Goal: Task Accomplishment & Management: Manage account settings

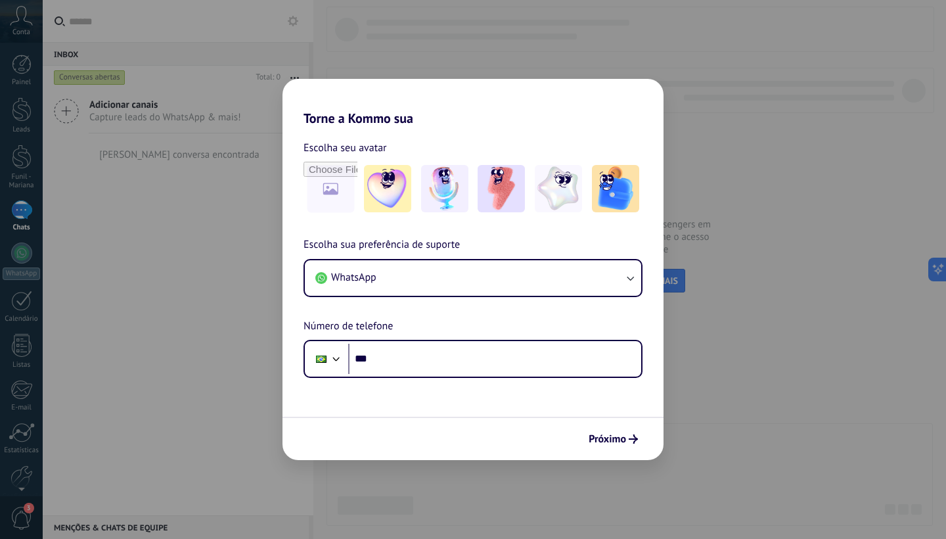
click at [218, 141] on div "Torne a Kommo sua Escolha seu avatar Escolha sua preferência de suporte WhatsAp…" at bounding box center [473, 269] width 946 height 539
click at [361, 275] on span "WhatsApp" at bounding box center [353, 277] width 45 height 13
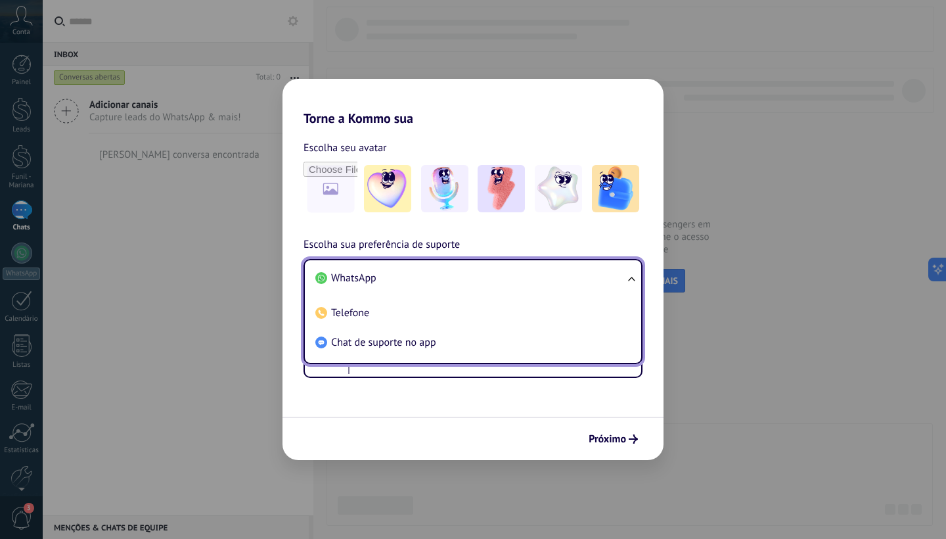
click at [352, 286] on li "WhatsApp" at bounding box center [470, 278] width 321 height 30
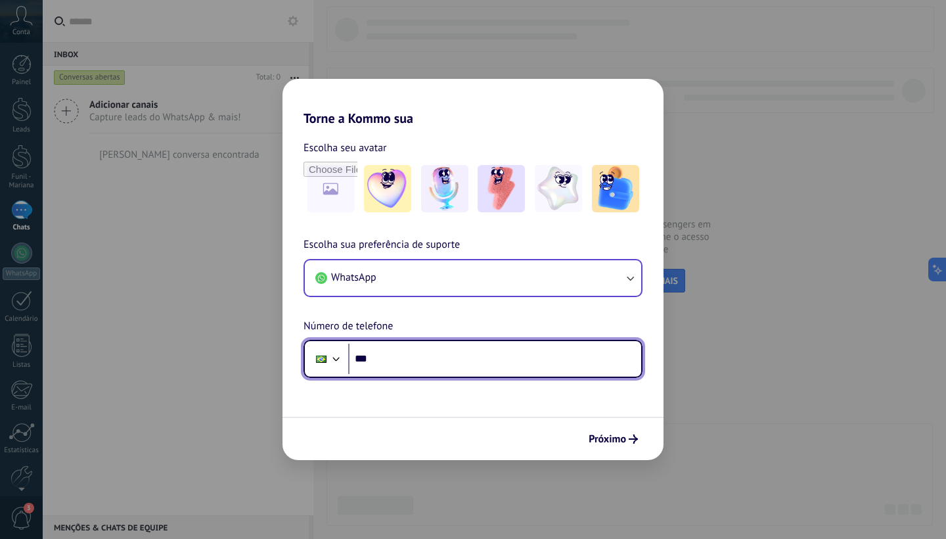
click at [388, 365] on input "***" at bounding box center [494, 359] width 293 height 30
type input "**********"
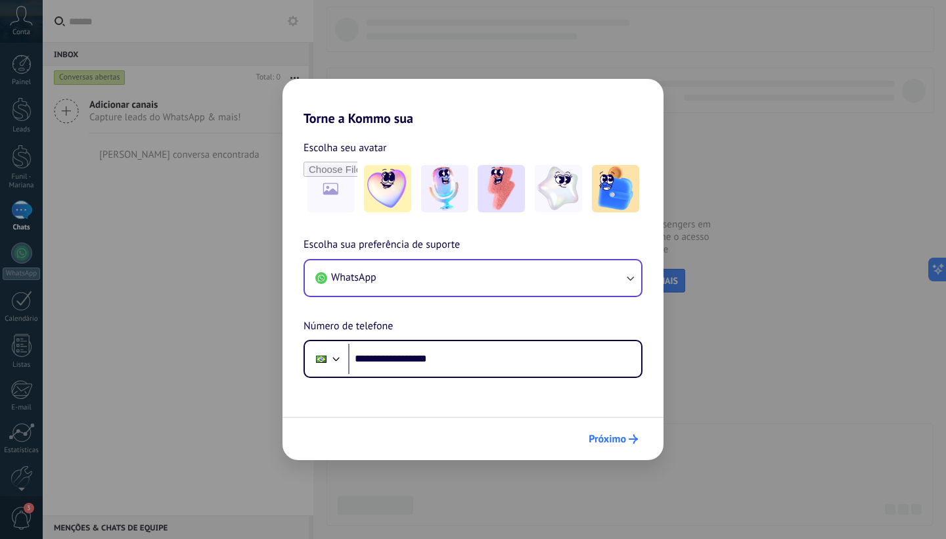
click at [603, 441] on span "Próximo" at bounding box center [607, 438] width 37 height 9
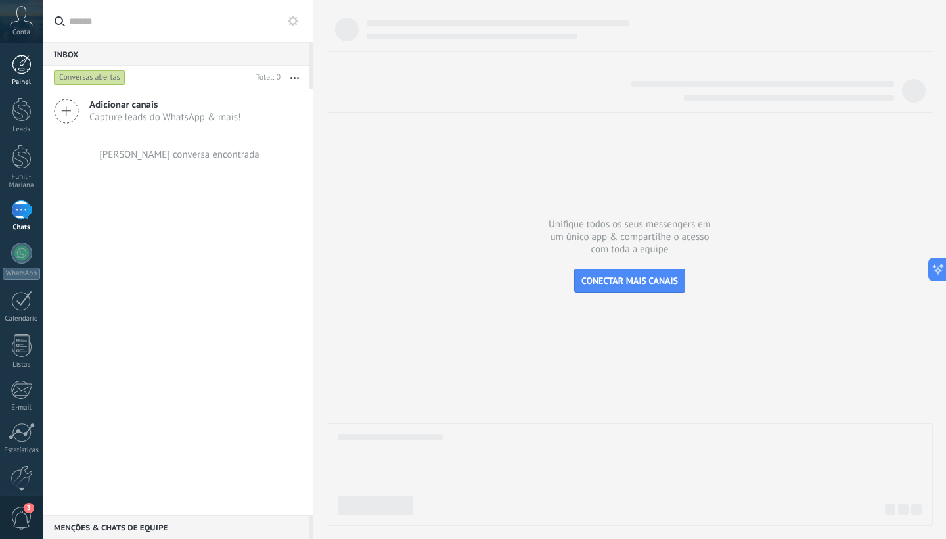
click at [30, 70] on div at bounding box center [22, 65] width 20 height 20
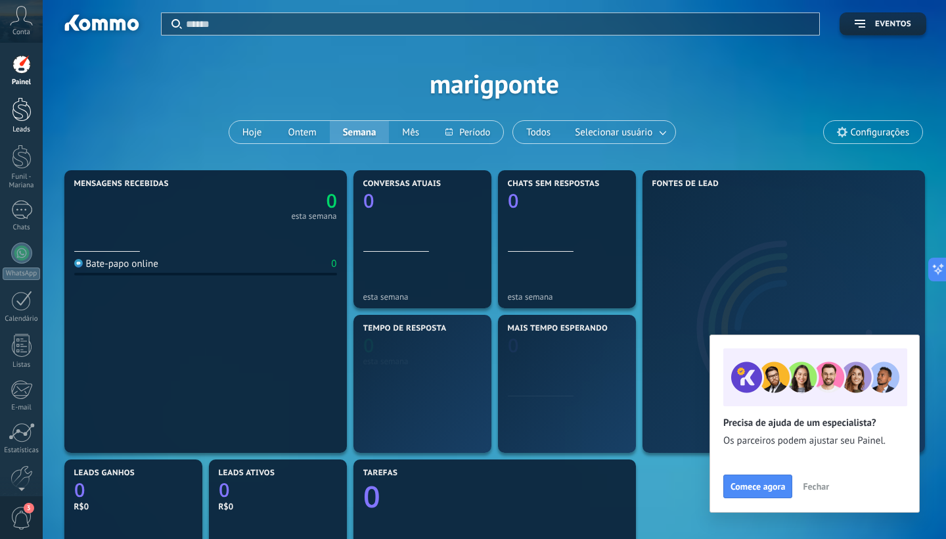
click at [14, 110] on div at bounding box center [22, 109] width 20 height 24
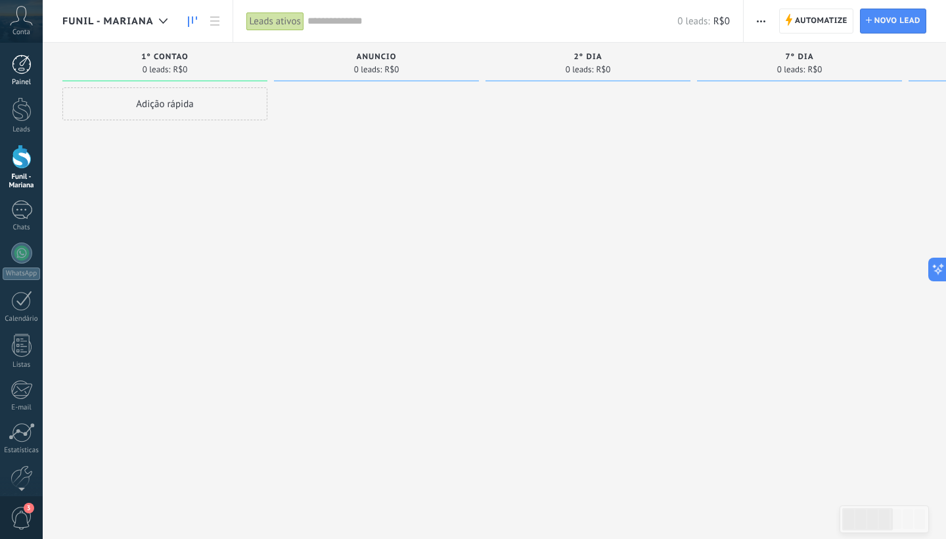
click at [29, 77] on link "Painel" at bounding box center [21, 71] width 43 height 32
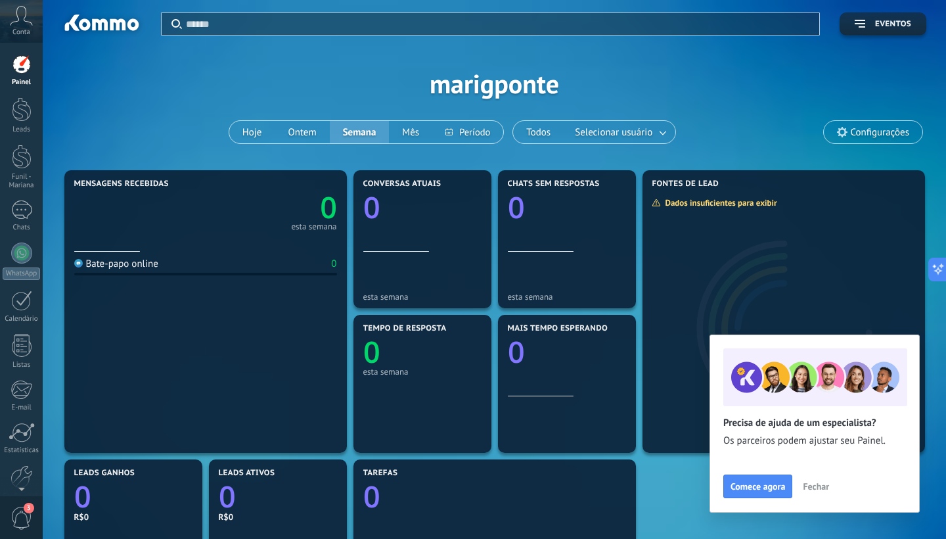
click at [824, 482] on span "Fechar" at bounding box center [816, 486] width 26 height 9
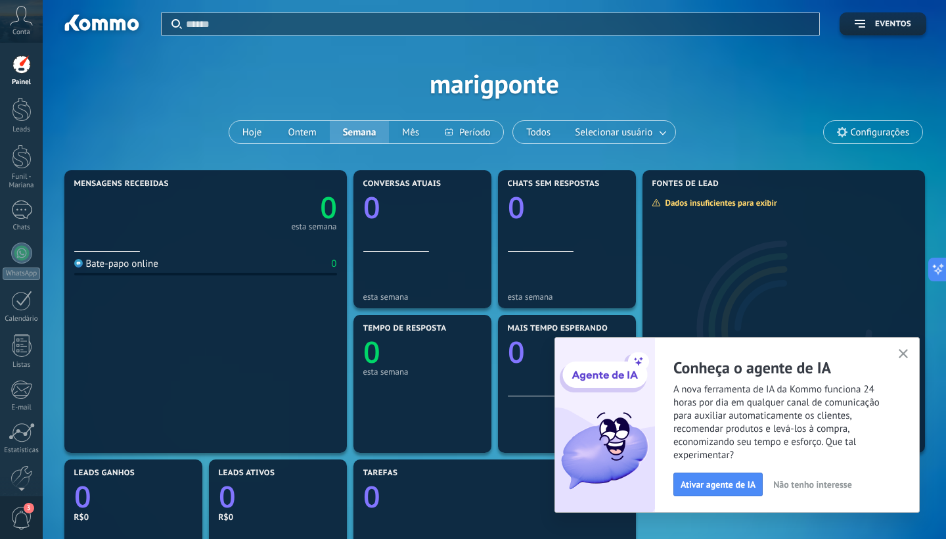
click at [903, 357] on icon "button" at bounding box center [904, 354] width 10 height 10
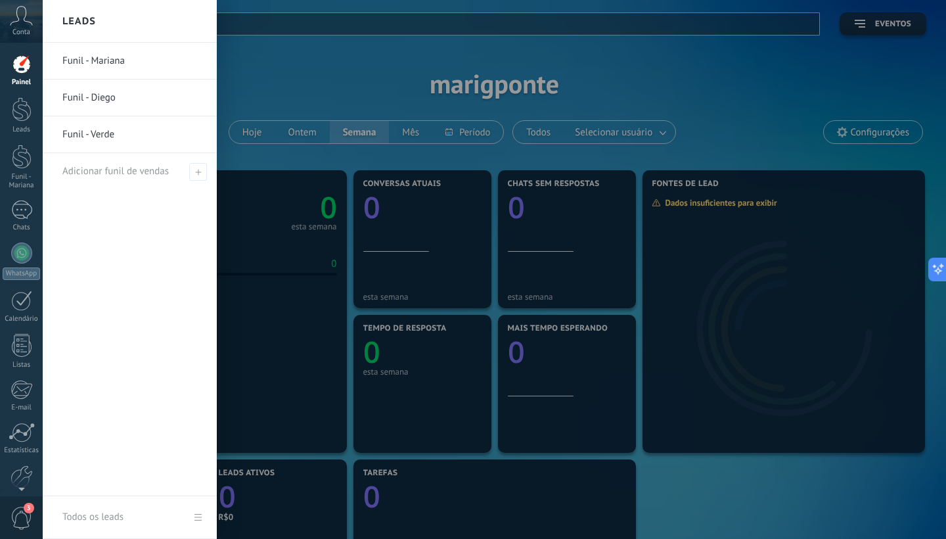
click at [85, 64] on link "Funil - Mariana" at bounding box center [132, 61] width 141 height 37
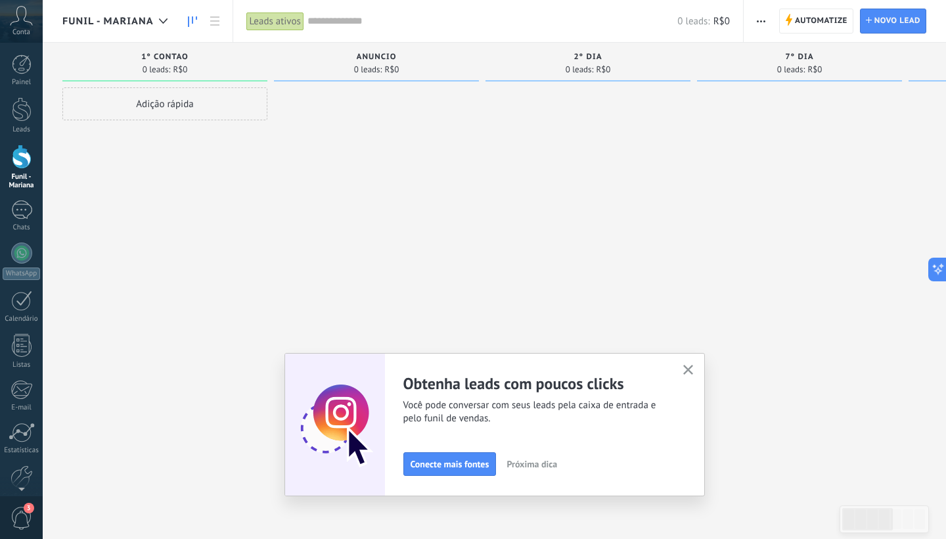
click at [682, 368] on button "button" at bounding box center [688, 370] width 16 height 18
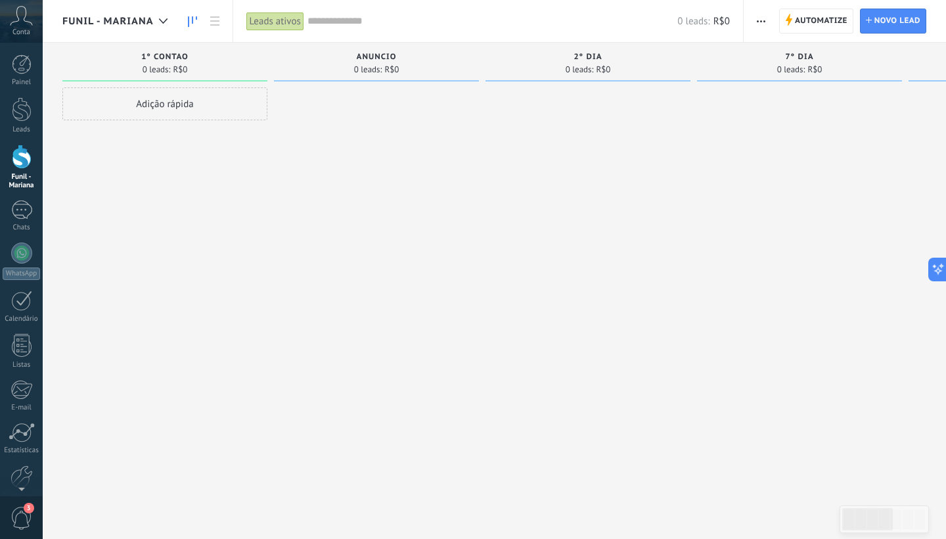
click at [490, 229] on div at bounding box center [587, 270] width 205 height 367
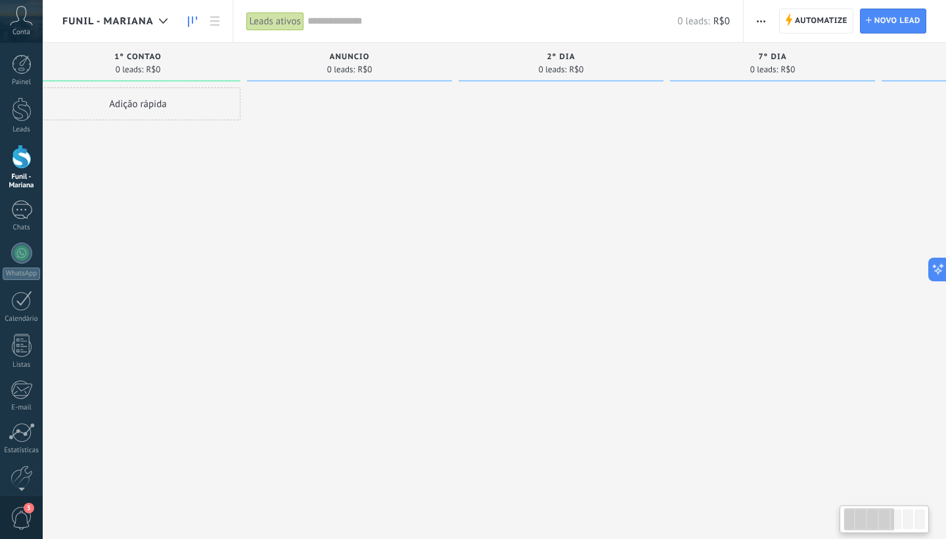
drag, startPoint x: 410, startPoint y: 196, endPoint x: 388, endPoint y: 215, distance: 29.3
click at [388, 215] on div at bounding box center [349, 270] width 205 height 367
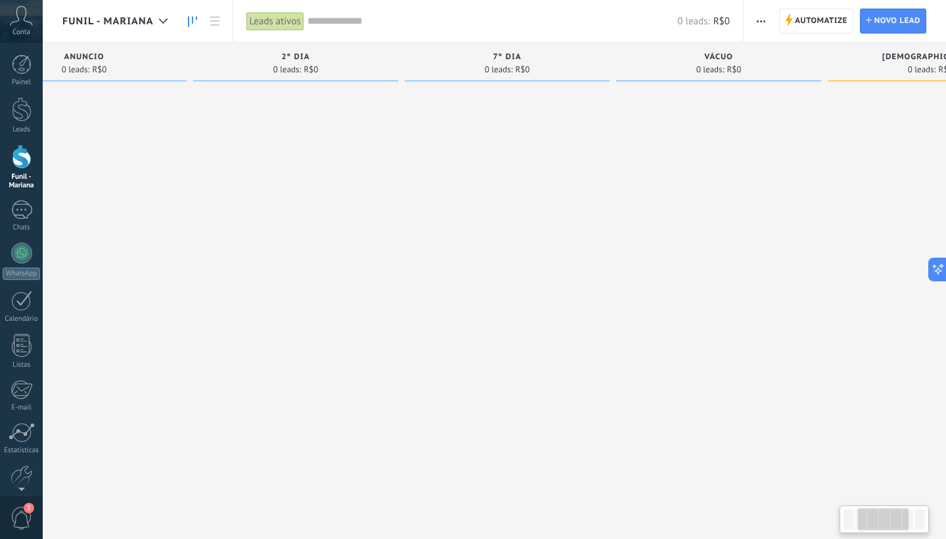
scroll to position [0, 291]
drag, startPoint x: 389, startPoint y: 214, endPoint x: 125, endPoint y: 221, distance: 264.2
click at [125, 221] on div at bounding box center [85, 270] width 205 height 367
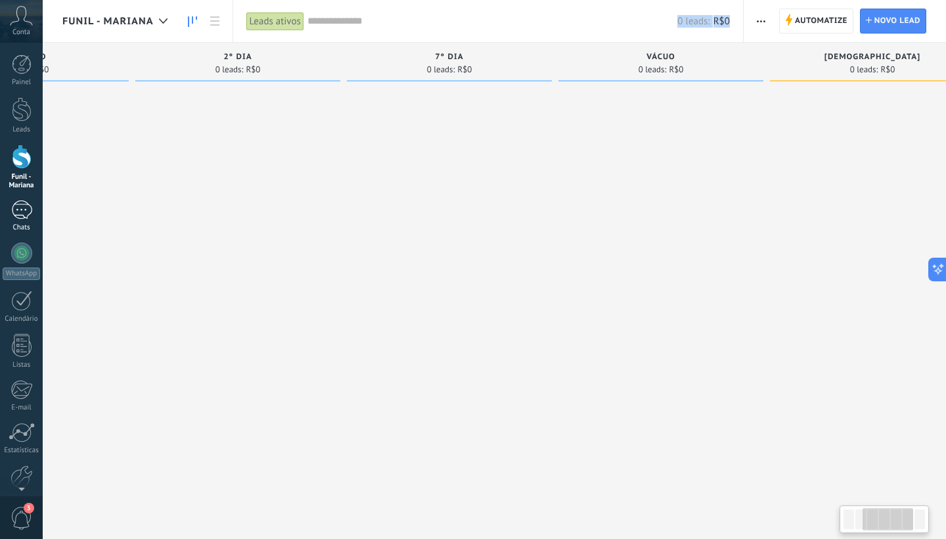
drag, startPoint x: 125, startPoint y: 221, endPoint x: 35, endPoint y: 227, distance: 90.2
click at [35, 227] on body ".abccls-1,.abccls-2{fill-rule:evenodd}.abccls-2{fill:#fff} .abfcls-1{fill:none}…" at bounding box center [473, 269] width 946 height 539
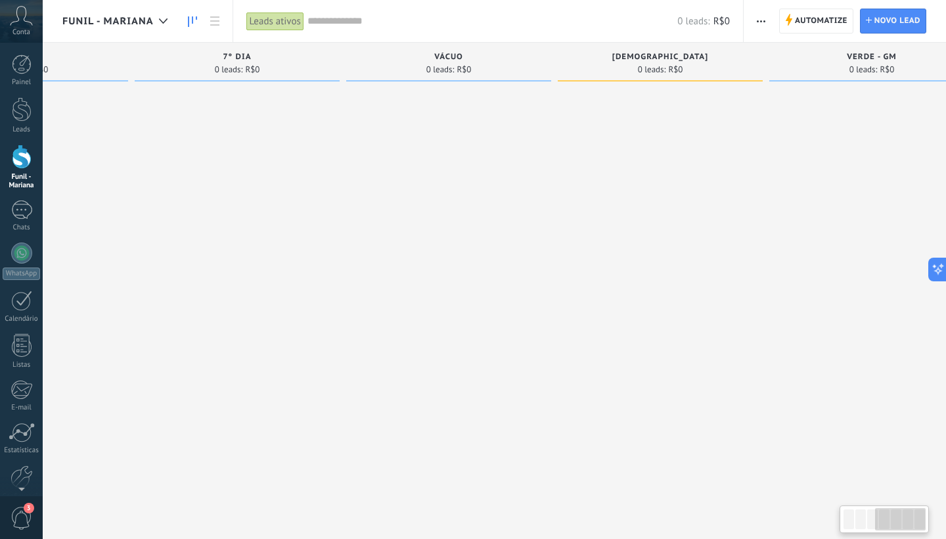
scroll to position [0, 610]
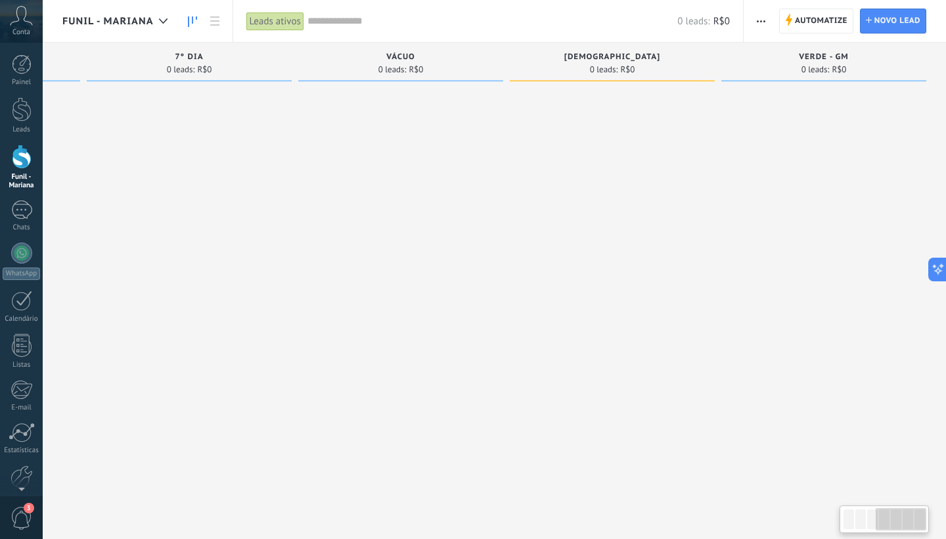
drag, startPoint x: 612, startPoint y: 293, endPoint x: 148, endPoint y: 280, distance: 464.6
click at [148, 280] on div "Desculpe, nenhum lead encontrado Mostrar tudo Etapa de leads de entrada solicit…" at bounding box center [199, 249] width 1494 height 412
click at [823, 25] on span "Automatize" at bounding box center [821, 21] width 53 height 24
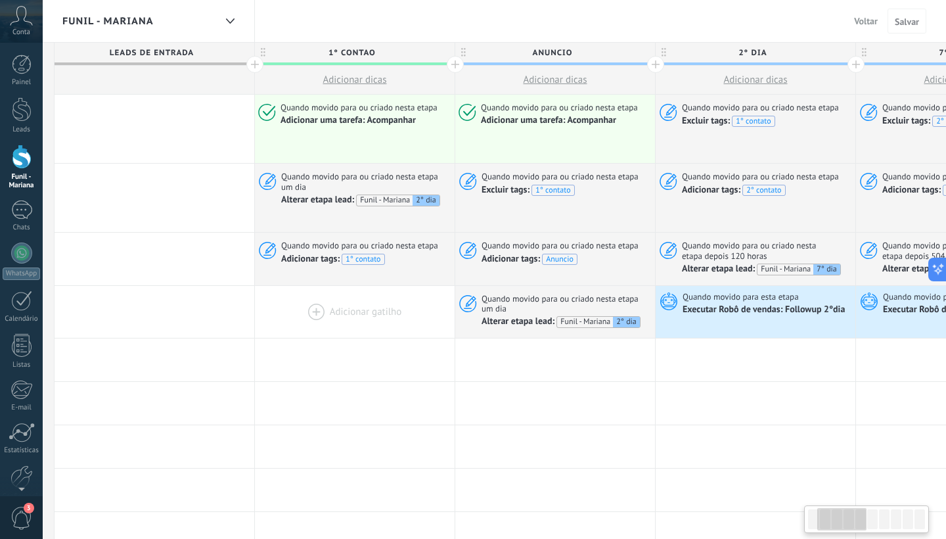
drag, startPoint x: 528, startPoint y: 285, endPoint x: 327, endPoint y: 290, distance: 200.4
click at [327, 290] on div at bounding box center [355, 312] width 200 height 53
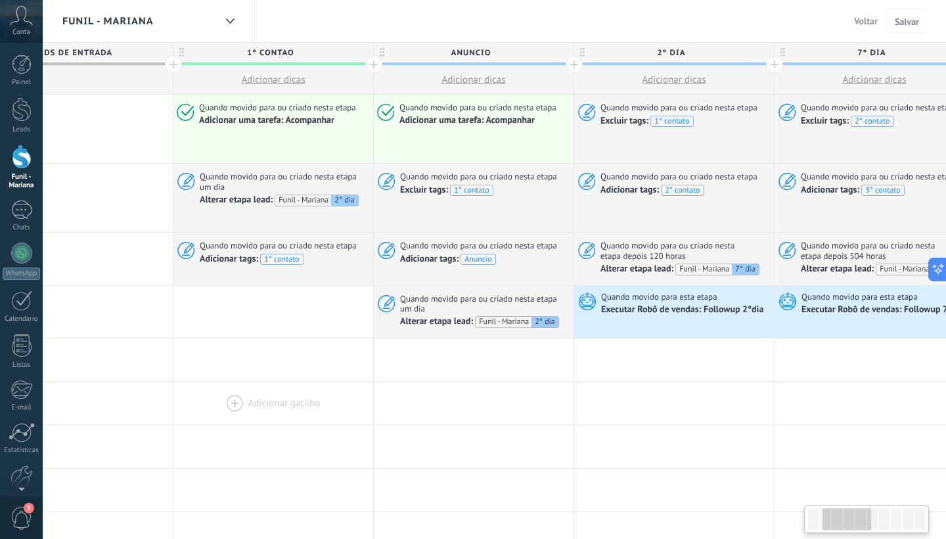
scroll to position [0, 288]
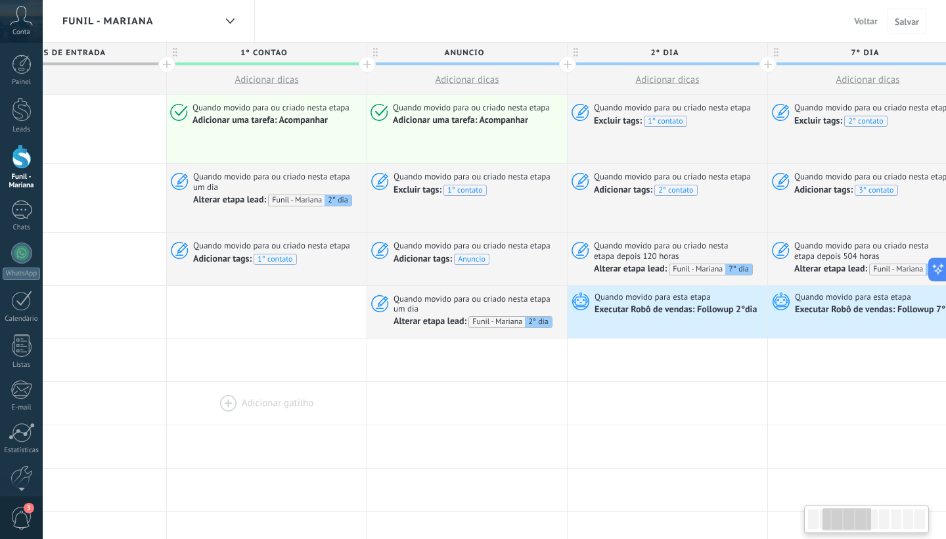
drag, startPoint x: 439, startPoint y: 366, endPoint x: 351, endPoint y: 365, distance: 88.0
click at [351, 382] on div at bounding box center [267, 403] width 200 height 43
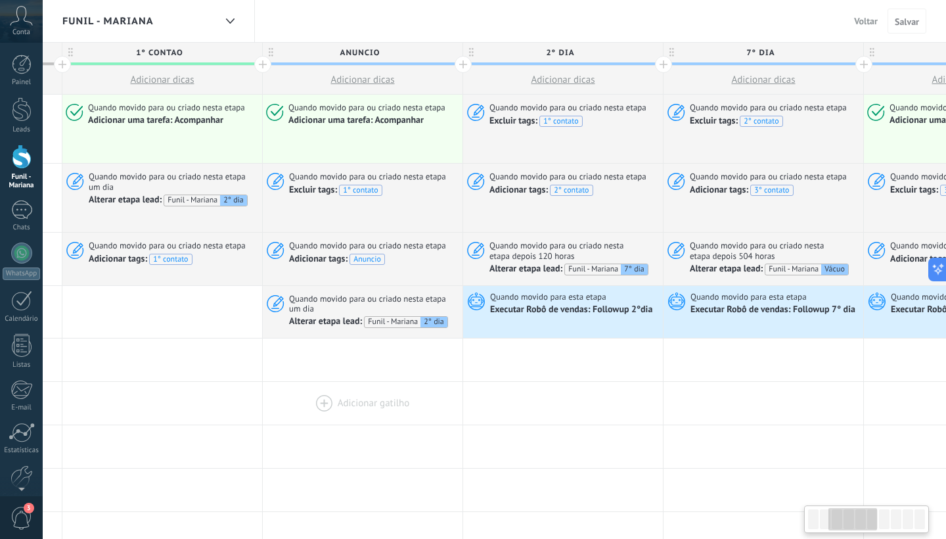
drag, startPoint x: 489, startPoint y: 353, endPoint x: 384, endPoint y: 360, distance: 105.4
click at [384, 382] on div at bounding box center [363, 403] width 200 height 43
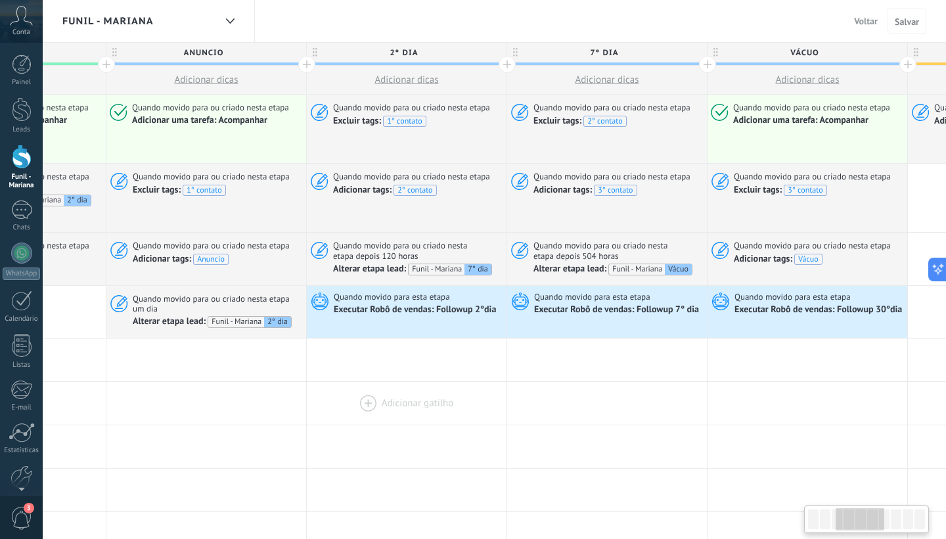
drag, startPoint x: 493, startPoint y: 357, endPoint x: 334, endPoint y: 353, distance: 159.7
click at [334, 382] on div at bounding box center [407, 403] width 200 height 43
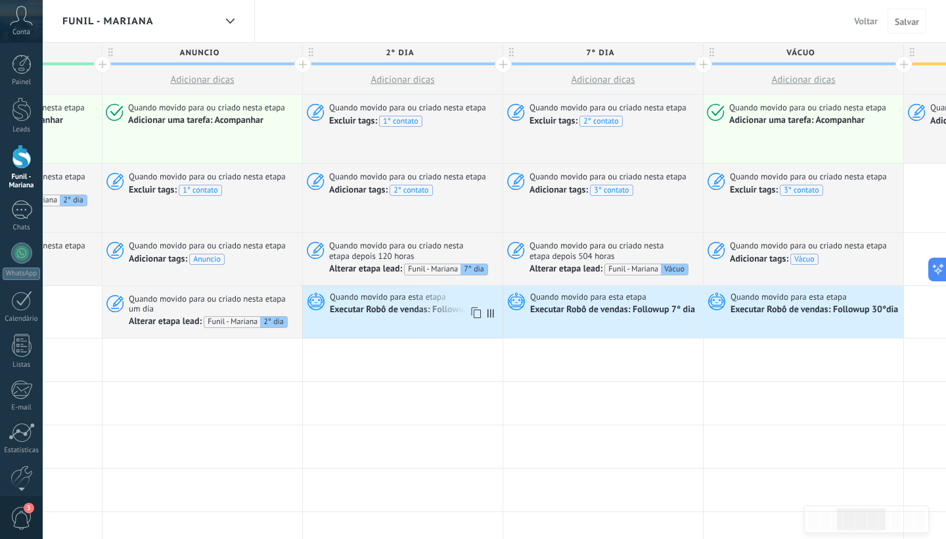
click at [390, 304] on div "Executar Robô de vendas: Followup 2°dia" at bounding box center [412, 310] width 164 height 12
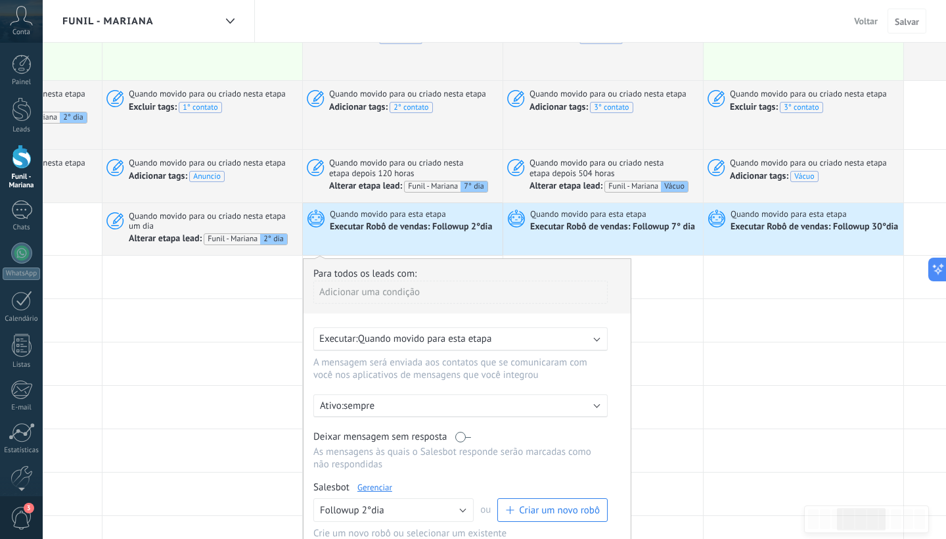
scroll to position [147, 0]
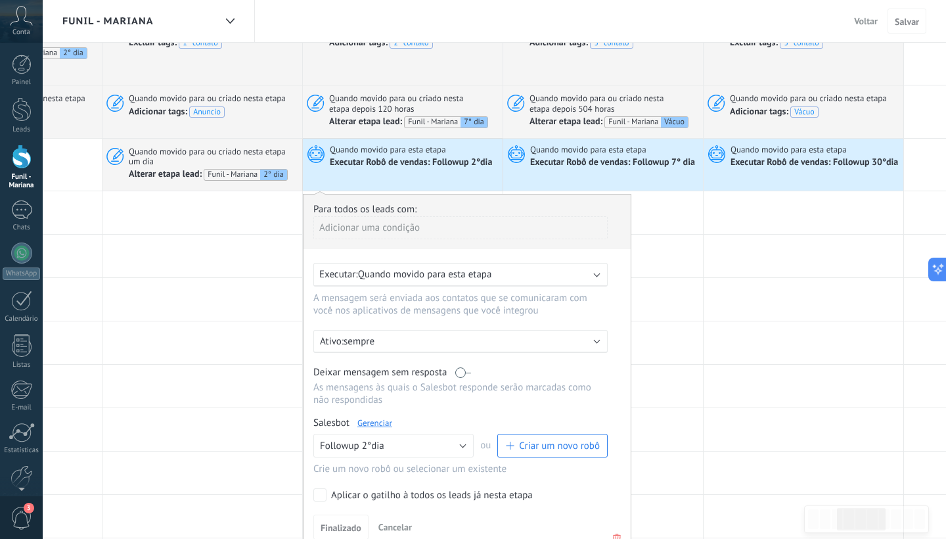
click at [386, 417] on link "Gerenciar" at bounding box center [374, 422] width 35 height 11
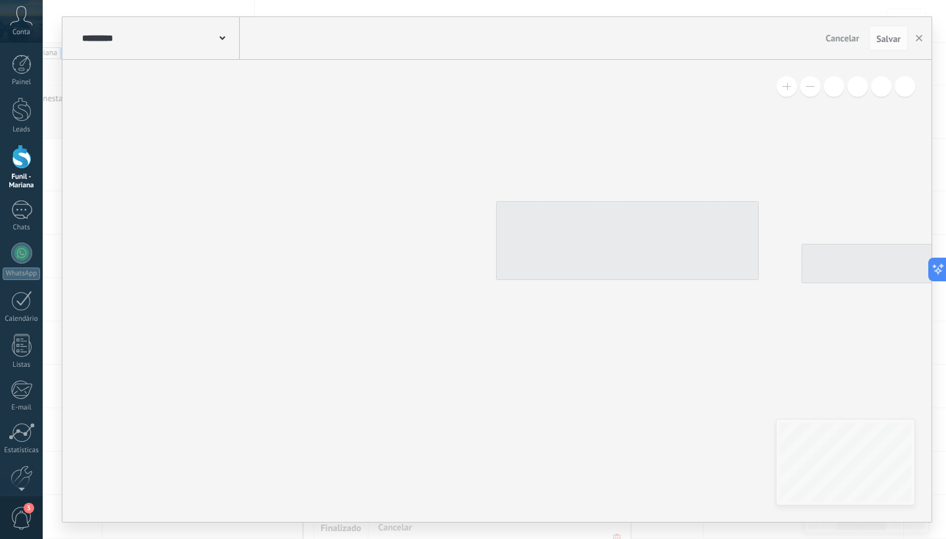
type input "**********"
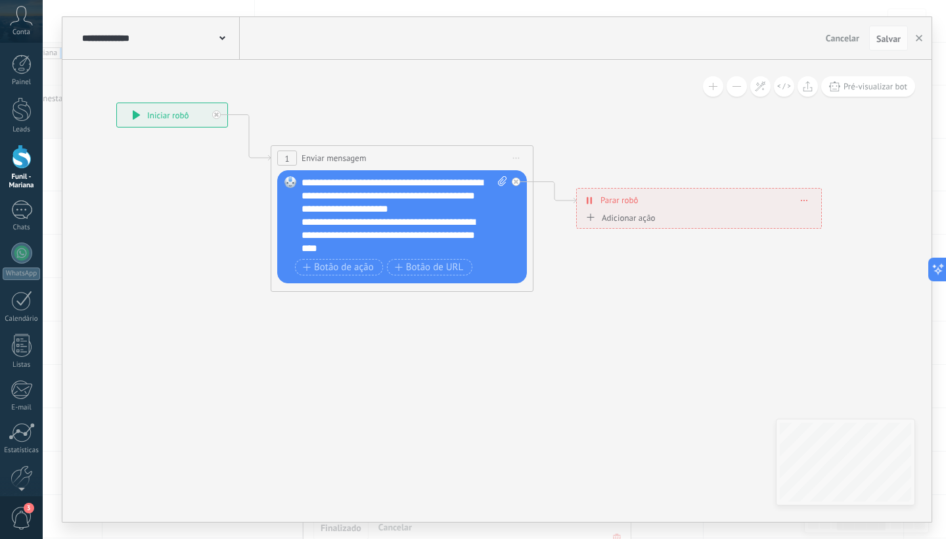
drag, startPoint x: 444, startPoint y: 315, endPoint x: 219, endPoint y: 259, distance: 232.1
click at [219, 259] on icon at bounding box center [469, 197] width 1363 height 846
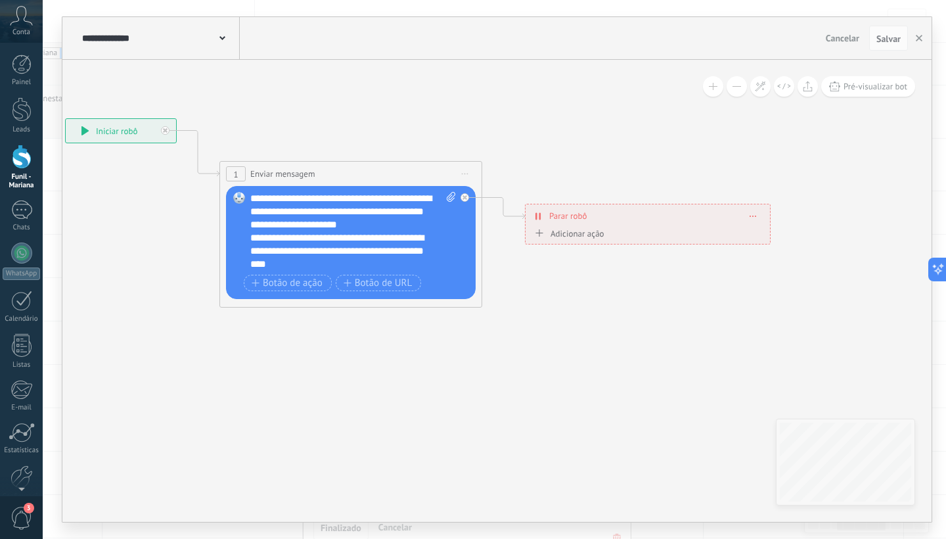
drag, startPoint x: 378, startPoint y: 369, endPoint x: 327, endPoint y: 384, distance: 53.6
click at [327, 384] on icon at bounding box center [418, 213] width 1363 height 846
click at [918, 41] on icon "button" at bounding box center [919, 38] width 7 height 7
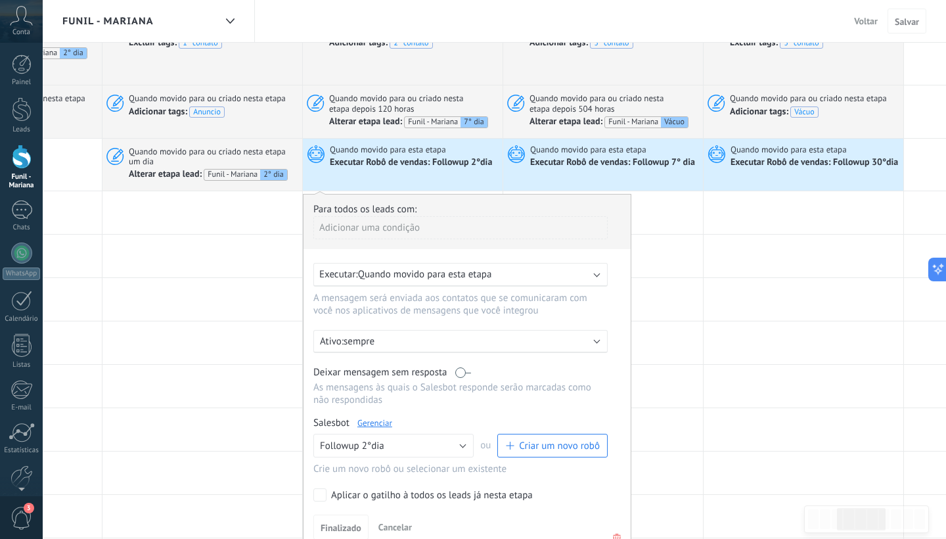
click at [868, 16] on span "Voltar" at bounding box center [866, 21] width 24 height 12
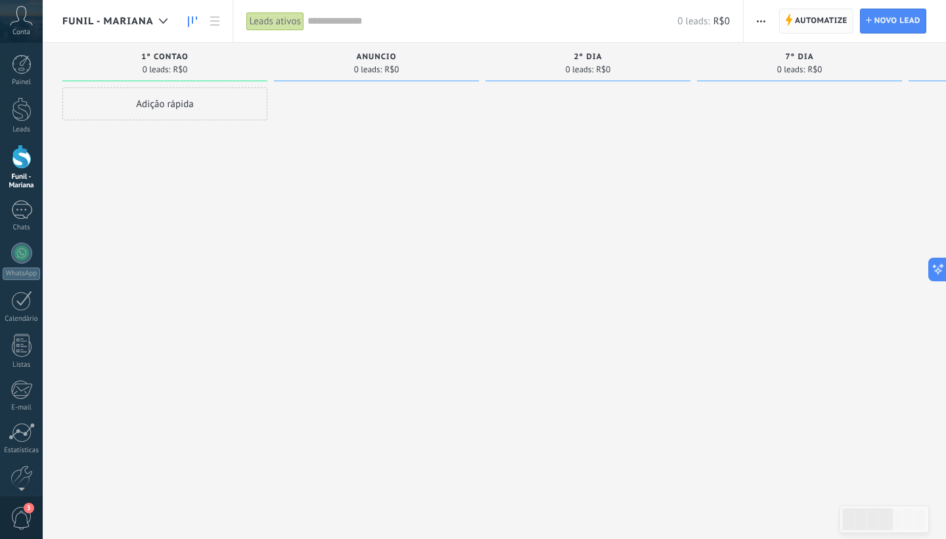
click at [817, 19] on span "Automatize" at bounding box center [821, 21] width 53 height 24
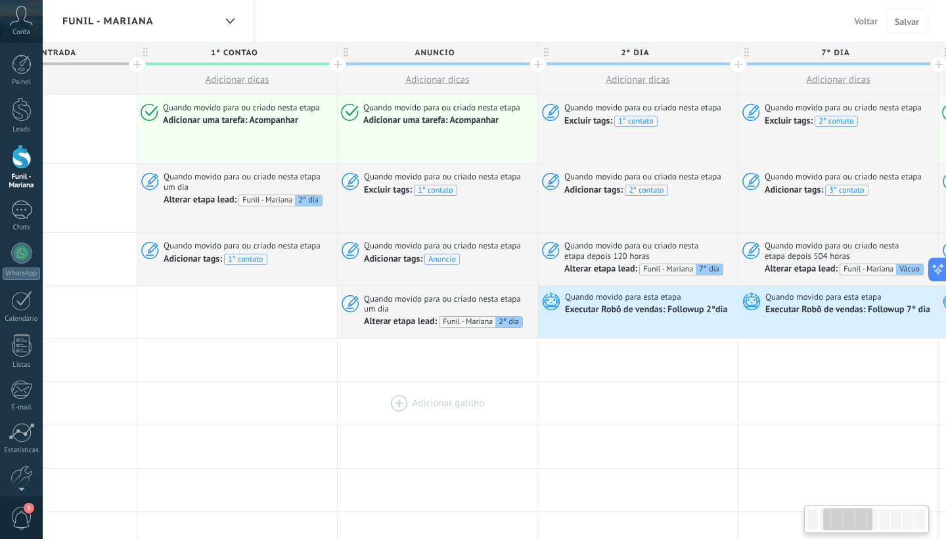
scroll to position [0, 318]
drag, startPoint x: 740, startPoint y: 370, endPoint x: 422, endPoint y: 363, distance: 318.0
click at [422, 382] on div at bounding box center [438, 403] width 200 height 43
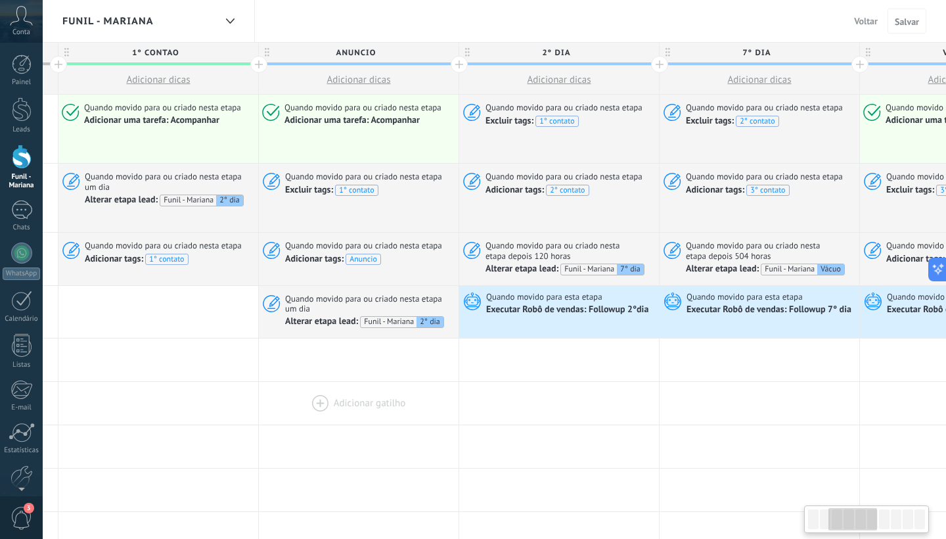
scroll to position [0, 403]
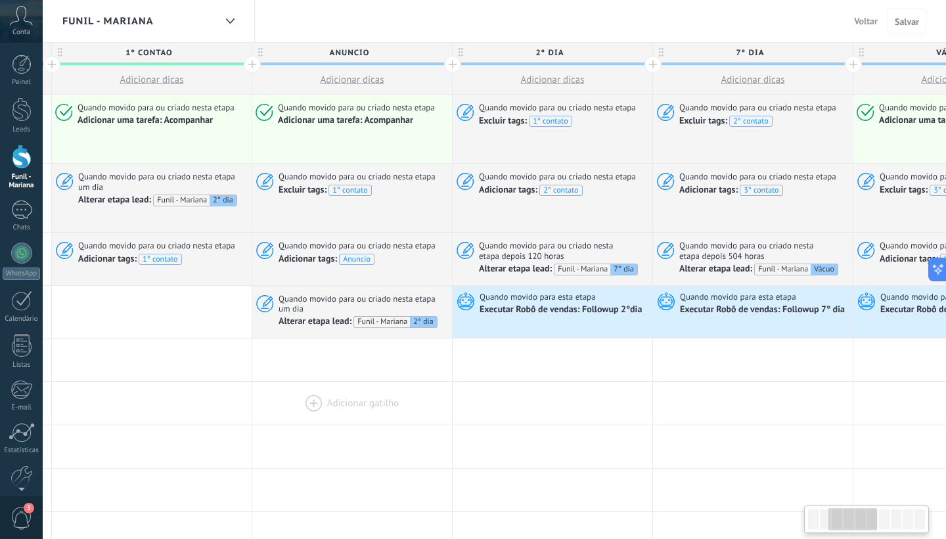
drag, startPoint x: 494, startPoint y: 373, endPoint x: 409, endPoint y: 361, distance: 86.2
click at [409, 382] on div at bounding box center [352, 403] width 200 height 43
click at [528, 304] on div "Executar Robô de vendas: Followup 2°dia" at bounding box center [562, 310] width 164 height 12
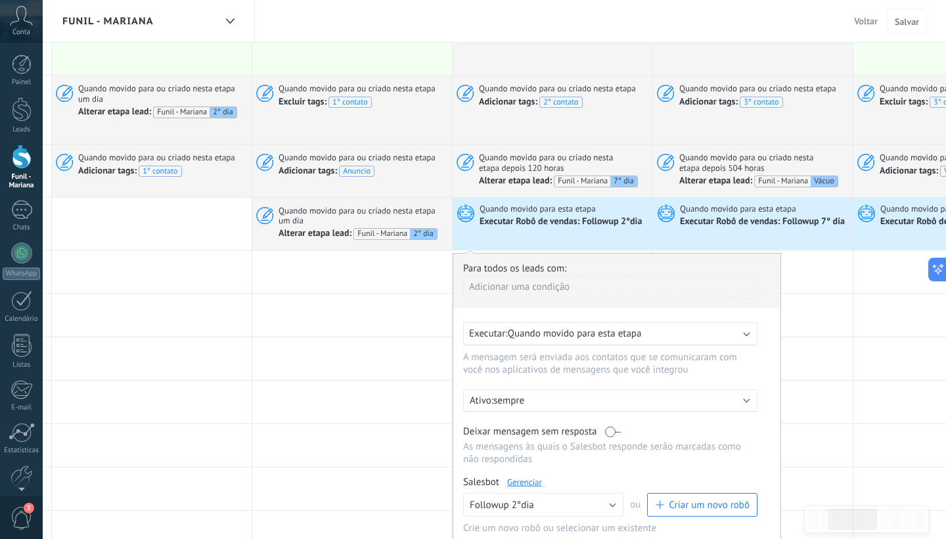
scroll to position [133, 0]
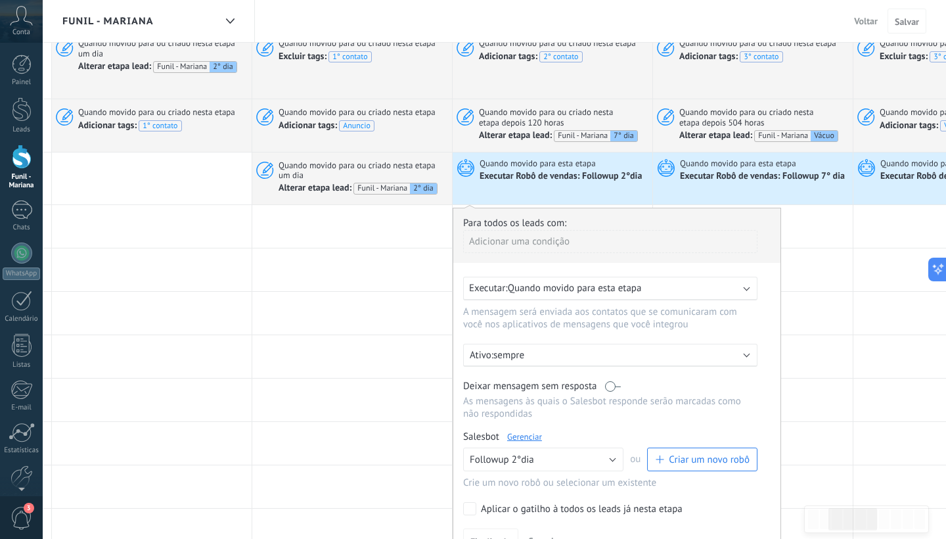
click at [528, 431] on link "Gerenciar" at bounding box center [524, 436] width 35 height 11
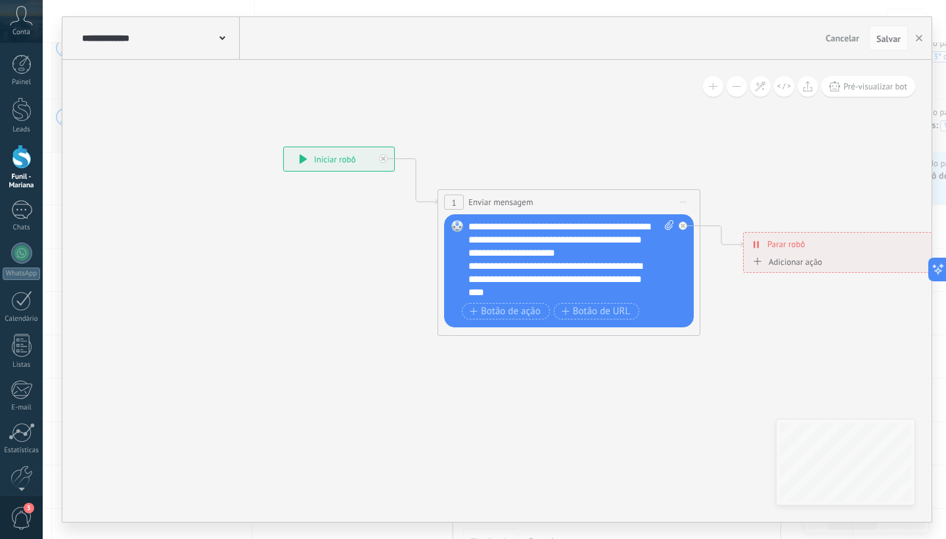
drag, startPoint x: 606, startPoint y: 391, endPoint x: 541, endPoint y: 378, distance: 65.6
click at [541, 378] on icon at bounding box center [636, 241] width 1363 height 846
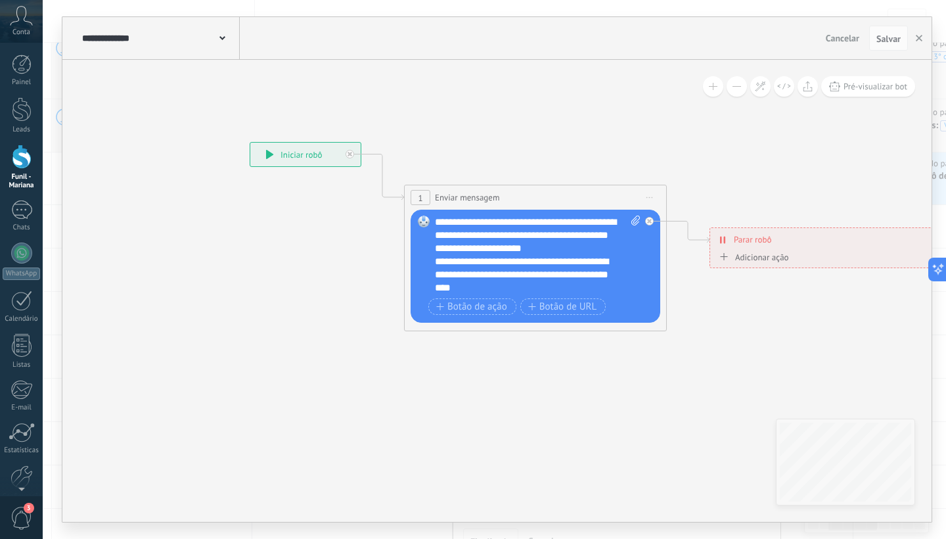
drag, startPoint x: 277, startPoint y: 207, endPoint x: 250, endPoint y: 203, distance: 27.9
click at [250, 203] on icon at bounding box center [602, 236] width 1363 height 846
click at [229, 42] on div "**********" at bounding box center [159, 38] width 161 height 42
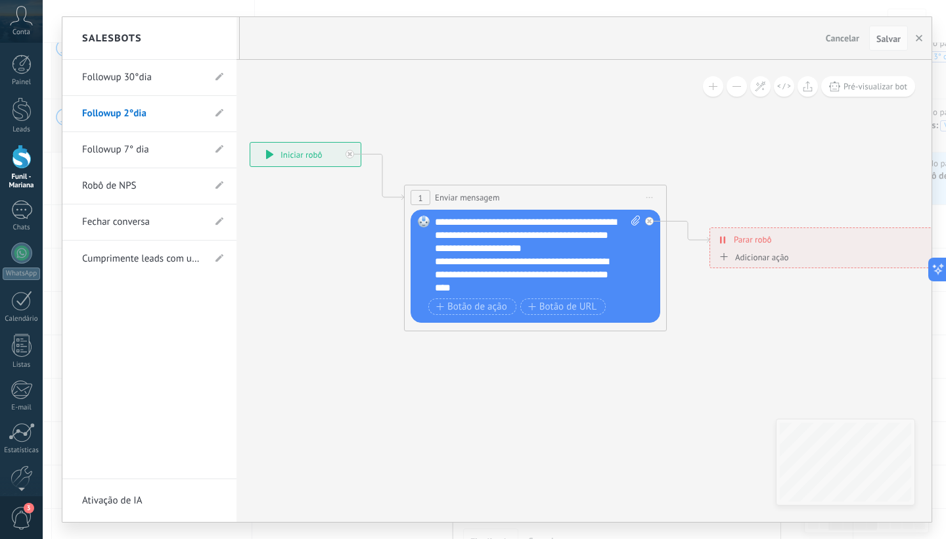
click at [128, 79] on link "Followup 30°dia" at bounding box center [143, 77] width 122 height 37
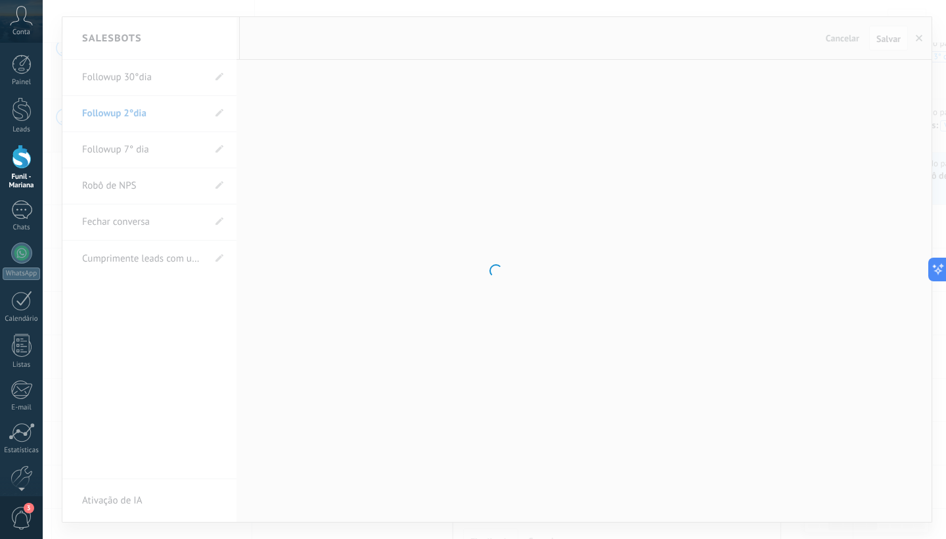
type input "**********"
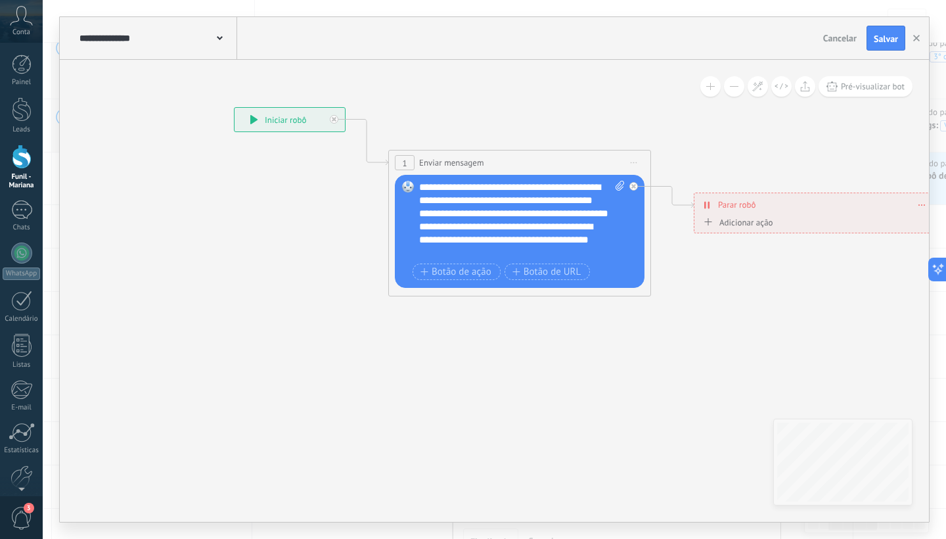
drag, startPoint x: 696, startPoint y: 366, endPoint x: 591, endPoint y: 315, distance: 116.9
click at [591, 315] on icon at bounding box center [586, 202] width 1363 height 846
click at [531, 240] on div "**********" at bounding box center [522, 220] width 206 height 79
click at [620, 187] on icon at bounding box center [620, 186] width 9 height 10
click input "Upload" at bounding box center [0, 0] width 0 height 0
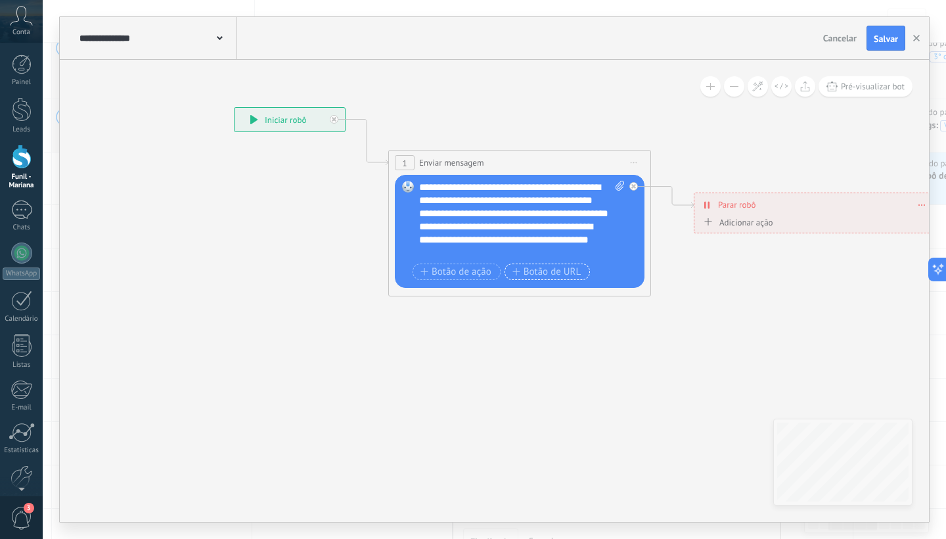
click at [544, 273] on span "Botão de URL" at bounding box center [546, 272] width 69 height 11
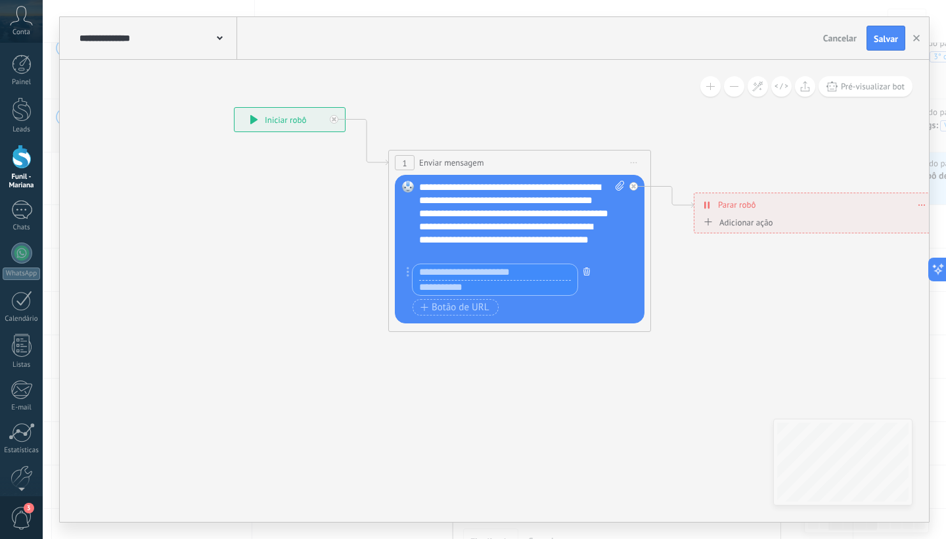
click at [585, 277] on button "button" at bounding box center [586, 271] width 14 height 16
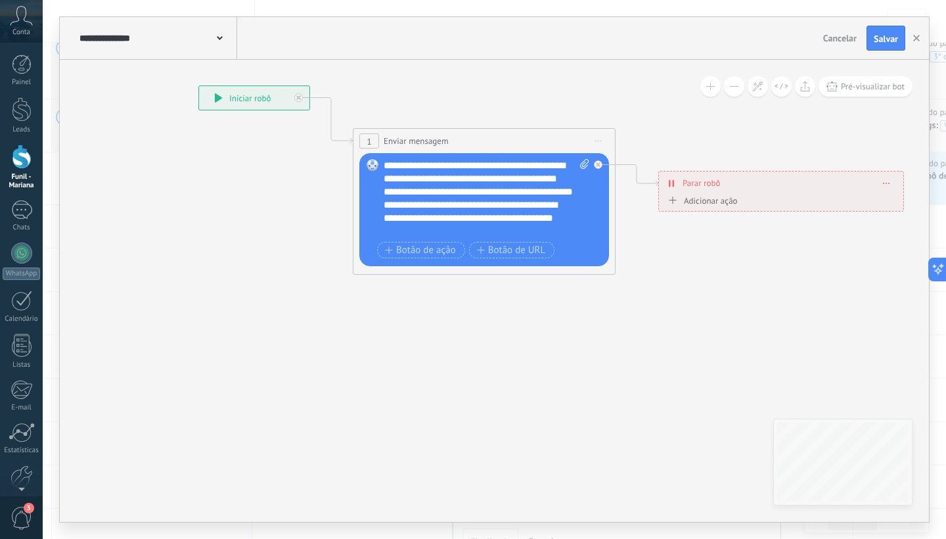
drag, startPoint x: 740, startPoint y: 321, endPoint x: 704, endPoint y: 300, distance: 41.6
click at [704, 300] on icon at bounding box center [551, 180] width 1363 height 846
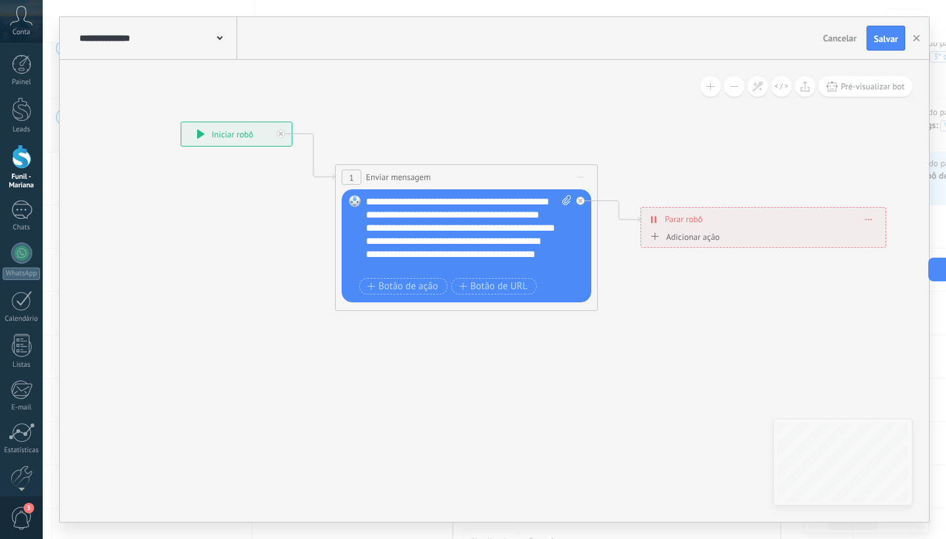
drag, startPoint x: 566, startPoint y: 320, endPoint x: 549, endPoint y: 355, distance: 38.8
click at [549, 355] on icon at bounding box center [533, 216] width 1363 height 846
click at [918, 34] on button "button" at bounding box center [917, 38] width 20 height 25
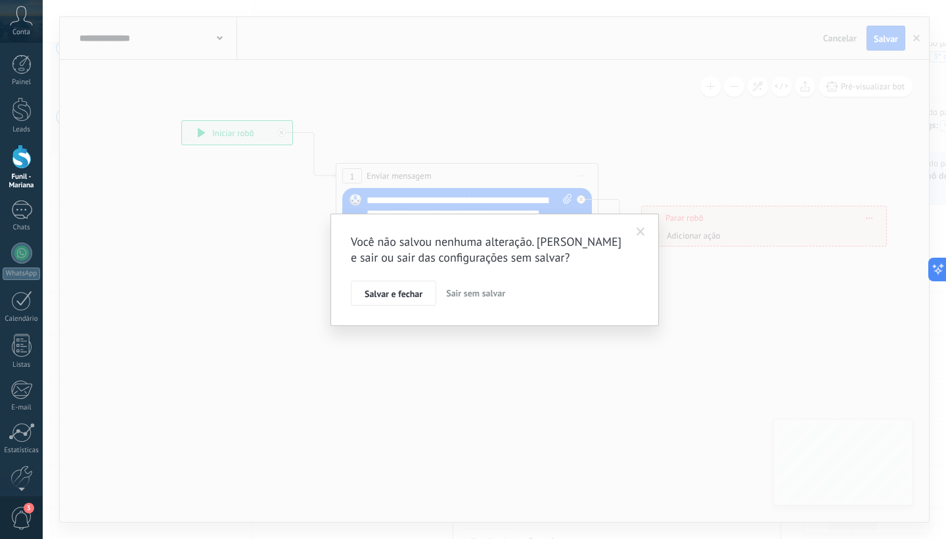
click at [459, 296] on span "Sair sem salvar" at bounding box center [475, 293] width 59 height 12
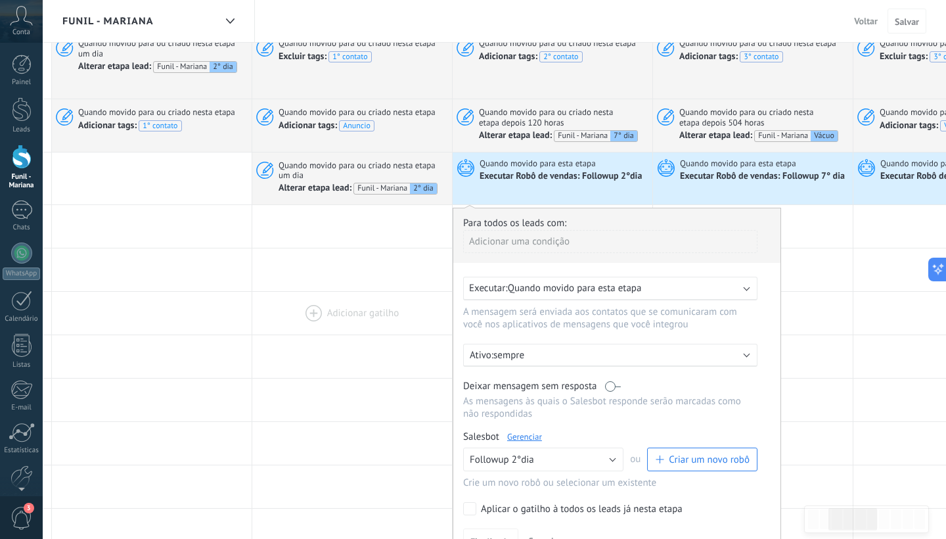
click at [359, 298] on div at bounding box center [352, 313] width 200 height 43
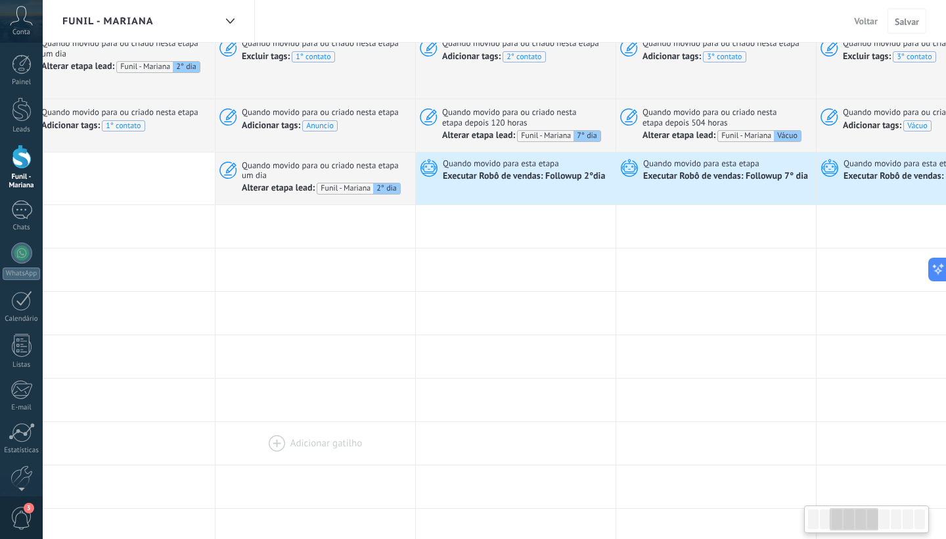
scroll to position [0, 440]
drag, startPoint x: 410, startPoint y: 294, endPoint x: 373, endPoint y: 416, distance: 127.6
click at [373, 416] on div "**********" at bounding box center [817, 516] width 2004 height 1111
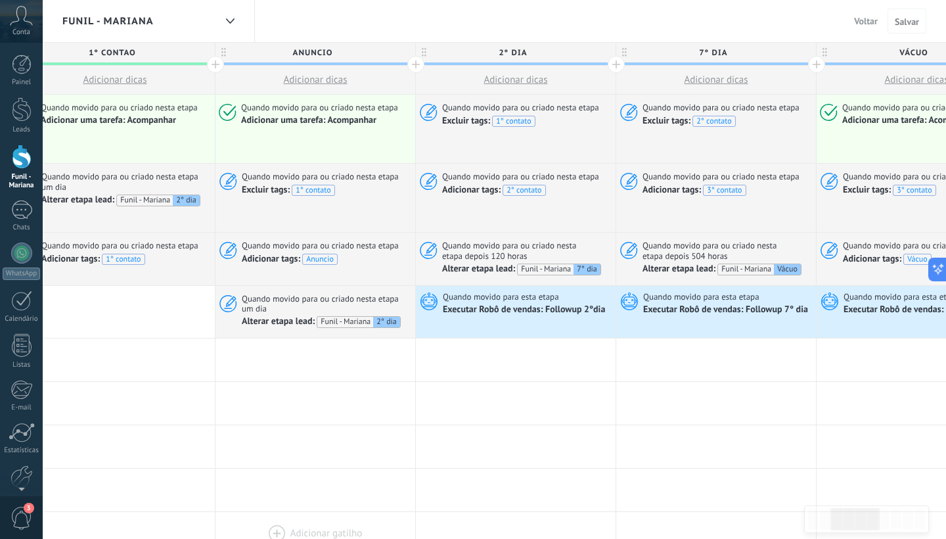
scroll to position [0, 0]
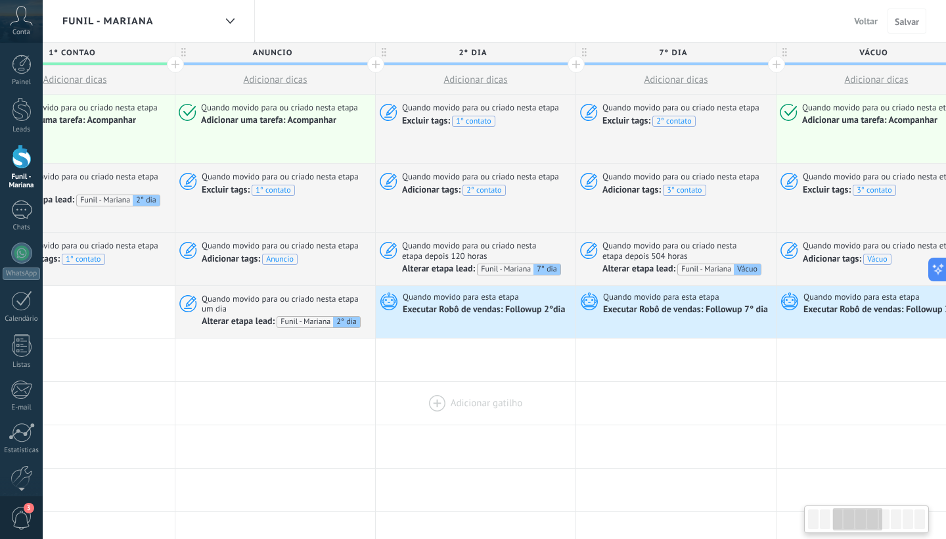
drag, startPoint x: 449, startPoint y: 365, endPoint x: 402, endPoint y: 368, distance: 47.4
click at [402, 382] on div at bounding box center [476, 403] width 200 height 43
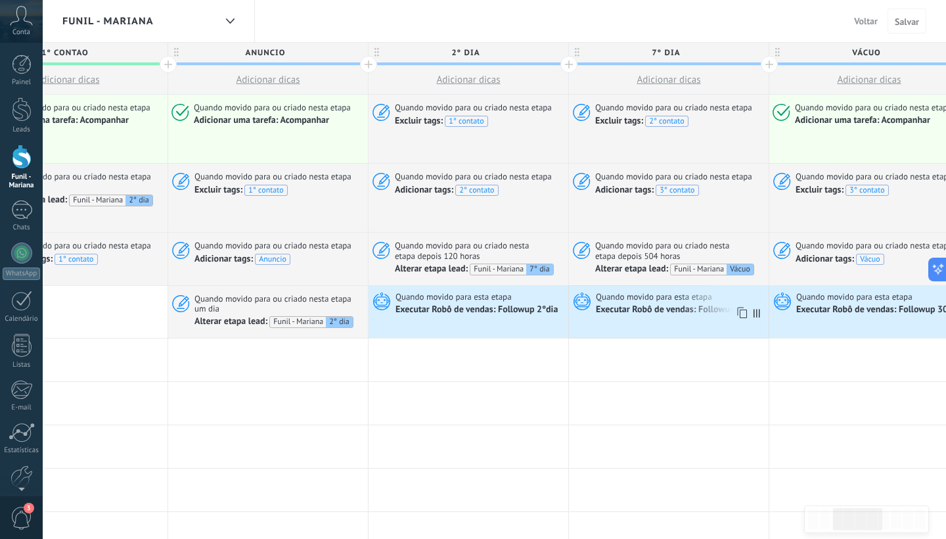
click at [643, 304] on div "Executar Robô de vendas: Followup 7° dia" at bounding box center [679, 310] width 167 height 12
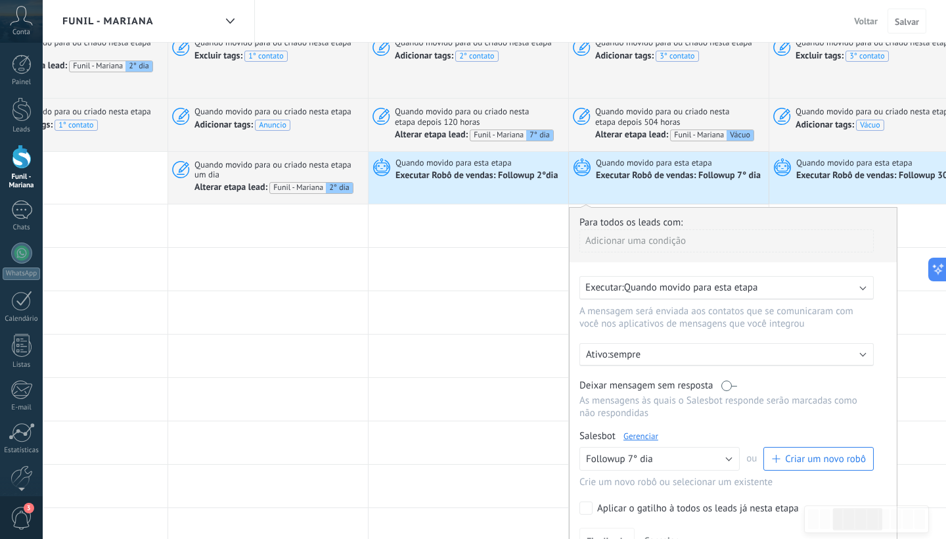
scroll to position [162, 0]
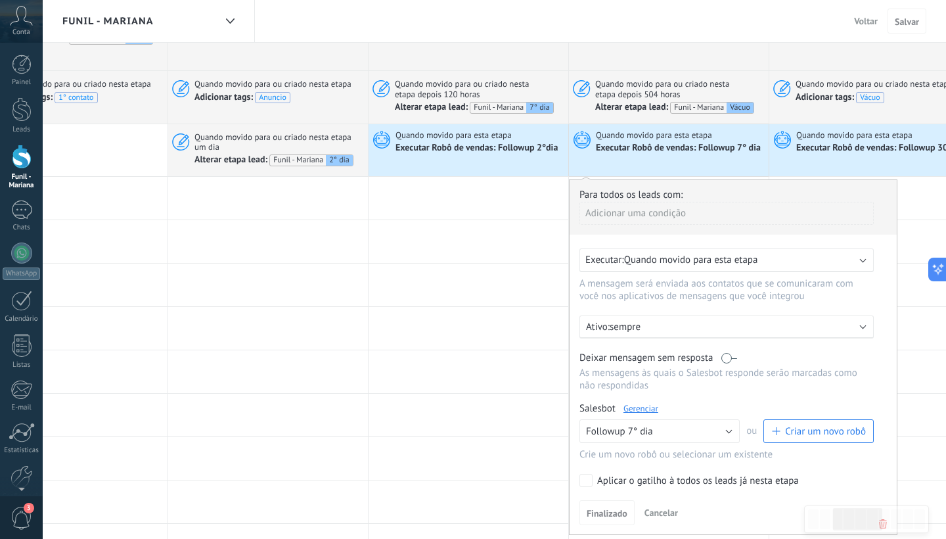
click at [646, 403] on link "Gerenciar" at bounding box center [640, 408] width 35 height 11
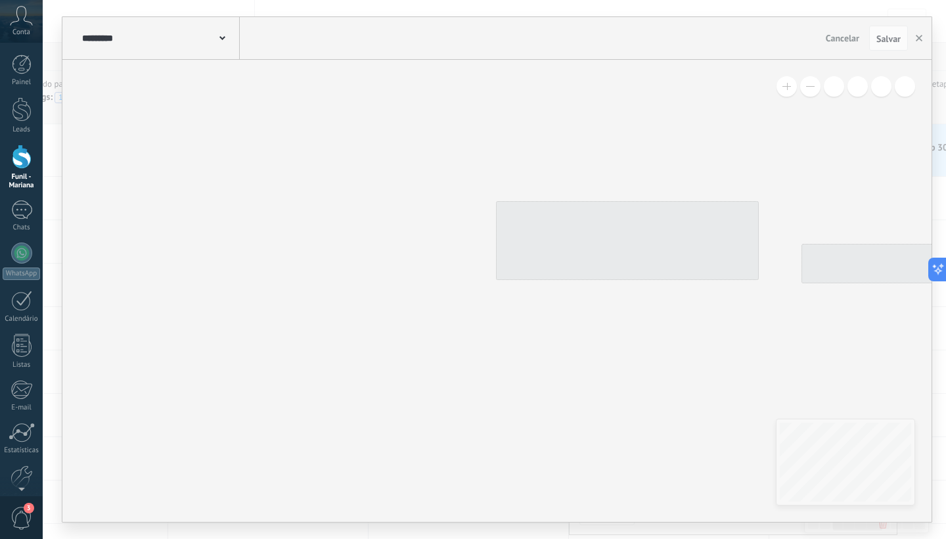
type input "**********"
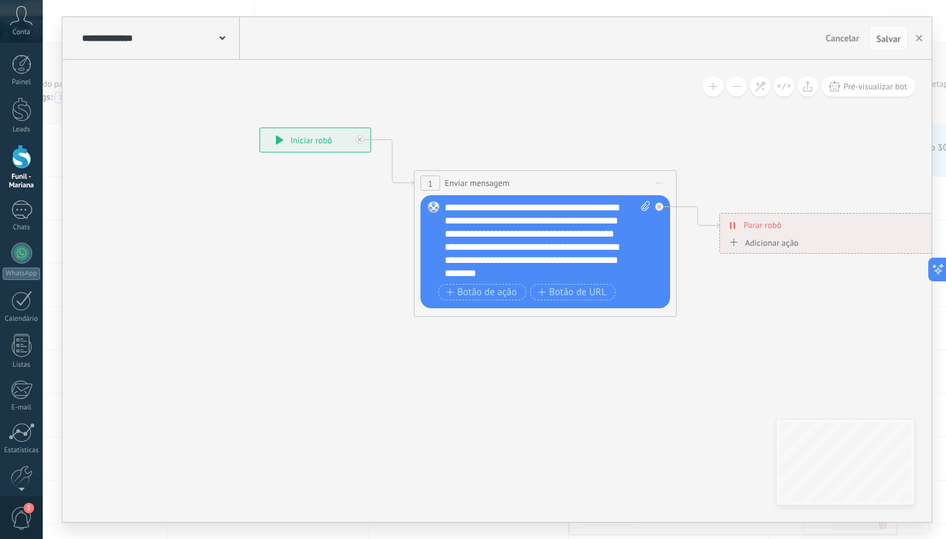
drag, startPoint x: 642, startPoint y: 426, endPoint x: 560, endPoint y: 395, distance: 87.7
click at [560, 395] on icon at bounding box center [612, 222] width 1363 height 846
click at [448, 206] on div "**********" at bounding box center [548, 240] width 206 height 79
click at [548, 260] on div "**********" at bounding box center [548, 240] width 206 height 79
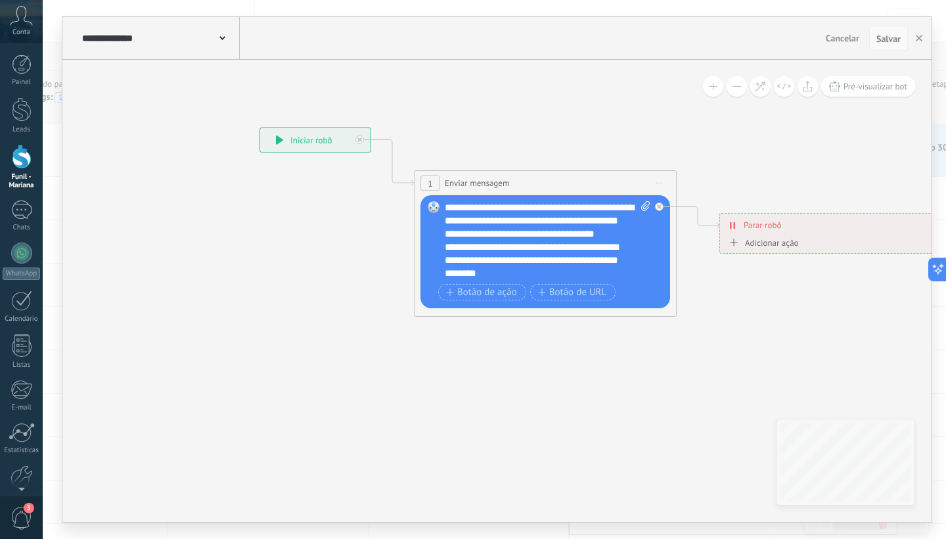
click at [892, 43] on span "Salvar" at bounding box center [888, 38] width 24 height 9
click at [918, 41] on icon "button" at bounding box center [919, 38] width 7 height 7
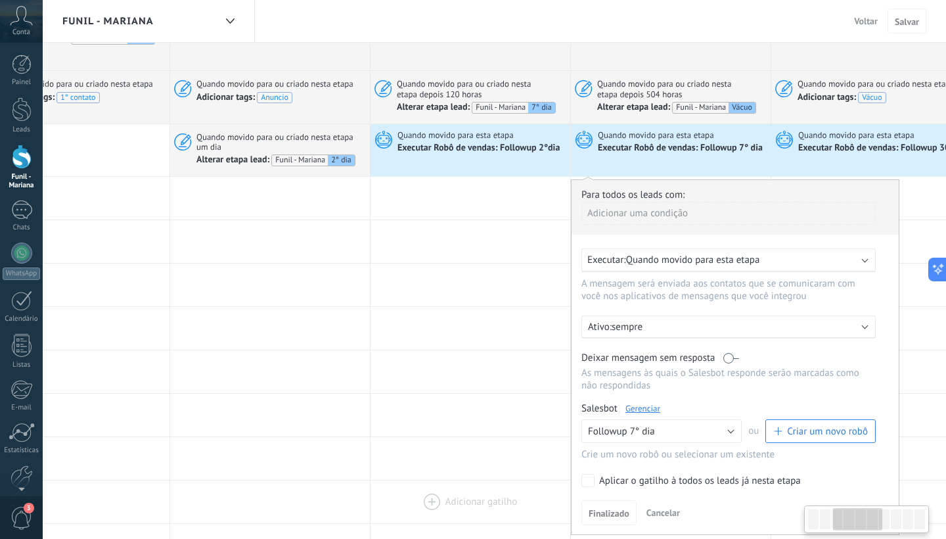
drag, startPoint x: 454, startPoint y: 341, endPoint x: 456, endPoint y: 482, distance: 140.6
click at [456, 482] on div "**********" at bounding box center [771, 488] width 2004 height 1111
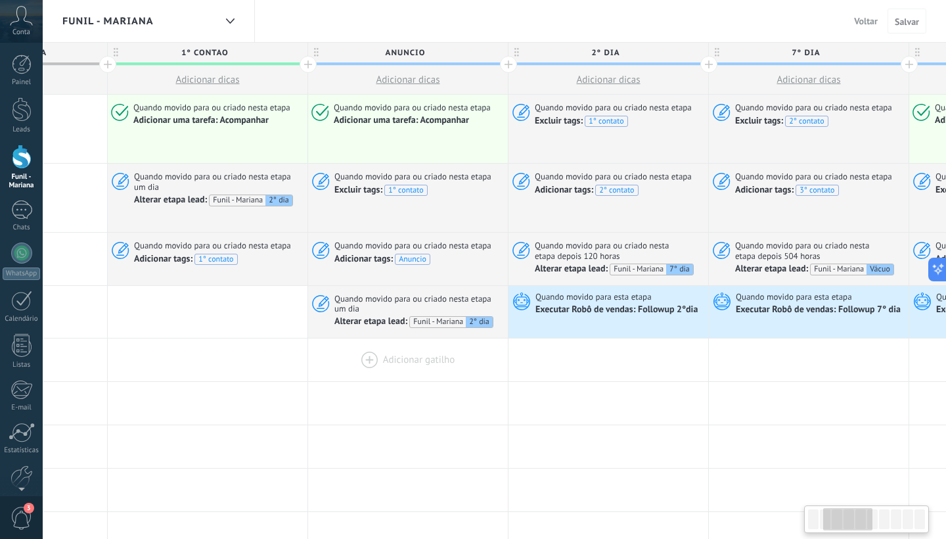
scroll to position [0, 292]
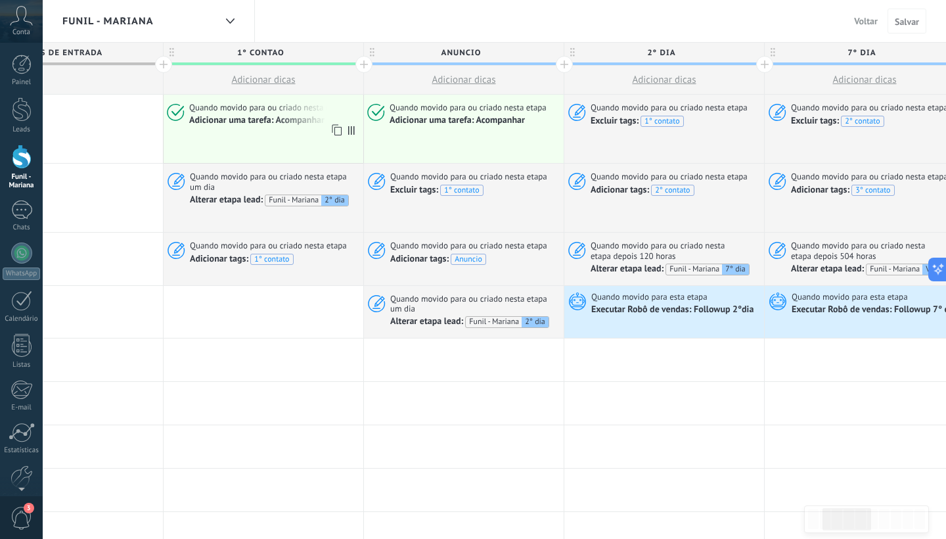
click at [240, 120] on div "Adicionar uma tarefa: Acompanhar" at bounding box center [256, 120] width 135 height 12
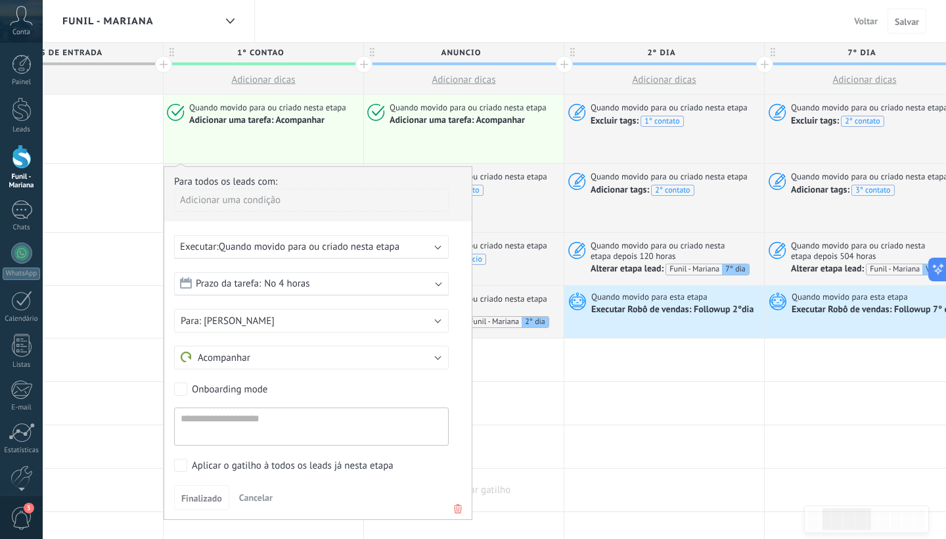
click at [552, 468] on div at bounding box center [464, 489] width 200 height 43
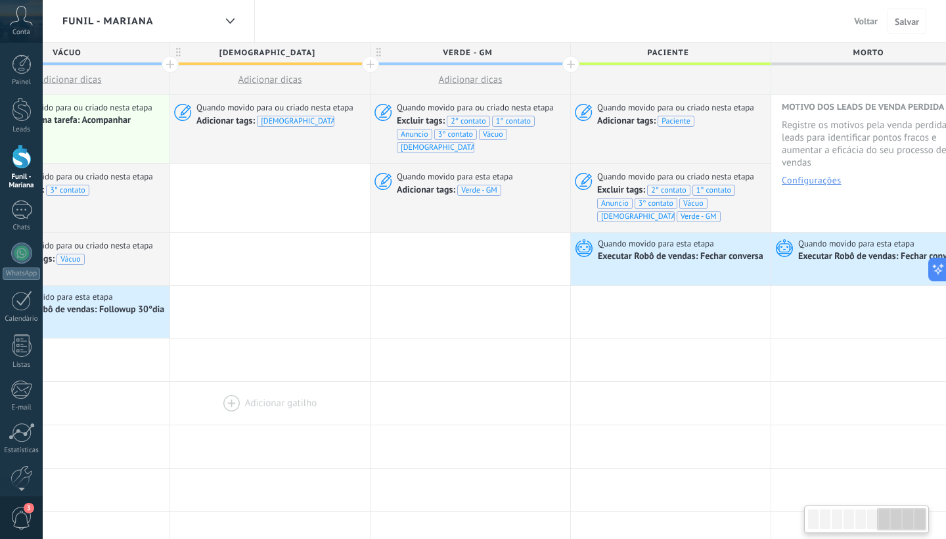
scroll to position [0, 1313]
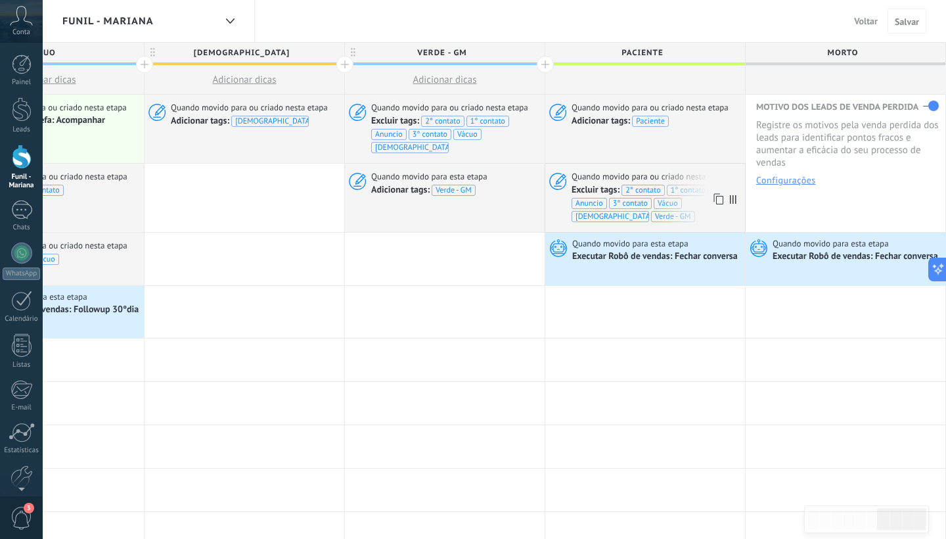
click at [608, 171] on span "Quando movido para ou criado nesta etapa" at bounding box center [651, 177] width 159 height 12
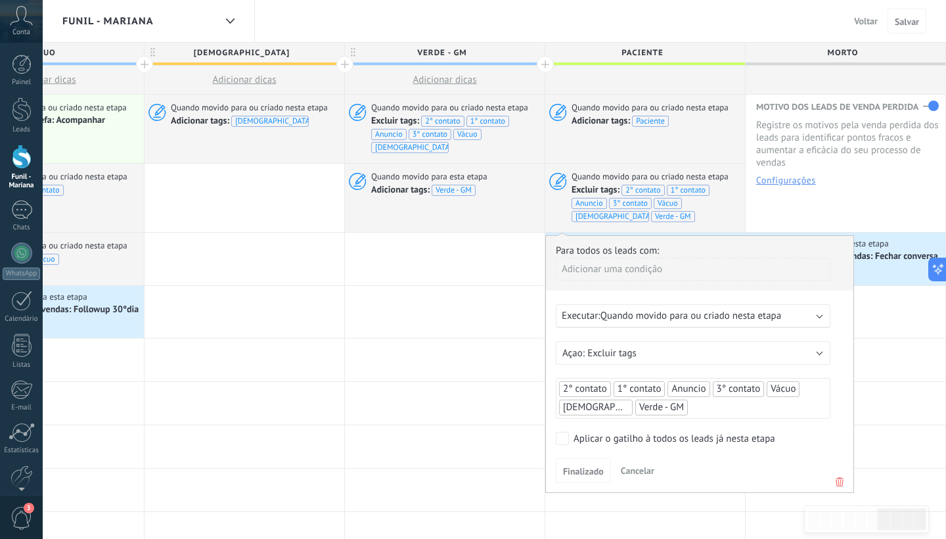
click at [680, 382] on span "Anuncio" at bounding box center [688, 388] width 34 height 12
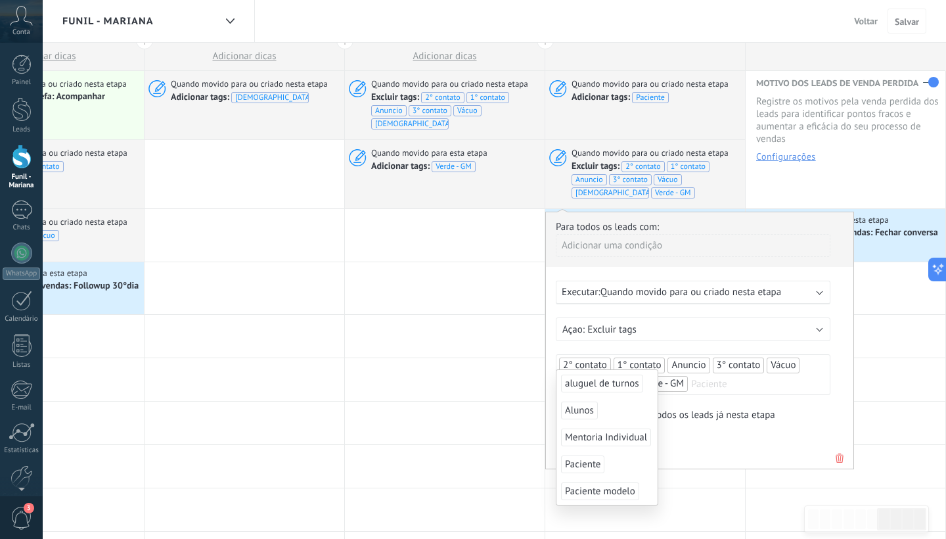
scroll to position [13, 0]
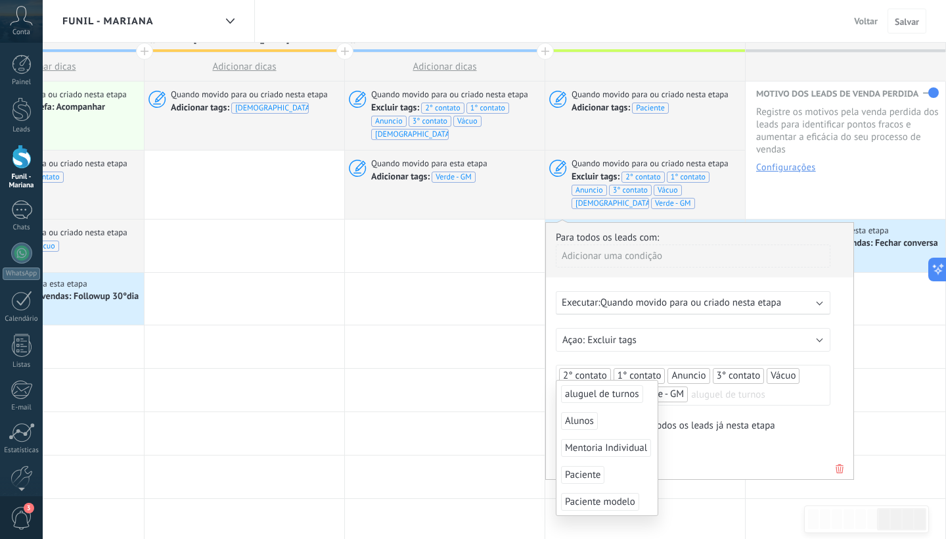
click at [688, 369] on span "Anuncio" at bounding box center [688, 375] width 34 height 12
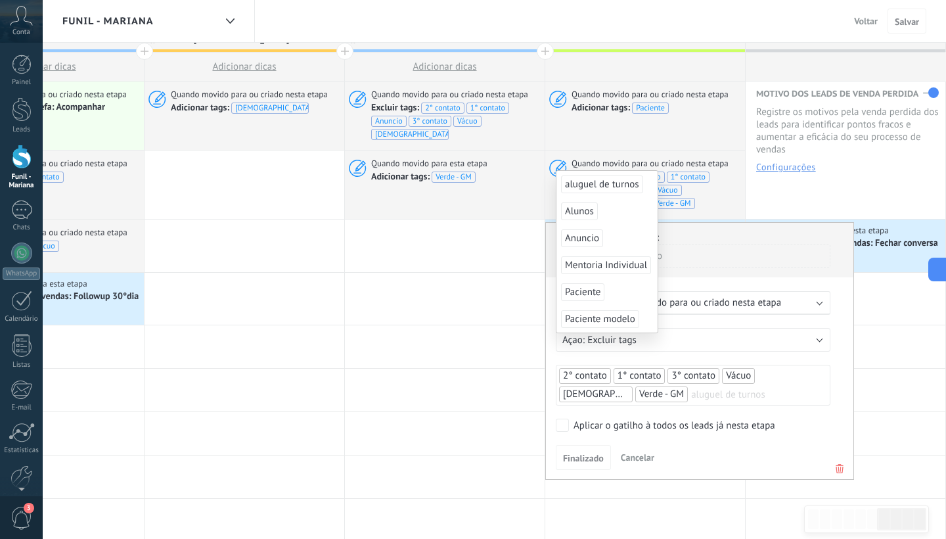
click at [736, 244] on div "Adicionar uma condição" at bounding box center [693, 255] width 275 height 23
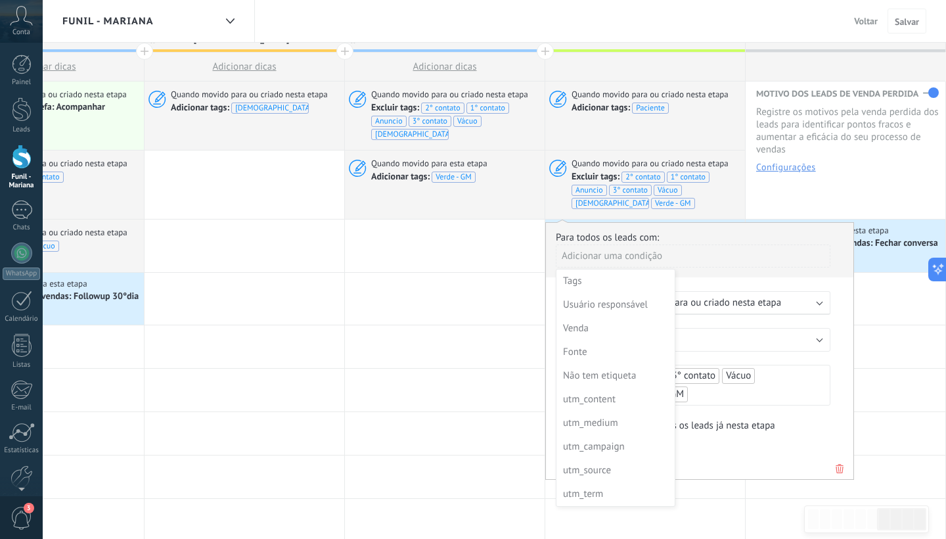
click at [804, 395] on div at bounding box center [699, 351] width 307 height 256
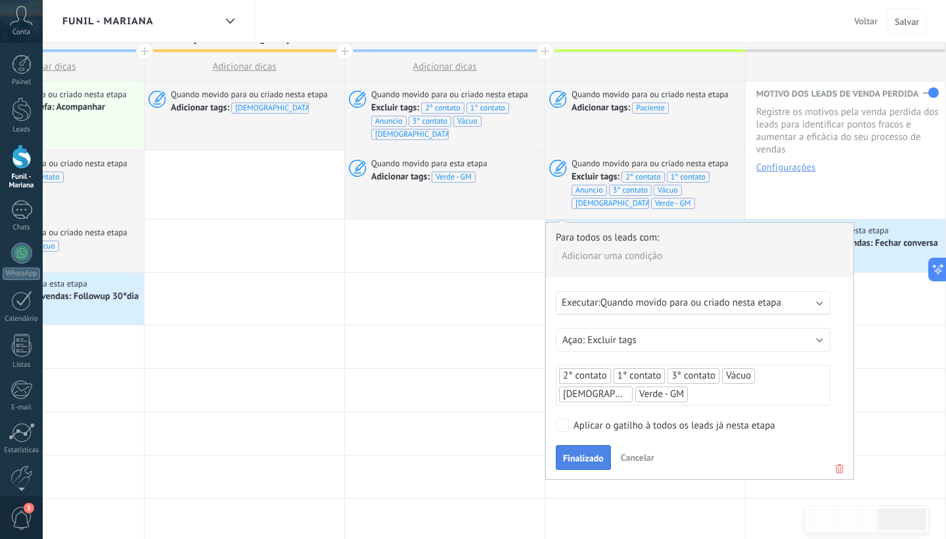
click at [585, 453] on span "Finalizado" at bounding box center [583, 457] width 41 height 9
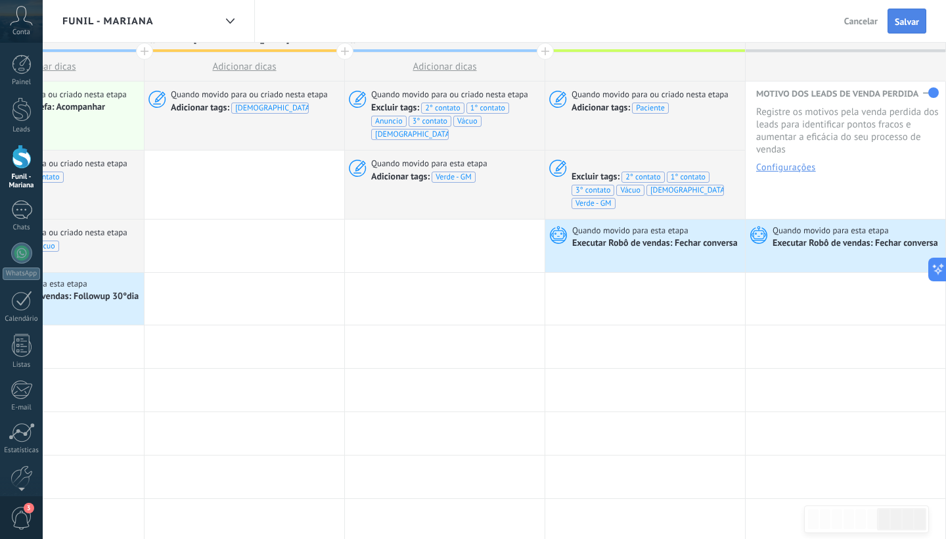
click at [901, 30] on button "Salvar" at bounding box center [907, 21] width 39 height 25
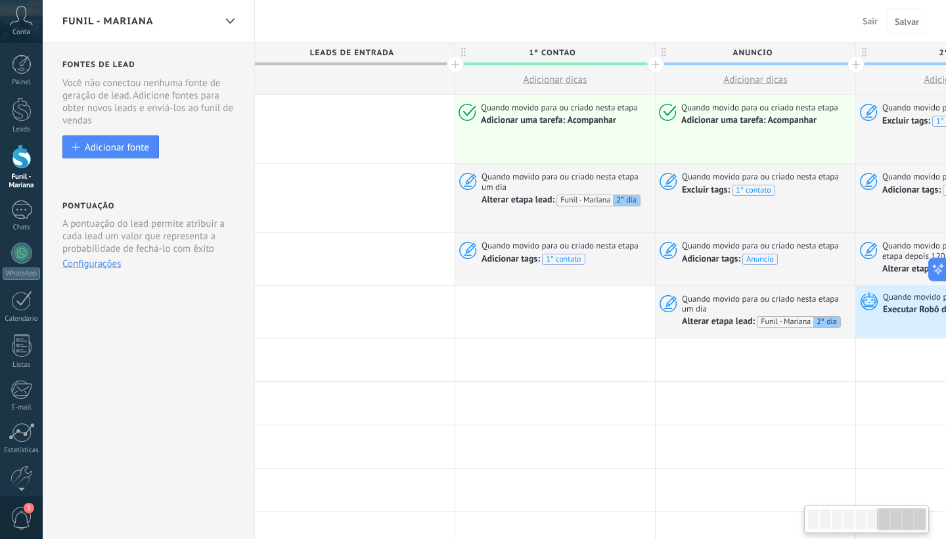
scroll to position [0, 1313]
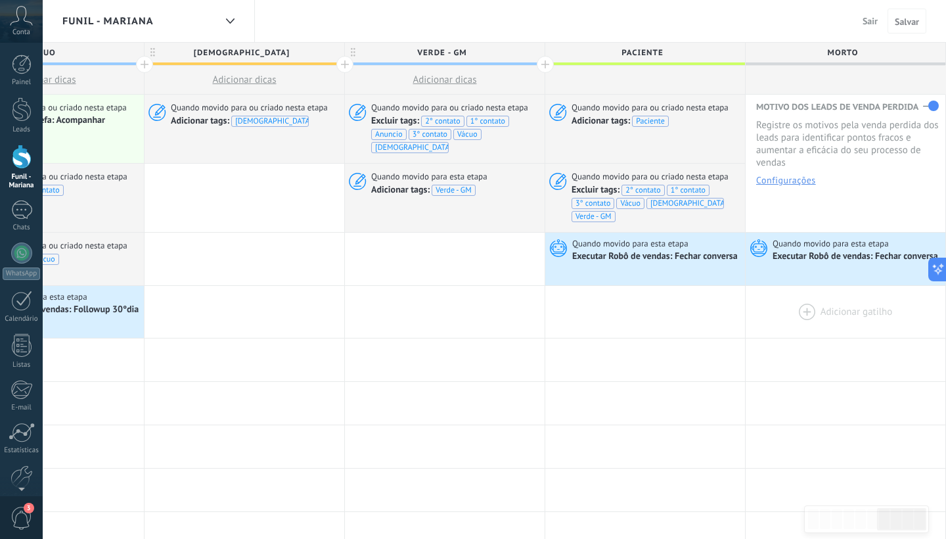
click at [797, 286] on div at bounding box center [846, 312] width 200 height 53
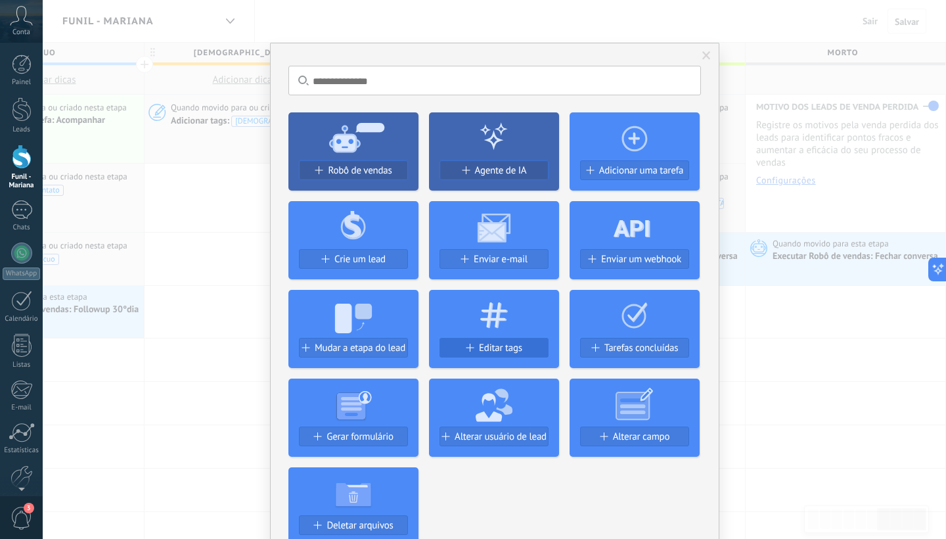
click at [474, 350] on div "Editar tags" at bounding box center [494, 347] width 108 height 11
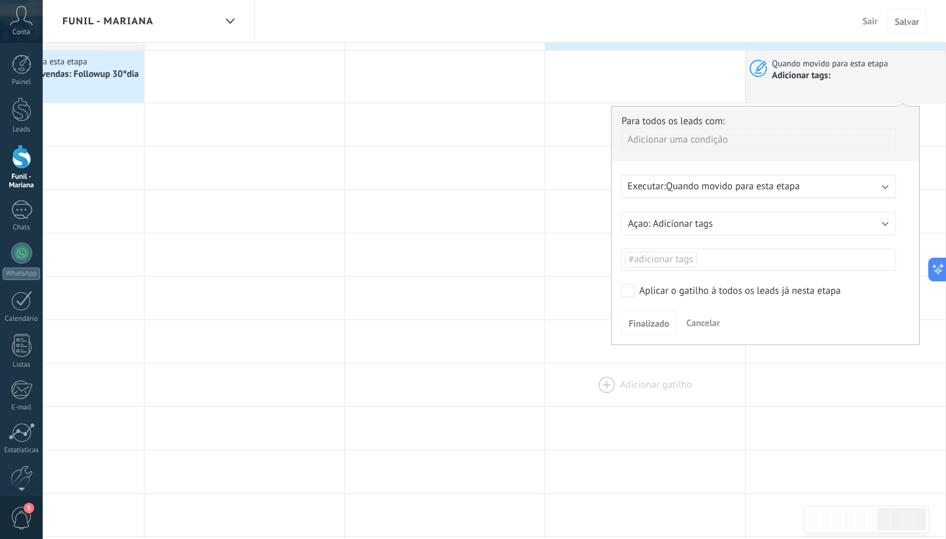
scroll to position [279, 0]
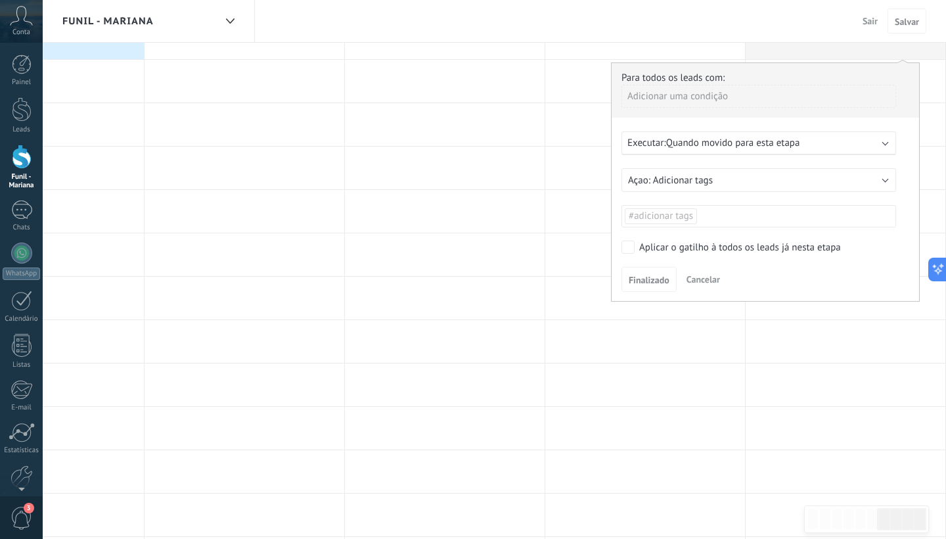
click at [706, 207] on ul "#adicionar tags" at bounding box center [758, 216] width 271 height 18
type input "*****"
click at [696, 203] on span "morto" at bounding box center [690, 211] width 34 height 18
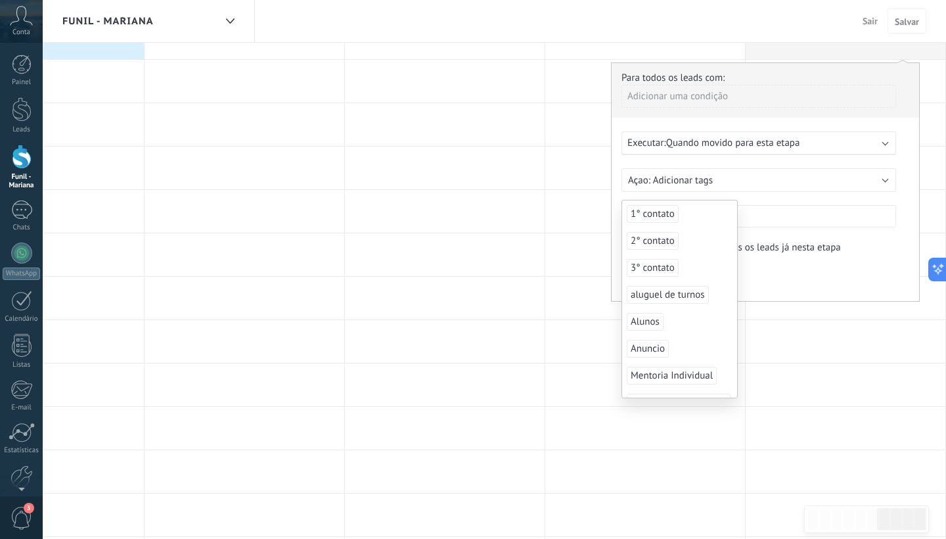
click at [755, 267] on div "Finalizado Cancelar" at bounding box center [765, 279] width 288 height 24
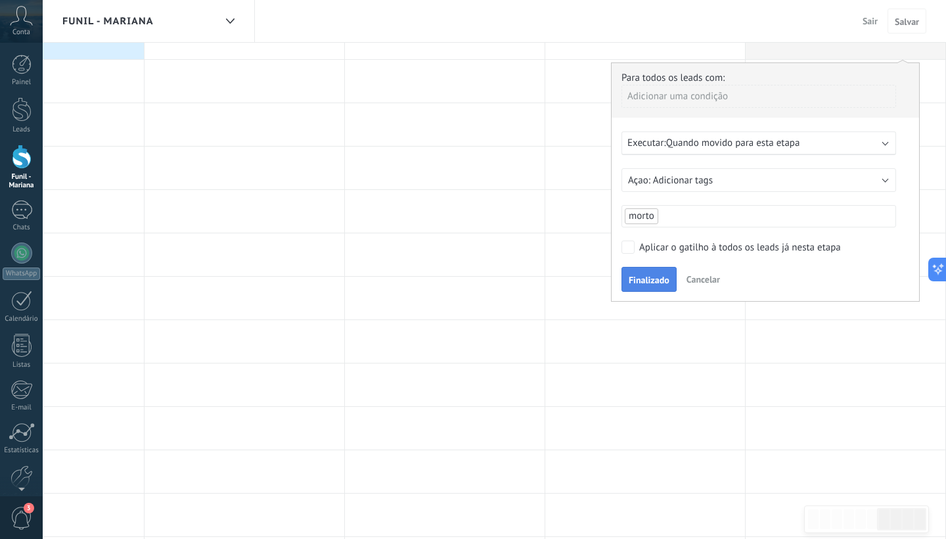
click at [664, 275] on span "Finalizado" at bounding box center [649, 279] width 41 height 9
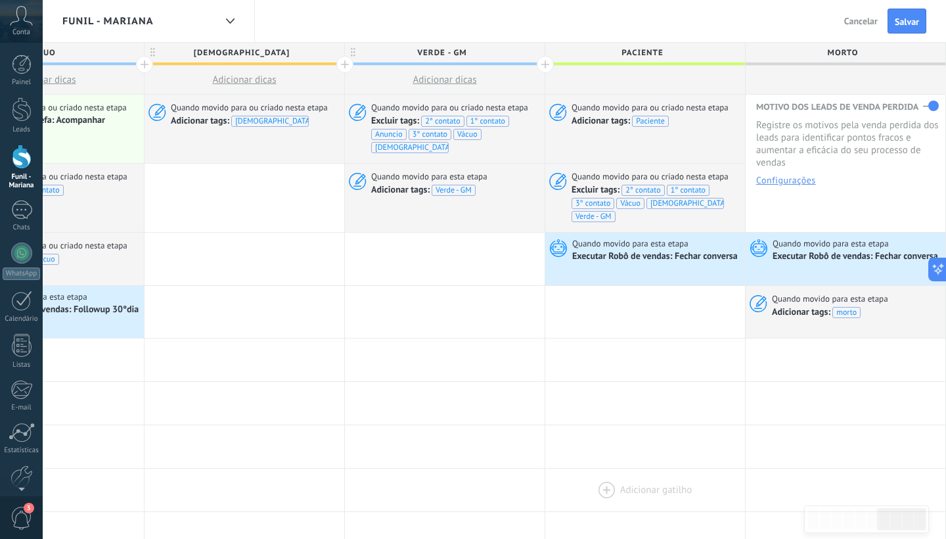
scroll to position [0, 0]
click at [899, 30] on button "Salvar" at bounding box center [907, 21] width 39 height 25
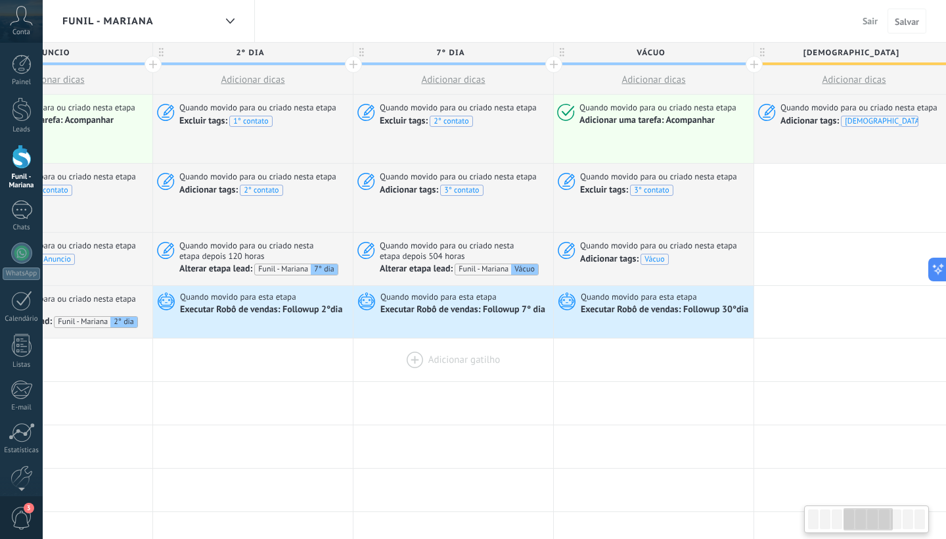
scroll to position [0, 674]
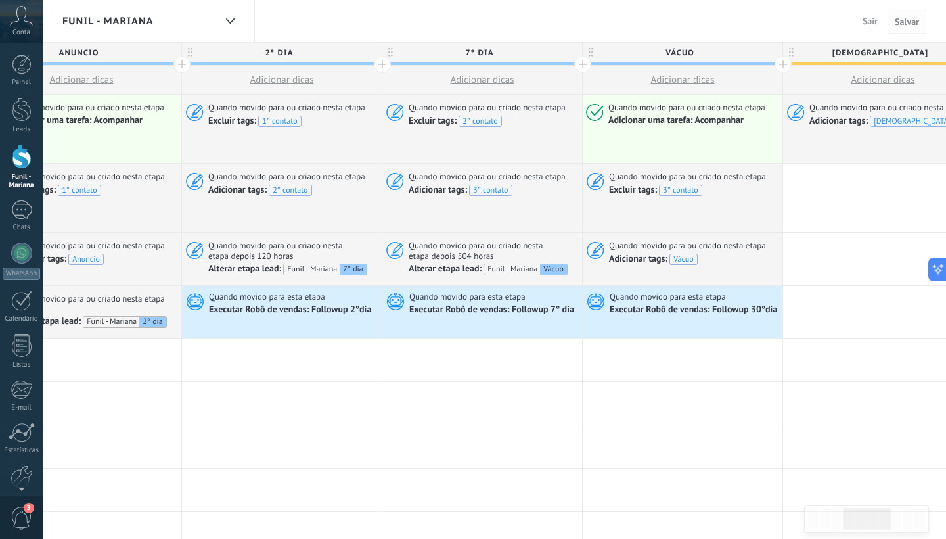
click at [899, 28] on button "Salvar" at bounding box center [907, 21] width 39 height 25
click at [870, 20] on span "Sair" at bounding box center [870, 21] width 15 height 12
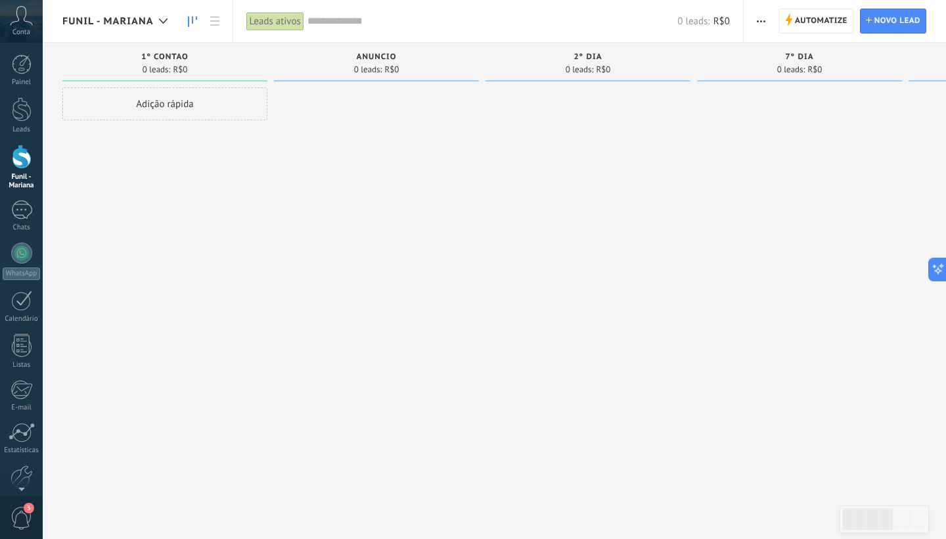
click at [314, 18] on input "text" at bounding box center [492, 21] width 371 height 14
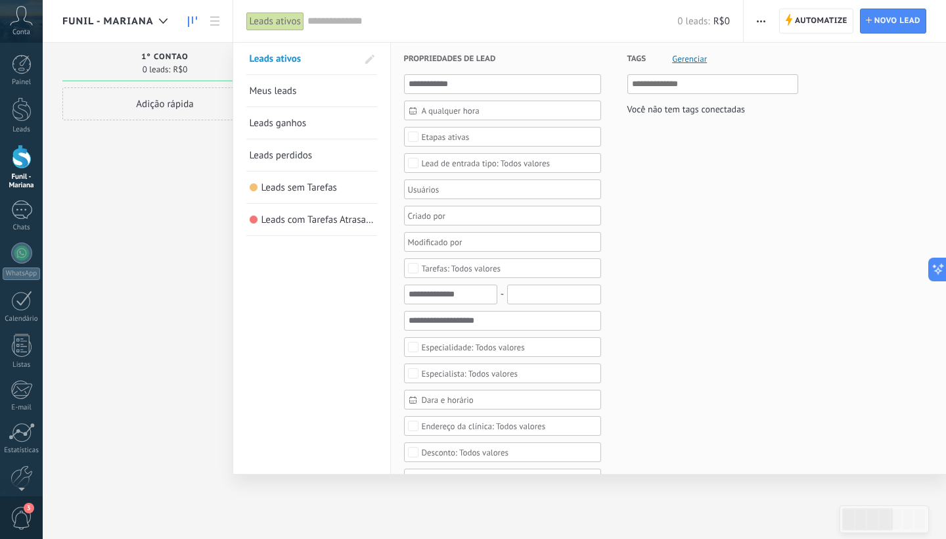
click at [436, 192] on div at bounding box center [498, 189] width 184 height 16
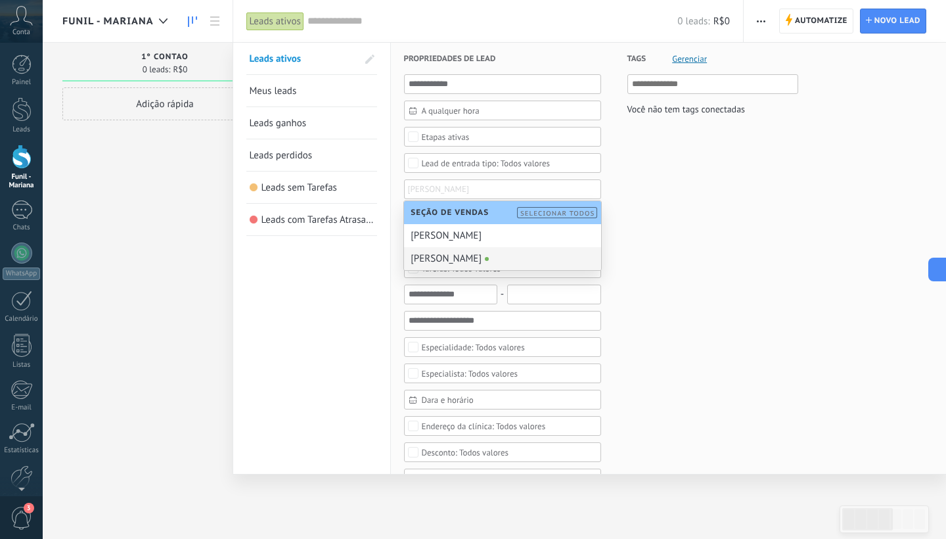
click at [438, 258] on div "[PERSON_NAME]" at bounding box center [502, 258] width 197 height 23
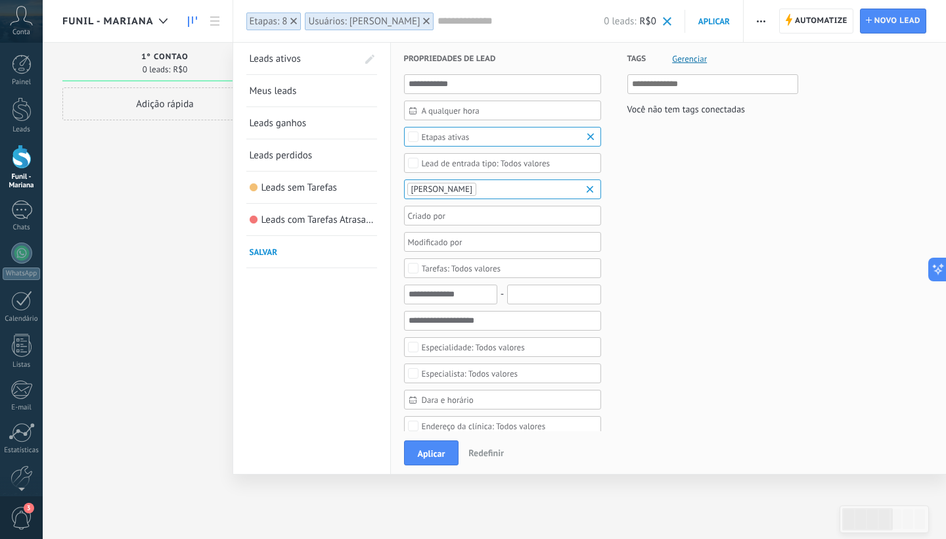
click at [648, 89] on input "text" at bounding box center [713, 84] width 163 height 16
click at [119, 325] on div at bounding box center [473, 269] width 946 height 539
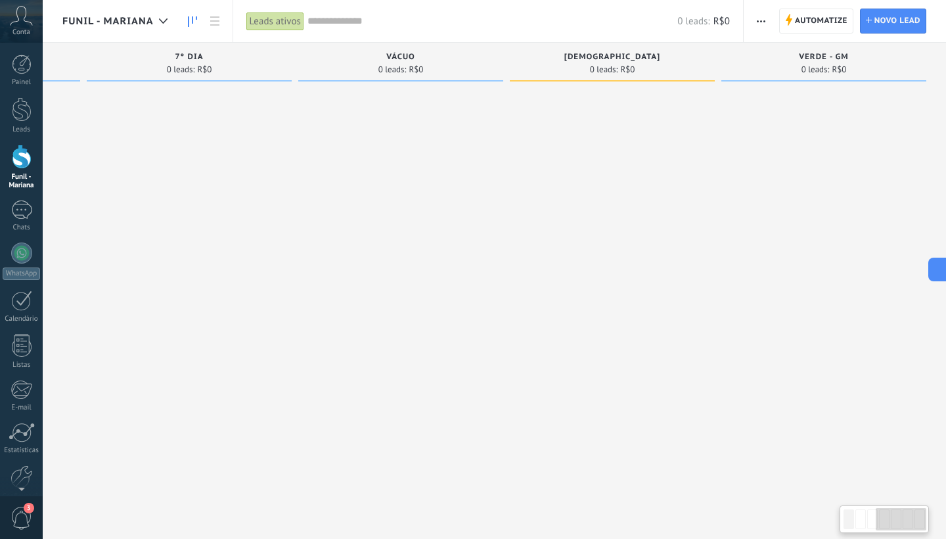
scroll to position [0, 610]
click at [807, 23] on span "Automatize" at bounding box center [821, 21] width 53 height 24
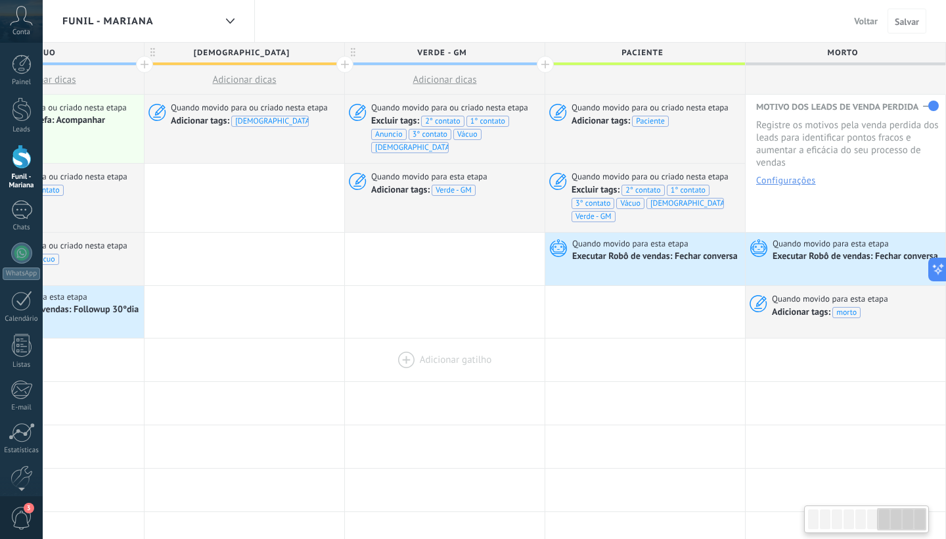
scroll to position [0, 1313]
click at [870, 26] on span "Voltar" at bounding box center [866, 21] width 24 height 12
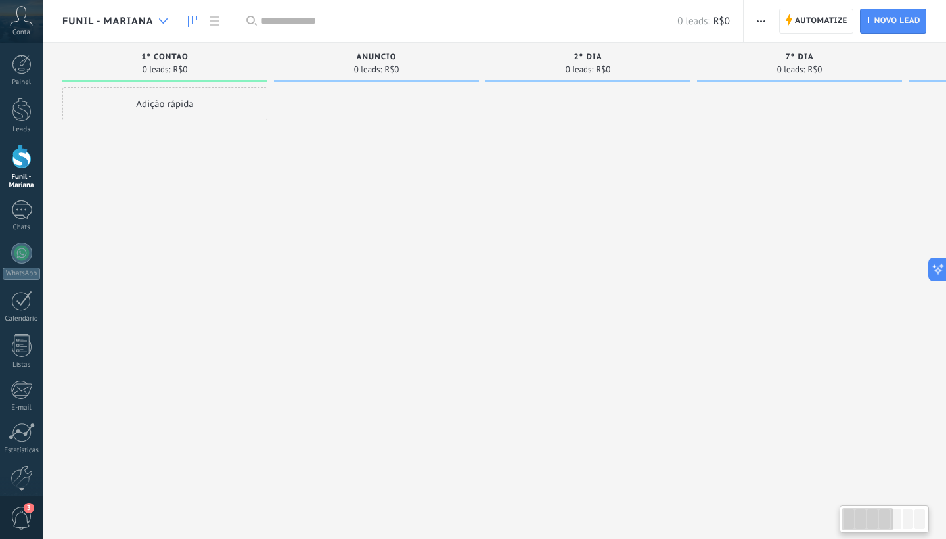
click at [167, 28] on div at bounding box center [163, 22] width 22 height 26
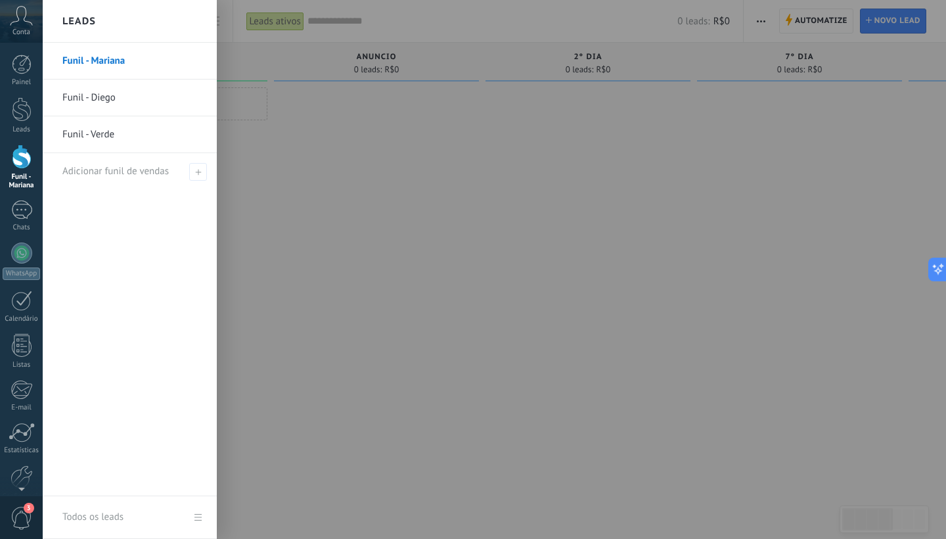
click at [106, 97] on link "Funil - Diego" at bounding box center [132, 97] width 141 height 37
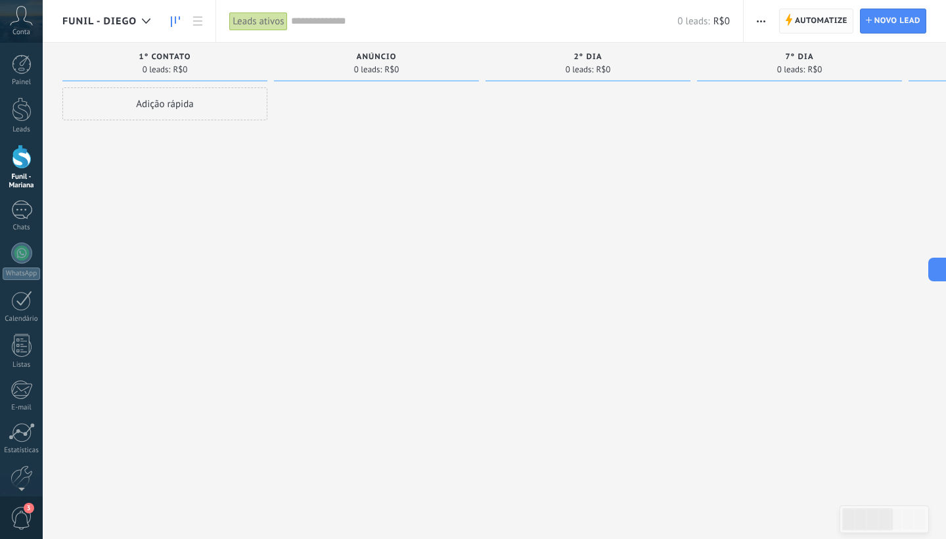
click at [815, 28] on span "Automatize" at bounding box center [821, 21] width 53 height 24
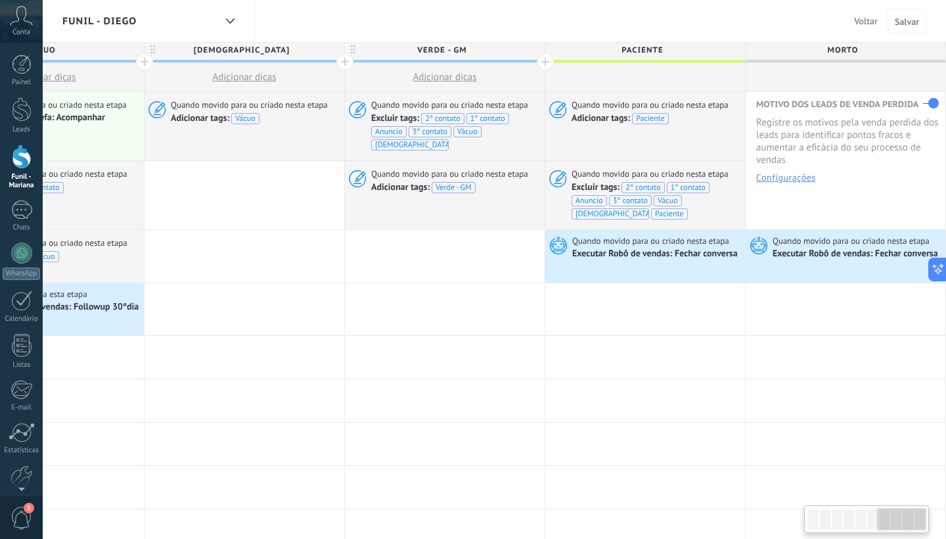
scroll to position [3, 0]
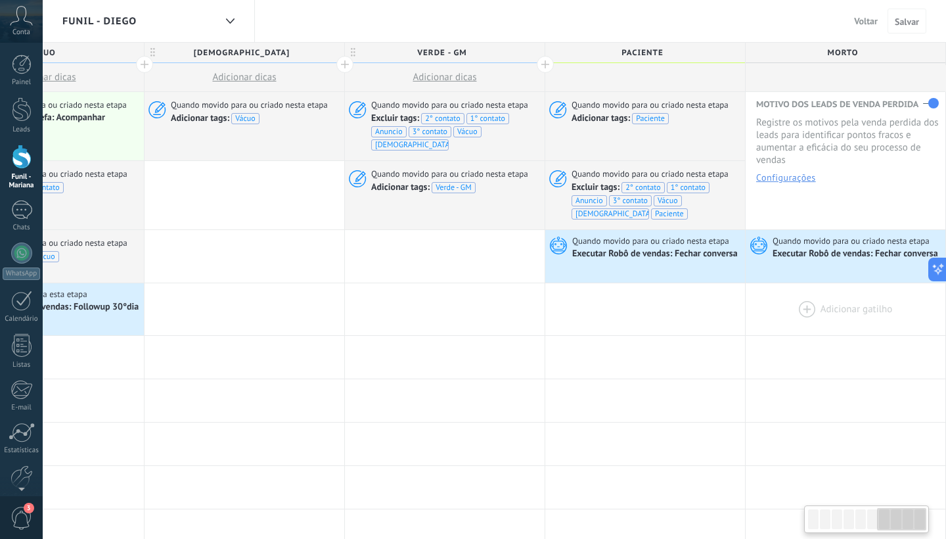
click at [812, 283] on div at bounding box center [846, 309] width 200 height 53
click at [809, 283] on div at bounding box center [848, 309] width 200 height 53
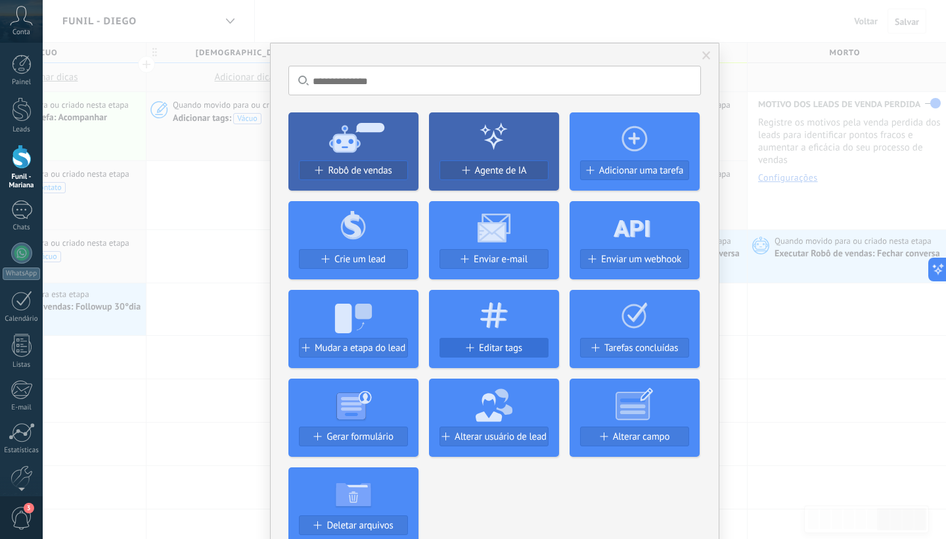
click at [474, 348] on div "Editar tags" at bounding box center [494, 347] width 108 height 11
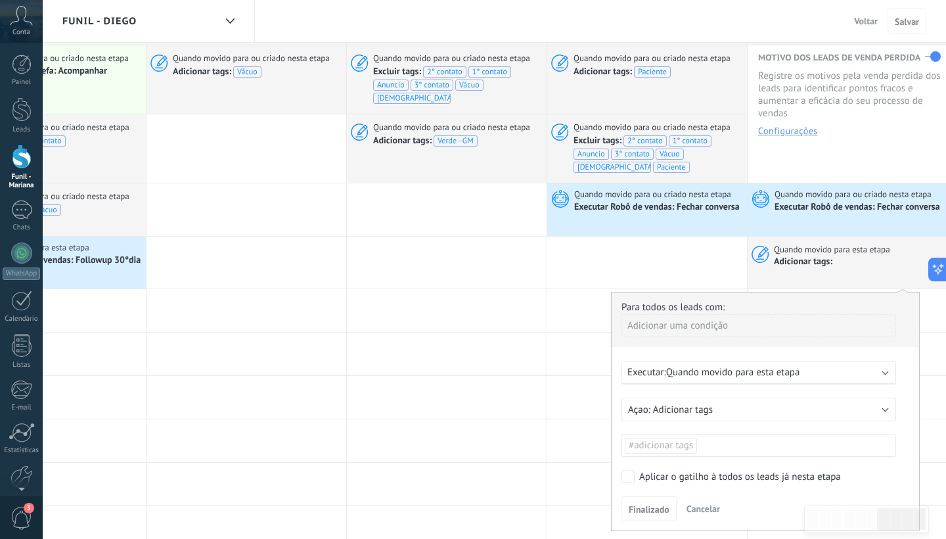
scroll to position [110, 0]
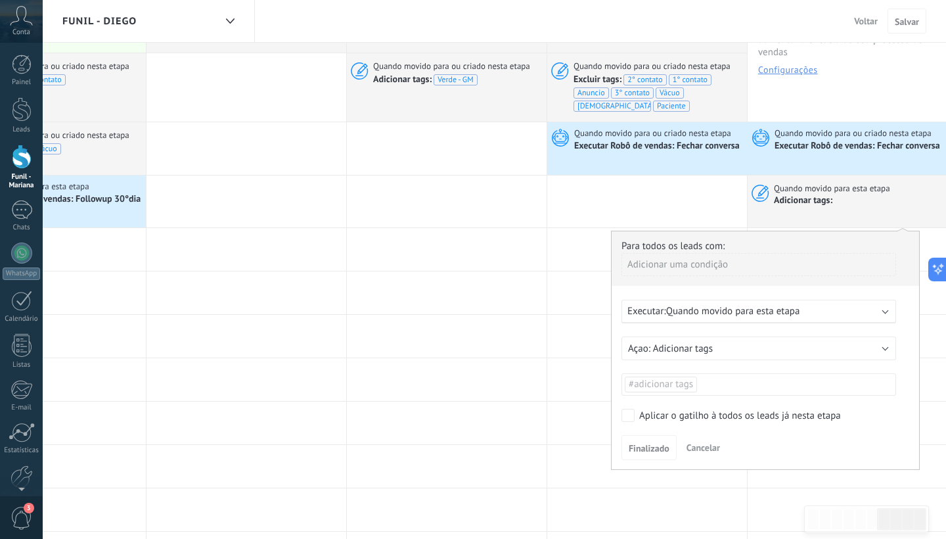
click at [702, 375] on ul "#adicionar tags" at bounding box center [758, 384] width 271 height 18
type input "***"
click at [669, 377] on li "morto" at bounding box center [662, 382] width 81 height 27
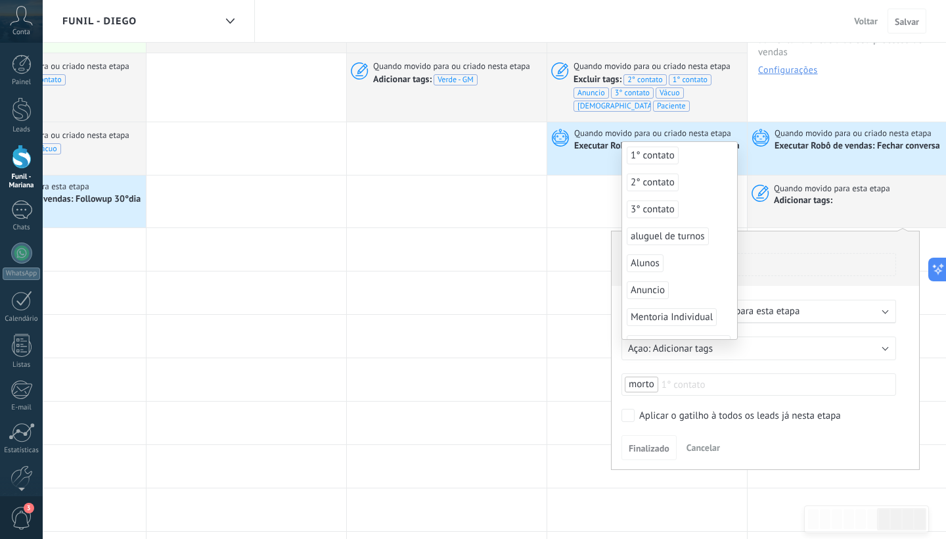
click at [796, 435] on div "Finalizado Cancelar" at bounding box center [765, 447] width 288 height 24
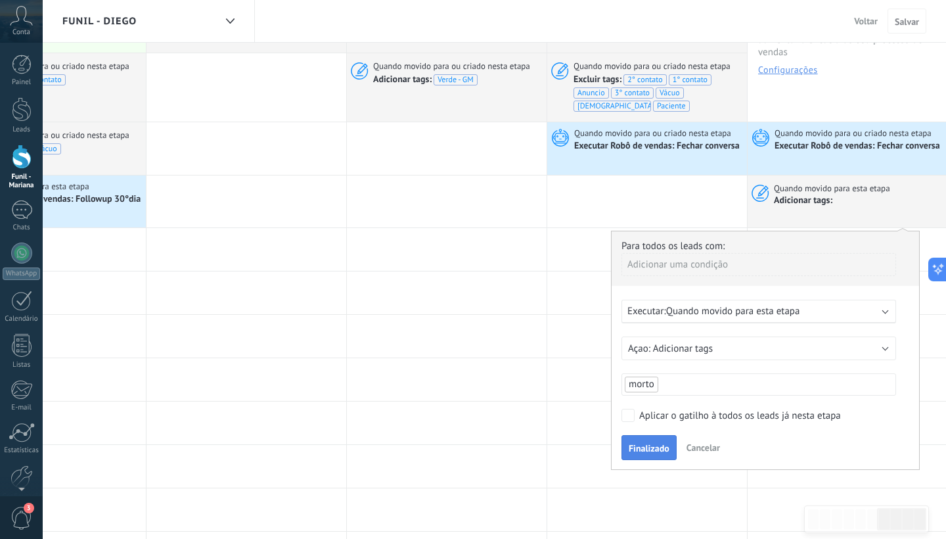
click at [651, 443] on span "Finalizado" at bounding box center [649, 447] width 41 height 9
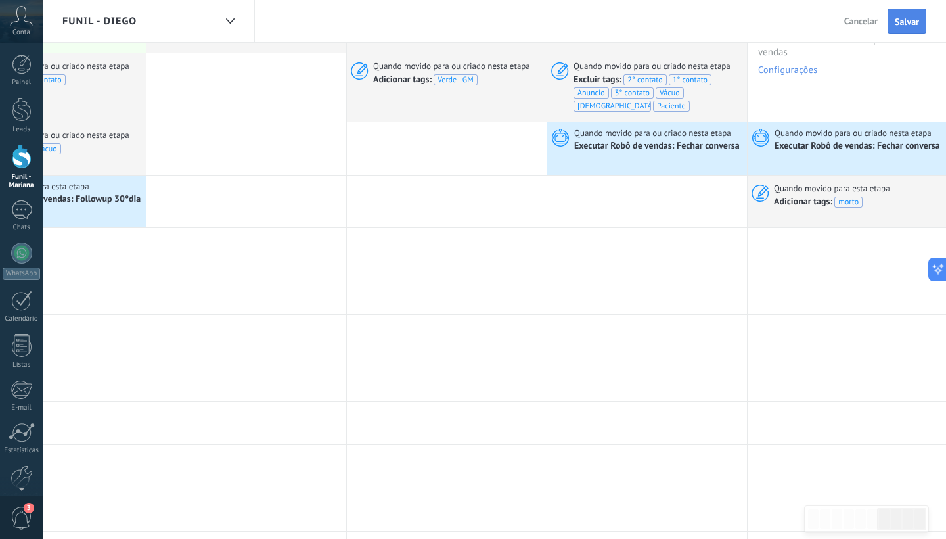
click at [901, 17] on span "Salvar" at bounding box center [907, 21] width 24 height 9
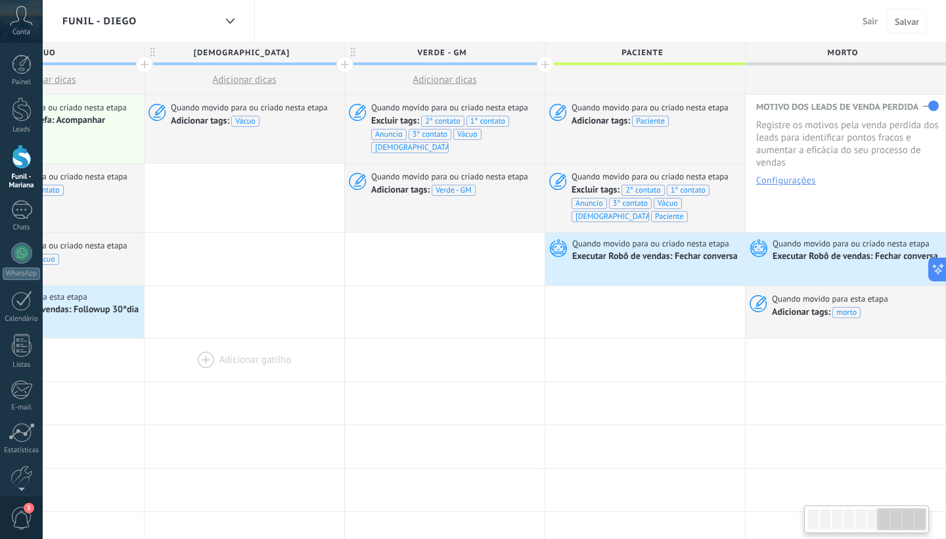
scroll to position [0, 1313]
click at [610, 171] on span "Quando movido para ou criado nesta etapa" at bounding box center [651, 177] width 159 height 12
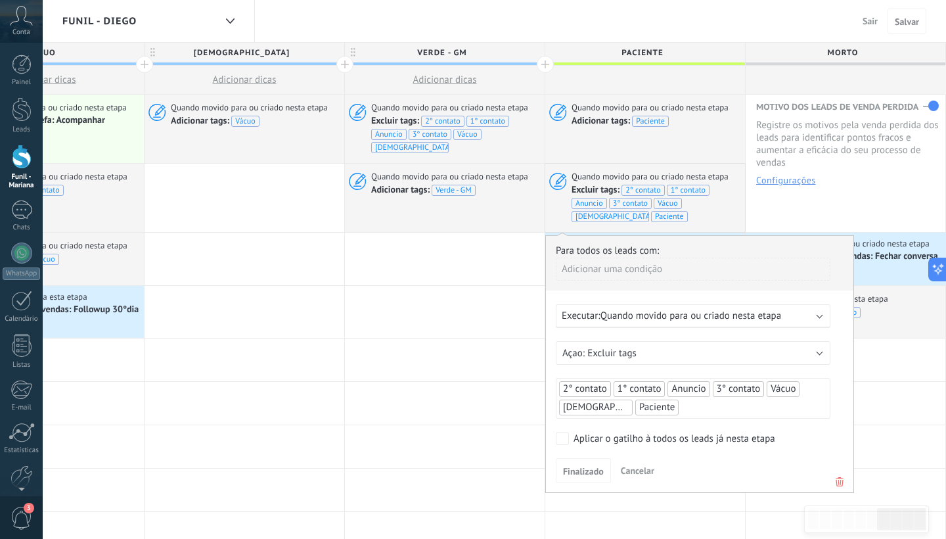
click at [687, 382] on span "Anuncio" at bounding box center [688, 388] width 34 height 12
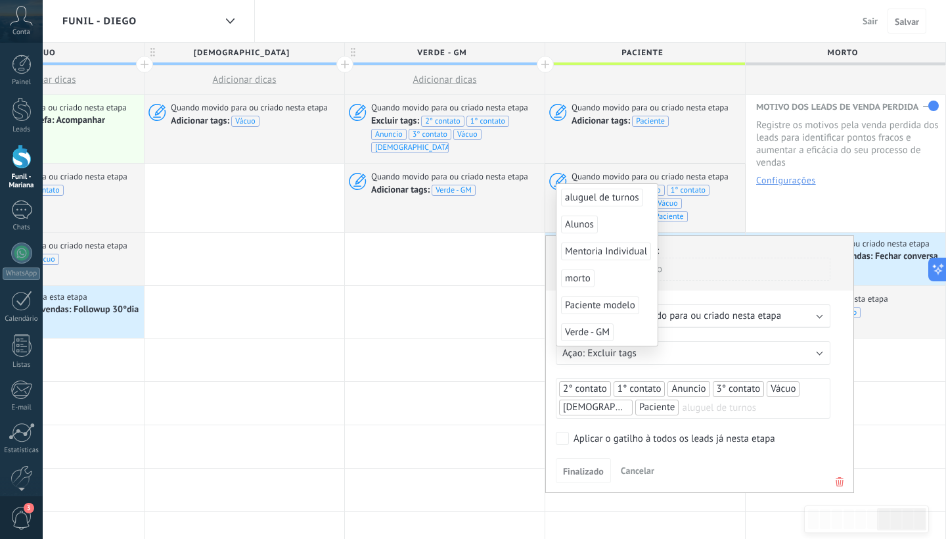
click at [687, 382] on span "Anuncio" at bounding box center [688, 388] width 34 height 12
click at [702, 458] on div "Finalizado Cancelar" at bounding box center [700, 470] width 288 height 24
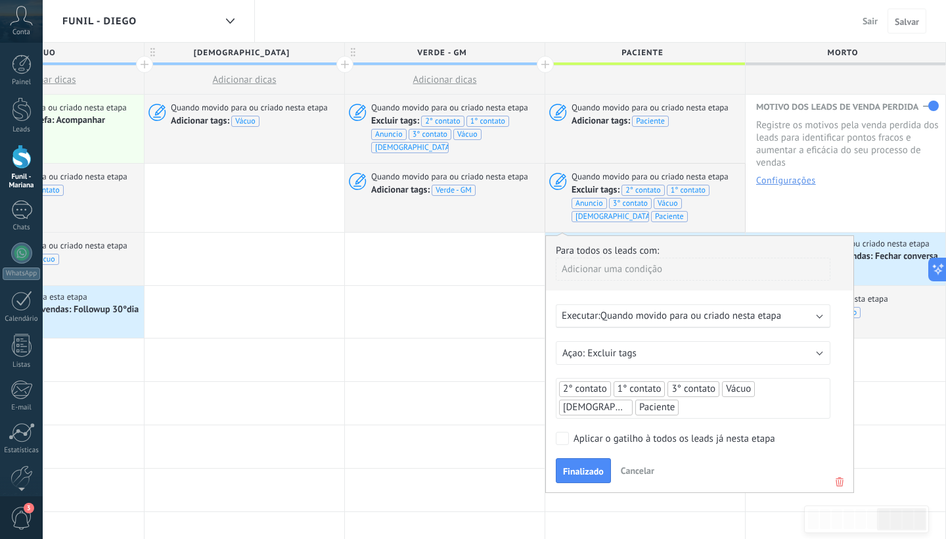
click at [586, 458] on button "Finalizado" at bounding box center [583, 470] width 55 height 25
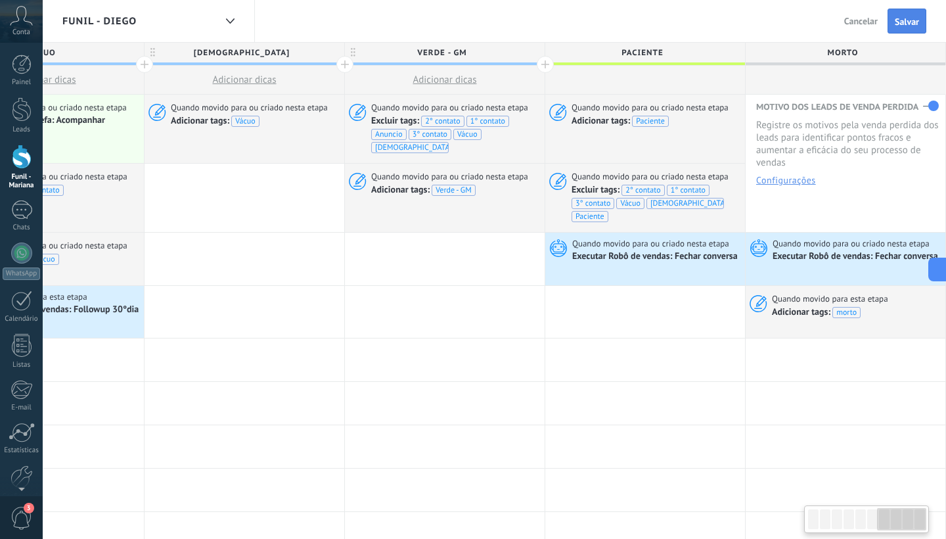
click at [897, 26] on span "Salvar" at bounding box center [907, 21] width 24 height 9
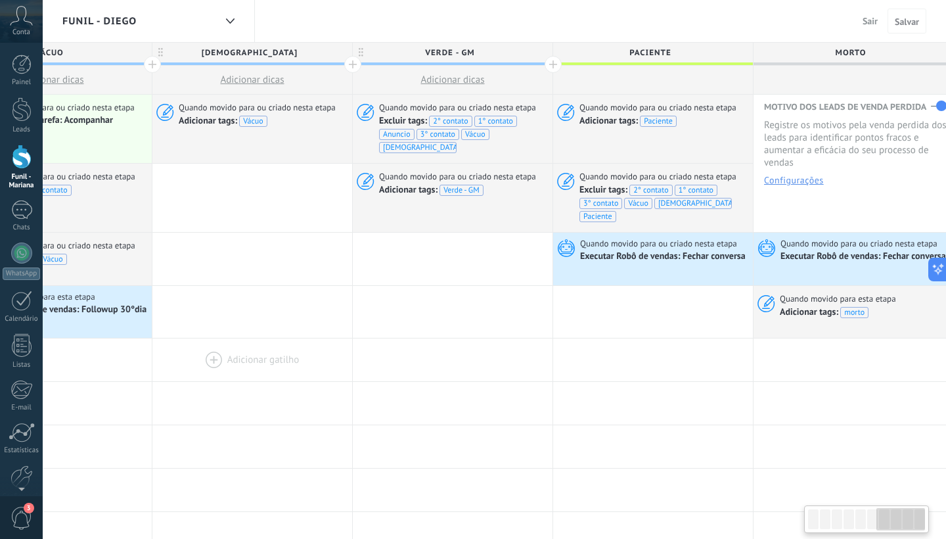
scroll to position [0, 1271]
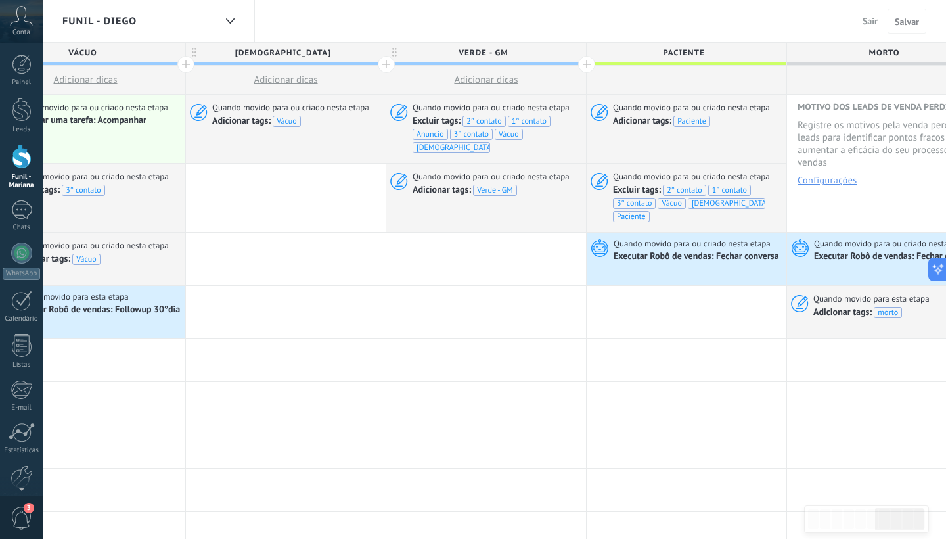
click at [137, 24] on span "Funil - Diego" at bounding box center [99, 21] width 74 height 12
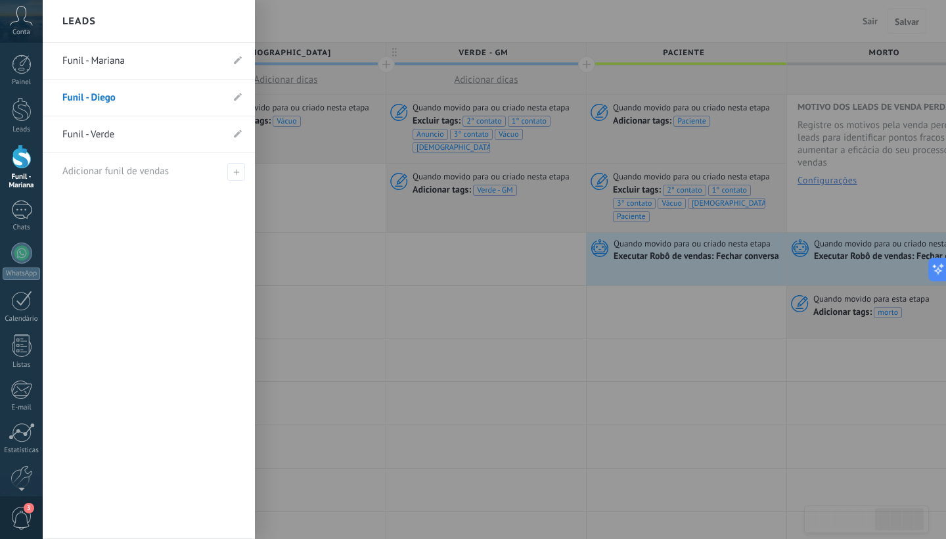
click at [92, 129] on link "Funil - Verde" at bounding box center [142, 134] width 160 height 37
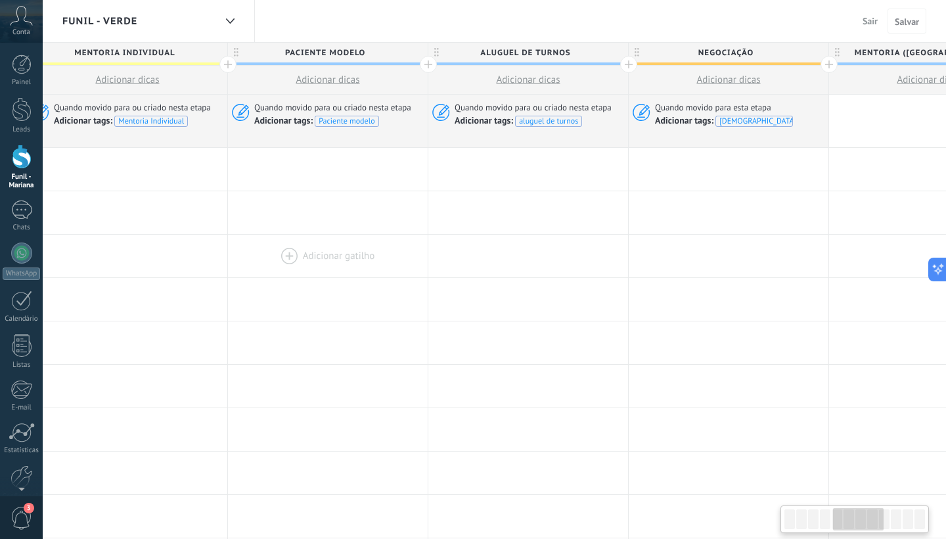
scroll to position [0, 924]
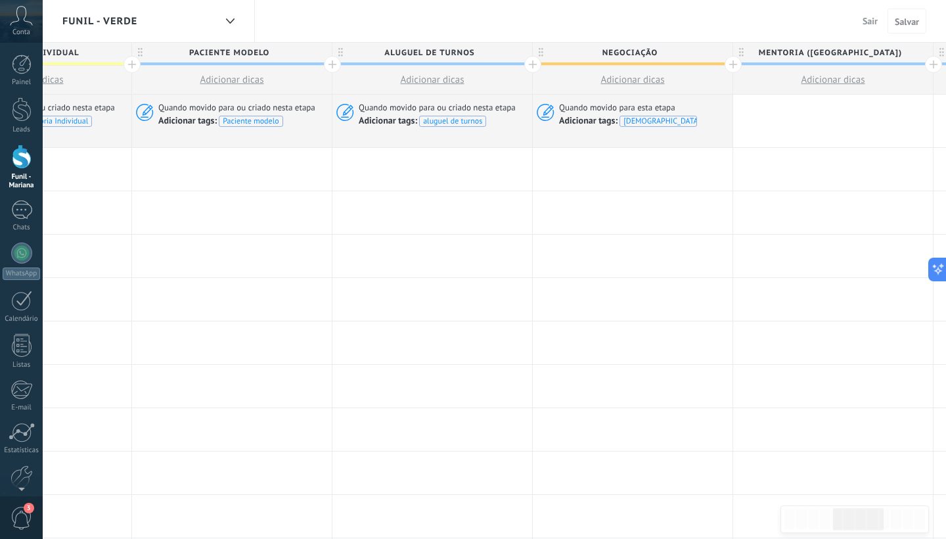
click at [531, 63] on div at bounding box center [532, 64] width 17 height 17
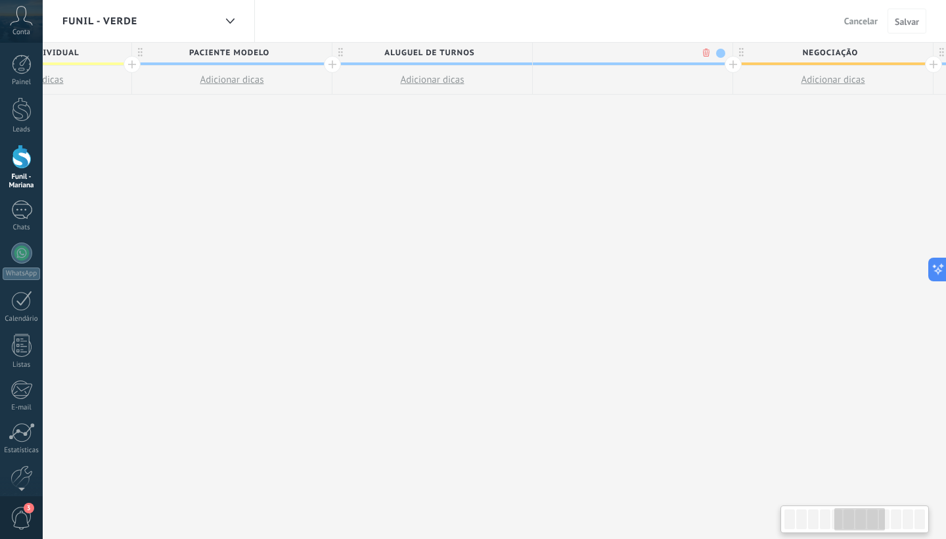
scroll to position [0, 1022]
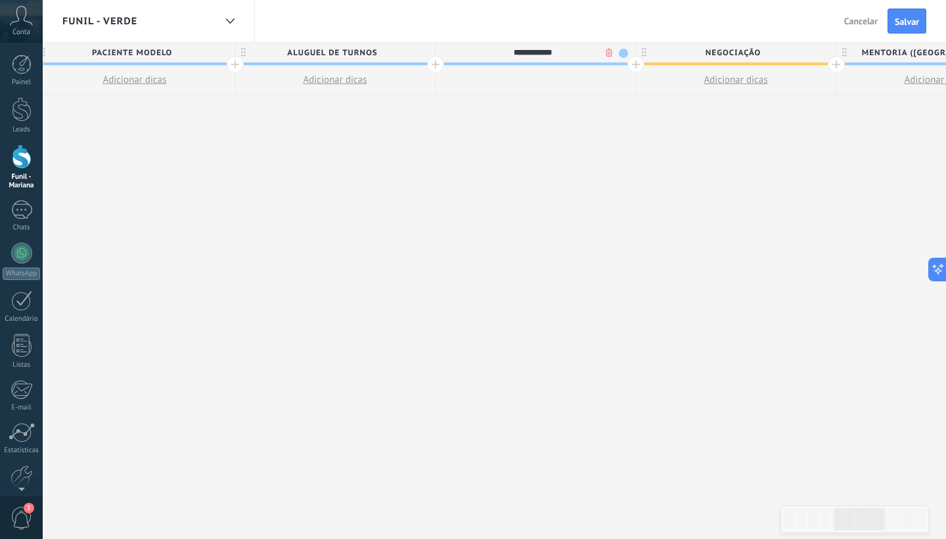
type input "**********"
click at [637, 177] on div "**********" at bounding box center [535, 291] width 2605 height 497
click at [635, 65] on div at bounding box center [635, 64] width 17 height 17
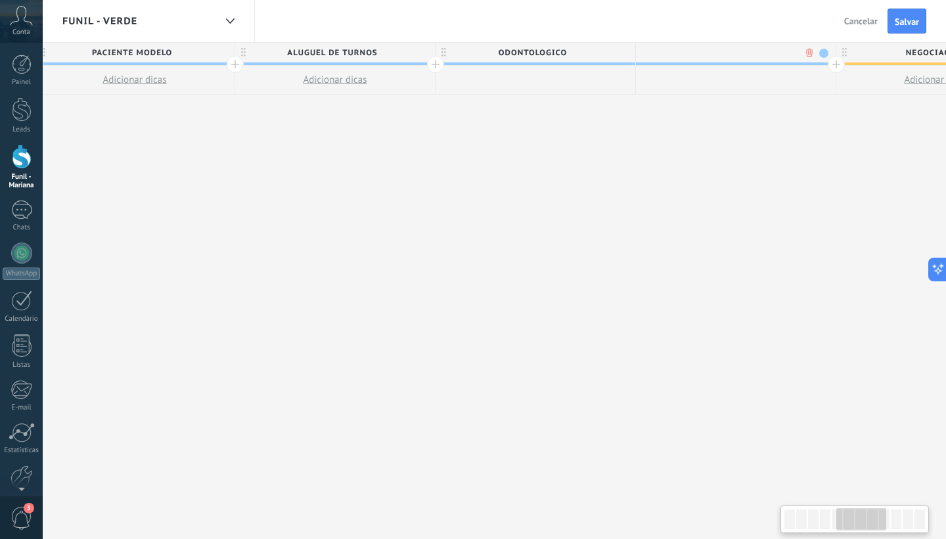
scroll to position [0, 1119]
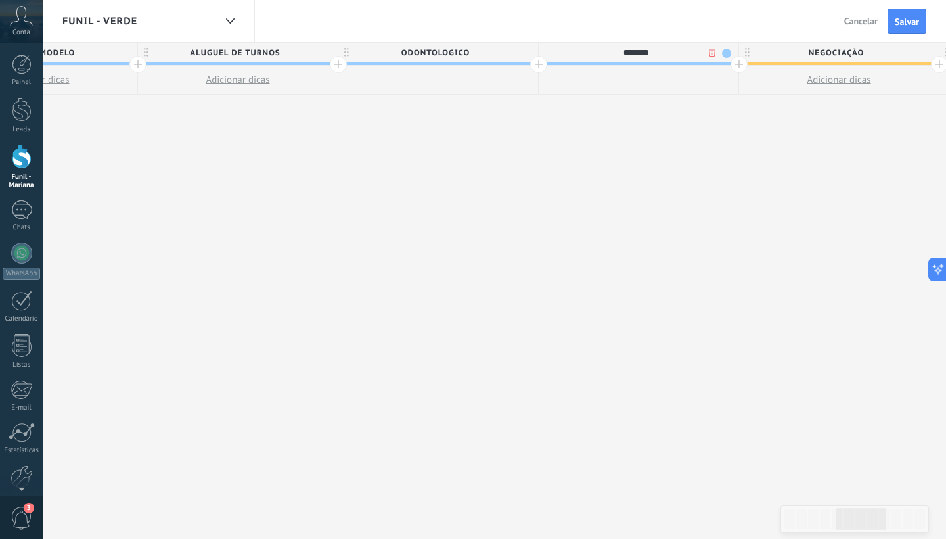
type input "********"
click at [598, 206] on div "Etapa de leads de entrada Tráfego Adicionar dicas Alunos Adicionar dicas Mentor…" at bounding box center [538, 291] width 2805 height 497
click at [895, 30] on button "Salvar" at bounding box center [907, 21] width 39 height 25
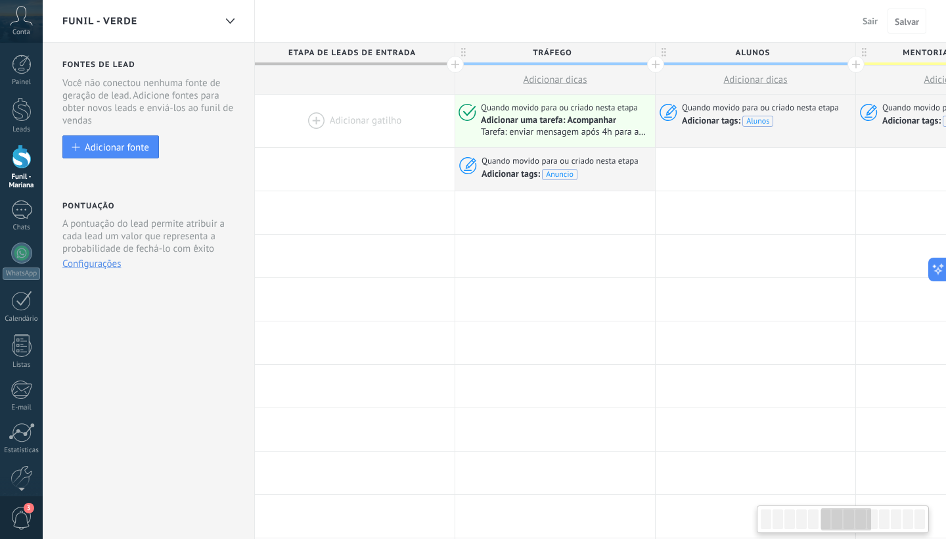
scroll to position [0, 1119]
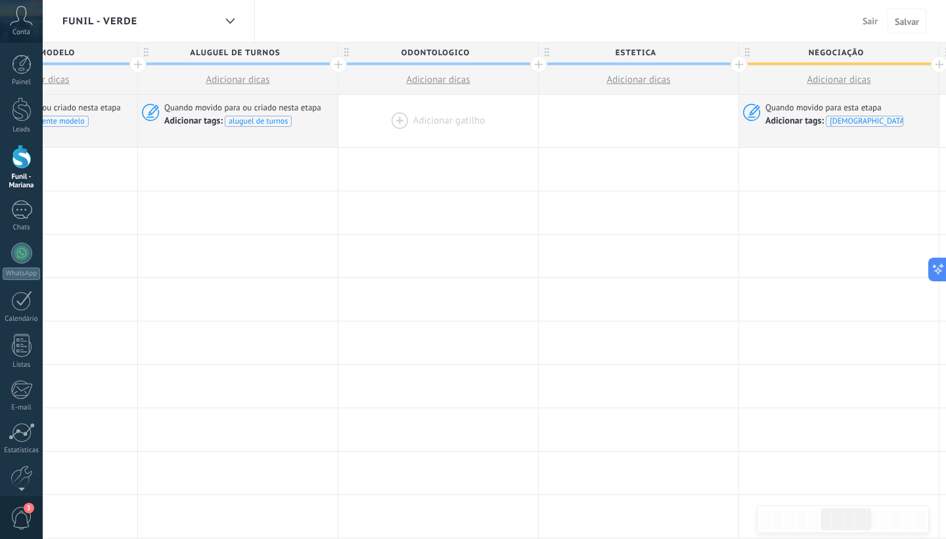
click at [401, 121] on div at bounding box center [438, 121] width 200 height 53
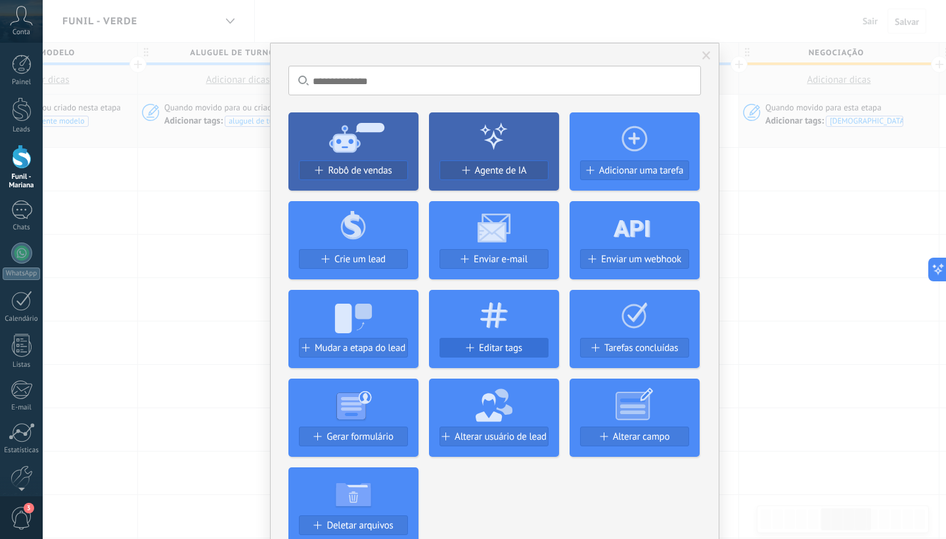
click at [489, 349] on span "Editar tags" at bounding box center [500, 347] width 43 height 11
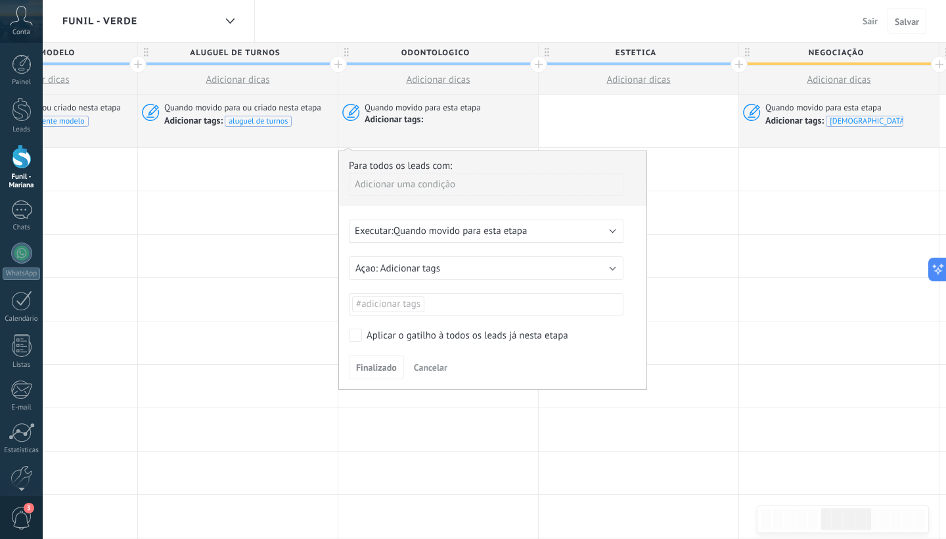
click at [418, 298] on span "#adicionar tags" at bounding box center [388, 304] width 64 height 12
type input "**********"
click at [447, 332] on span "odontologico" at bounding box center [431, 329] width 63 height 18
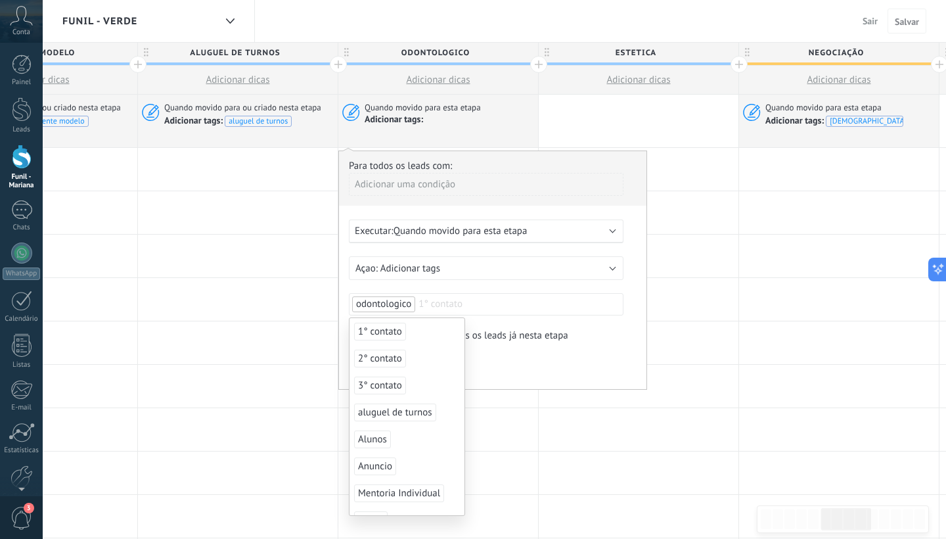
click at [489, 367] on div "Finalizado Cancelar" at bounding box center [493, 367] width 288 height 24
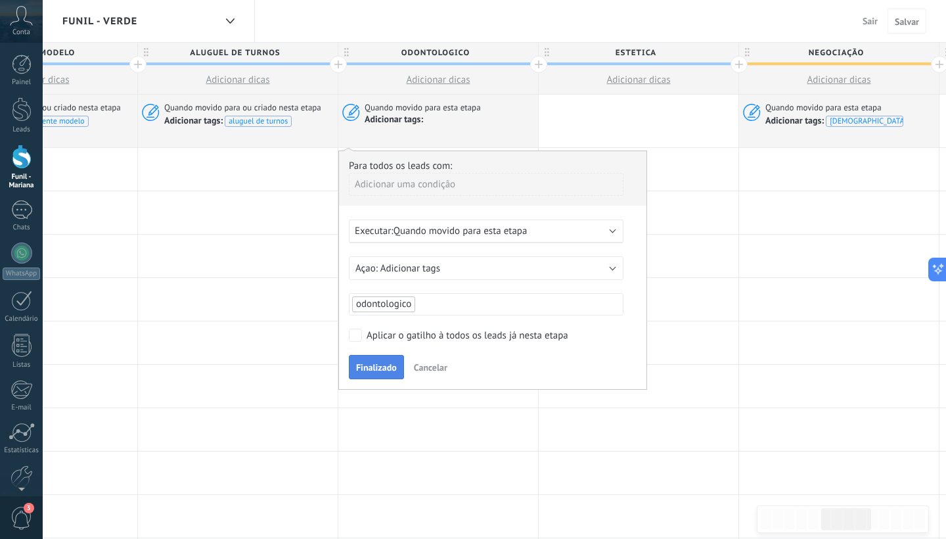
click at [379, 369] on span "Finalizado" at bounding box center [376, 367] width 41 height 9
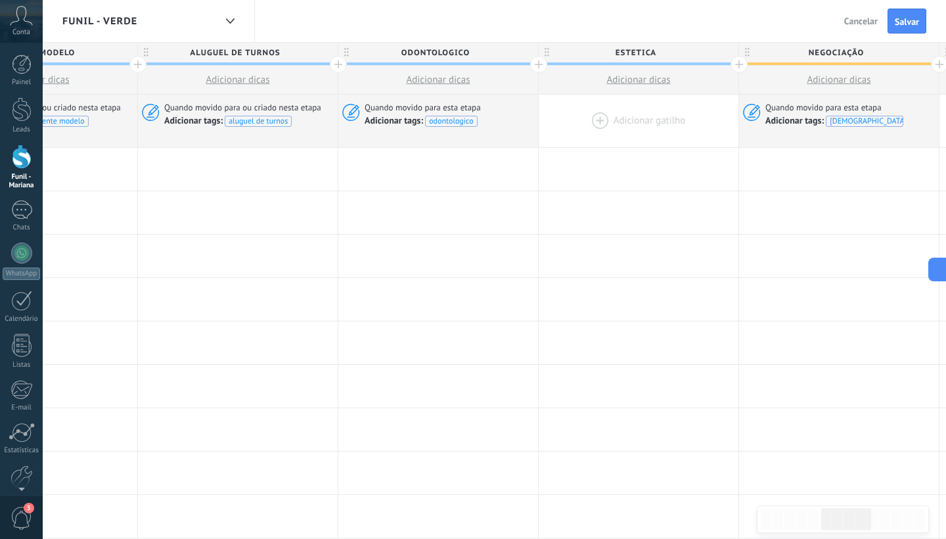
click at [601, 122] on div at bounding box center [639, 121] width 200 height 53
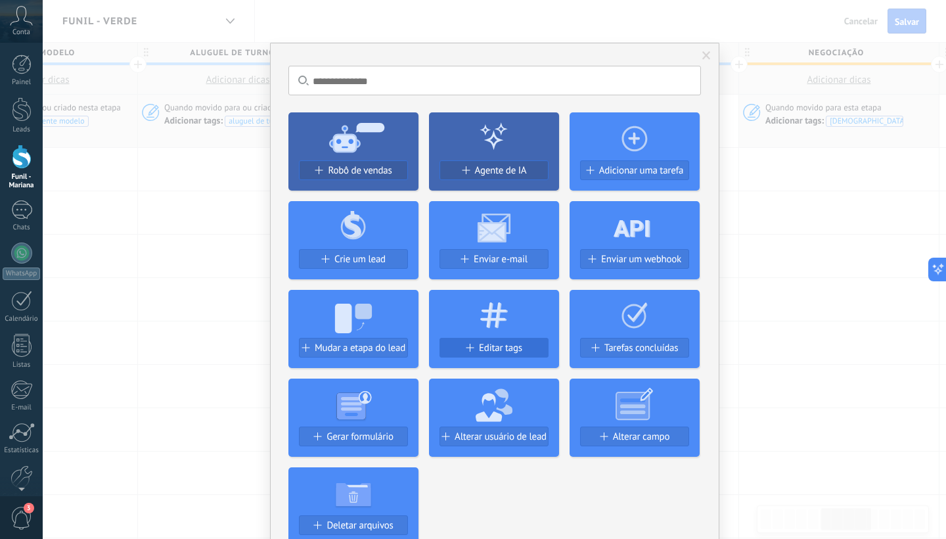
click at [481, 350] on span "Editar tags" at bounding box center [500, 347] width 43 height 11
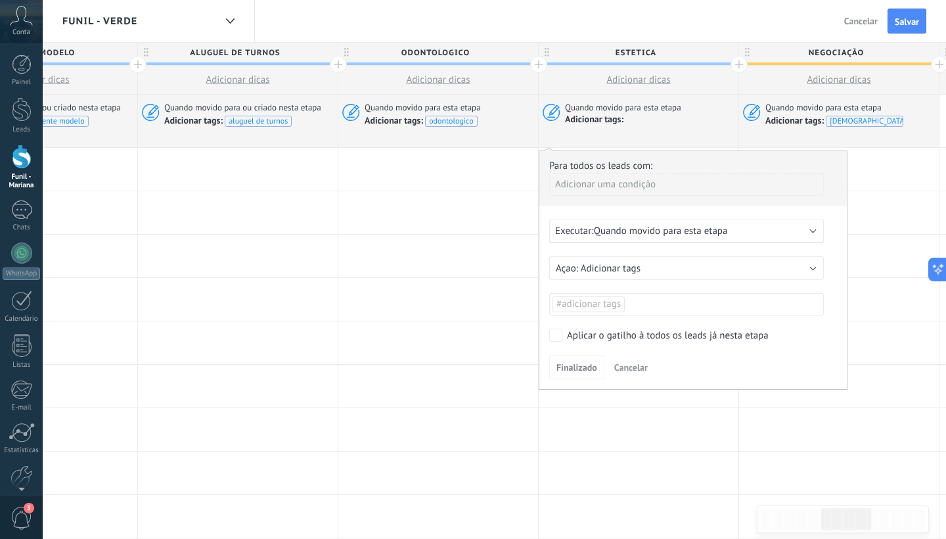
click at [626, 307] on ul "#adicionar tags" at bounding box center [686, 304] width 271 height 18
type input "********"
click at [626, 305] on li "******** estética" at bounding box center [686, 304] width 268 height 16
click at [629, 329] on span "estética" at bounding box center [620, 329] width 41 height 18
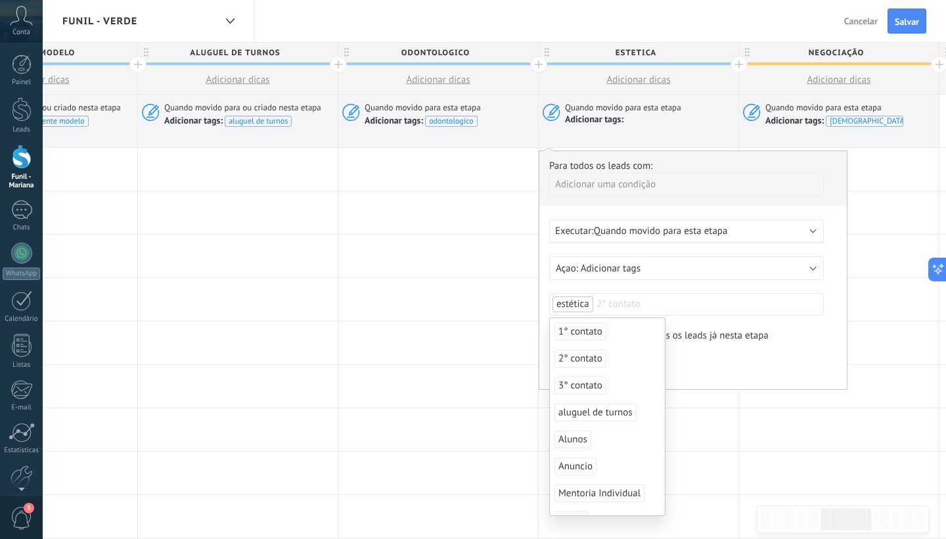
click at [699, 357] on div "Finalizado Cancelar" at bounding box center [693, 367] width 288 height 24
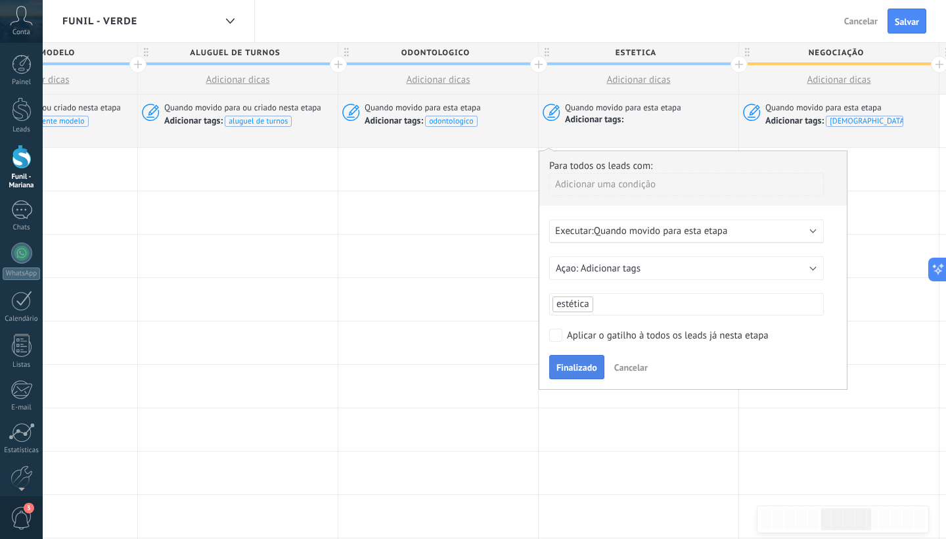
click at [582, 371] on span "Finalizado" at bounding box center [576, 367] width 41 height 9
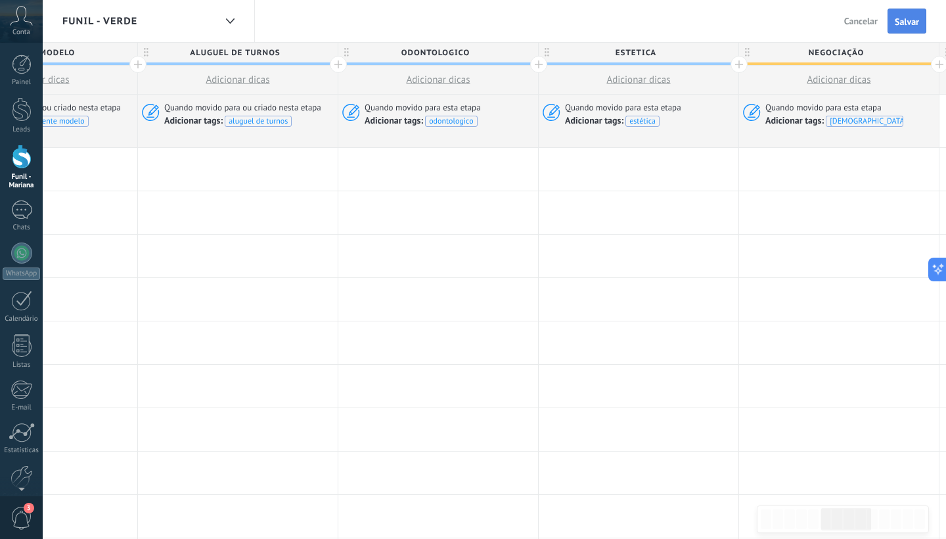
click at [905, 28] on button "Salvar" at bounding box center [907, 21] width 39 height 25
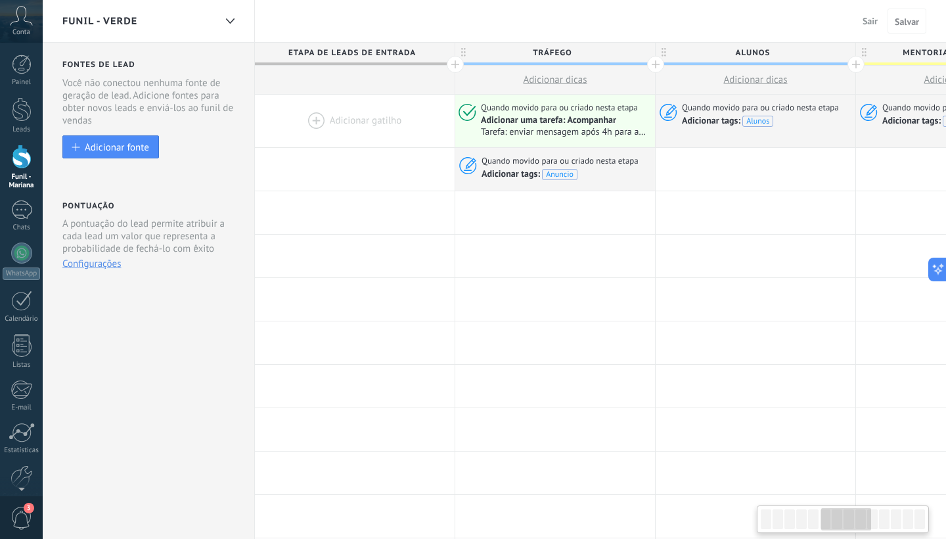
scroll to position [0, 1119]
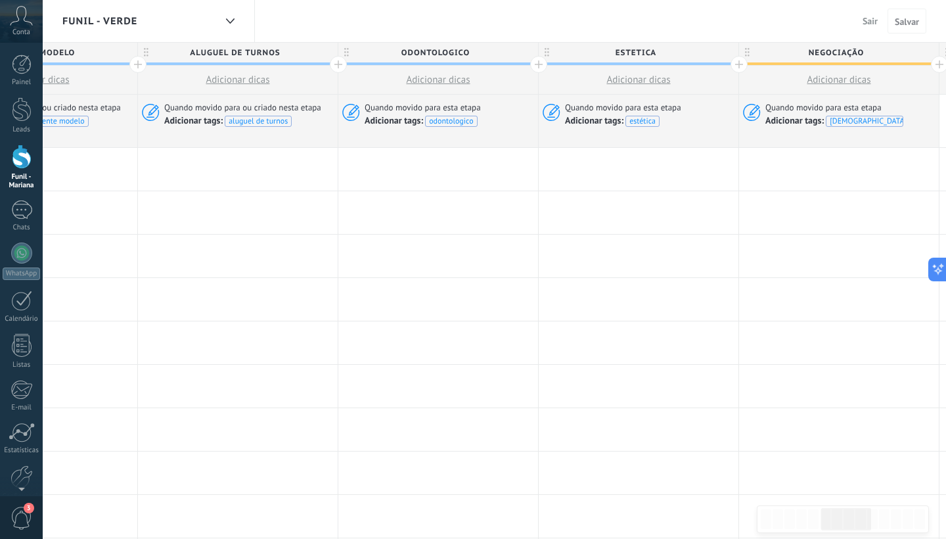
click at [865, 26] on span "Sair" at bounding box center [870, 21] width 15 height 12
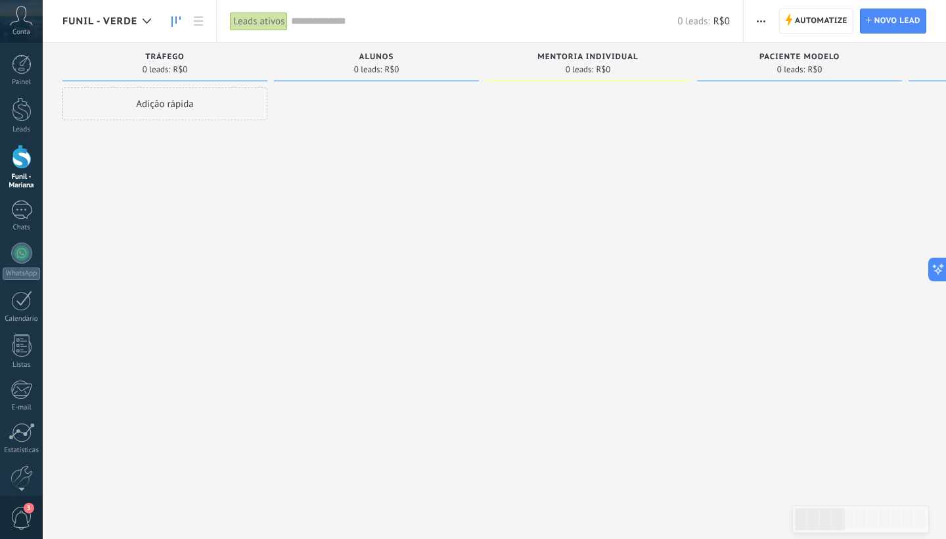
click at [131, 25] on span "Funil - Verde" at bounding box center [99, 21] width 75 height 12
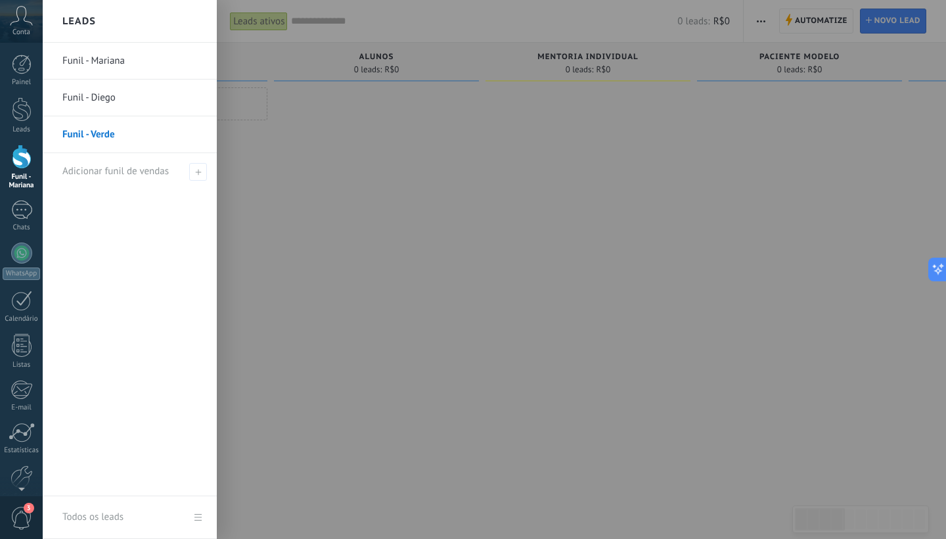
click at [96, 62] on link "Funil - Mariana" at bounding box center [132, 61] width 141 height 37
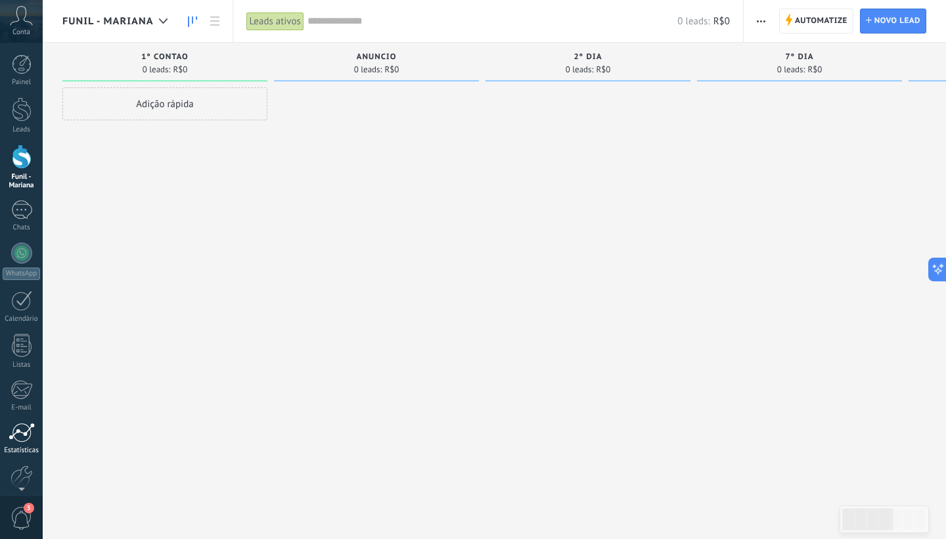
click at [22, 438] on div at bounding box center [22, 432] width 26 height 20
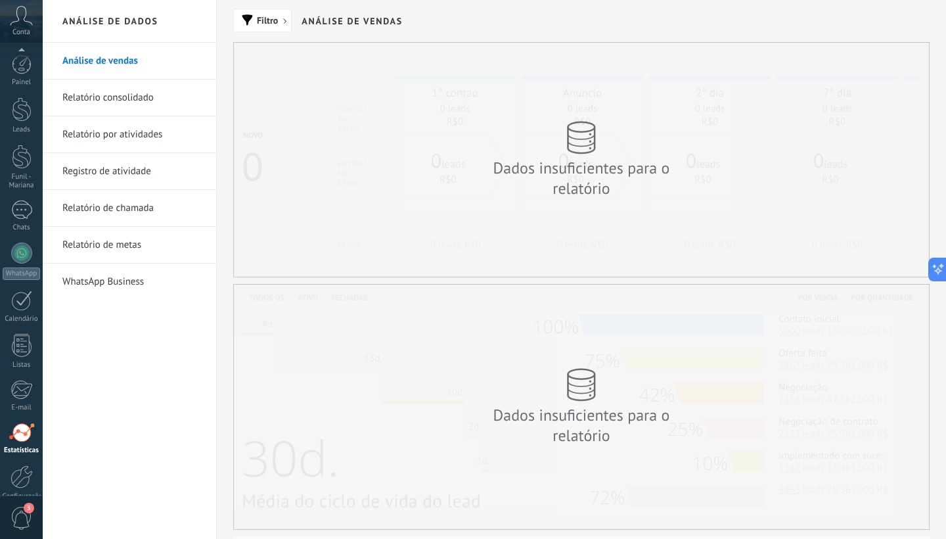
scroll to position [64, 0]
click at [16, 407] on div at bounding box center [22, 412] width 22 height 23
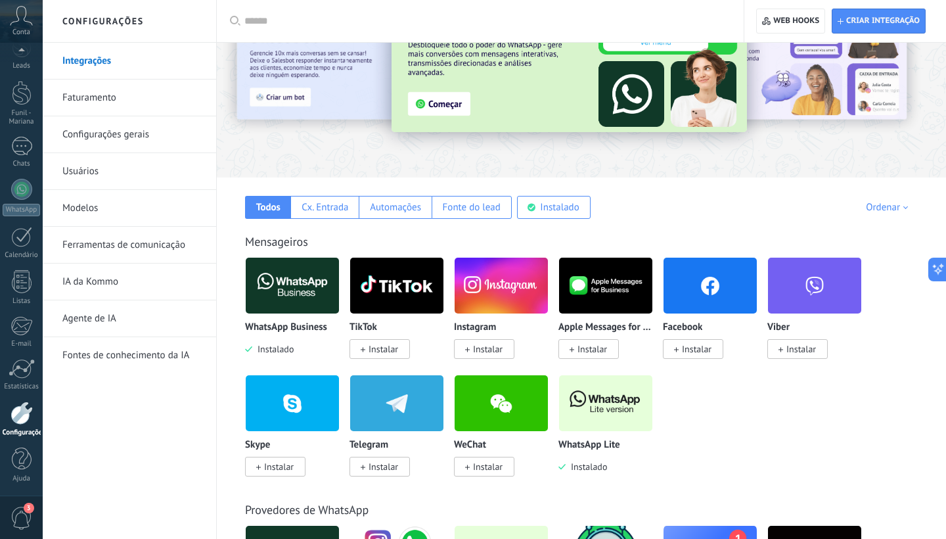
scroll to position [79, 0]
click at [600, 407] on img at bounding box center [605, 403] width 93 height 64
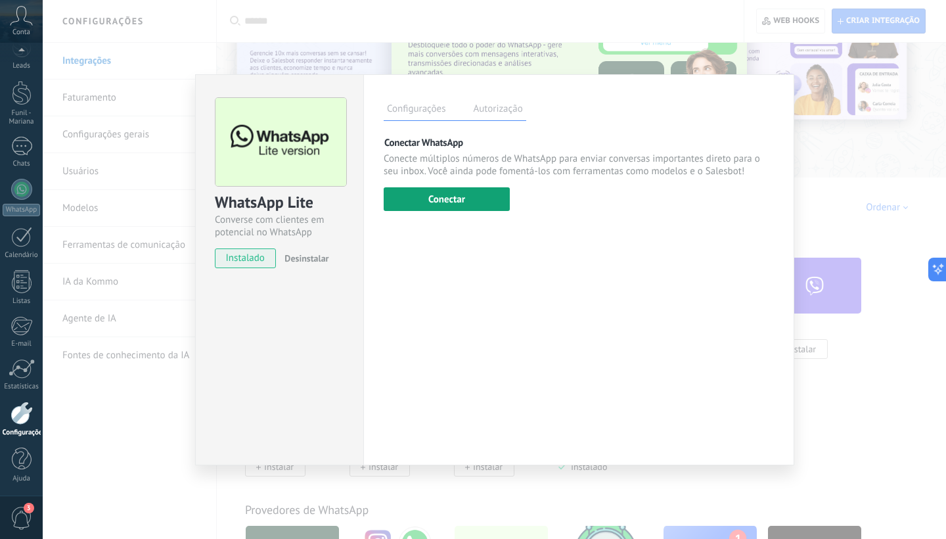
click at [468, 199] on button "Conectar" at bounding box center [447, 199] width 126 height 24
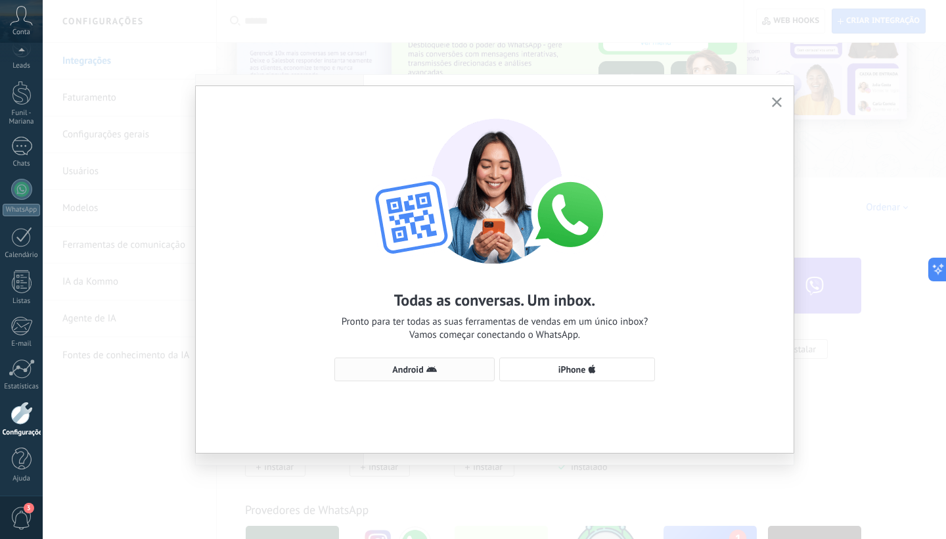
click at [437, 361] on button "Android" at bounding box center [414, 369] width 160 height 24
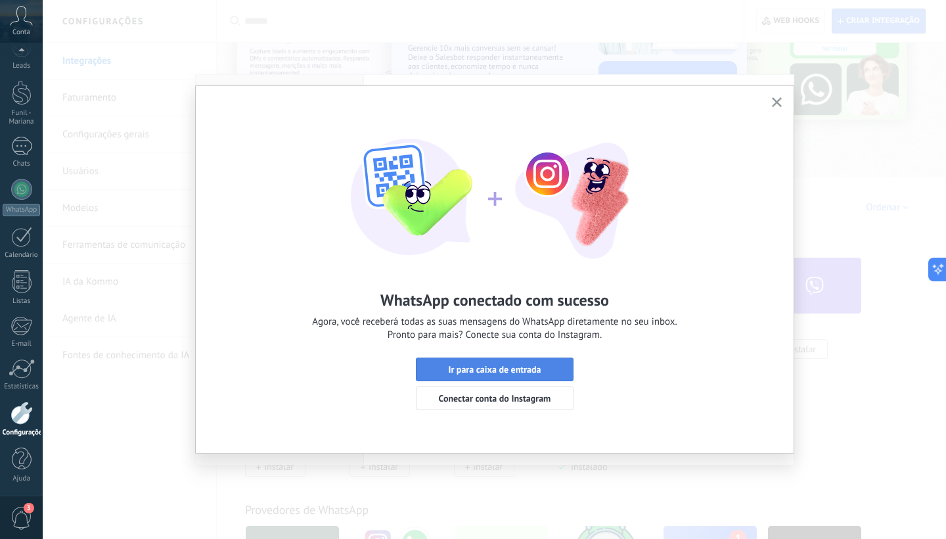
click at [493, 371] on span "Ir para caixa de entrada" at bounding box center [494, 369] width 93 height 9
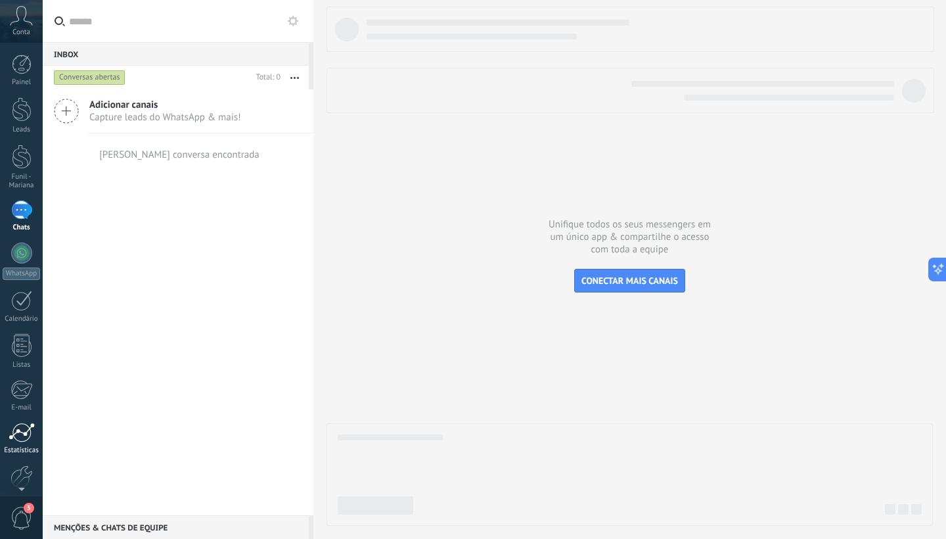
click at [24, 426] on div at bounding box center [22, 432] width 26 height 20
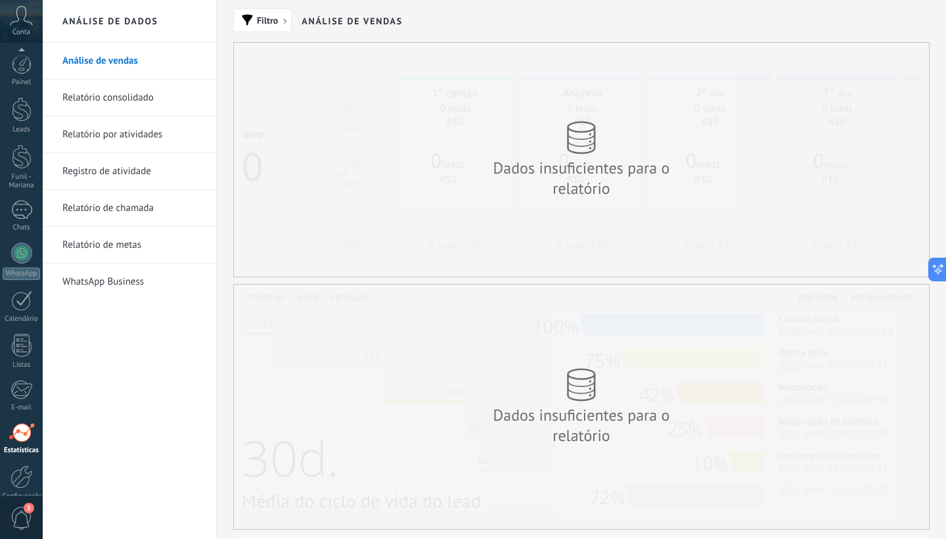
scroll to position [64, 0]
click at [20, 404] on div at bounding box center [22, 412] width 22 height 23
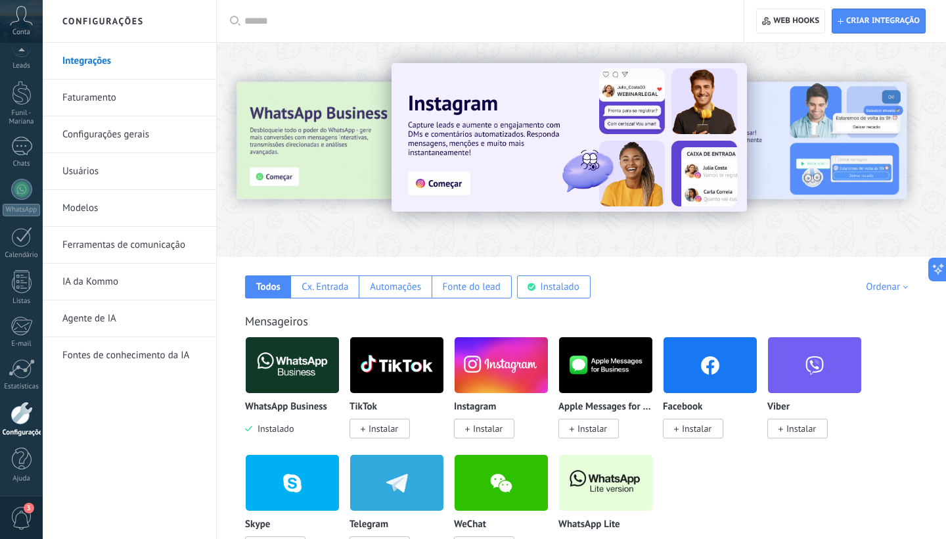
click at [605, 468] on img at bounding box center [605, 483] width 93 height 64
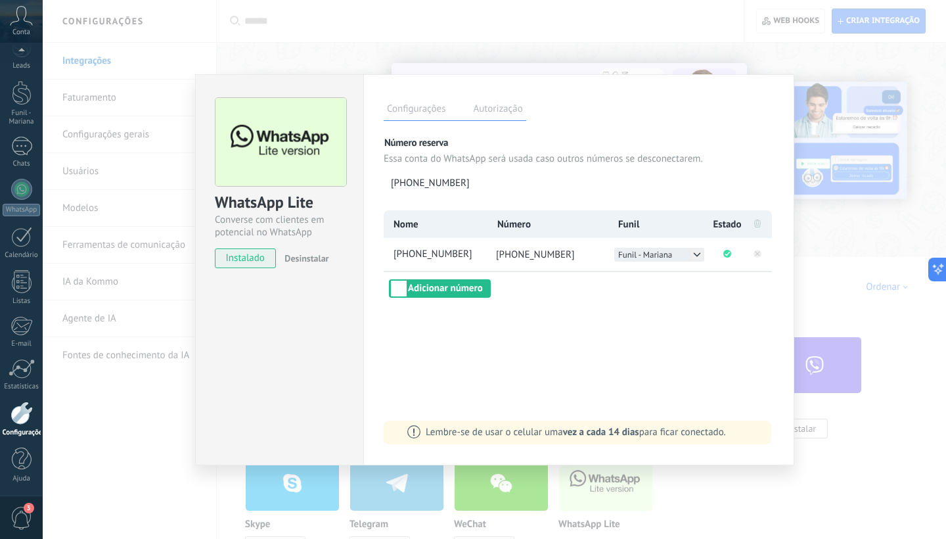
click at [696, 254] on icon at bounding box center [697, 254] width 11 height 11
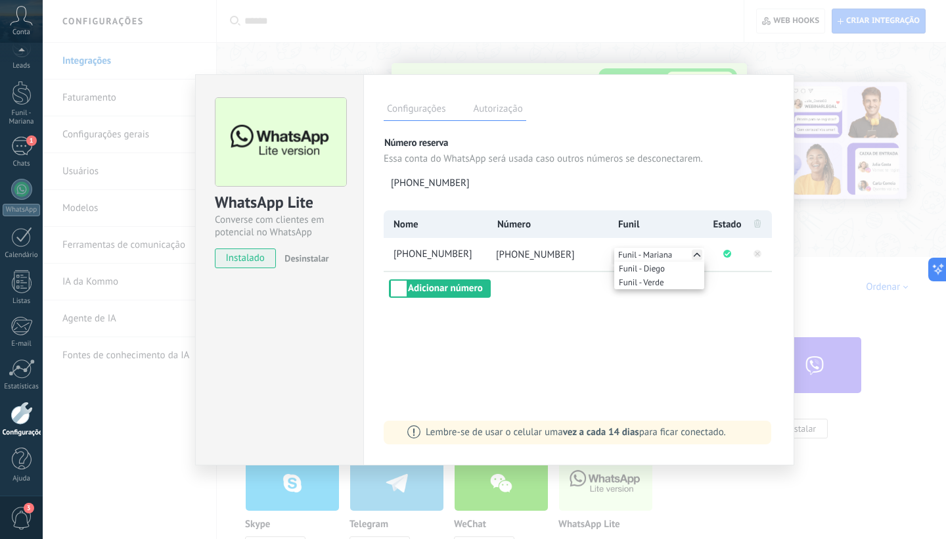
click at [101, 188] on div "WhatsApp Lite Converse com clientes em potencial no WhatsApp instalado Desinsta…" at bounding box center [494, 269] width 903 height 539
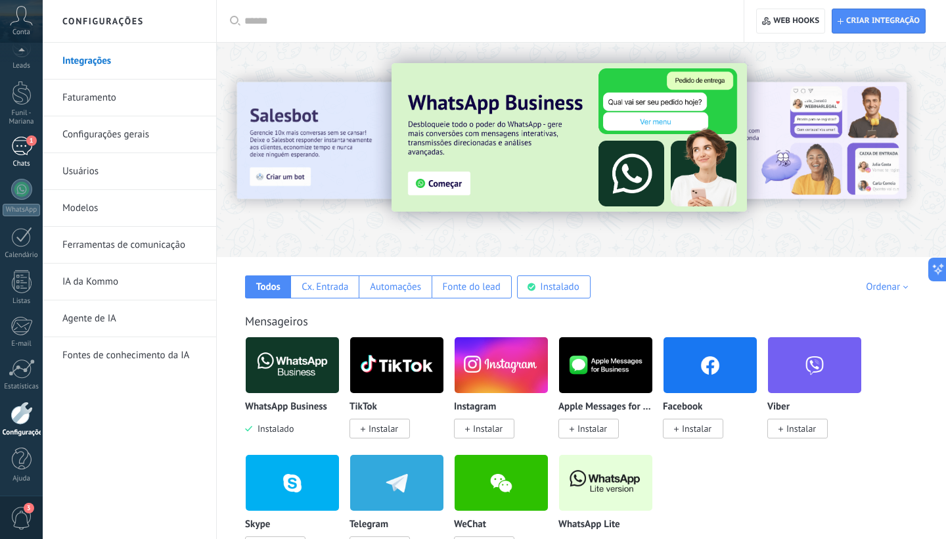
click at [28, 145] on div "1" at bounding box center [21, 146] width 21 height 19
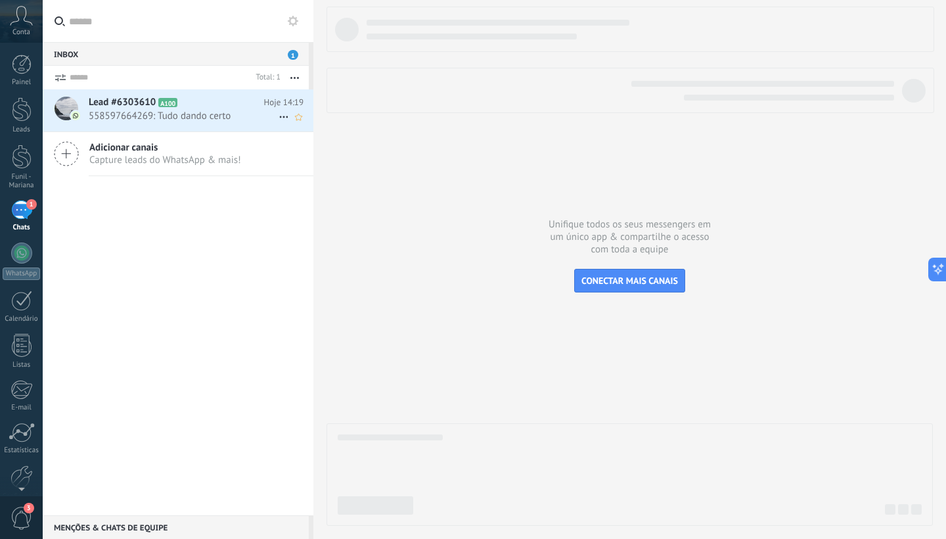
click at [134, 118] on span "558597664269: Tudo dando certo" at bounding box center [184, 116] width 190 height 12
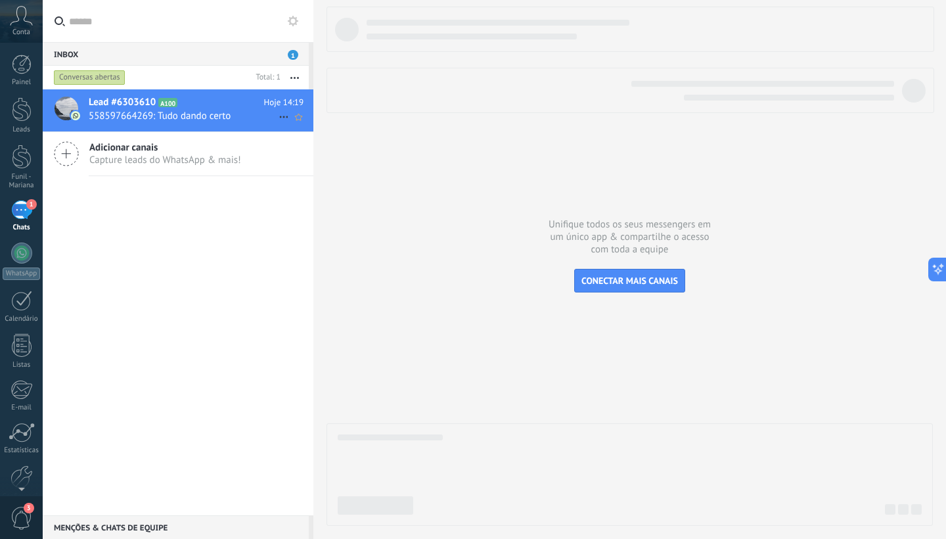
click at [154, 120] on span "558597664269: Tudo dando certo" at bounding box center [184, 116] width 190 height 12
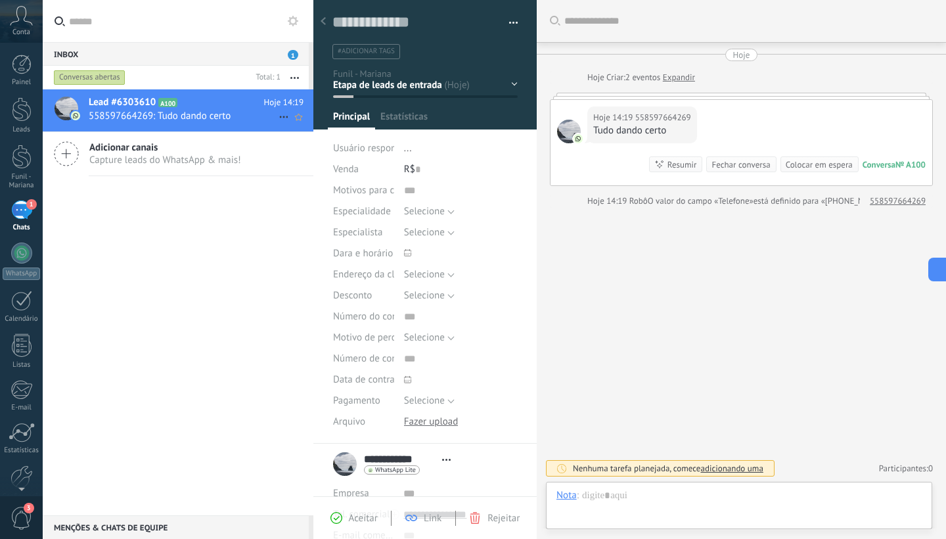
scroll to position [20, 0]
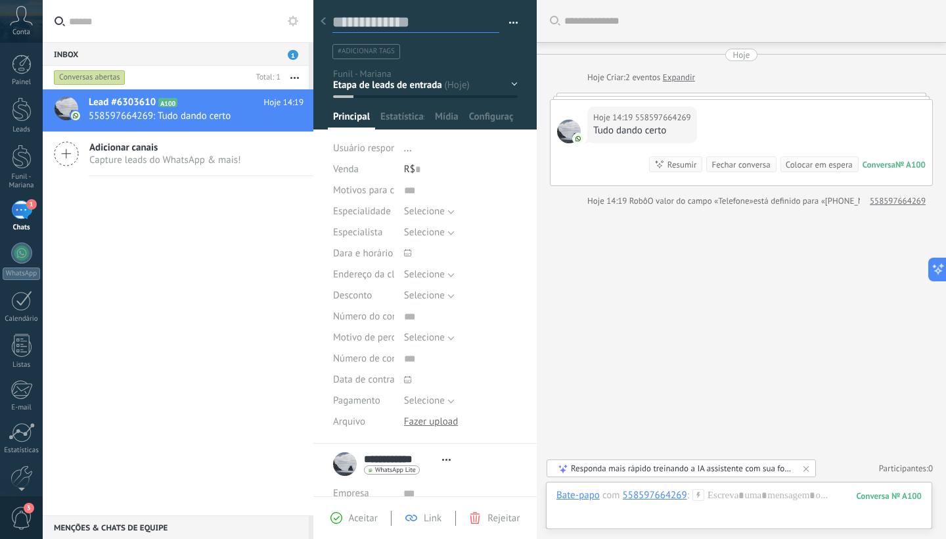
click at [377, 21] on textarea at bounding box center [415, 22] width 167 height 20
type textarea "*"
type textarea "**"
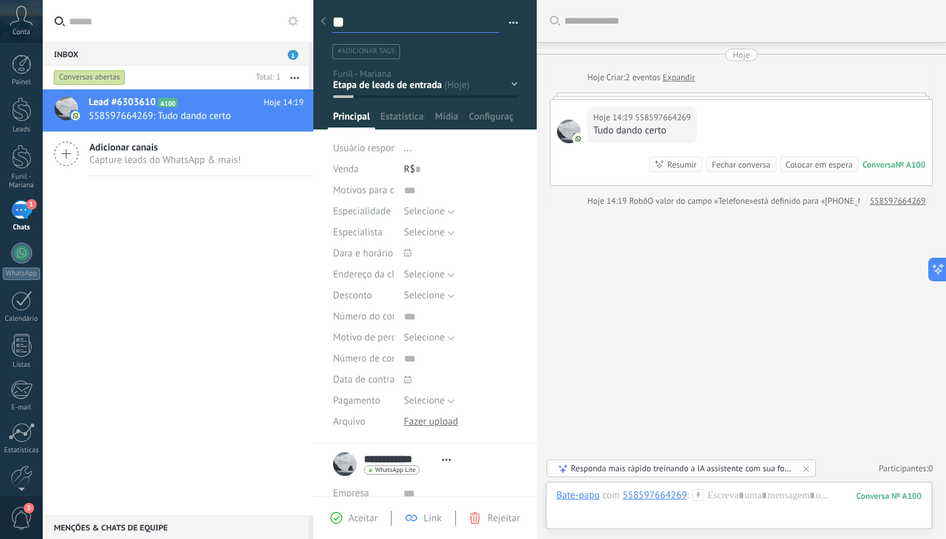
type textarea "***"
type textarea "****"
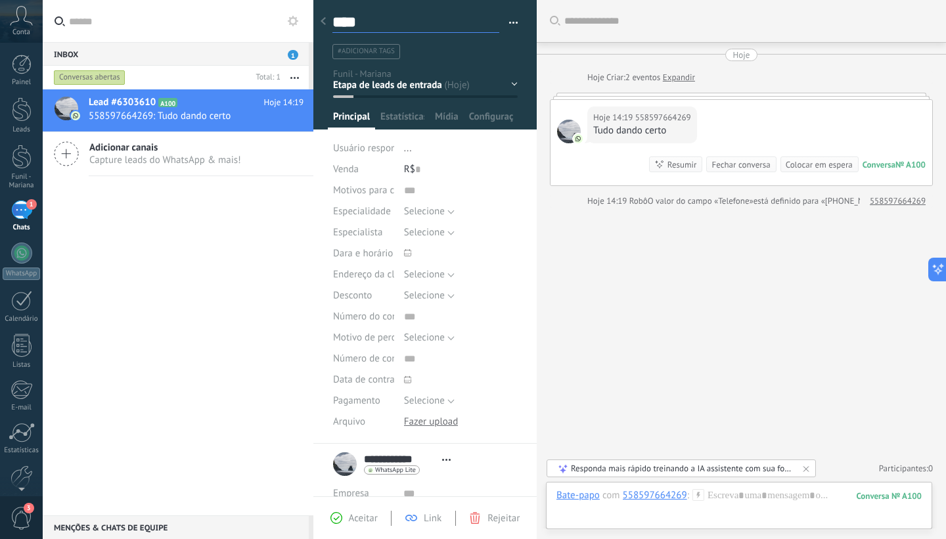
type textarea "****"
type textarea "******"
type textarea "*******"
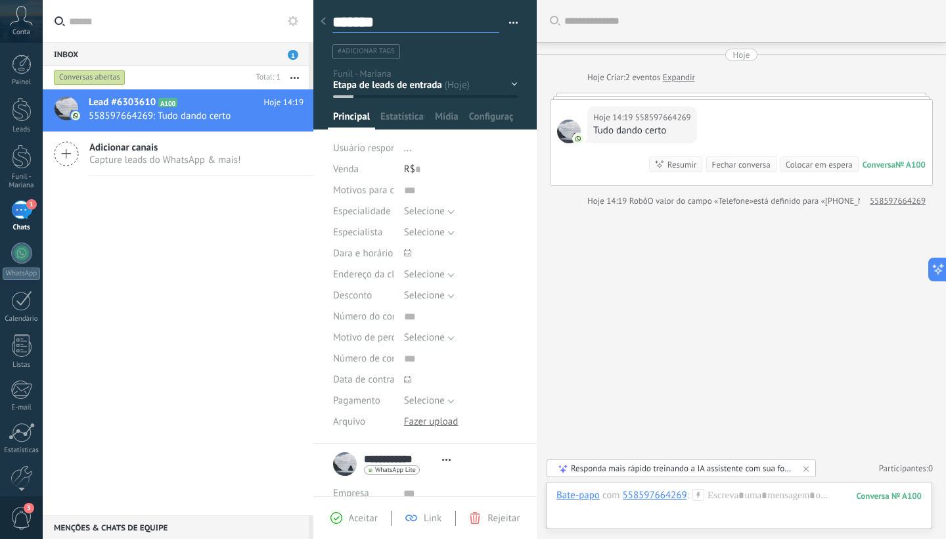
type textarea "********"
type textarea "*********"
type textarea "**********"
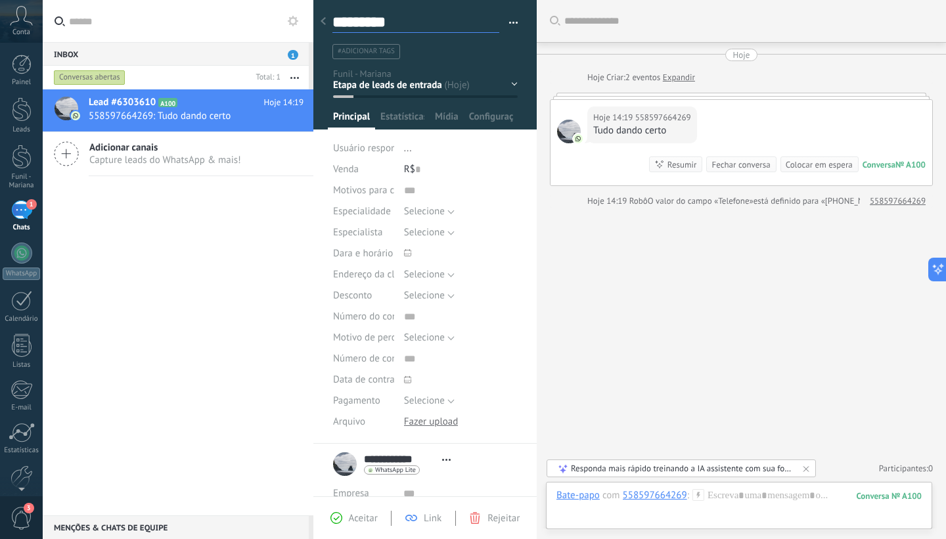
type textarea "**********"
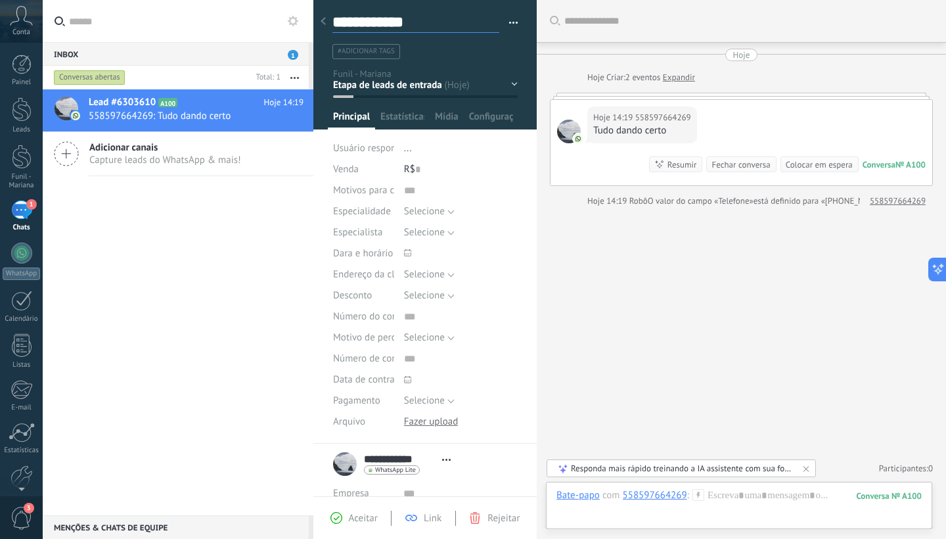
scroll to position [39, 0]
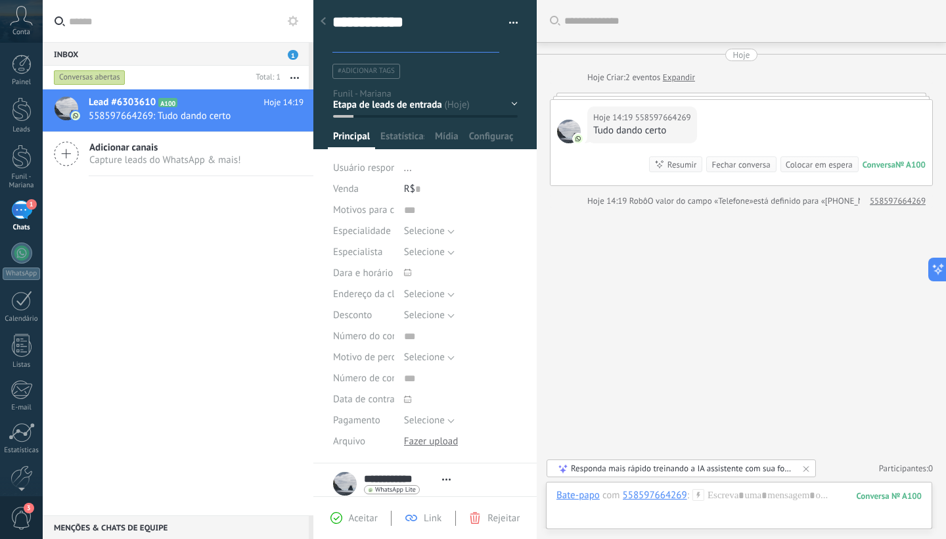
type textarea "**********"
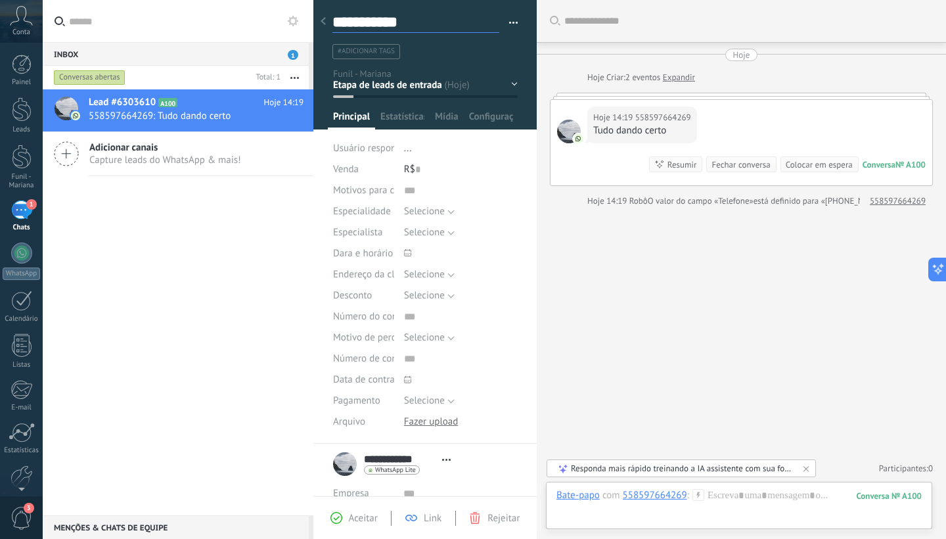
scroll to position [20, 0]
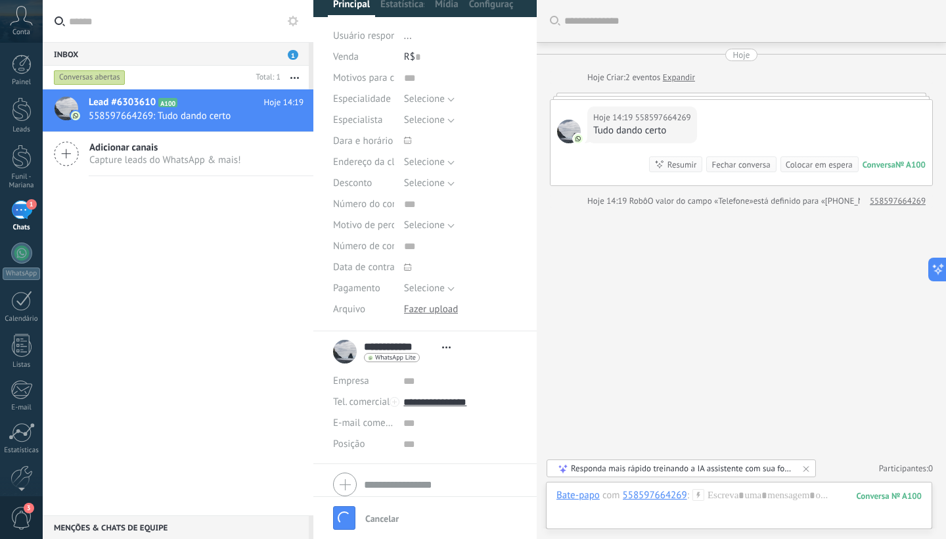
type textarea "**********"
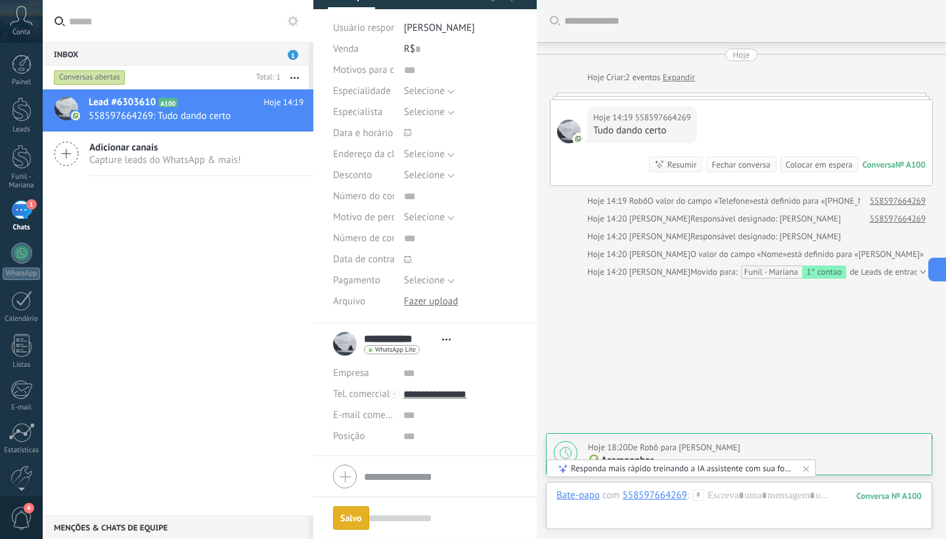
scroll to position [15, 0]
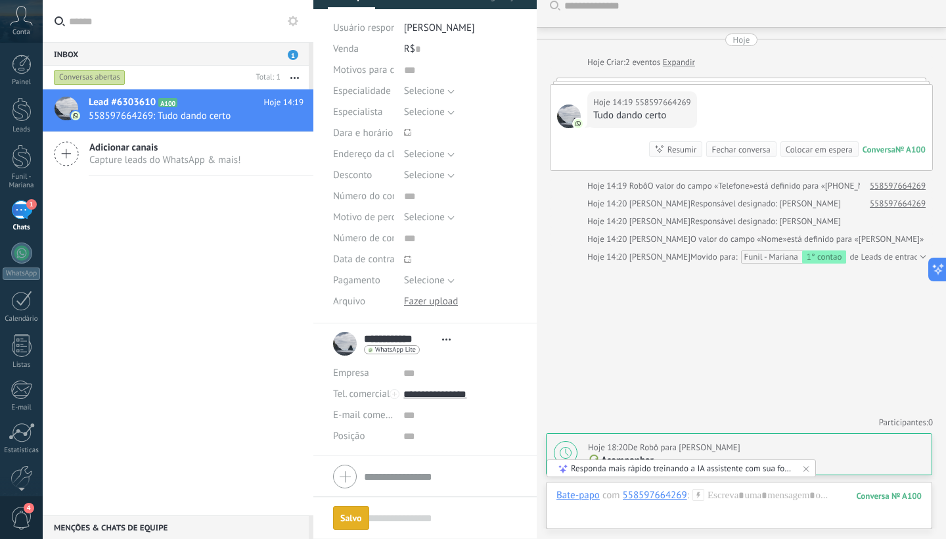
type textarea "**********"
click at [359, 516] on div "Salvo" at bounding box center [351, 517] width 22 height 9
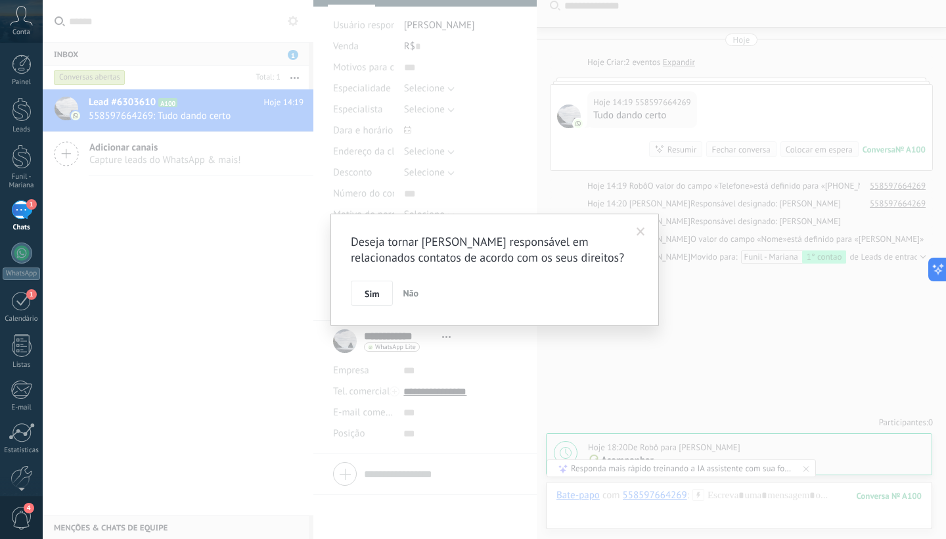
click at [639, 235] on span at bounding box center [641, 231] width 9 height 9
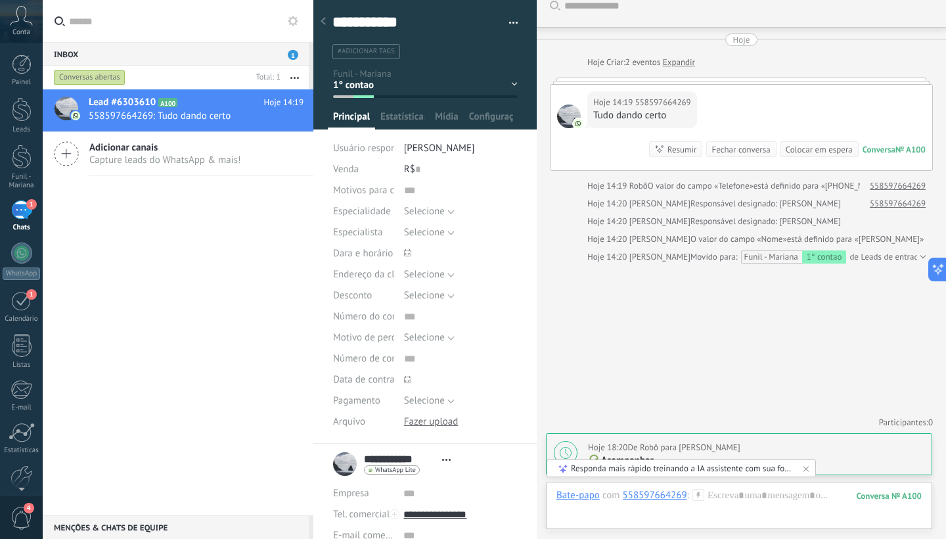
scroll to position [0, 0]
click at [322, 24] on icon at bounding box center [323, 21] width 5 height 8
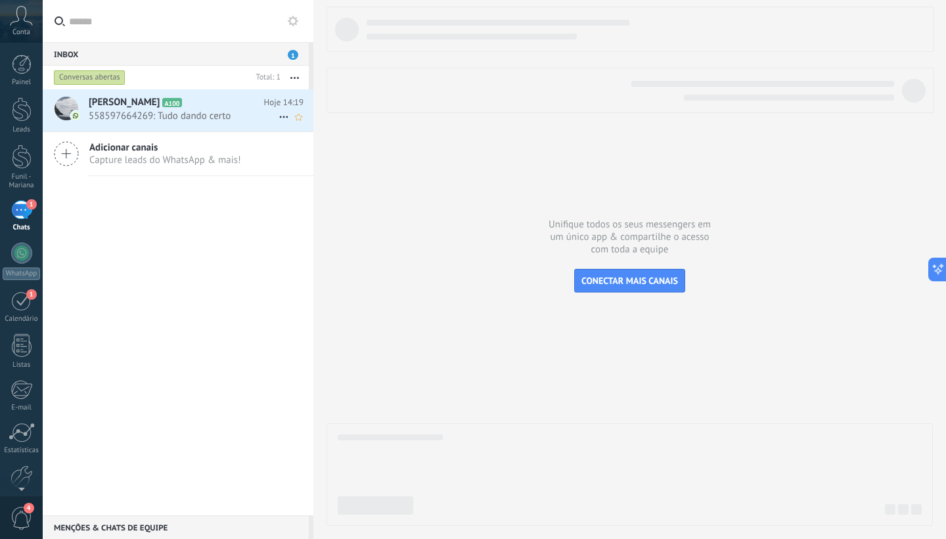
click at [187, 118] on span "558597664269: Tudo dando certo" at bounding box center [184, 116] width 190 height 12
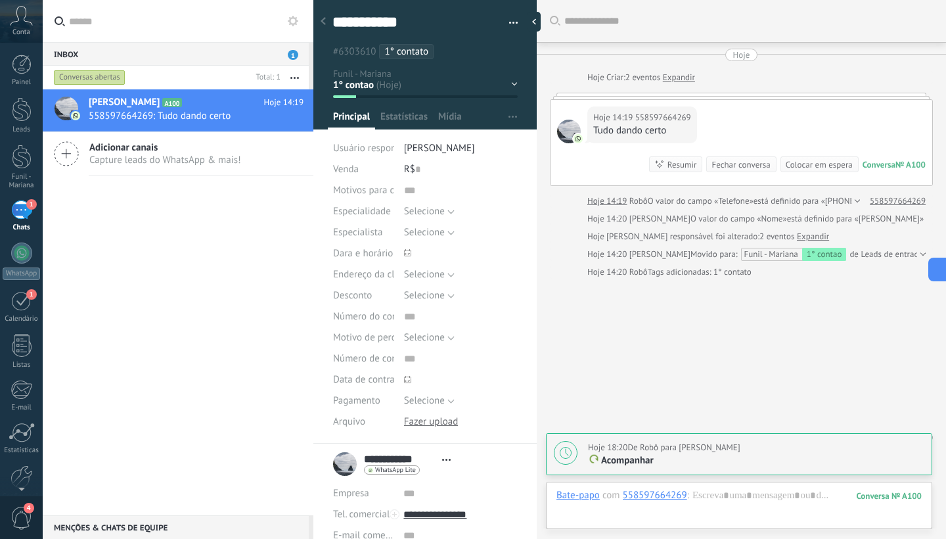
scroll to position [15, 0]
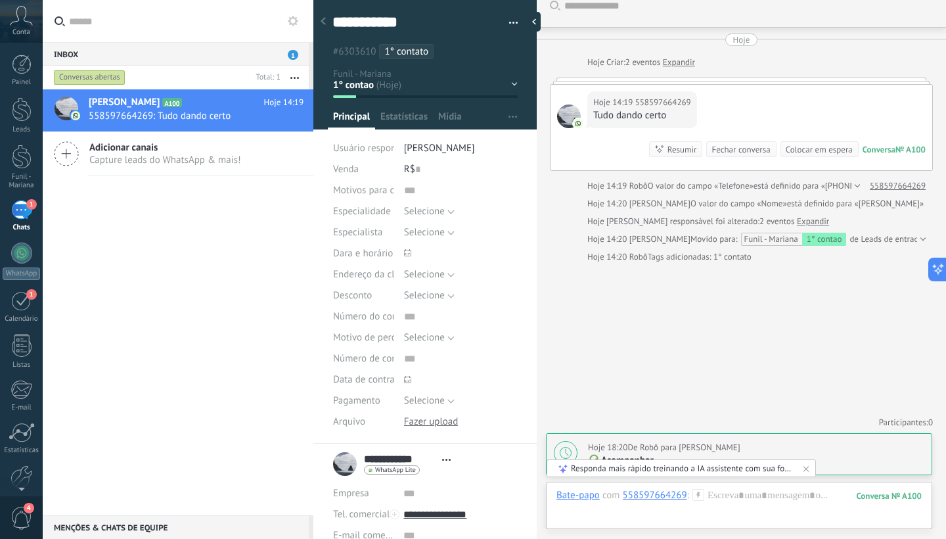
click at [574, 124] on img at bounding box center [578, 123] width 9 height 9
click at [22, 111] on div at bounding box center [22, 109] width 20 height 24
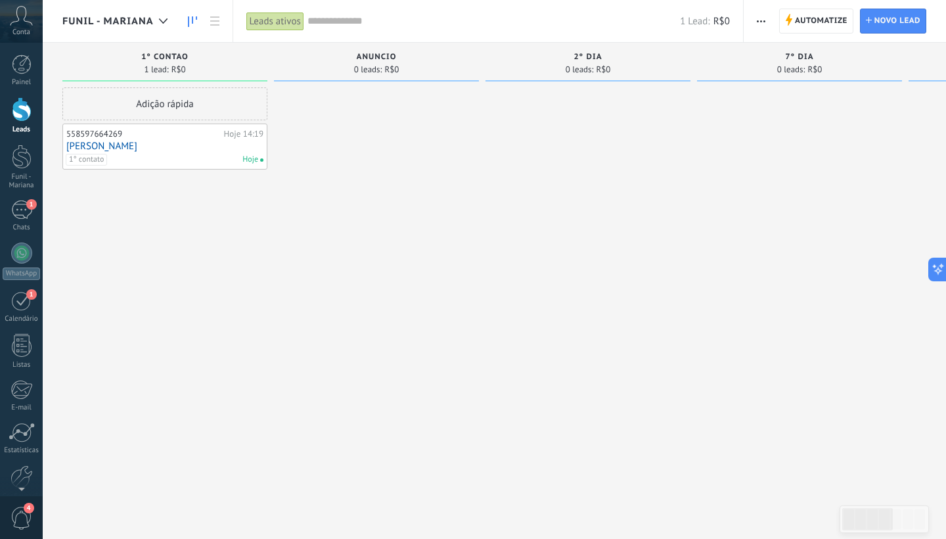
click at [102, 146] on link "[PERSON_NAME]" at bounding box center [164, 146] width 197 height 11
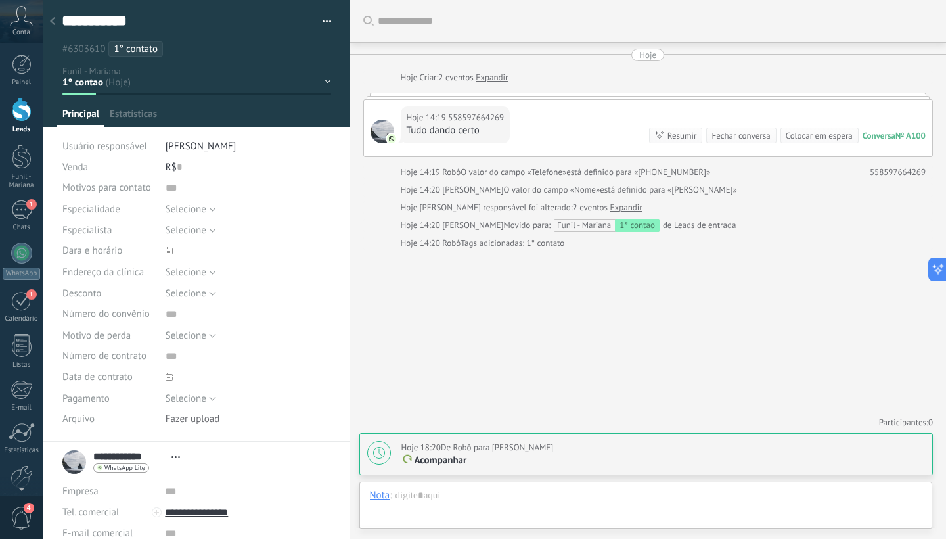
scroll to position [20, 0]
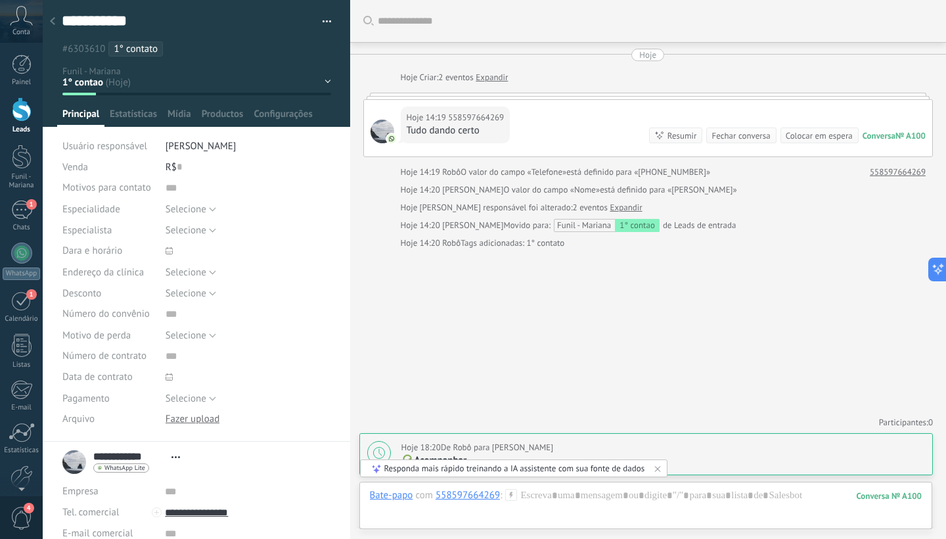
click at [0, 0] on div "1° contao Anuncio 2° dia 7° dia Vácuo Negociando Verde - GM" at bounding box center [0, 0] width 0 height 0
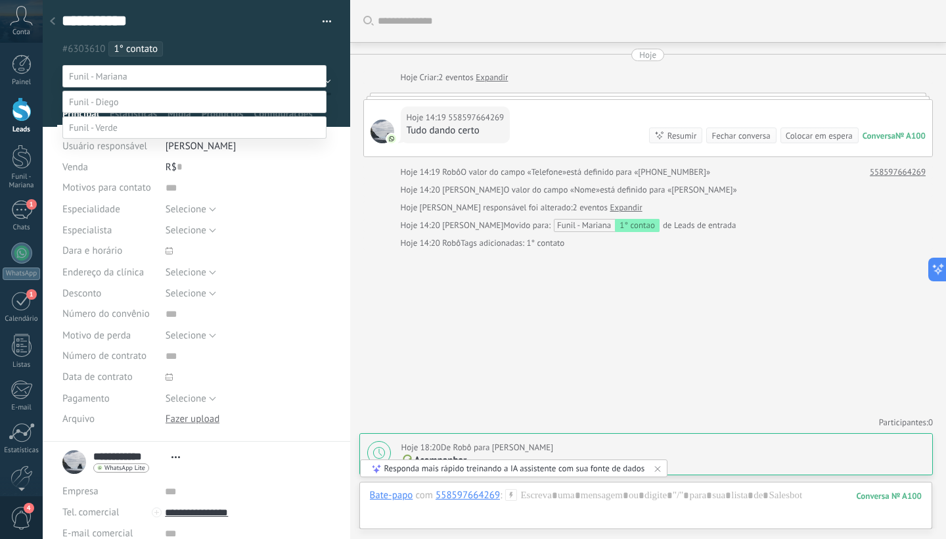
click at [277, 44] on div at bounding box center [494, 269] width 903 height 539
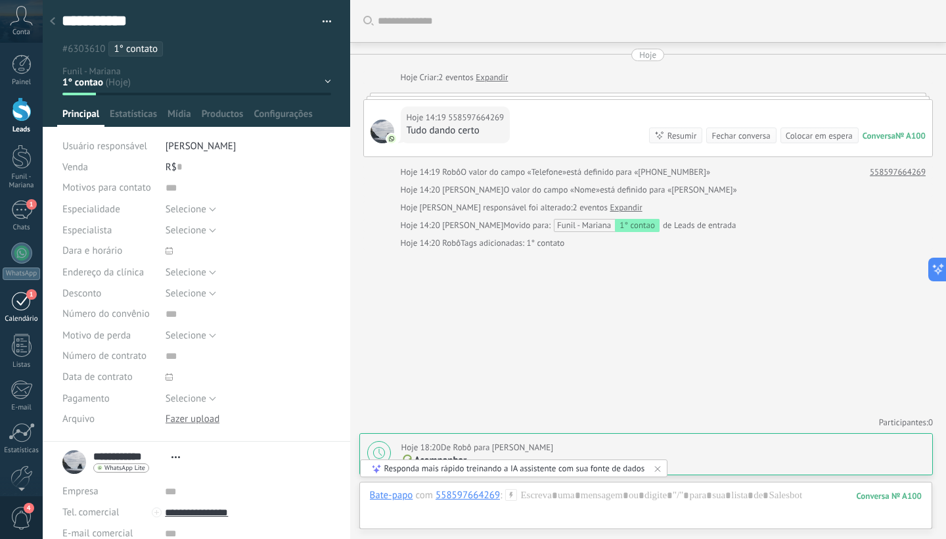
click at [17, 311] on link "1 Calendário" at bounding box center [21, 306] width 43 height 33
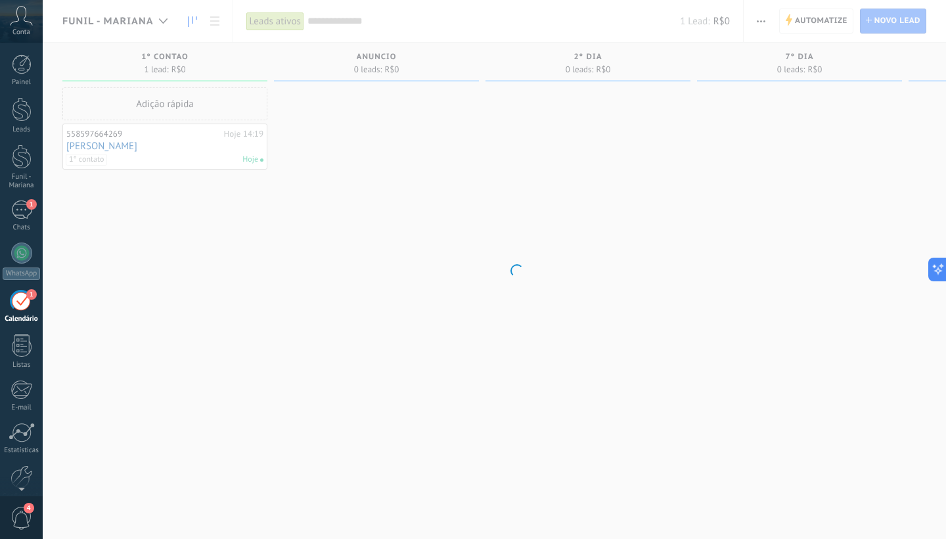
scroll to position [47, 0]
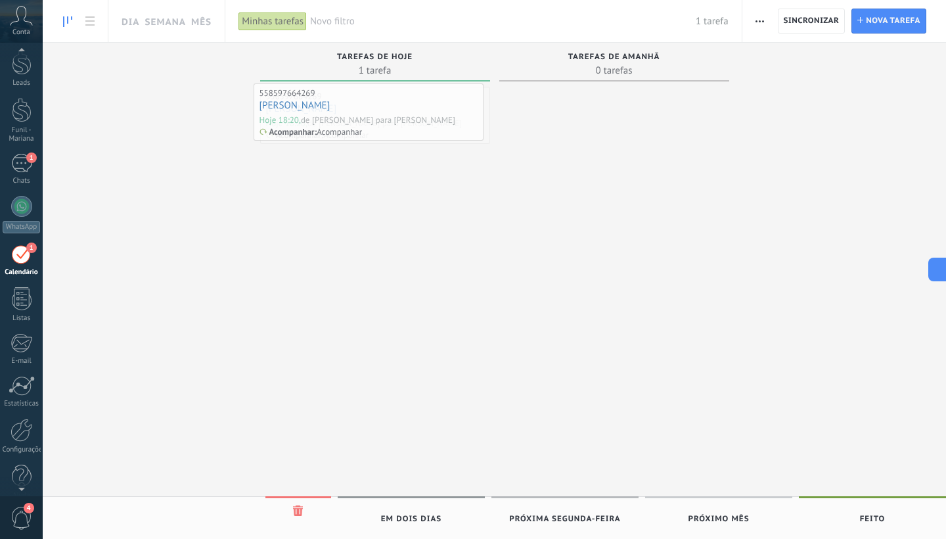
drag, startPoint x: 372, startPoint y: 118, endPoint x: 365, endPoint y: 114, distance: 7.3
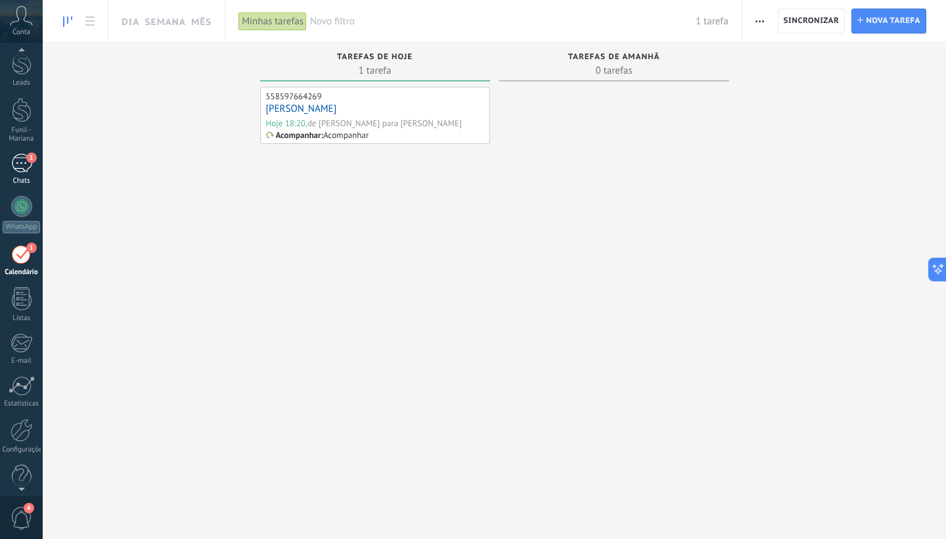
click at [27, 169] on div "1" at bounding box center [21, 163] width 21 height 19
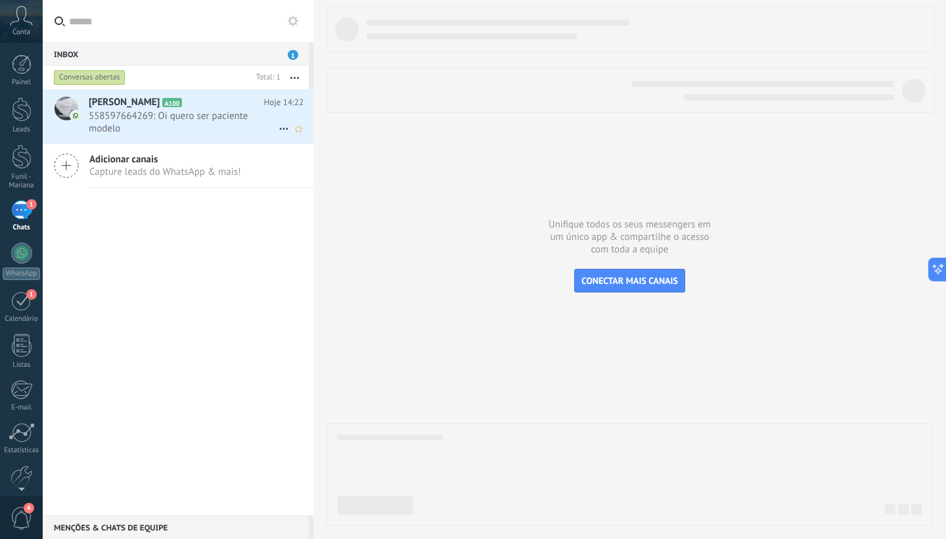
click at [213, 118] on span "558597664269: Oi quero ser paciente modelo" at bounding box center [184, 122] width 190 height 25
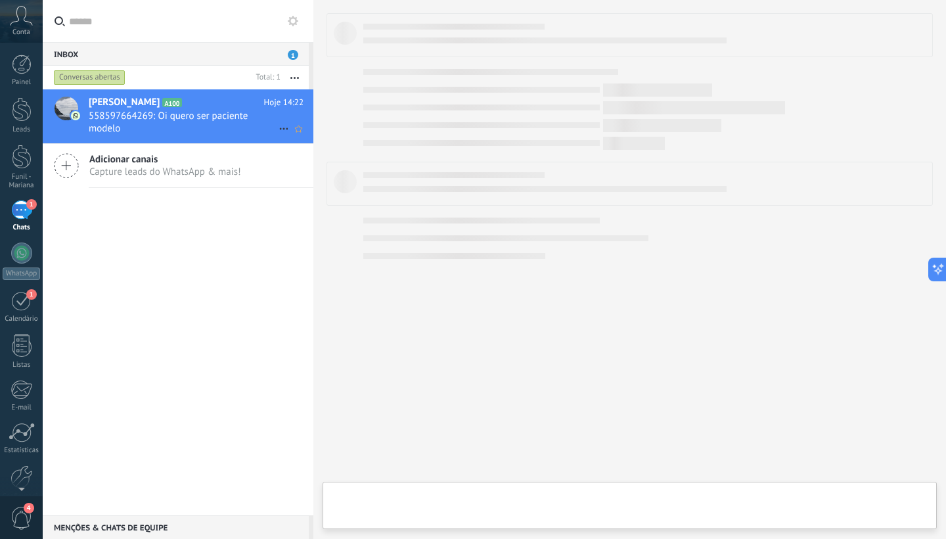
click at [188, 109] on div "will borges A100 Hoje 14:22 558597664269: Oi quero ser paciente modelo" at bounding box center [201, 116] width 225 height 54
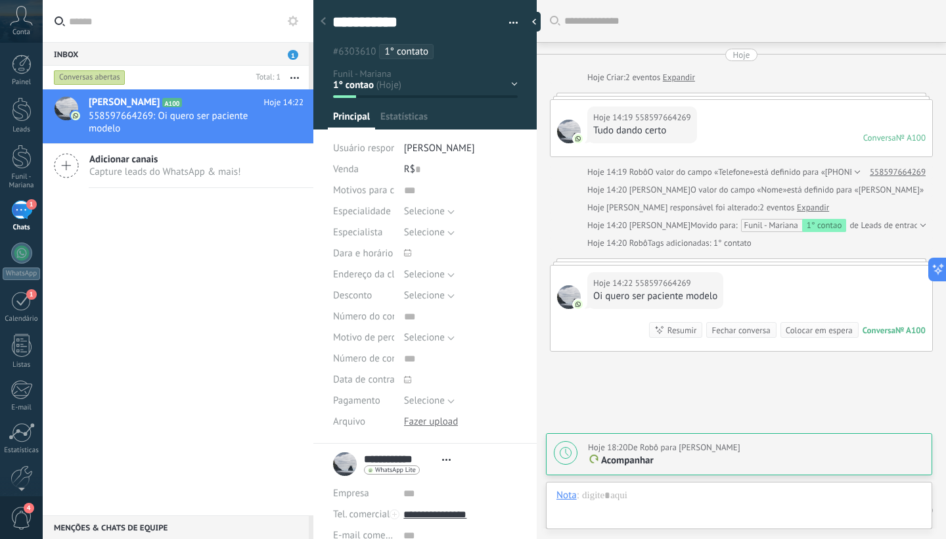
scroll to position [88, 0]
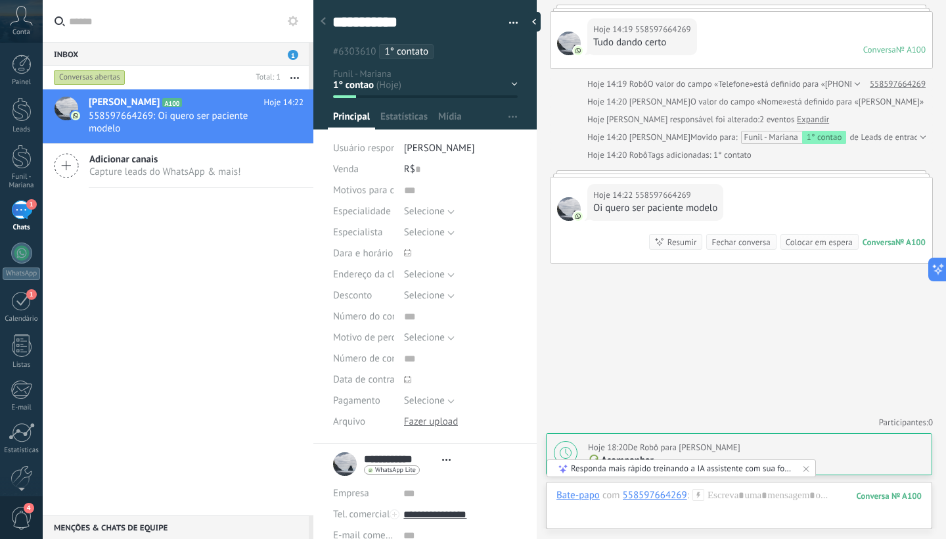
click at [0, 0] on div "1° contao Anuncio 2° dia 7° dia Vácuo Negociando Verde - GM" at bounding box center [0, 0] width 0 height 0
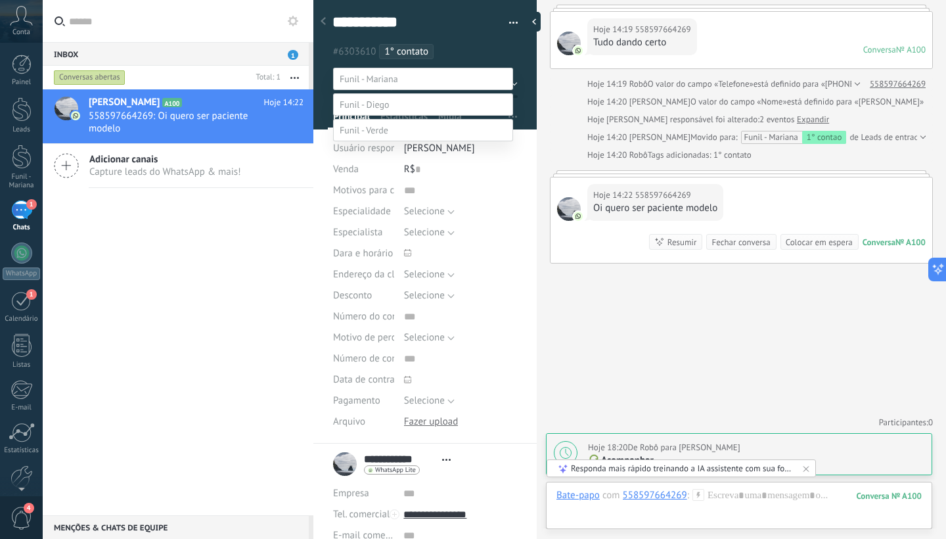
click at [0, 0] on label "Verde - GM" at bounding box center [0, 0] width 0 height 0
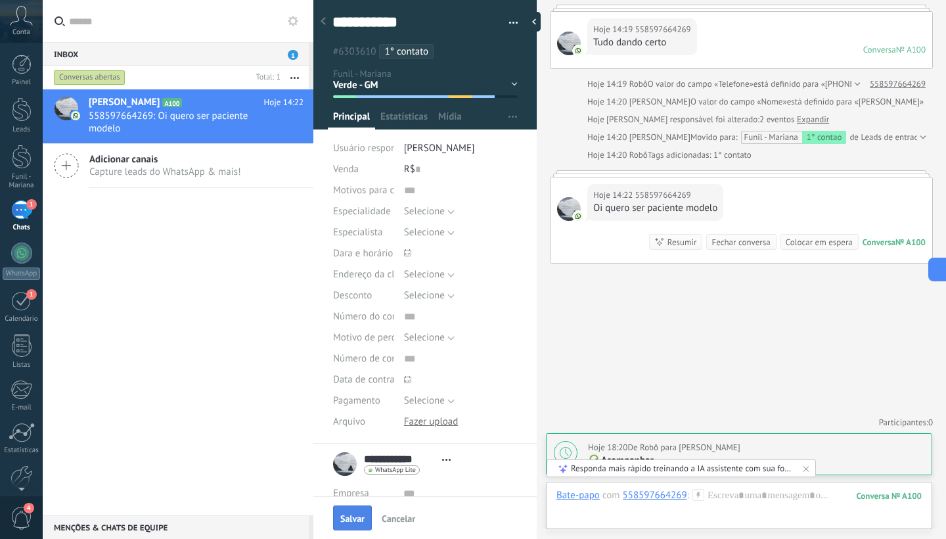
click at [353, 510] on button "Salvar" at bounding box center [352, 517] width 39 height 25
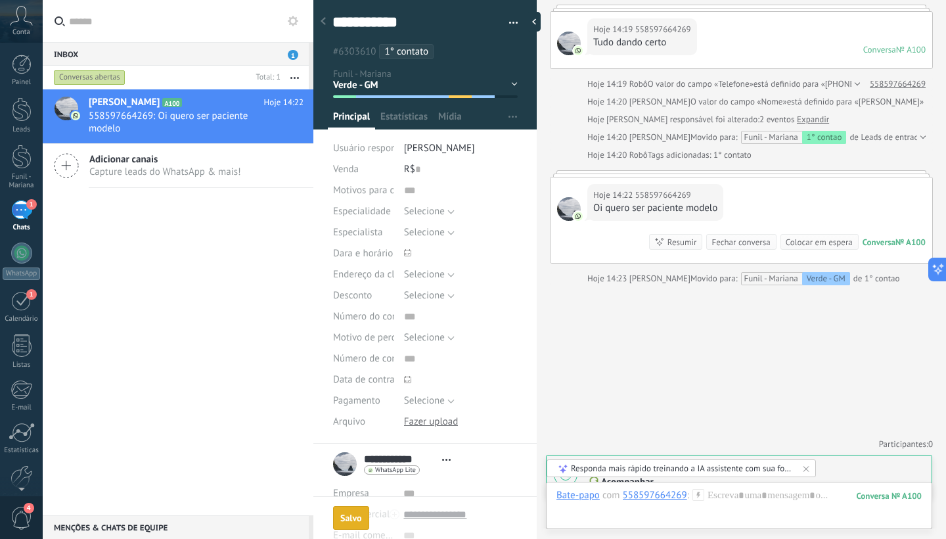
scroll to position [110, 0]
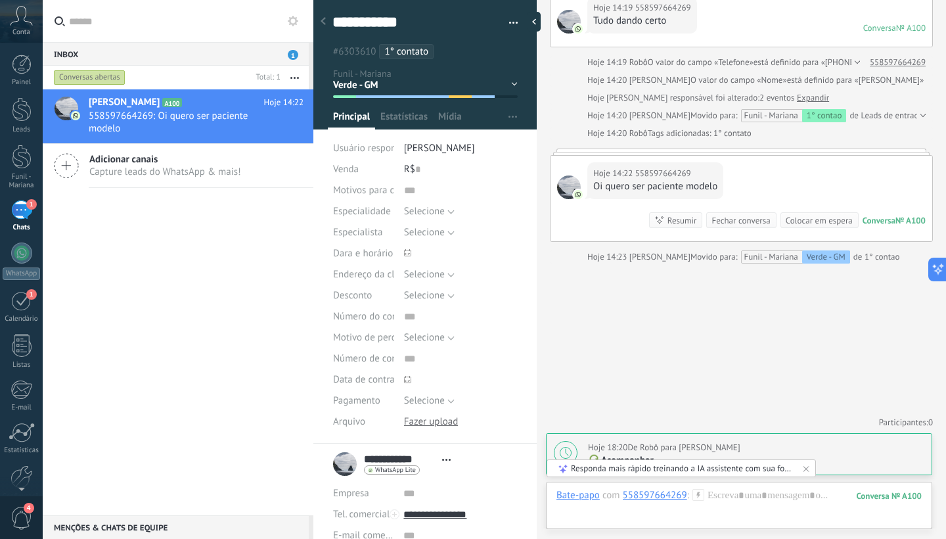
click at [214, 279] on div "will borges A100 Hoje 14:22 558597664269: Oi quero ser paciente modelo Adiciona…" at bounding box center [178, 302] width 271 height 426
click at [18, 117] on div at bounding box center [22, 109] width 20 height 24
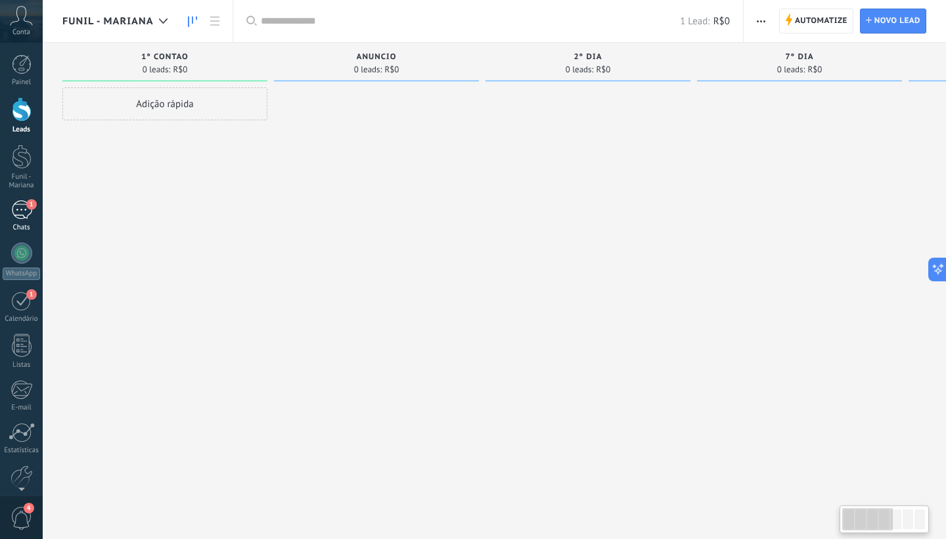
click at [19, 216] on div "1" at bounding box center [21, 209] width 21 height 19
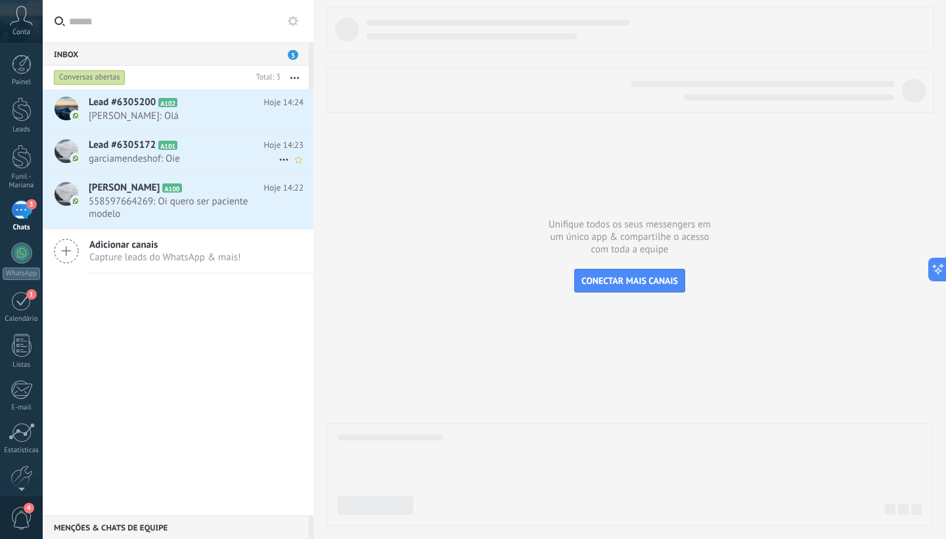
click at [189, 155] on span "garciamendeshof: Oie" at bounding box center [184, 158] width 190 height 12
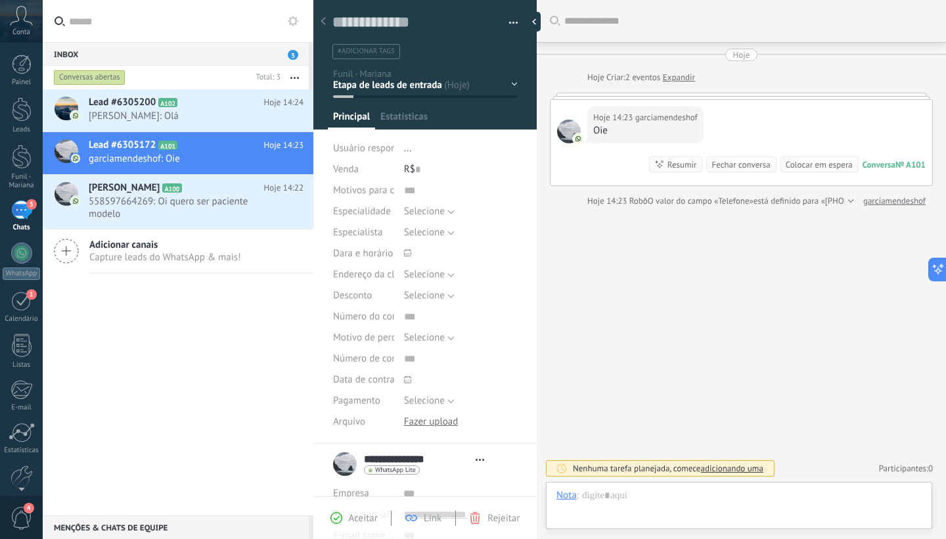
type textarea "**********"
click at [644, 495] on div "garciamendeshof" at bounding box center [659, 495] width 72 height 12
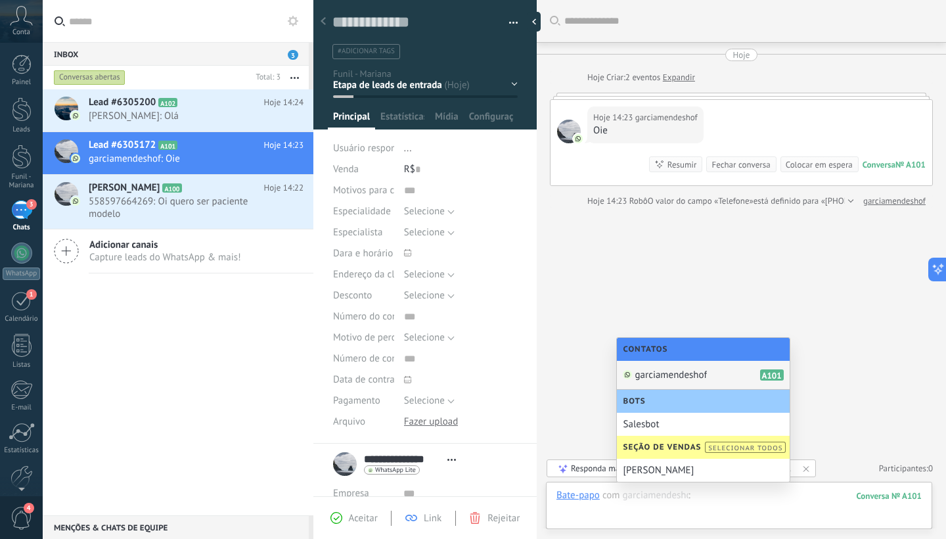
click at [681, 507] on div at bounding box center [738, 508] width 365 height 39
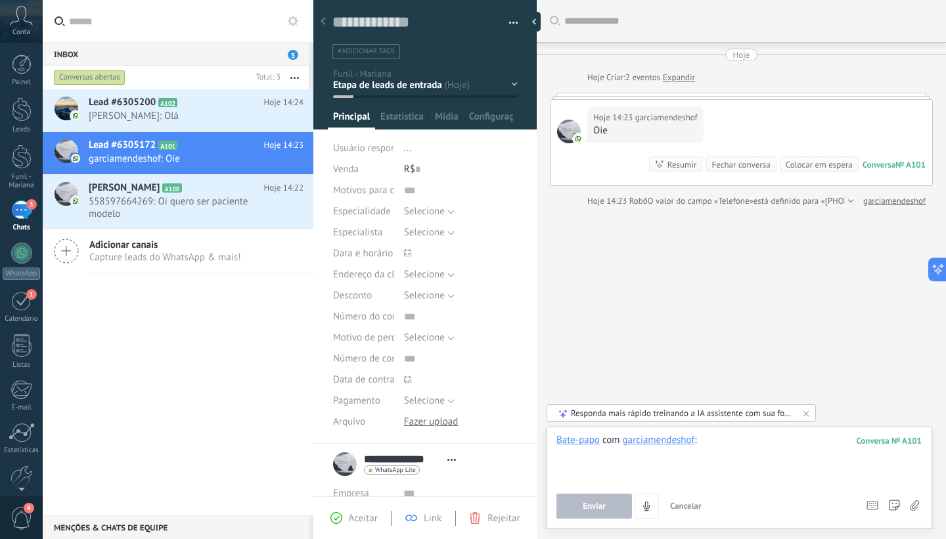
click at [730, 446] on div at bounding box center [738, 459] width 365 height 50
click at [602, 503] on span "Enviar" at bounding box center [594, 505] width 23 height 9
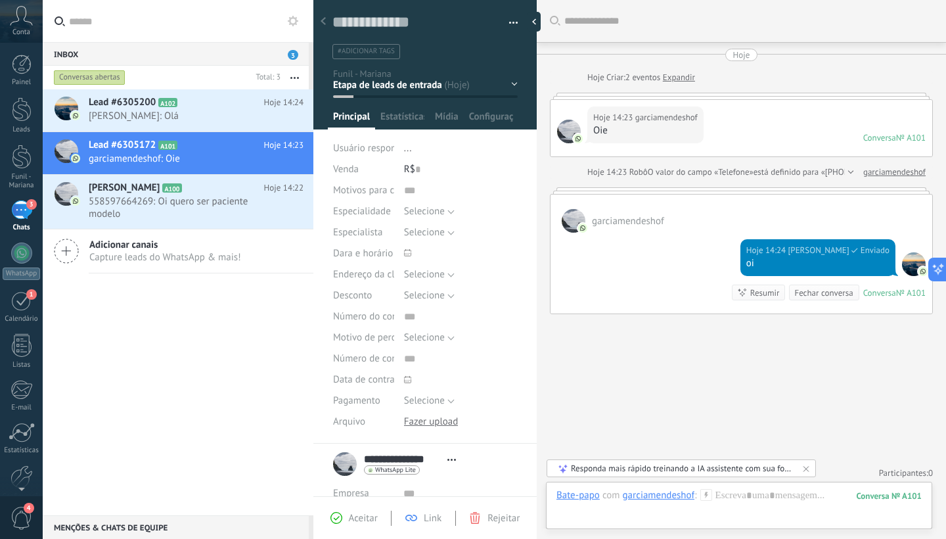
scroll to position [5, 0]
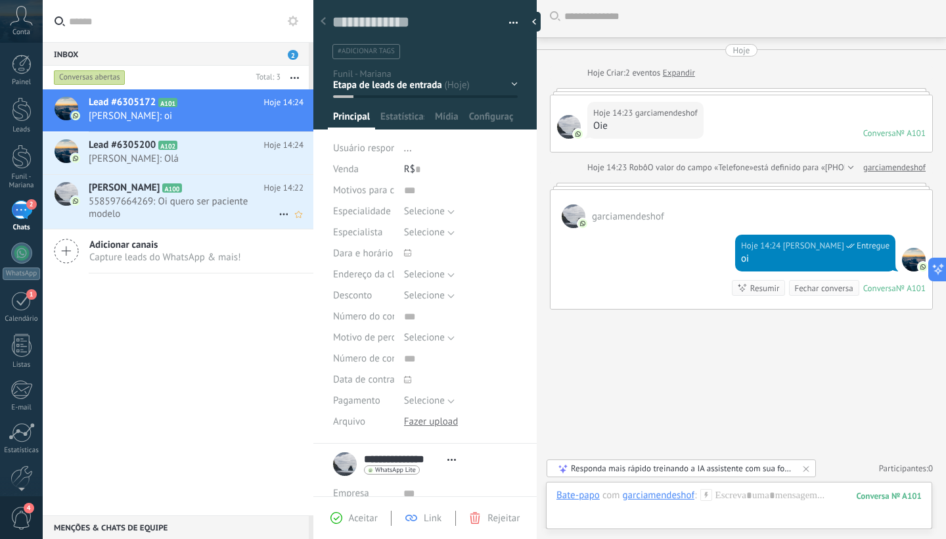
click at [151, 196] on span "558597664269: Oi quero ser paciente modelo" at bounding box center [184, 207] width 190 height 25
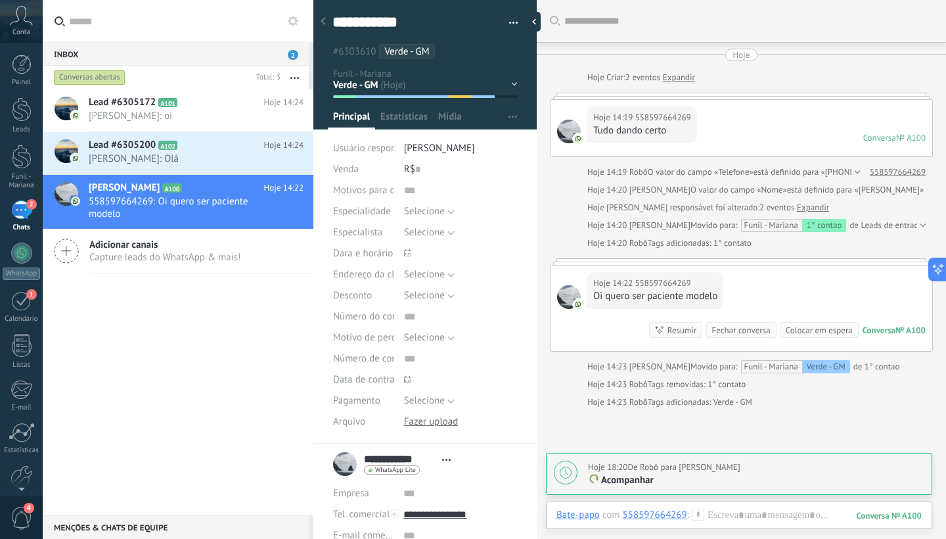
scroll to position [35, 0]
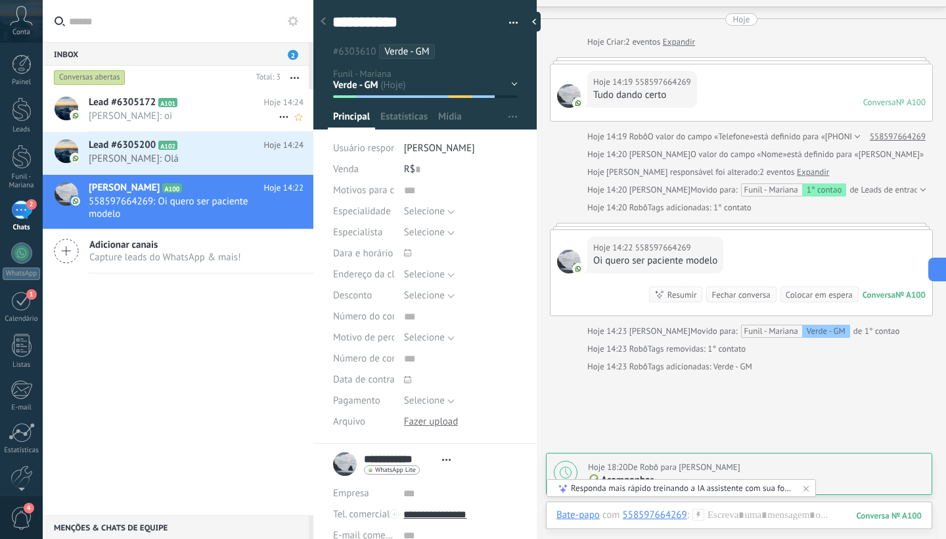
click at [136, 113] on span "[PERSON_NAME]: oi" at bounding box center [184, 116] width 190 height 12
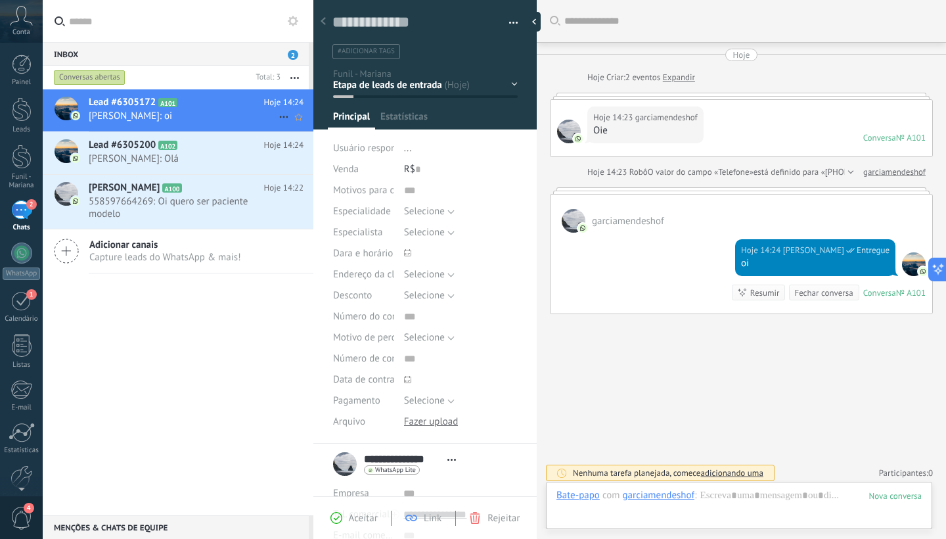
scroll to position [20, 0]
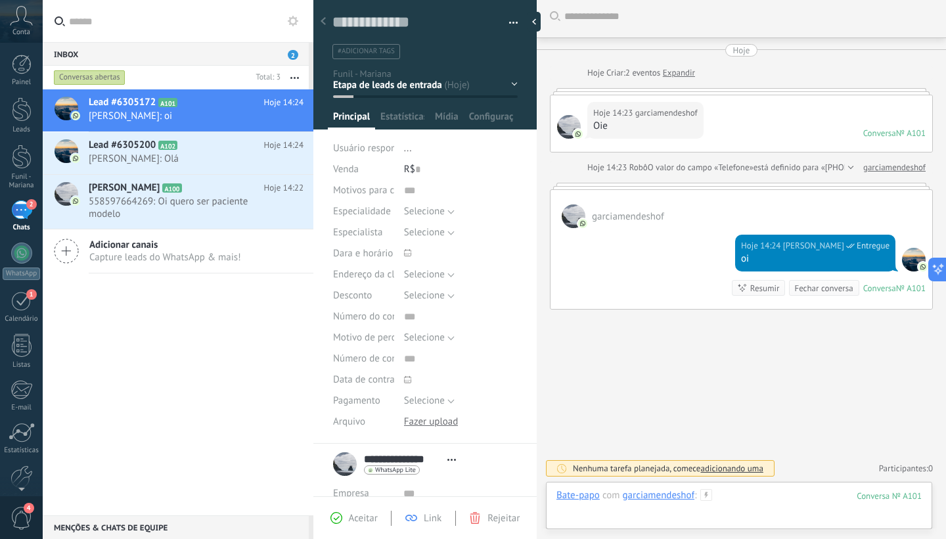
click at [779, 498] on div at bounding box center [738, 508] width 365 height 39
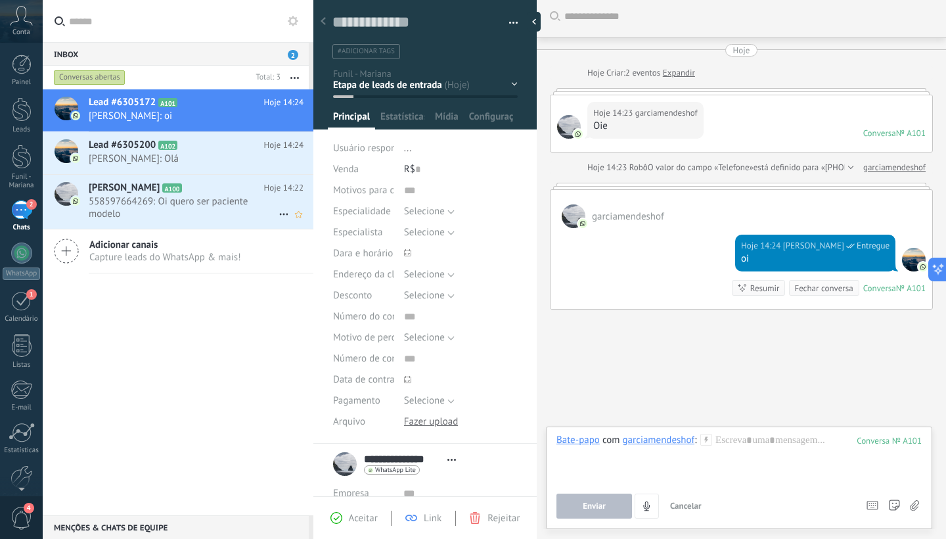
click at [207, 210] on span "558597664269: Oi quero ser paciente modelo" at bounding box center [184, 207] width 190 height 25
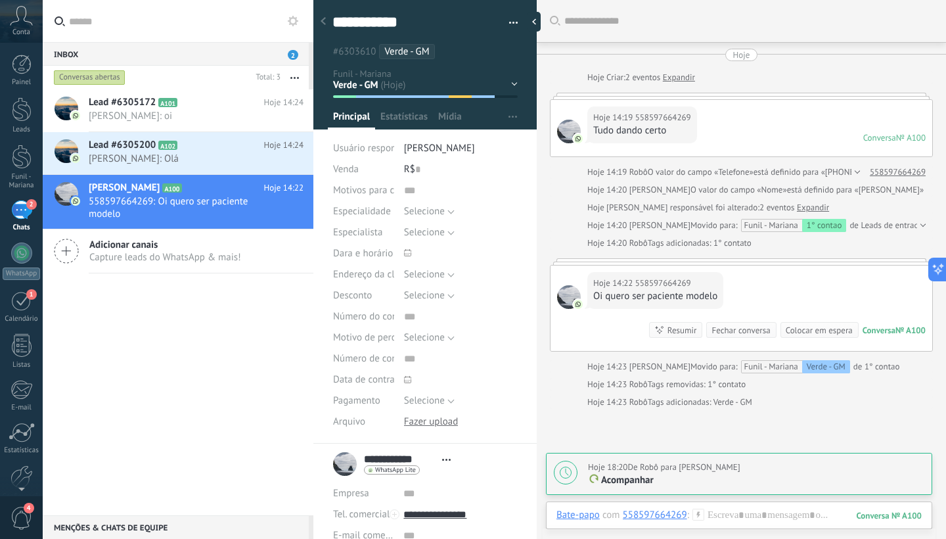
scroll to position [35, 0]
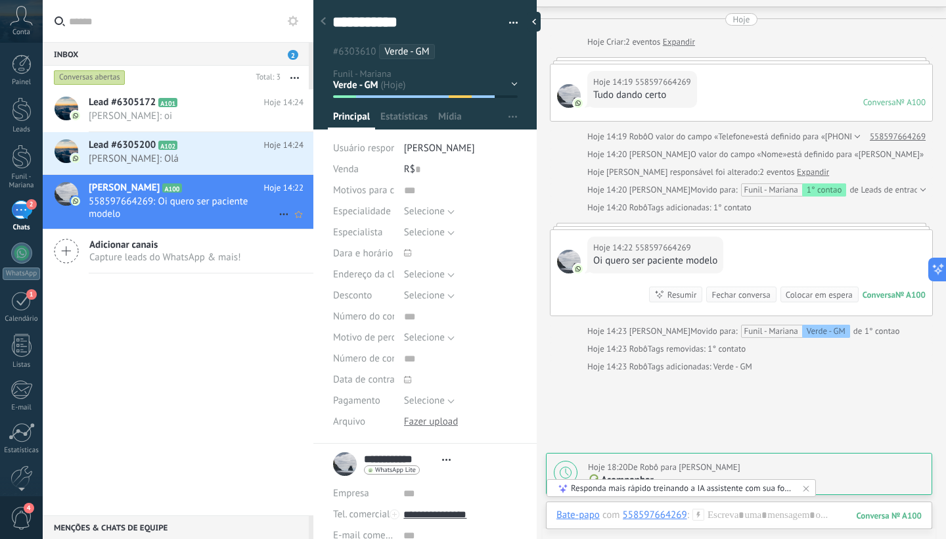
click at [276, 208] on icon at bounding box center [284, 214] width 16 height 16
click at [282, 220] on span at bounding box center [287, 220] width 11 height 9
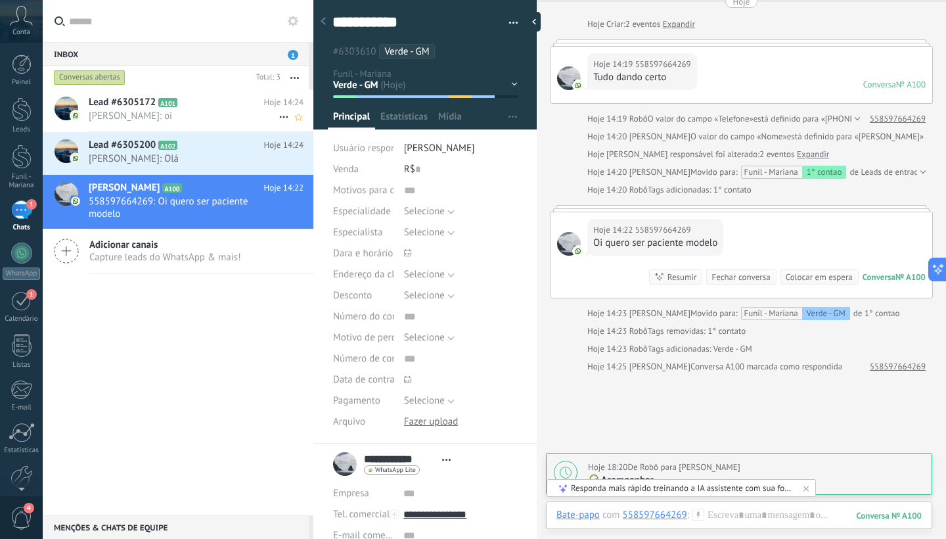
click at [189, 118] on span "[PERSON_NAME]: oi" at bounding box center [184, 116] width 190 height 12
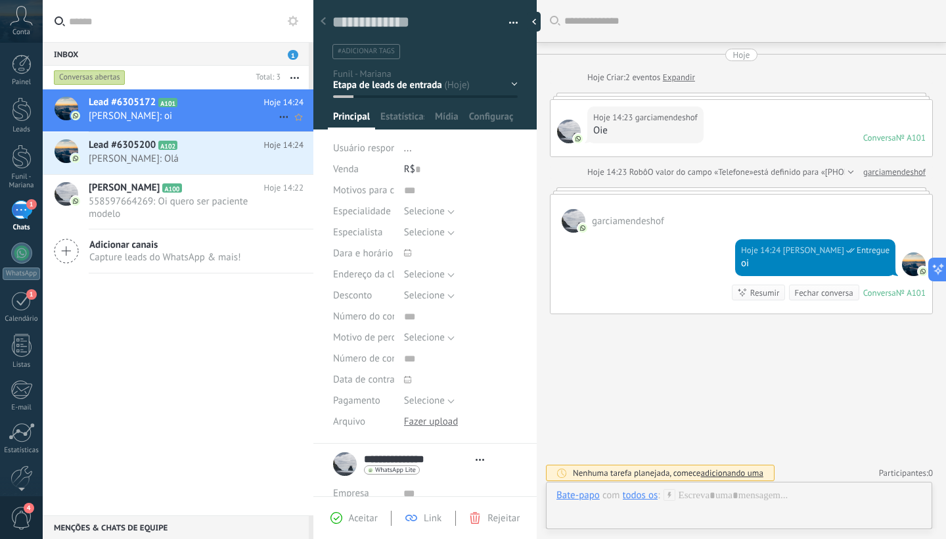
type textarea "**********"
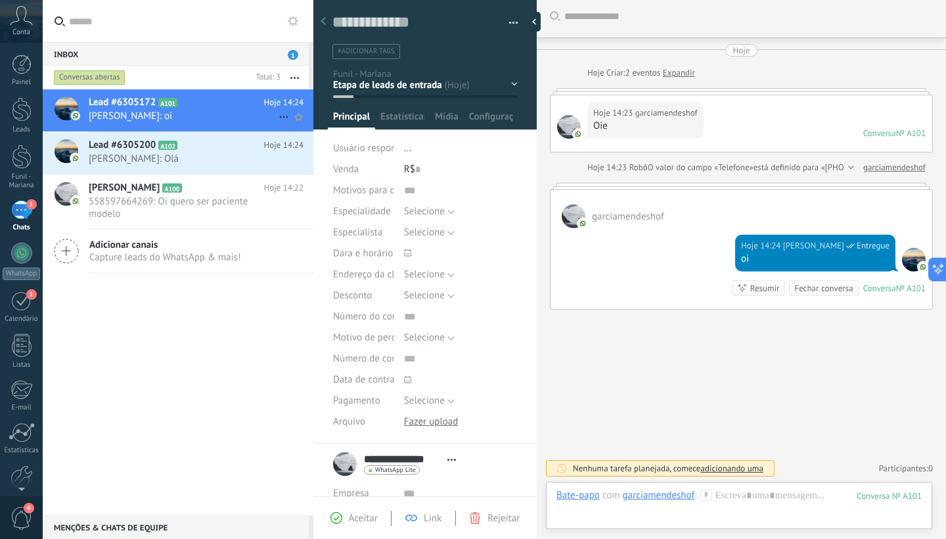
scroll to position [20, 0]
click at [24, 427] on div at bounding box center [22, 432] width 26 height 20
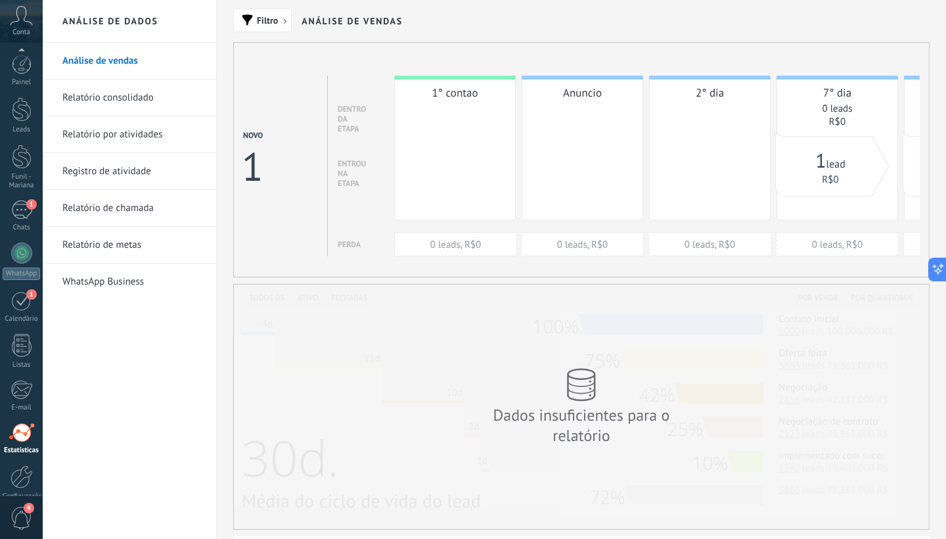
scroll to position [64, 0]
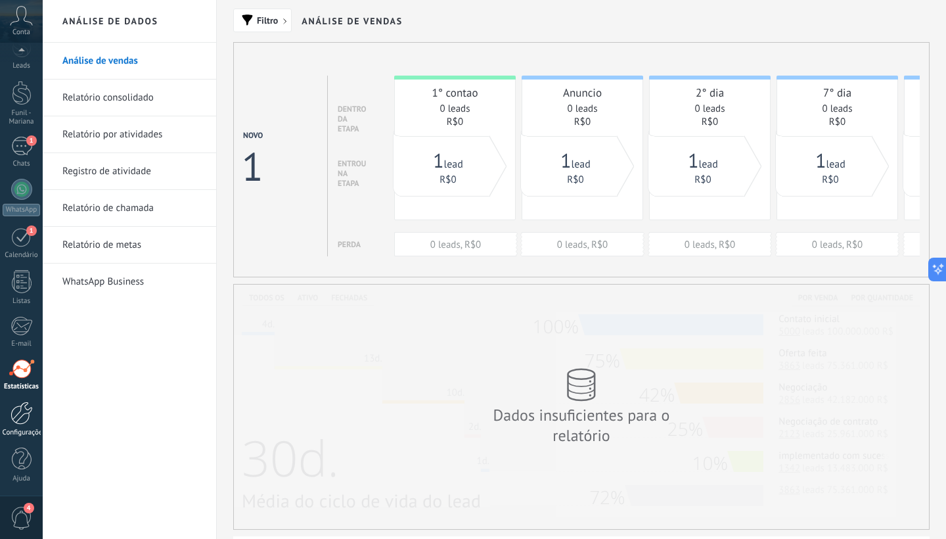
click at [22, 411] on div at bounding box center [22, 412] width 22 height 23
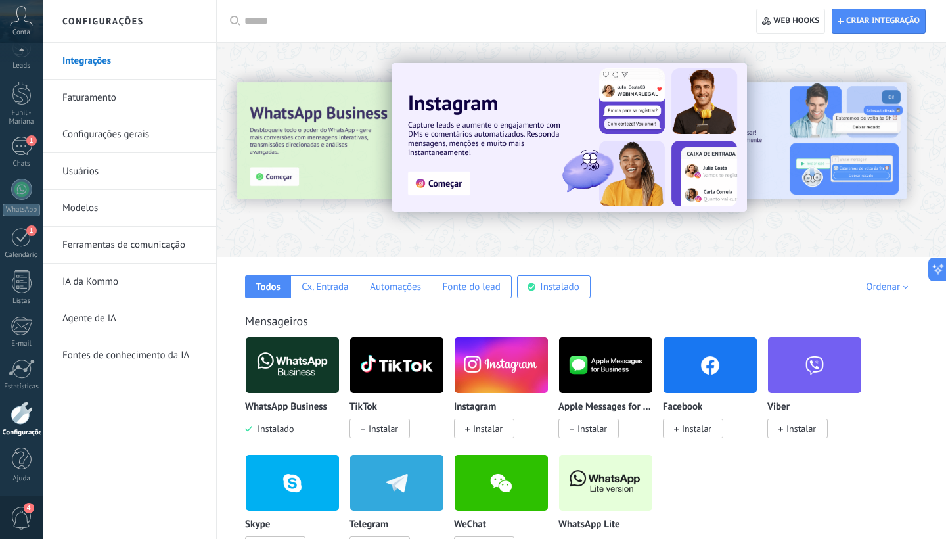
scroll to position [64, 0]
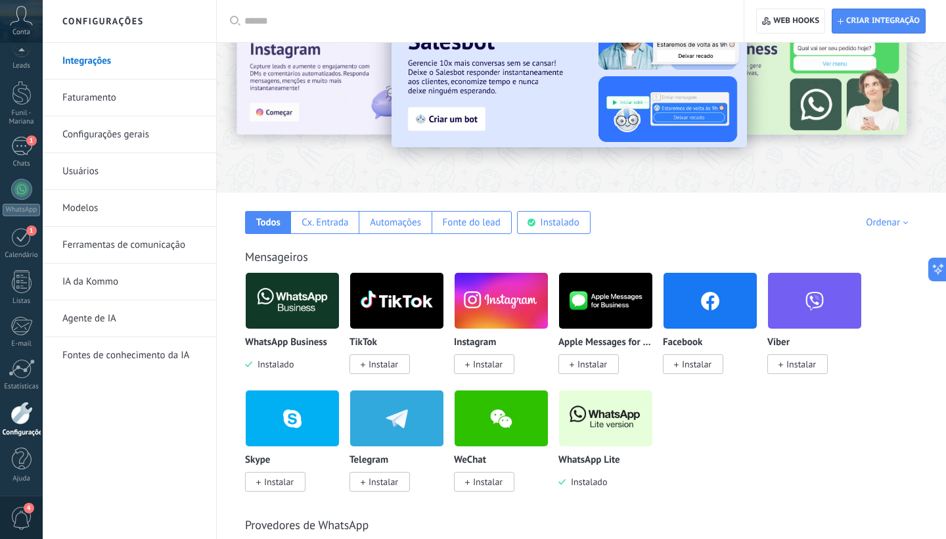
click at [581, 417] on img at bounding box center [605, 418] width 93 height 64
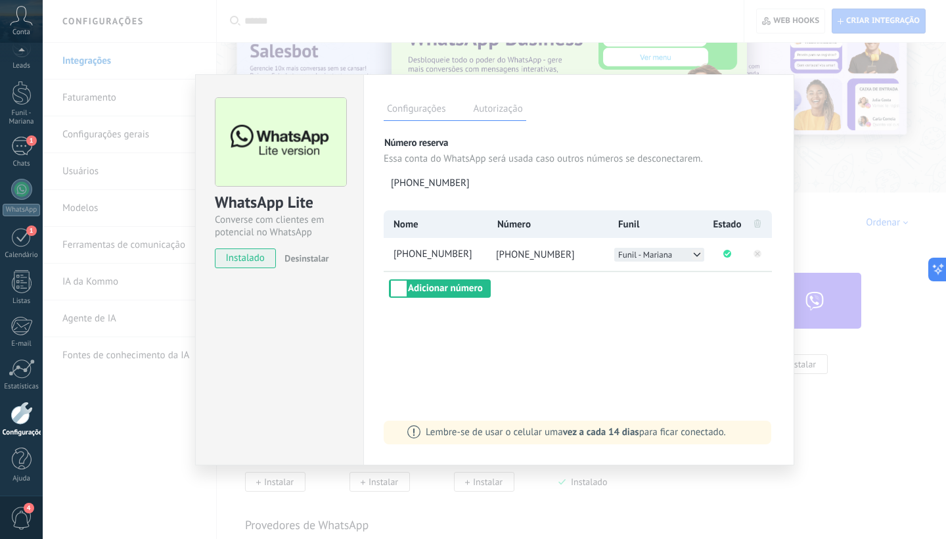
click at [696, 256] on icon at bounding box center [697, 254] width 11 height 11
click at [582, 395] on div "Configurações Autorização Esta aba registra os usuários que permitiram acesso à…" at bounding box center [578, 269] width 431 height 391
click at [897, 399] on div "WhatsApp Lite Converse com clientes em potencial no WhatsApp instalado Desinsta…" at bounding box center [494, 269] width 903 height 539
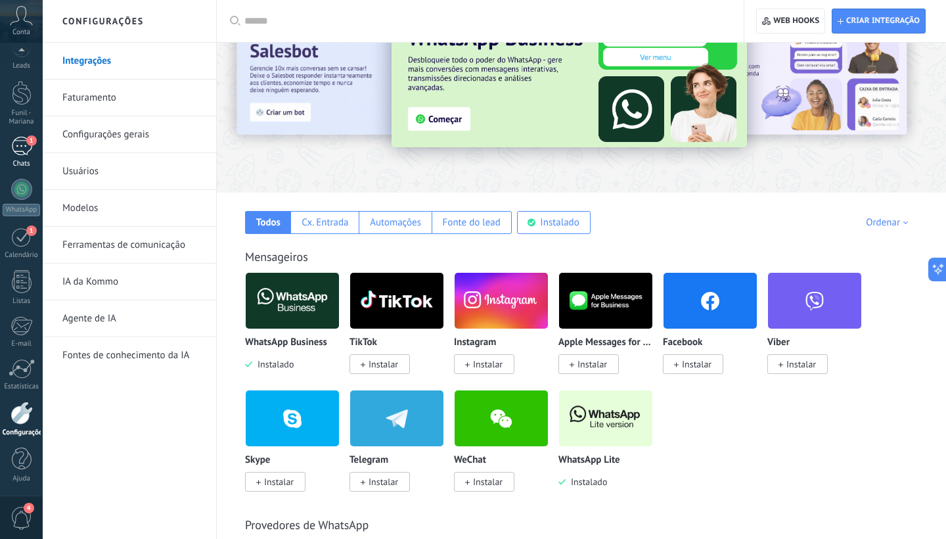
click at [19, 142] on div "1" at bounding box center [21, 146] width 21 height 19
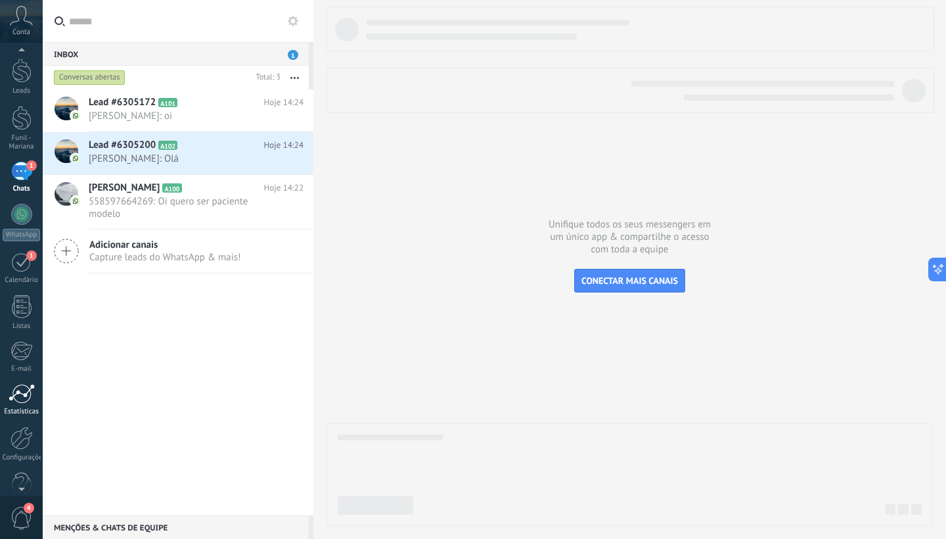
scroll to position [64, 0]
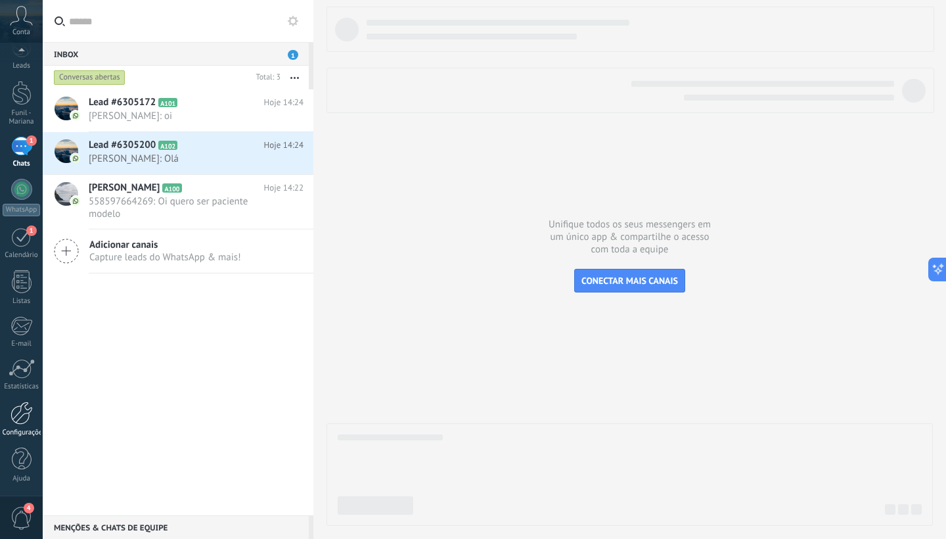
click at [21, 415] on div at bounding box center [22, 412] width 22 height 23
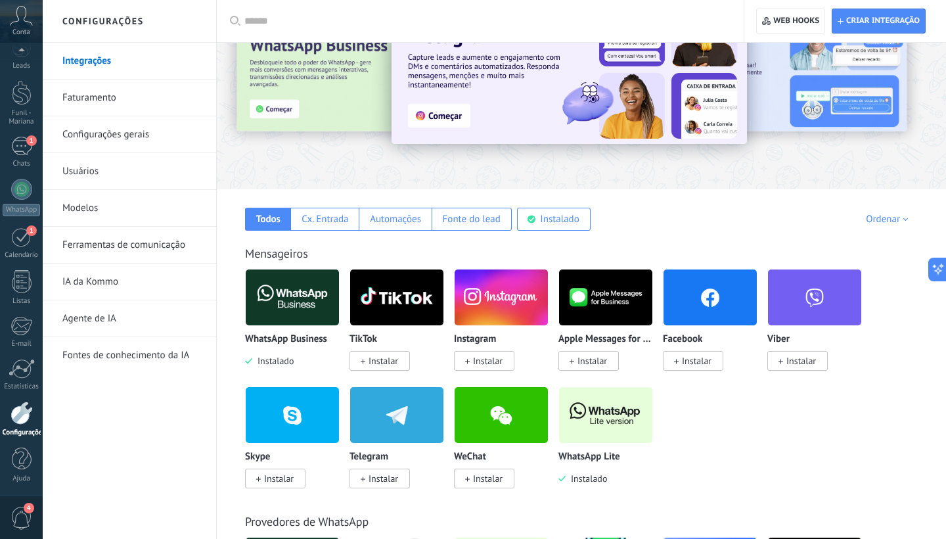
scroll to position [73, 0]
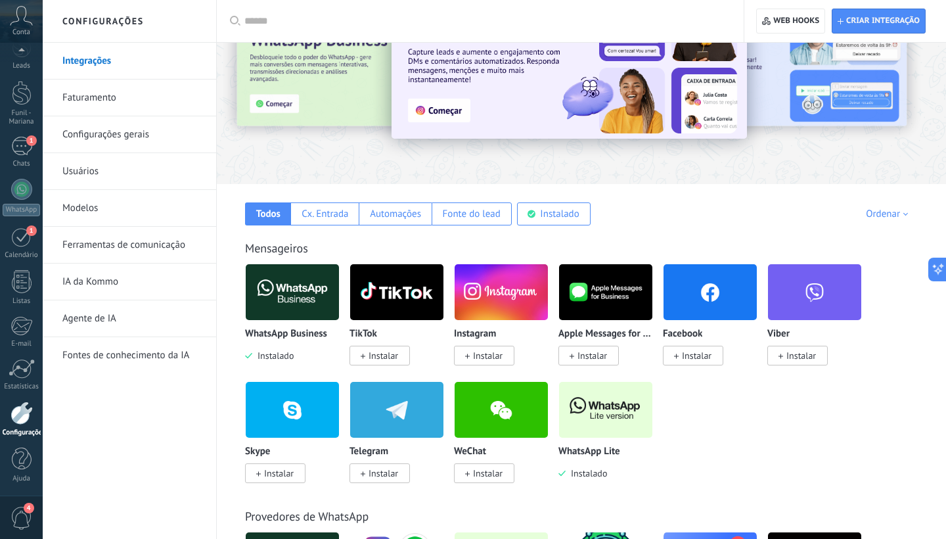
click at [618, 418] on img at bounding box center [605, 410] width 93 height 64
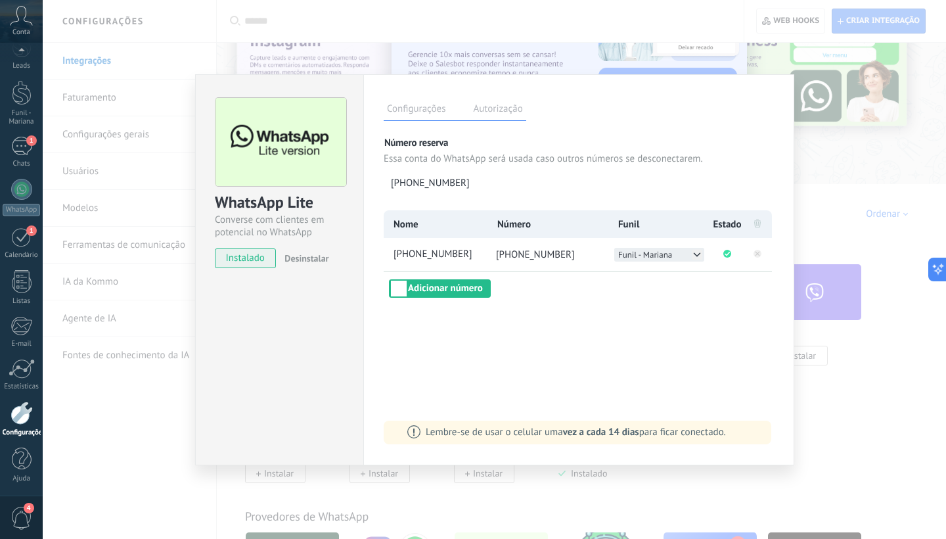
click at [693, 258] on icon at bounding box center [697, 254] width 11 height 11
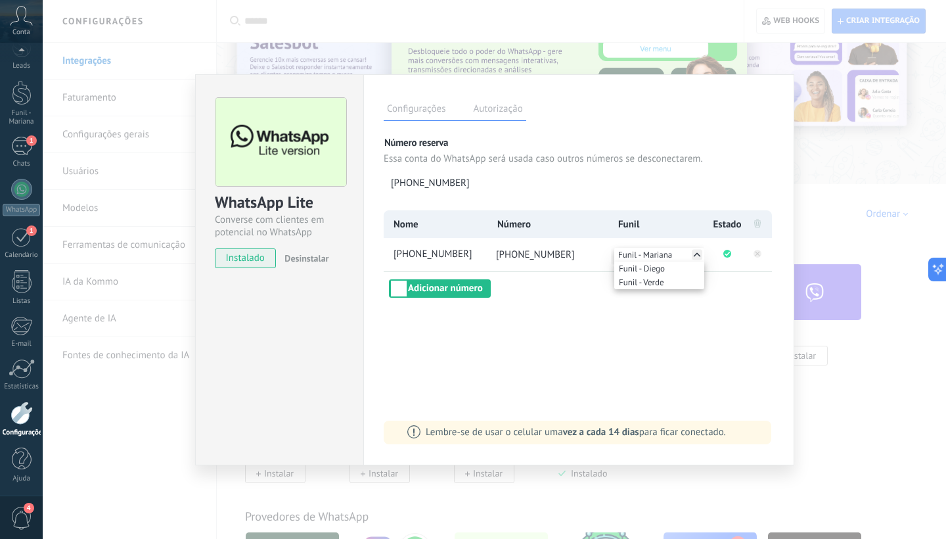
click at [572, 365] on div "Configurações Autorização Esta aba registra os usuários que permitiram acesso à…" at bounding box center [578, 269] width 431 height 391
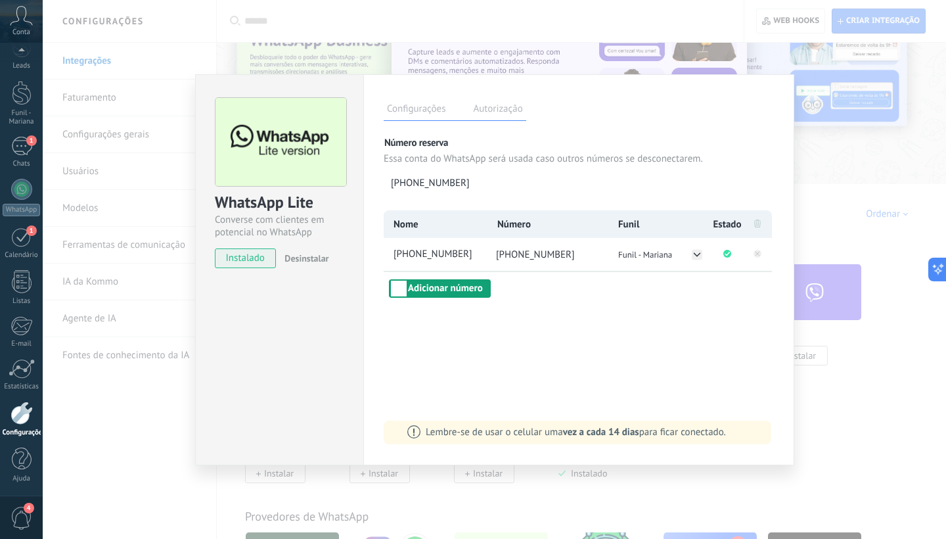
click at [454, 294] on button "Adicionar número" at bounding box center [440, 288] width 102 height 18
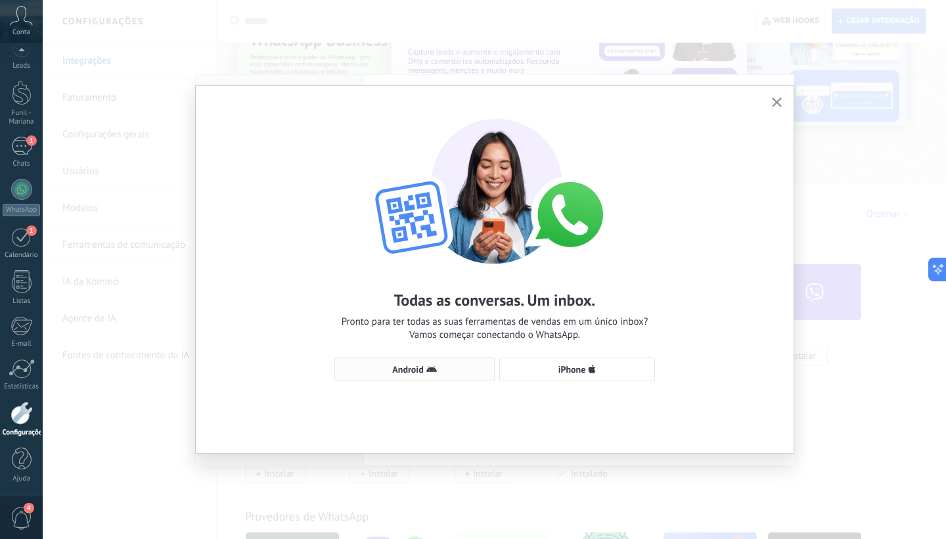
click at [427, 374] on button "Android" at bounding box center [414, 369] width 160 height 24
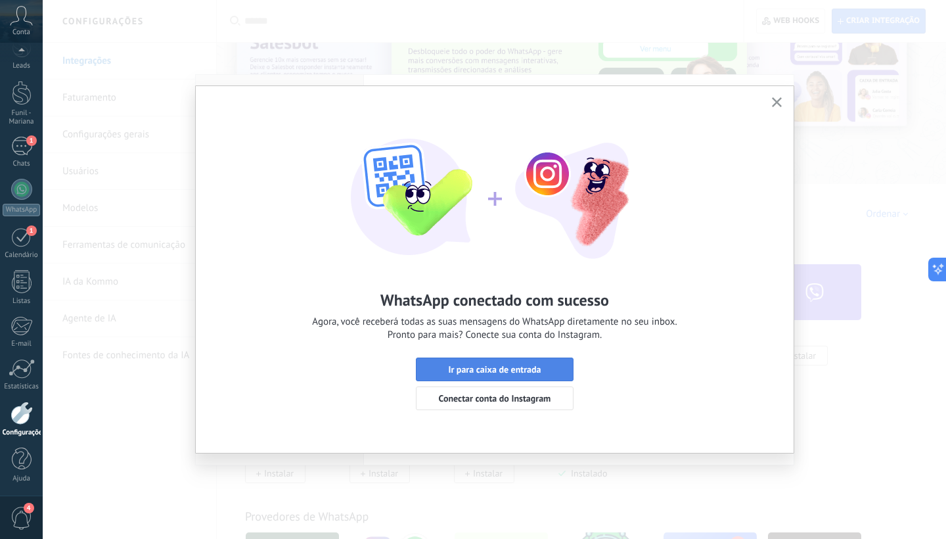
click at [516, 371] on span "Ir para caixa de entrada" at bounding box center [494, 369] width 93 height 9
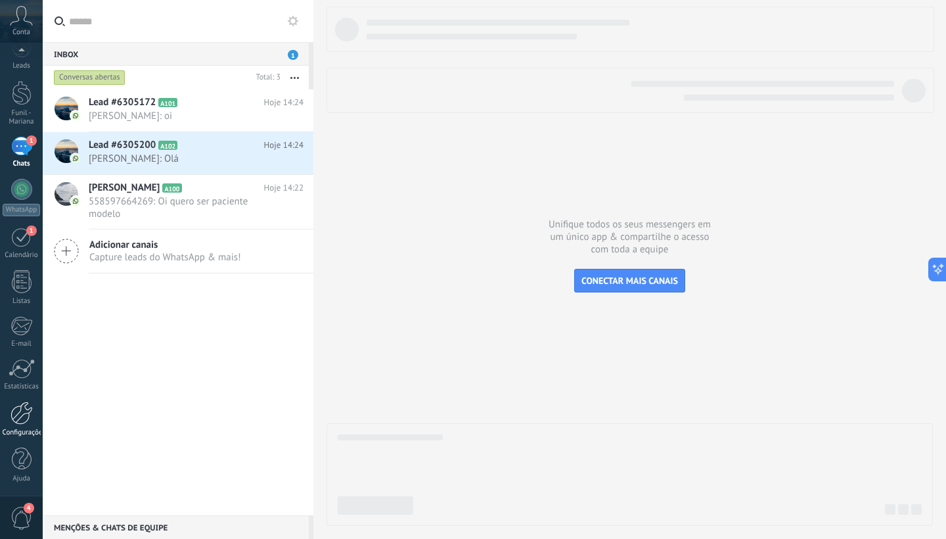
scroll to position [64, 0]
click at [20, 421] on div at bounding box center [22, 412] width 22 height 23
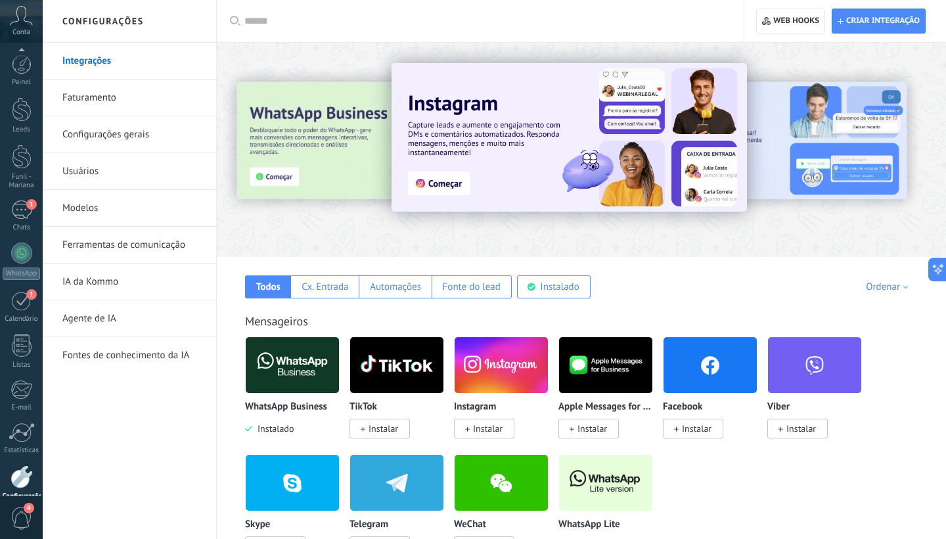
click at [602, 451] on img at bounding box center [605, 483] width 93 height 64
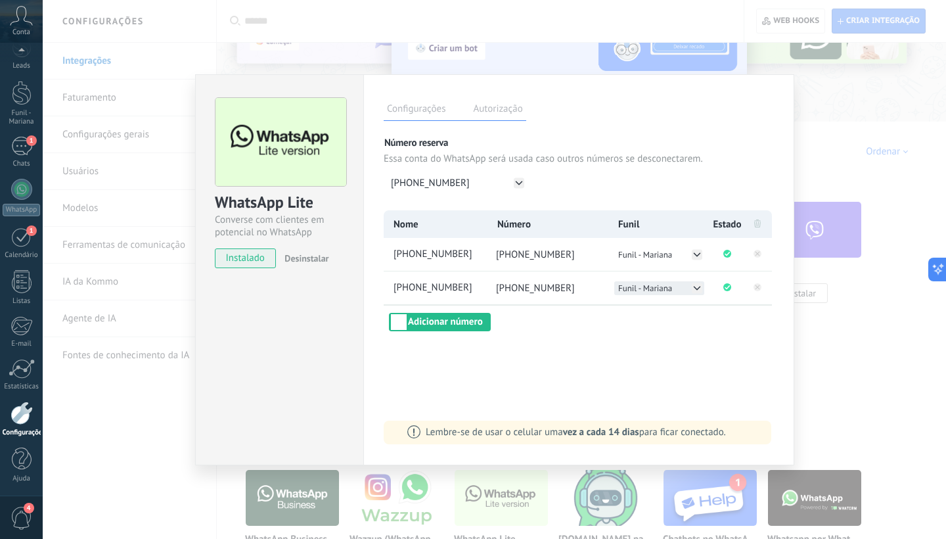
click at [697, 292] on icon at bounding box center [697, 287] width 11 height 11
click at [667, 300] on li "Funil - Diego" at bounding box center [659, 302] width 90 height 14
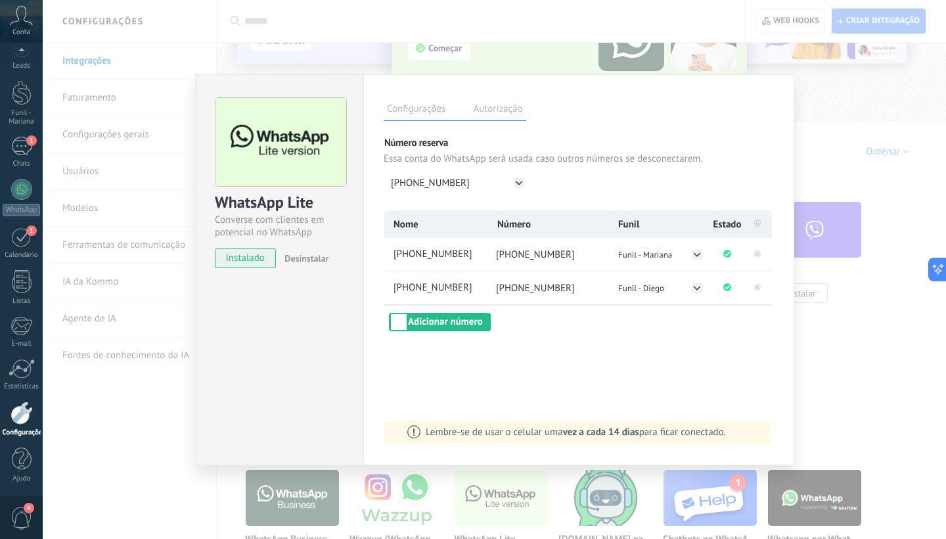
click at [884, 349] on div "WhatsApp Lite Converse com clientes em potencial no WhatsApp instalado Desinsta…" at bounding box center [494, 269] width 903 height 539
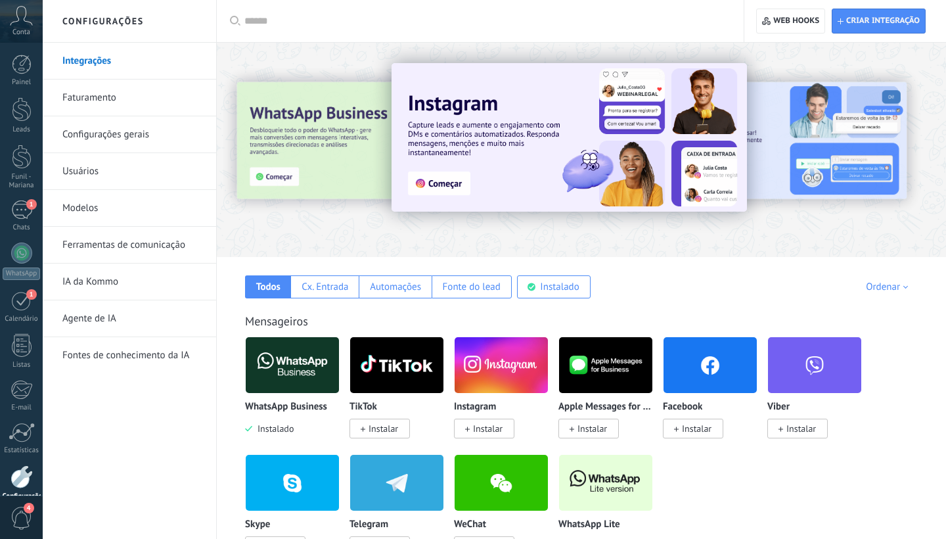
scroll to position [152, 0]
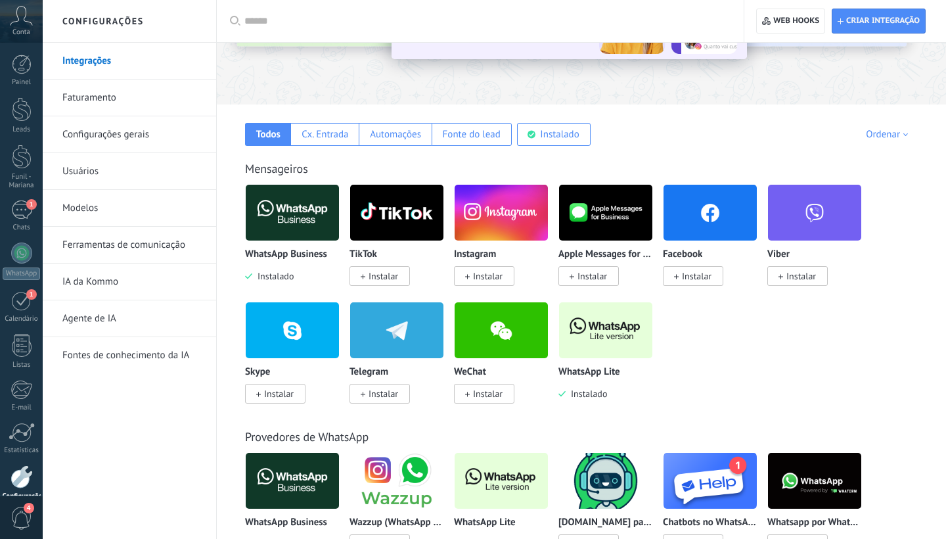
click at [627, 323] on img at bounding box center [605, 330] width 93 height 64
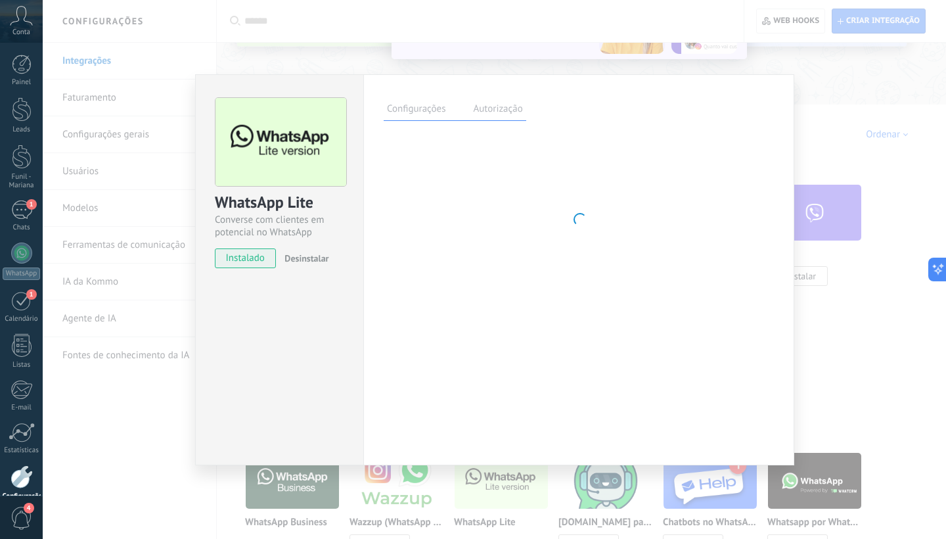
scroll to position [0, 0]
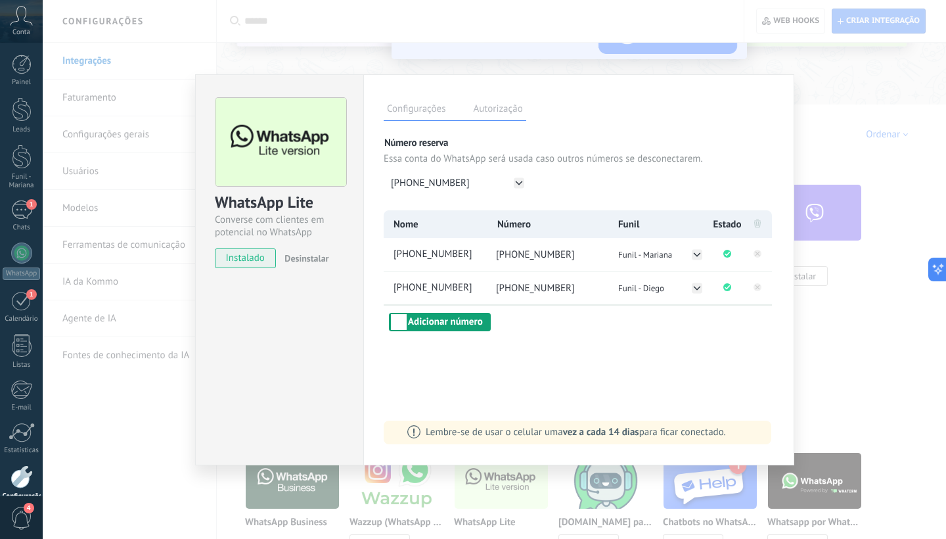
click at [453, 323] on button "Adicionar número" at bounding box center [440, 322] width 102 height 18
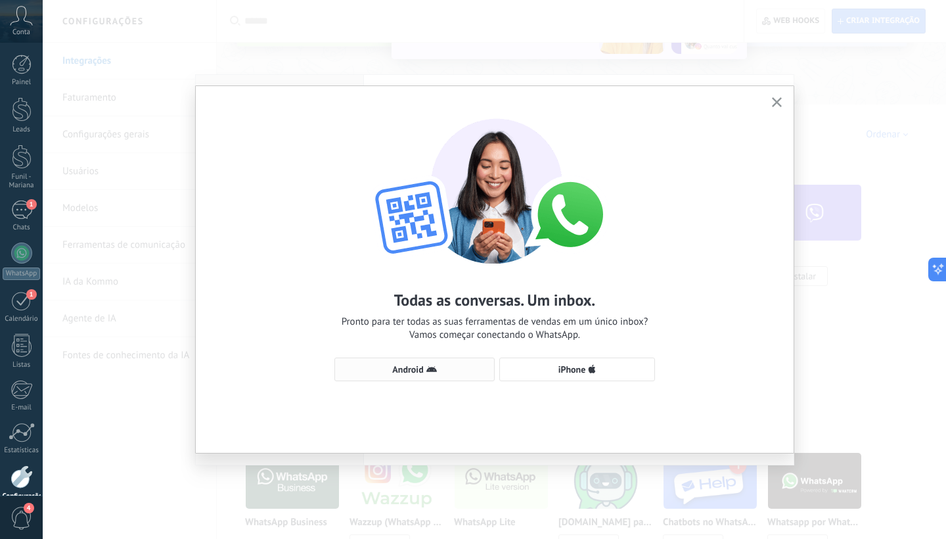
click at [441, 371] on span "Android" at bounding box center [415, 369] width 146 height 11
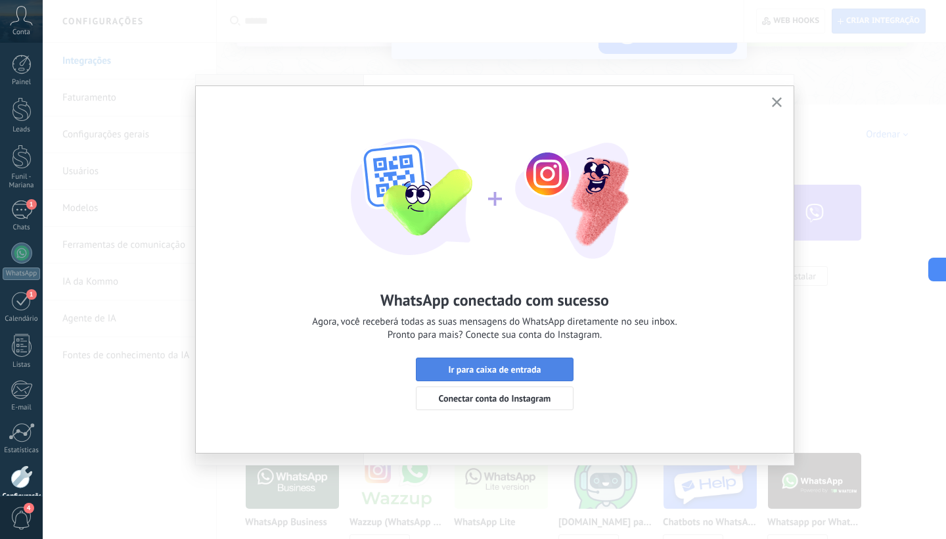
click at [507, 374] on span "Ir para caixa de entrada" at bounding box center [494, 369] width 93 height 9
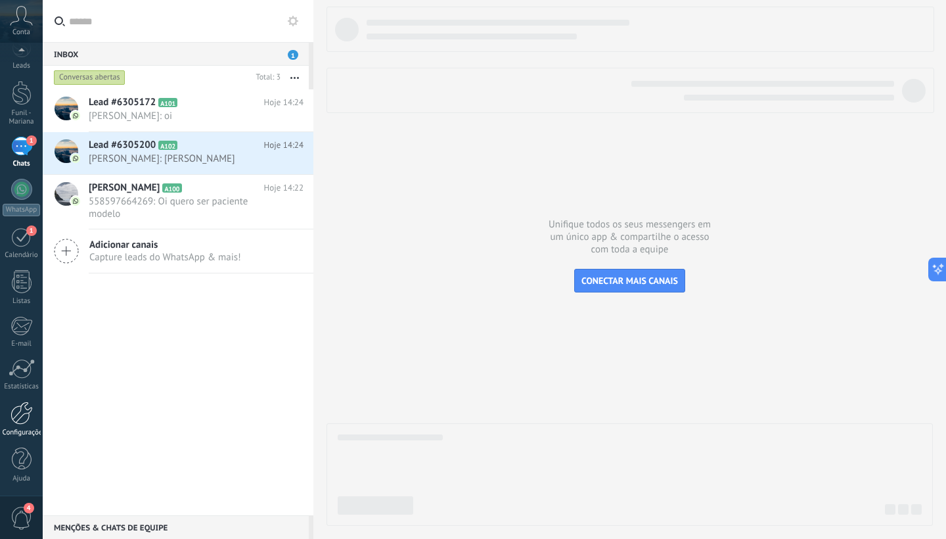
scroll to position [64, 0]
click at [18, 415] on div at bounding box center [22, 412] width 22 height 23
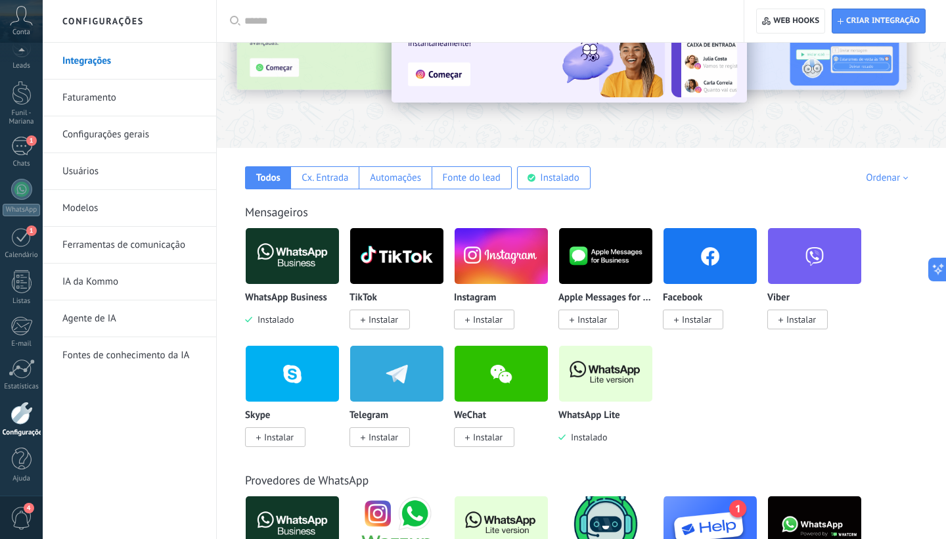
scroll to position [112, 0]
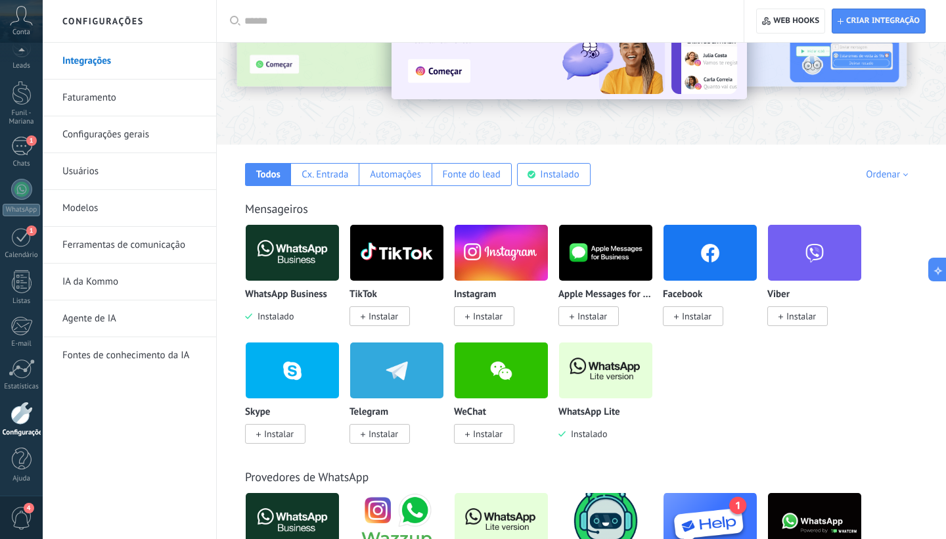
click at [581, 357] on img at bounding box center [605, 370] width 93 height 64
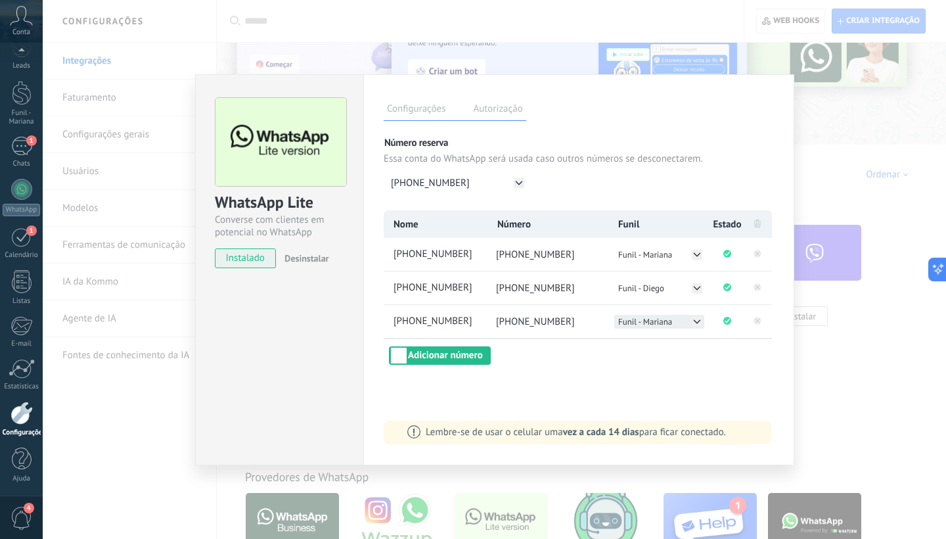
click at [689, 321] on button "Funil - Mariana" at bounding box center [659, 322] width 90 height 14
click at [664, 346] on span "Funil - Verde" at bounding box center [641, 349] width 45 height 11
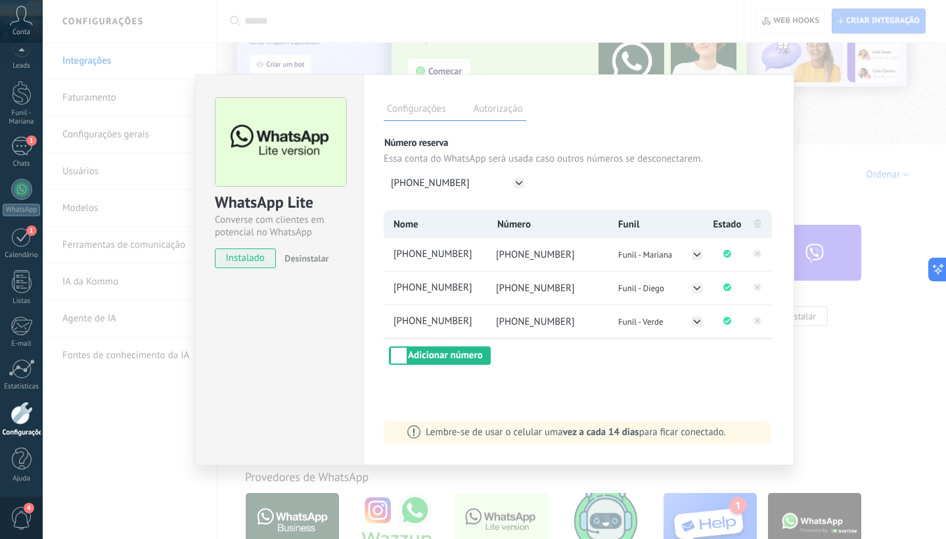
click at [833, 344] on div "WhatsApp Lite Converse com clientes em potencial no WhatsApp instalado Desinsta…" at bounding box center [494, 269] width 903 height 539
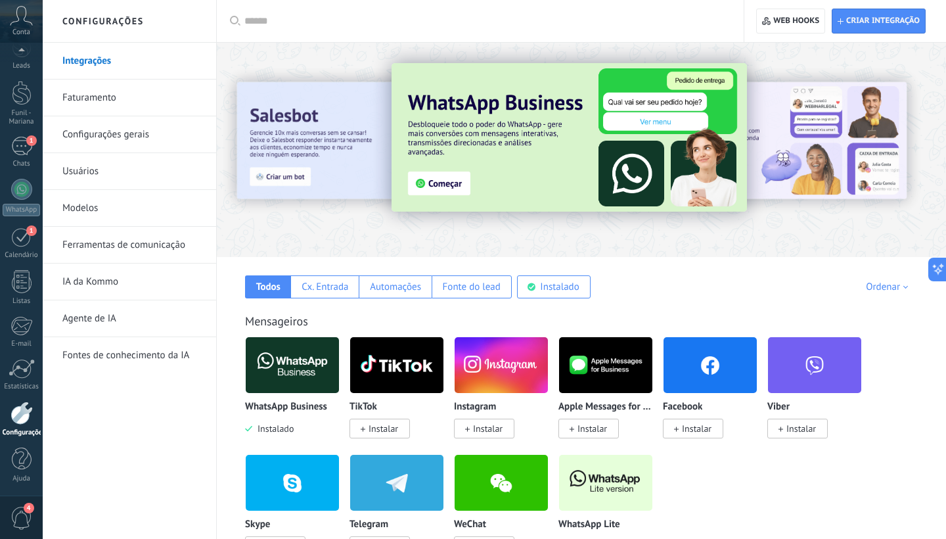
scroll to position [0, 0]
click at [19, 108] on link "Funil - Mariana" at bounding box center [21, 103] width 43 height 45
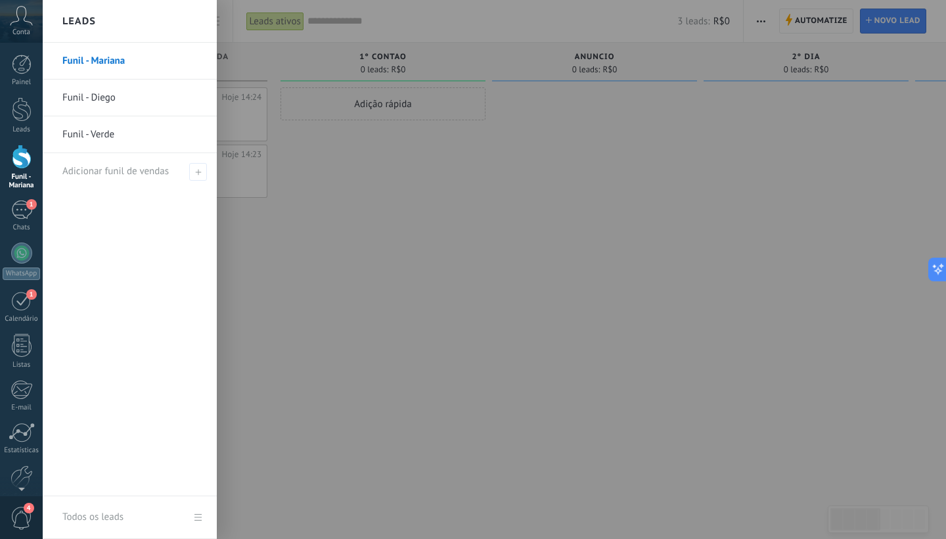
click at [78, 93] on link "Funil - Diego" at bounding box center [132, 97] width 141 height 37
click at [102, 137] on link "Funil - Verde" at bounding box center [132, 134] width 141 height 37
click at [24, 105] on div at bounding box center [22, 109] width 20 height 24
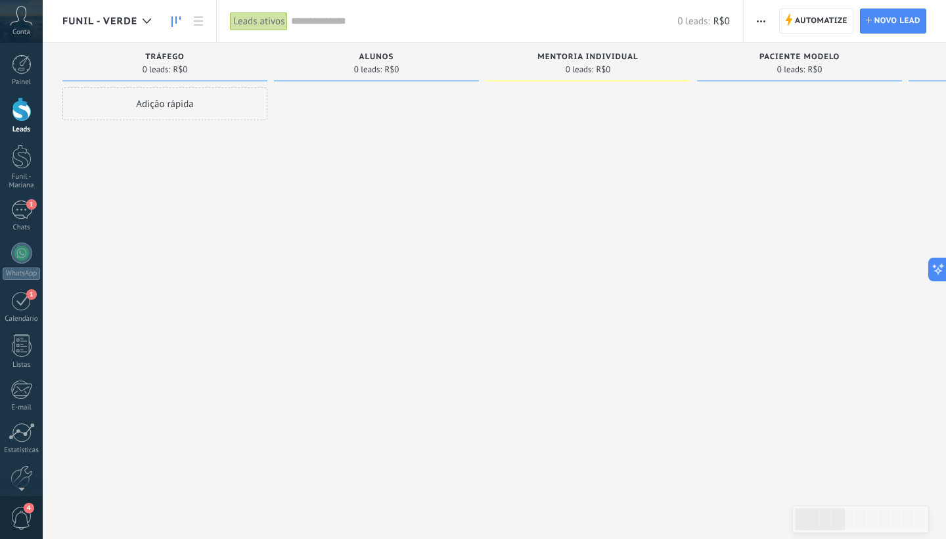
click at [16, 192] on div "Painel Leads Funil - Mariana 1 Chats WhatsApp 1" at bounding box center [21, 307] width 43 height 505
click at [18, 216] on div "1" at bounding box center [21, 209] width 21 height 19
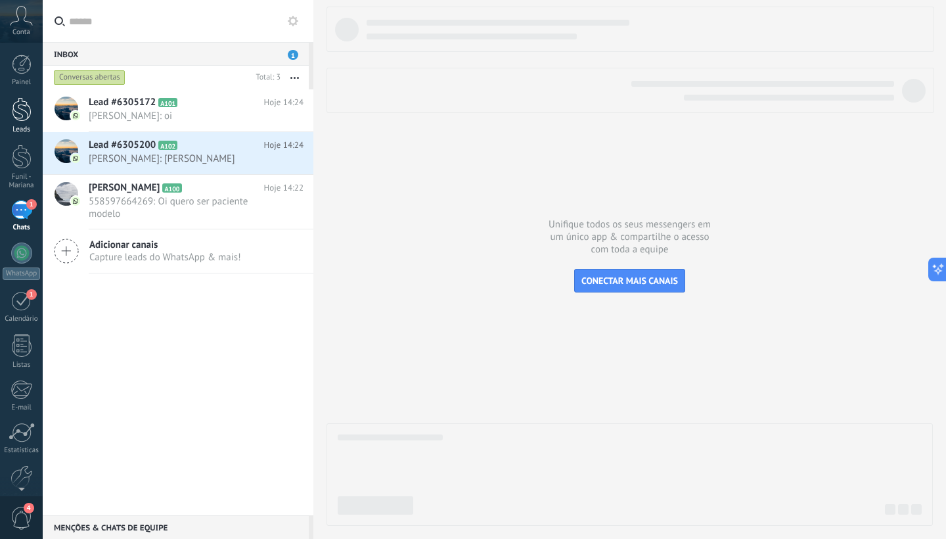
click at [24, 114] on div at bounding box center [22, 109] width 20 height 24
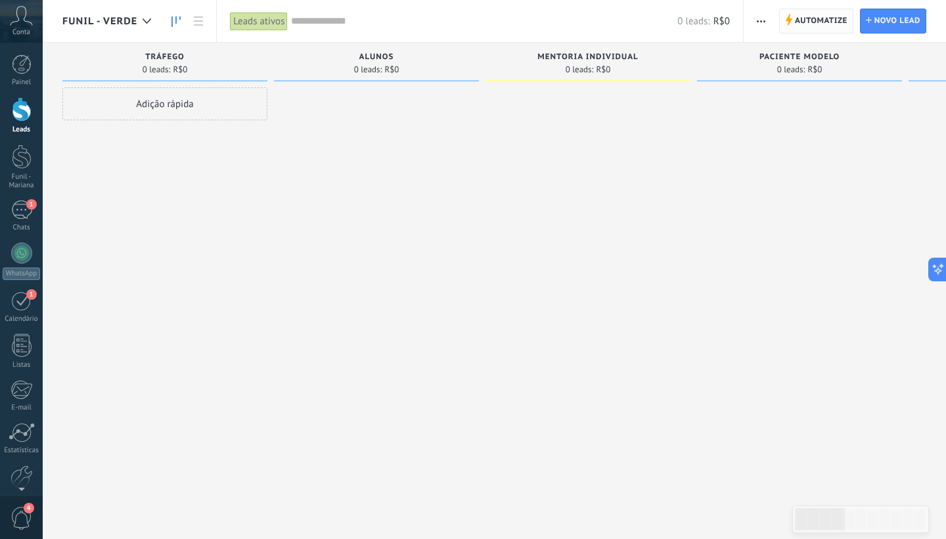
click at [796, 29] on span "Automatize" at bounding box center [821, 21] width 53 height 24
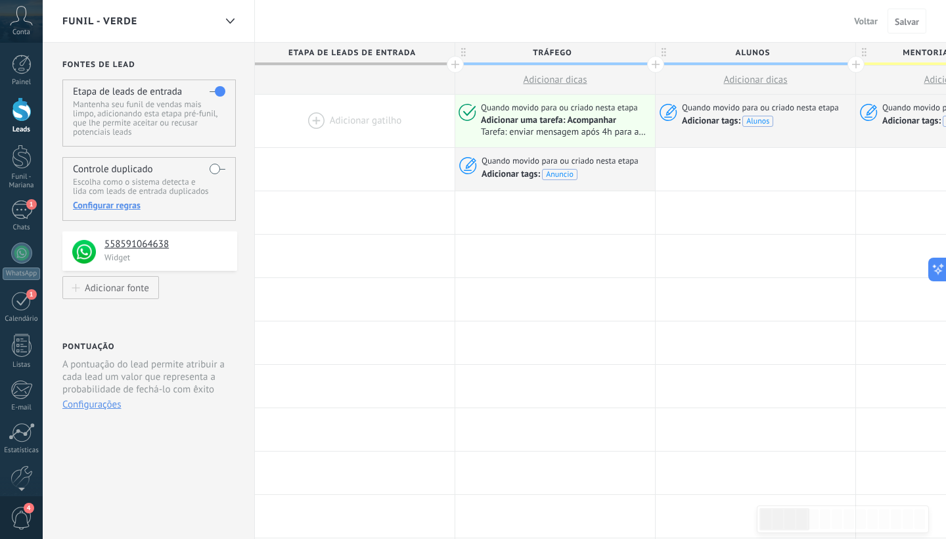
click at [861, 29] on button "Voltar" at bounding box center [866, 21] width 34 height 20
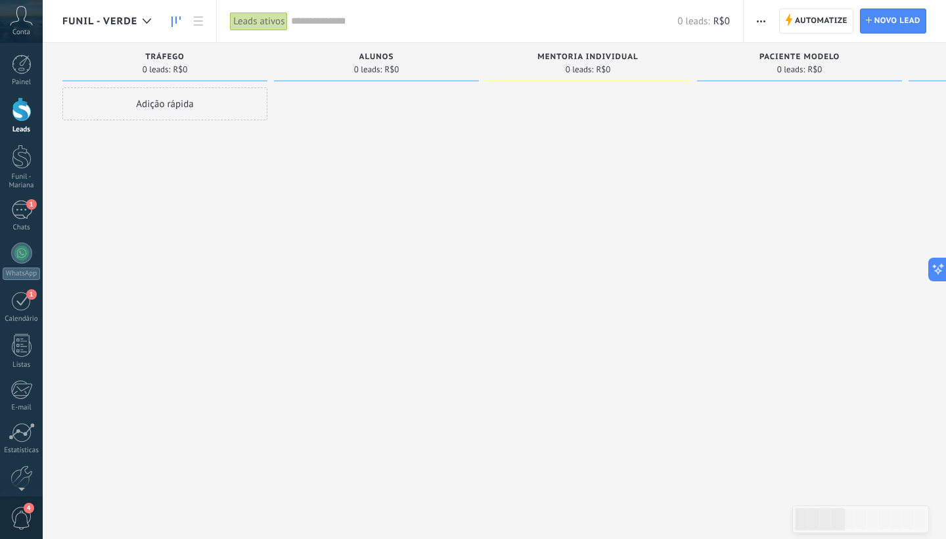
click at [124, 22] on span "Funil - Verde" at bounding box center [99, 21] width 75 height 12
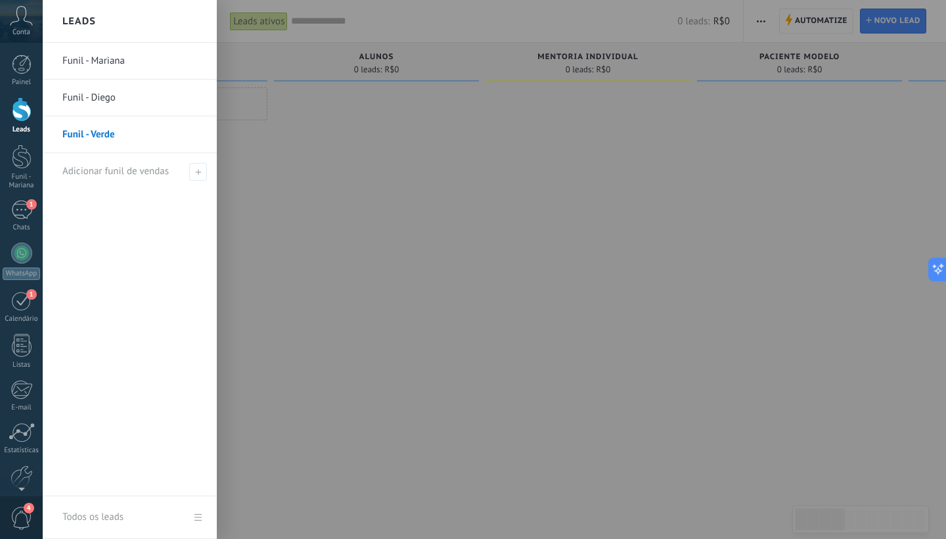
click at [117, 62] on link "Funil - Mariana" at bounding box center [132, 61] width 141 height 37
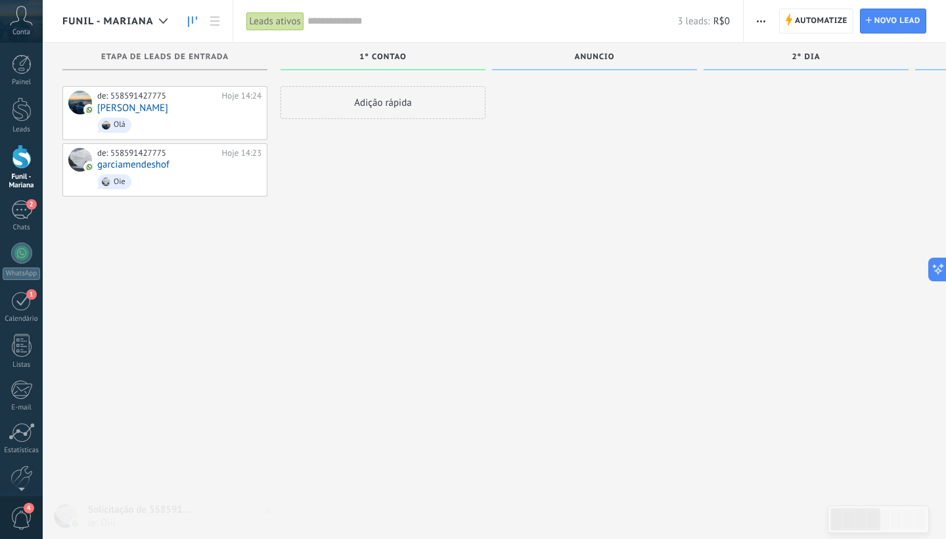
click at [136, 19] on span "Funil - Mariana" at bounding box center [107, 21] width 91 height 12
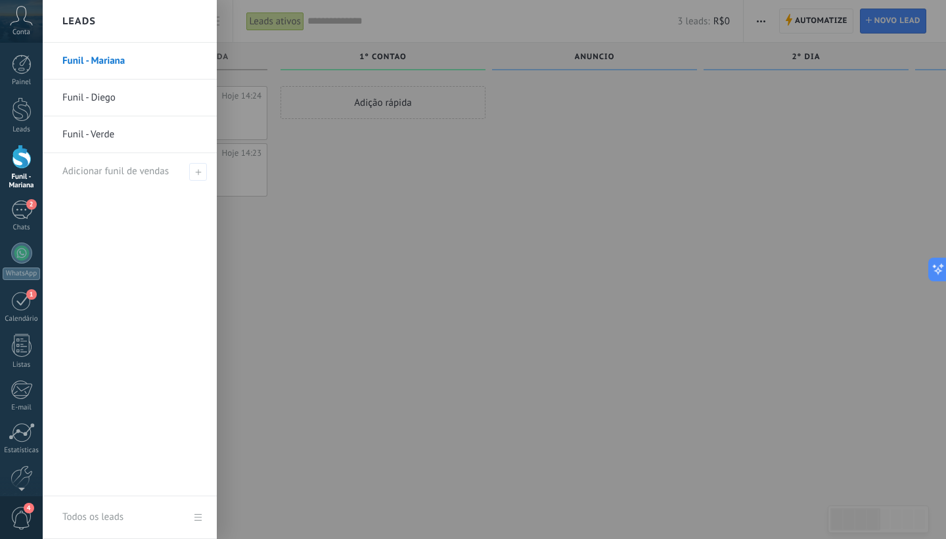
click at [101, 129] on link "Funil - Verde" at bounding box center [132, 134] width 141 height 37
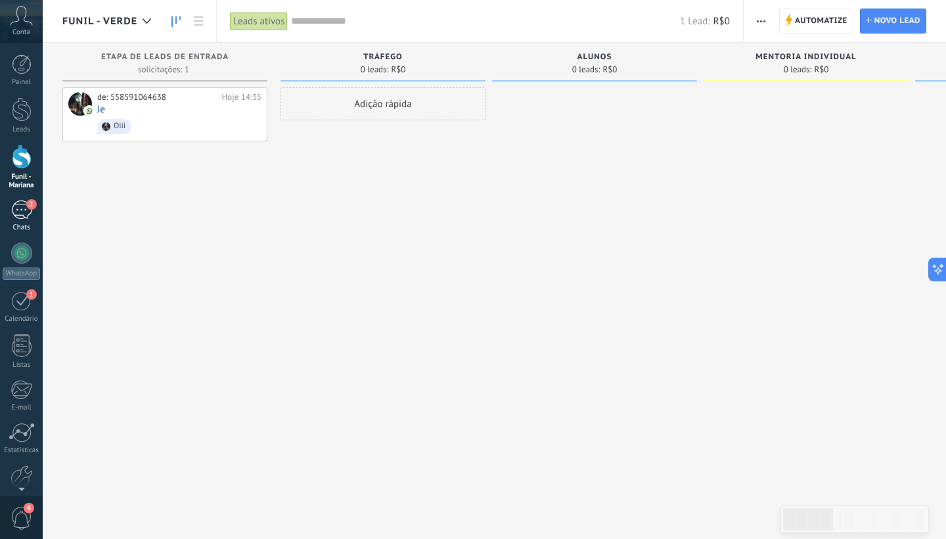
click at [21, 214] on div "2" at bounding box center [21, 209] width 21 height 19
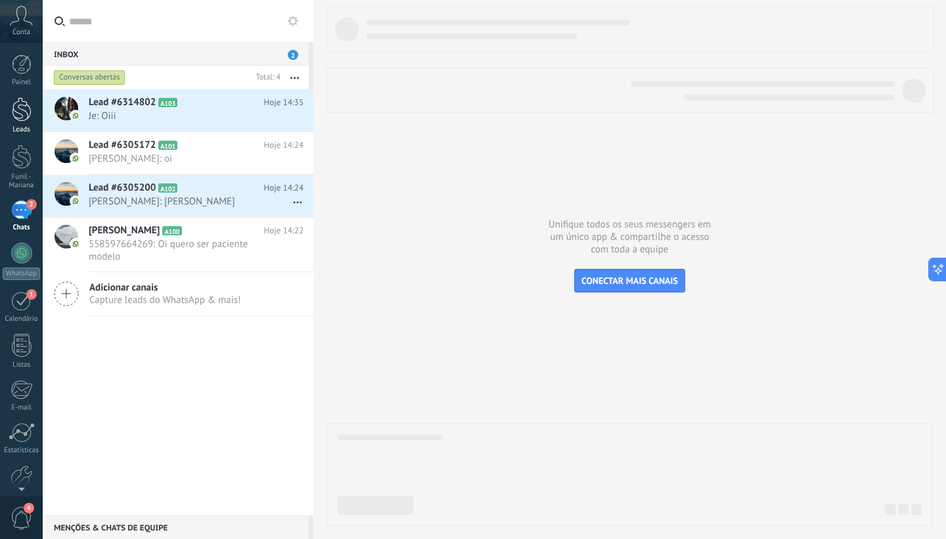
click at [25, 126] on div "Leads" at bounding box center [22, 129] width 38 height 9
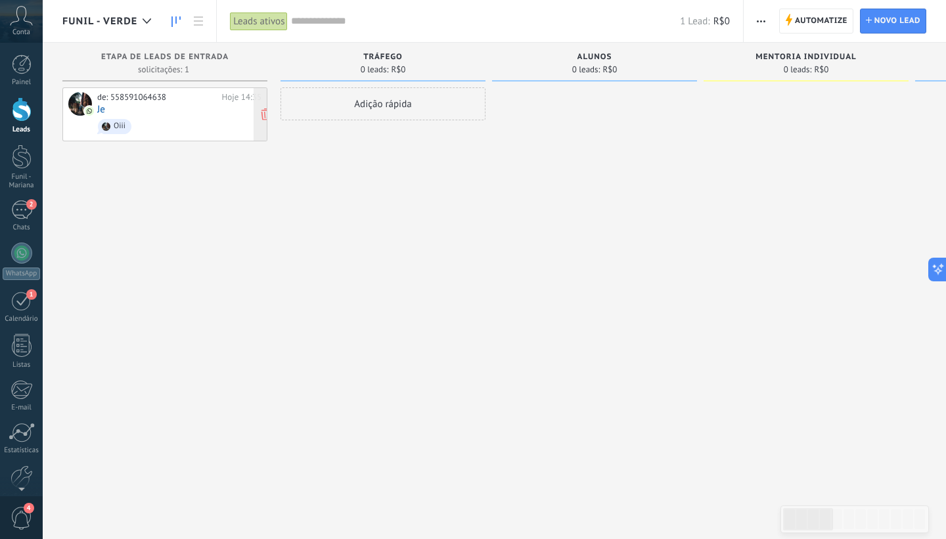
click at [116, 102] on div "de: 558591064638 Hoje 14:35 Je Oiii" at bounding box center [179, 114] width 164 height 45
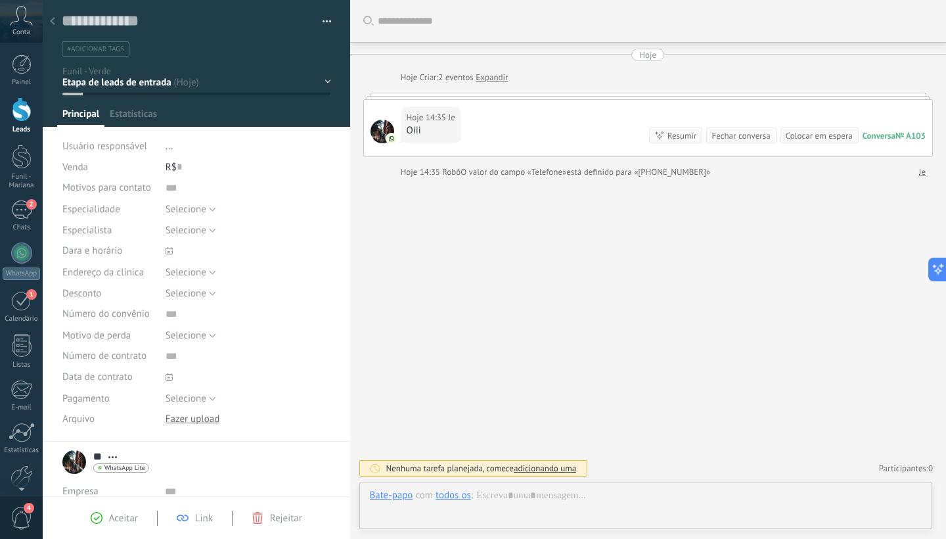
scroll to position [20, 0]
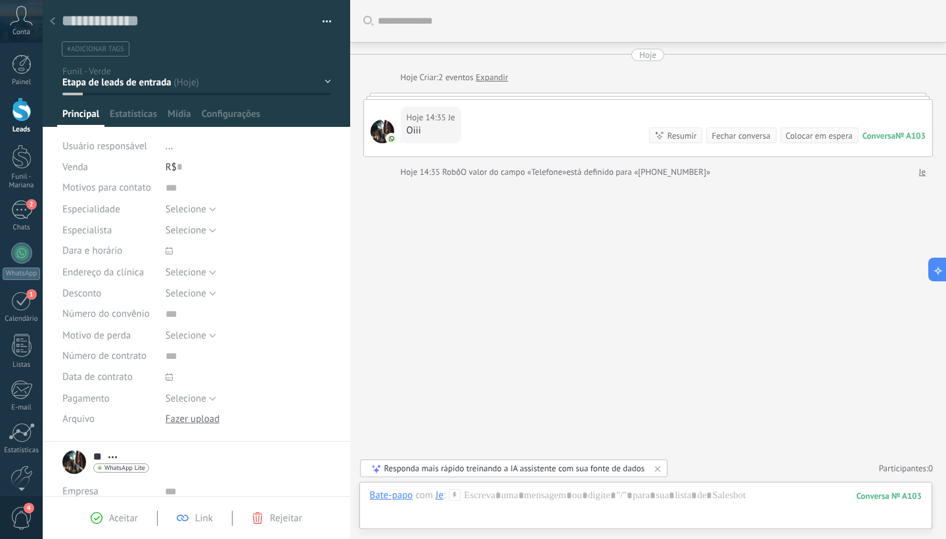
click at [0, 0] on div "Tráfego [GEOGRAPHIC_DATA] Mentoria INdividual Paciente modelo Aluguel de turnos" at bounding box center [0, 0] width 0 height 0
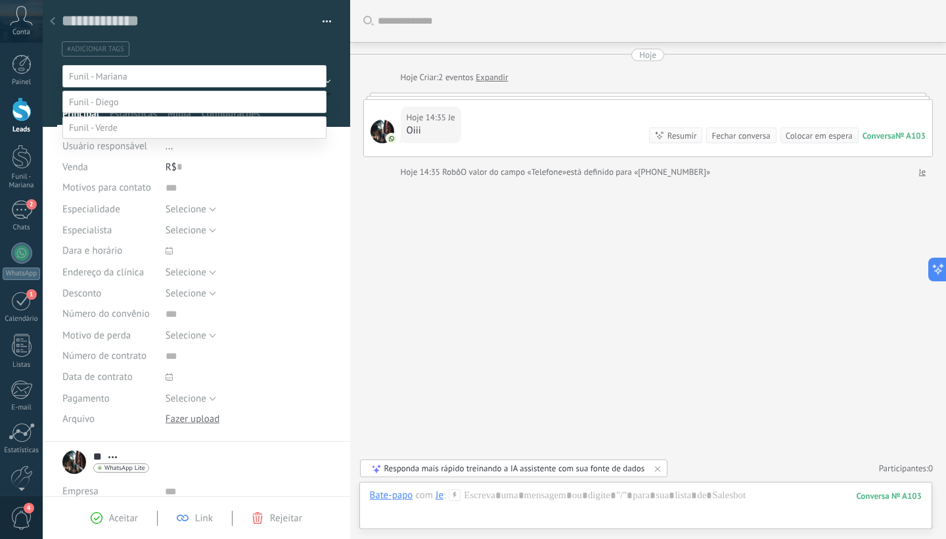
scroll to position [51, 0]
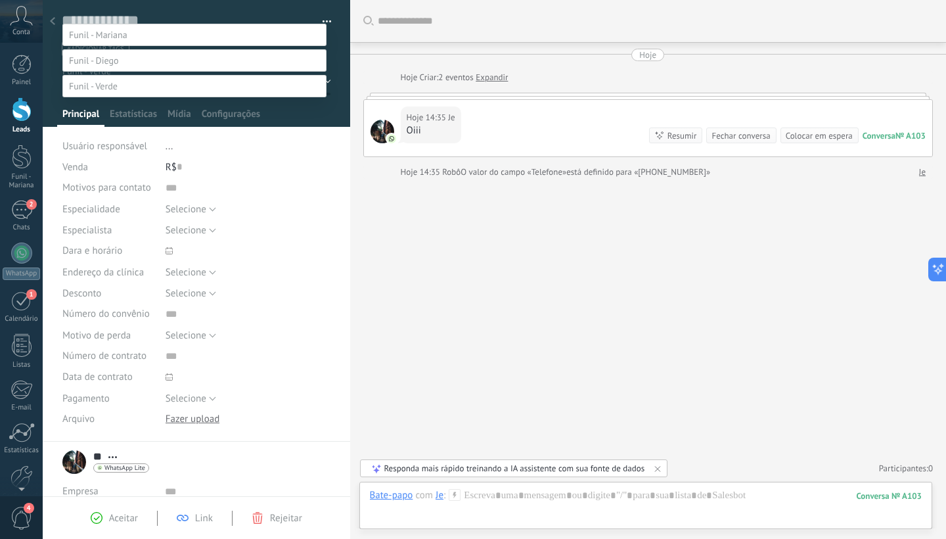
click at [482, 273] on div at bounding box center [494, 228] width 903 height 539
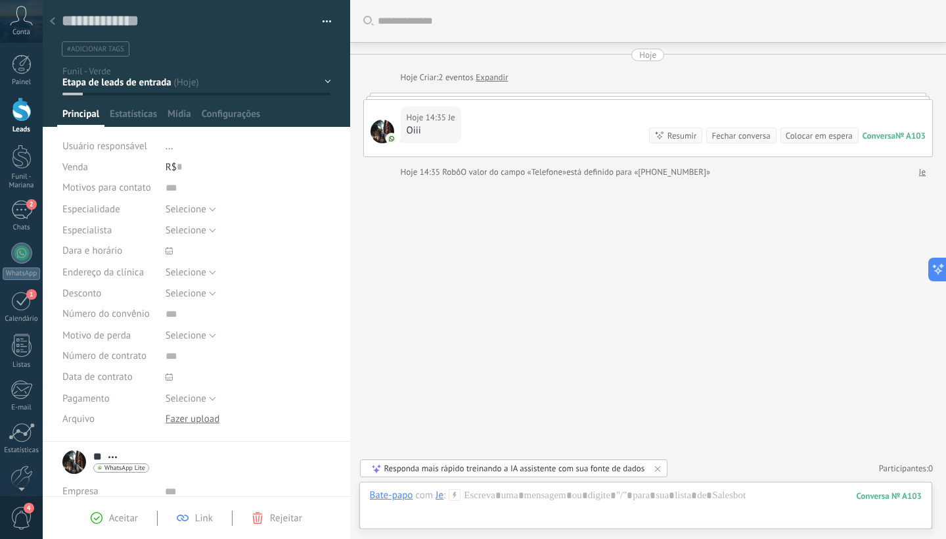
click at [55, 24] on icon at bounding box center [52, 21] width 5 height 8
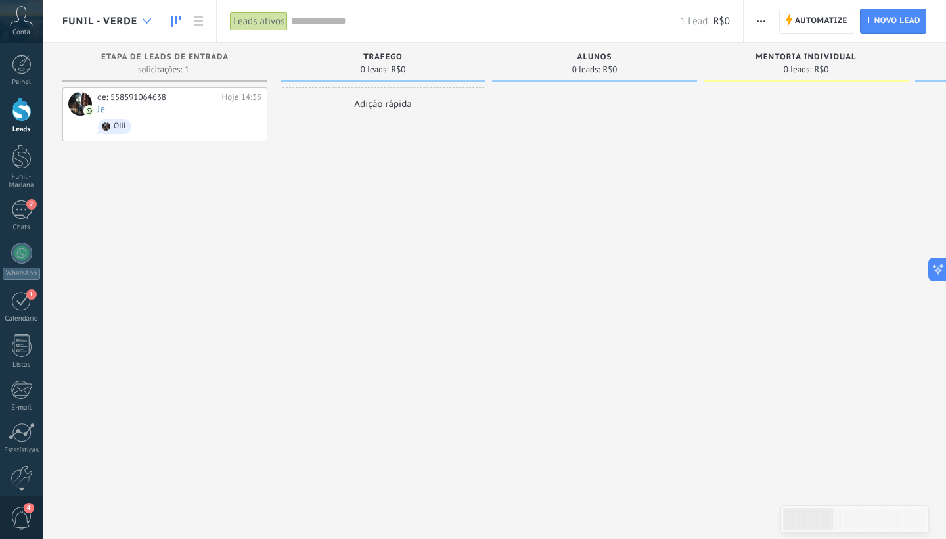
click at [146, 21] on use at bounding box center [147, 20] width 9 height 5
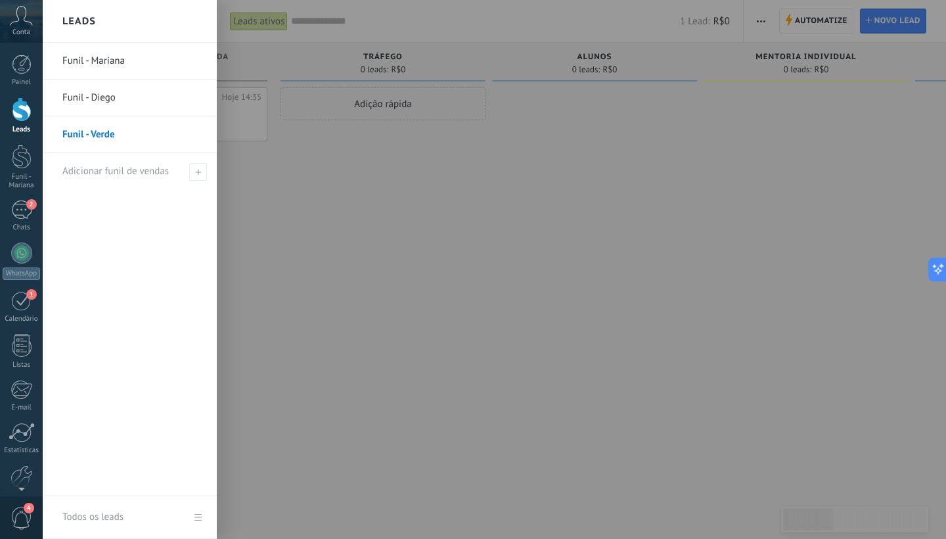
click at [294, 222] on div at bounding box center [516, 269] width 946 height 539
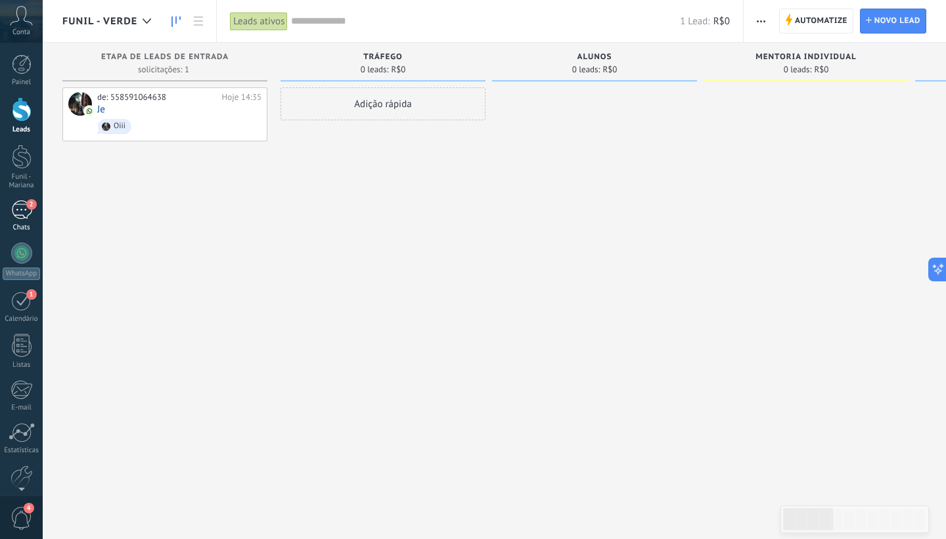
click at [23, 204] on div "2" at bounding box center [21, 209] width 21 height 19
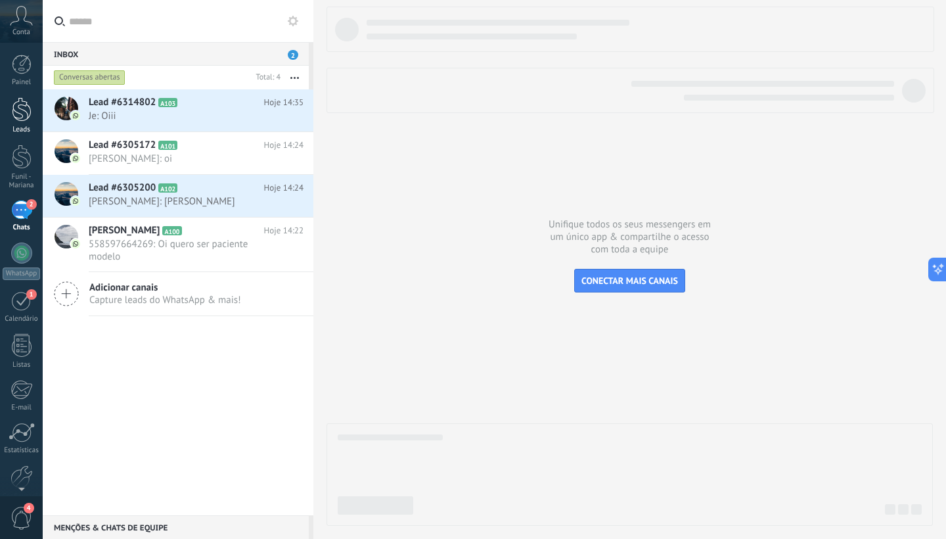
click at [23, 124] on link "Leads" at bounding box center [21, 115] width 43 height 37
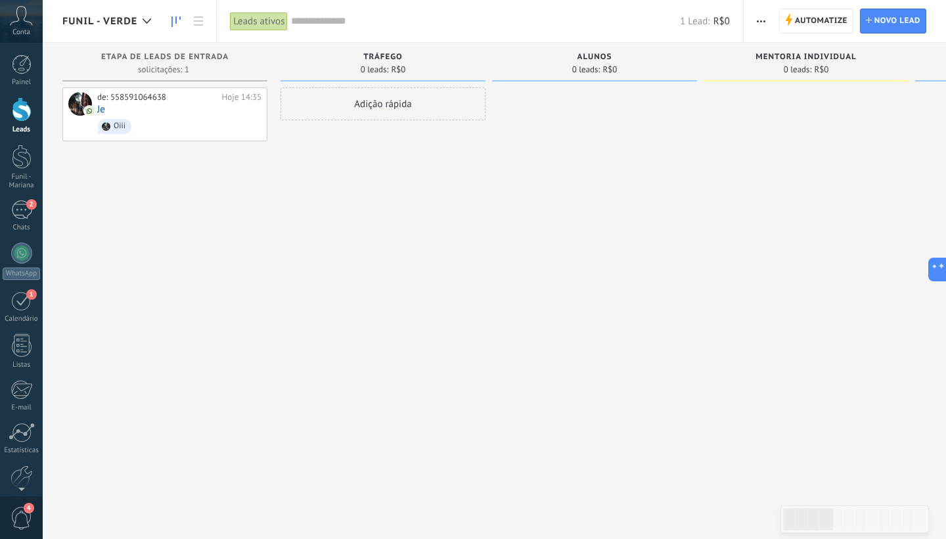
click at [102, 27] on span "Funil - Verde" at bounding box center [99, 21] width 75 height 12
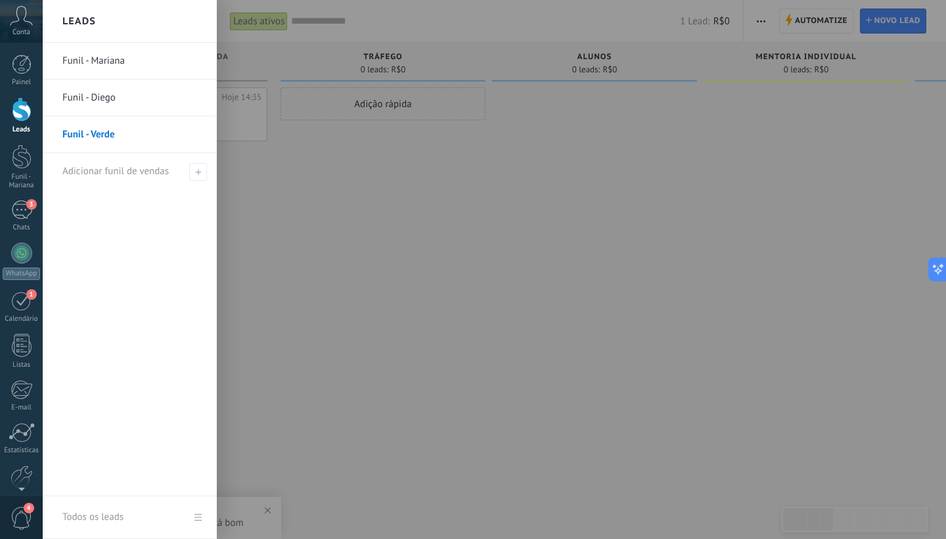
click at [645, 315] on div at bounding box center [516, 269] width 946 height 539
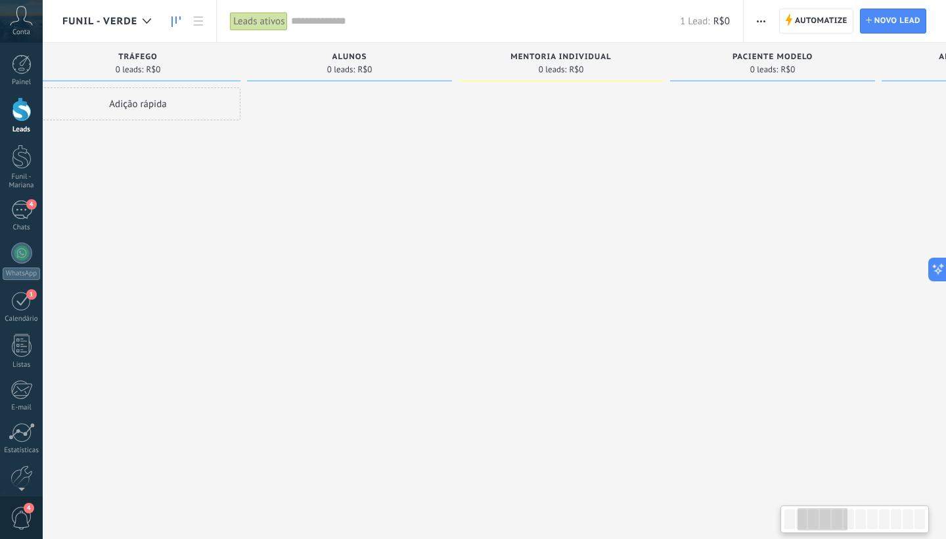
scroll to position [0, 231]
click at [451, 154] on div at bounding box center [363, 270] width 205 height 367
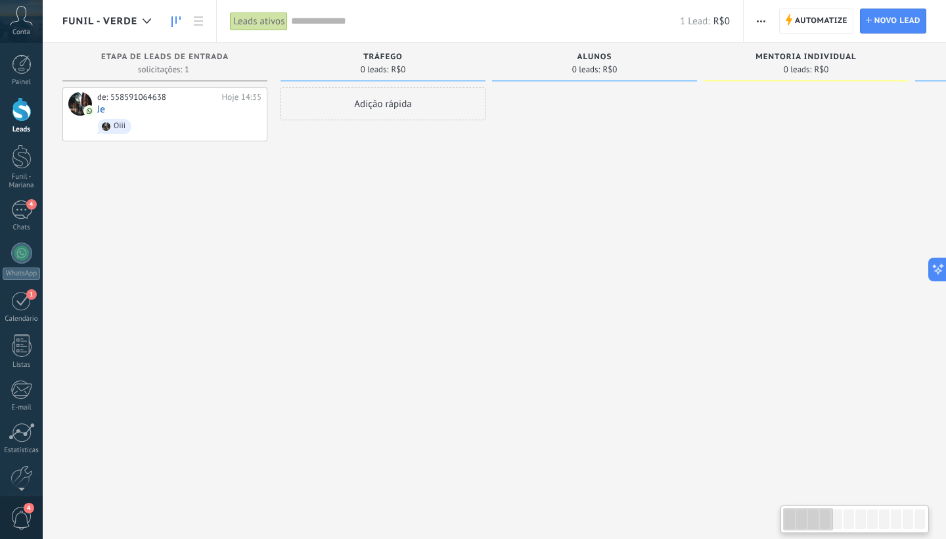
scroll to position [0, 0]
click at [120, 25] on span "Funil - Verde" at bounding box center [99, 21] width 75 height 12
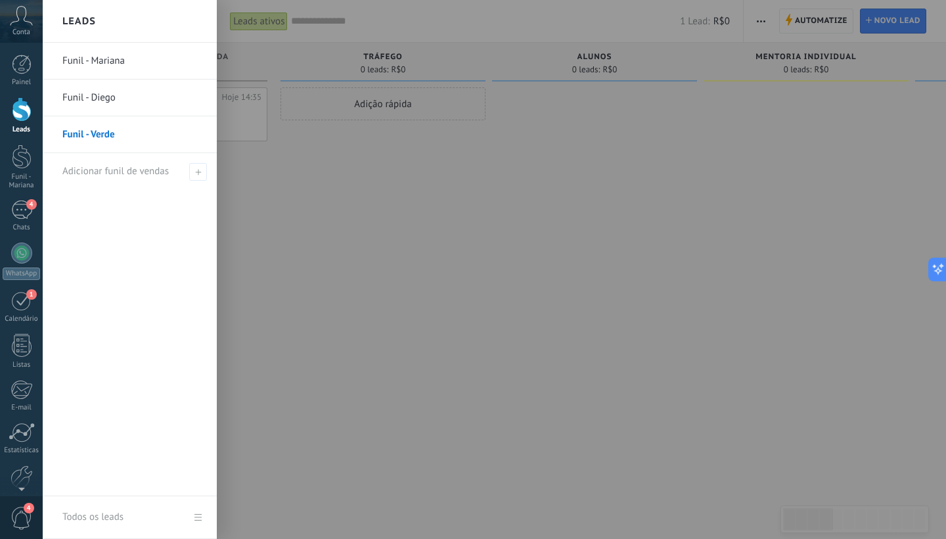
click at [106, 89] on link "Funil - Diego" at bounding box center [132, 97] width 141 height 37
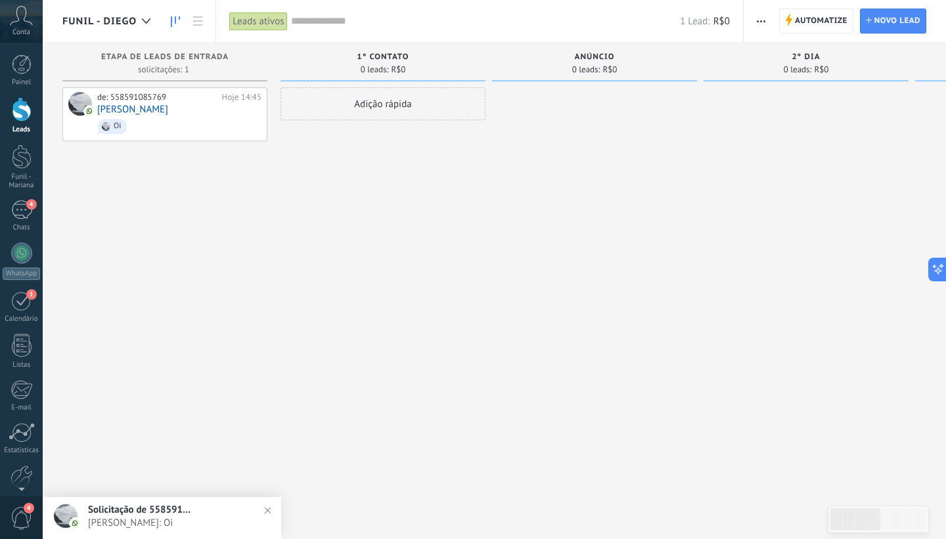
click at [108, 28] on div "Funil - Diego" at bounding box center [109, 21] width 95 height 42
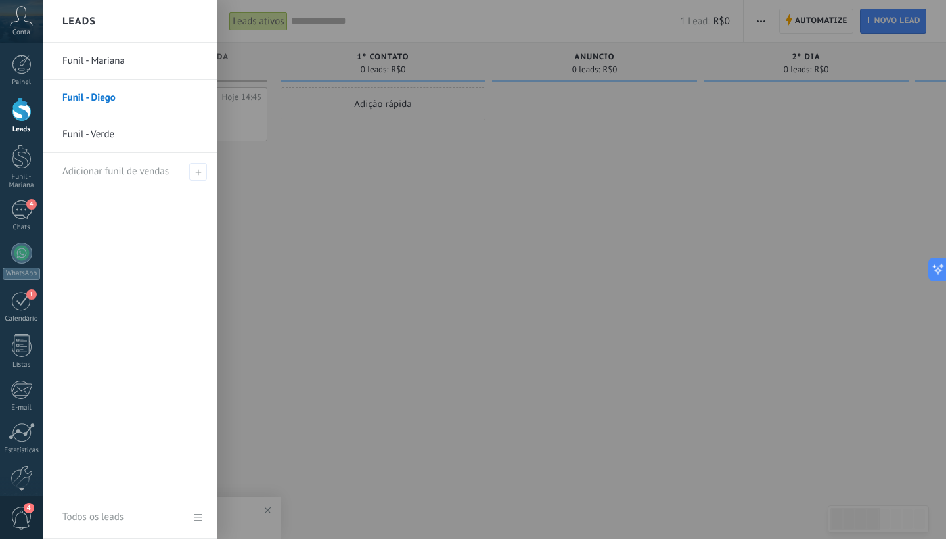
click at [110, 130] on link "Funil - Verde" at bounding box center [132, 134] width 141 height 37
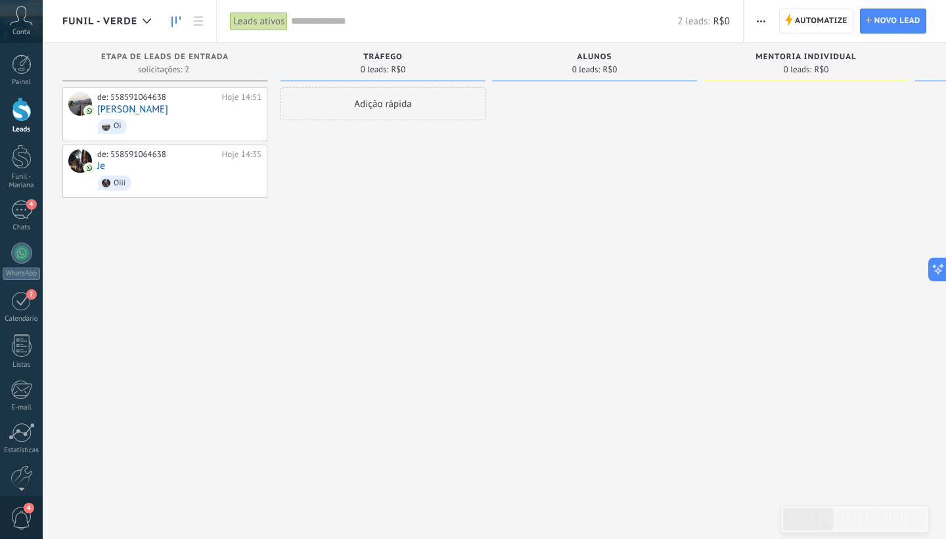
click at [105, 24] on span "Funil - Verde" at bounding box center [99, 21] width 75 height 12
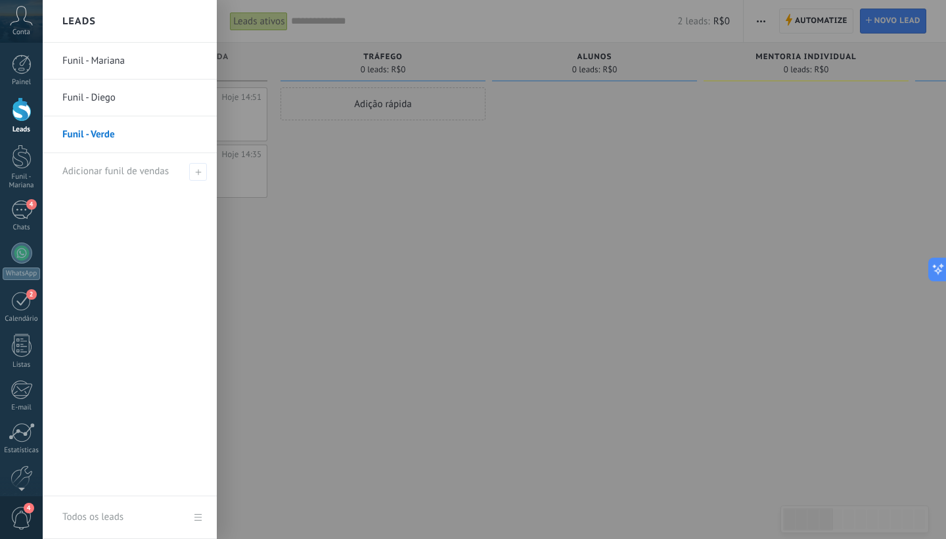
click at [109, 68] on link "Funil - Mariana" at bounding box center [132, 61] width 141 height 37
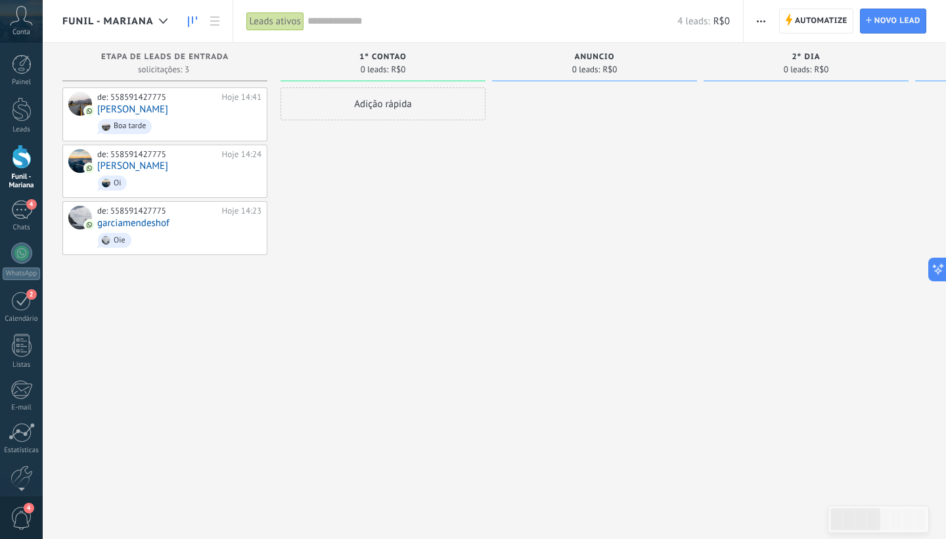
click at [141, 32] on div "Funil - Mariana" at bounding box center [118, 21] width 112 height 42
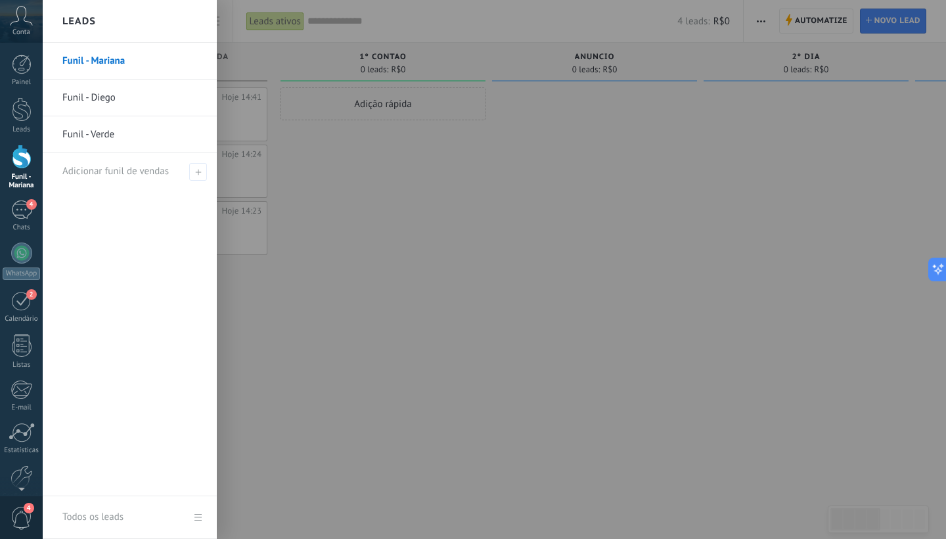
click at [111, 123] on link "Funil - Verde" at bounding box center [132, 134] width 141 height 37
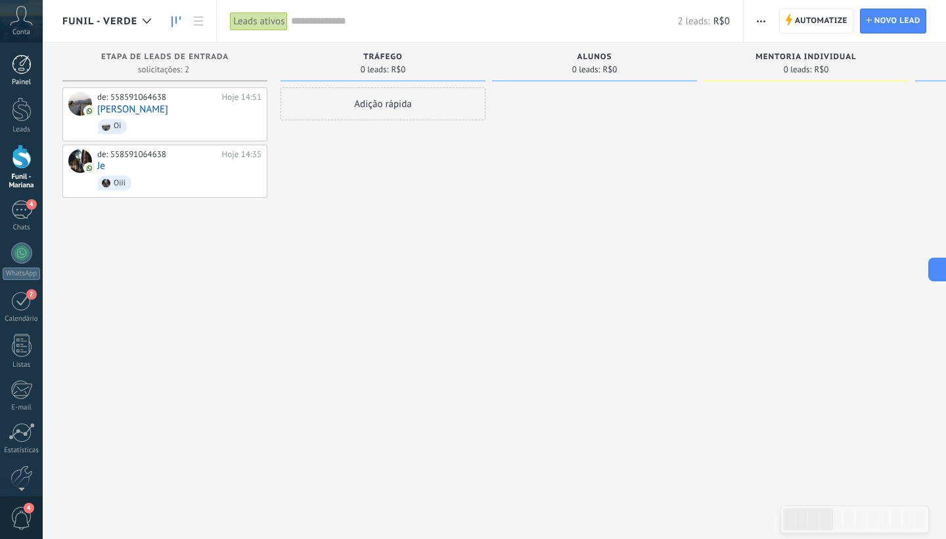
click at [22, 68] on div at bounding box center [22, 65] width 20 height 20
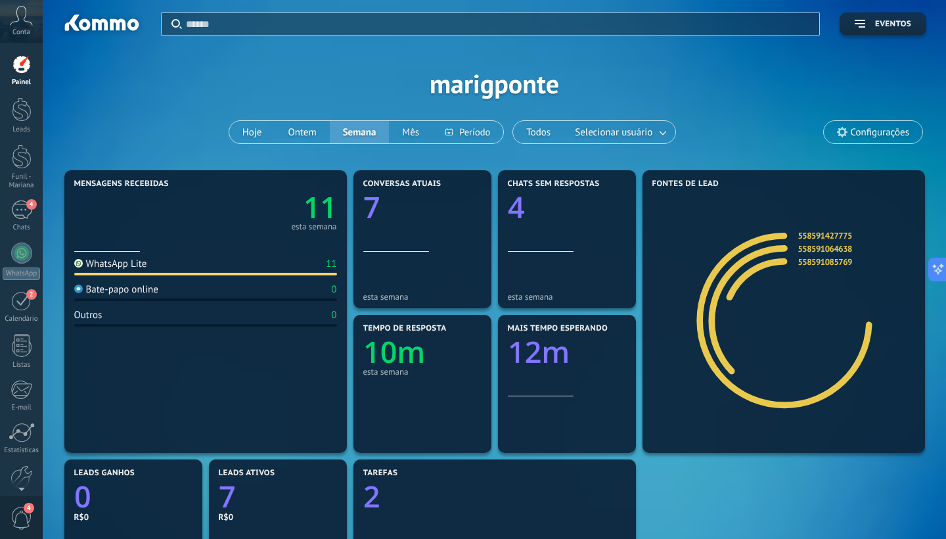
click at [863, 128] on span "Configurações" at bounding box center [880, 132] width 58 height 11
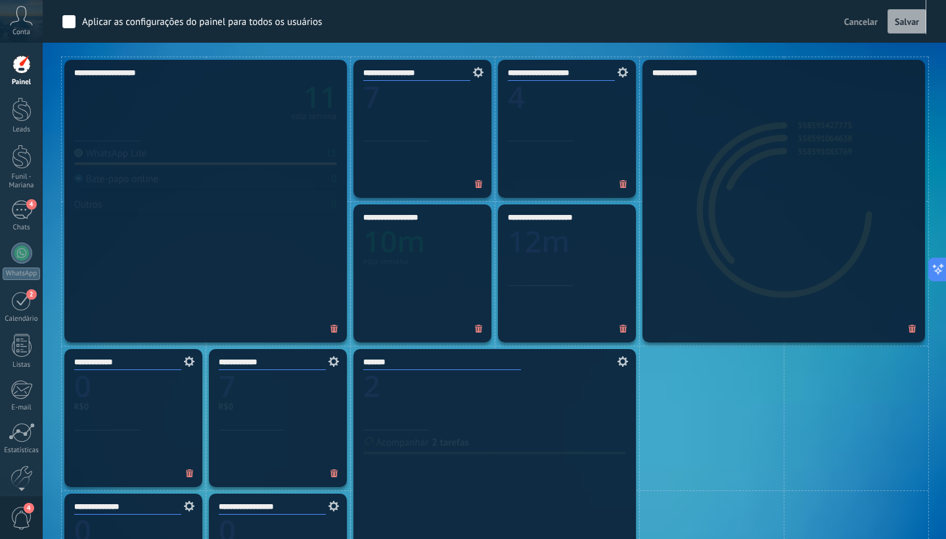
scroll to position [403, 0]
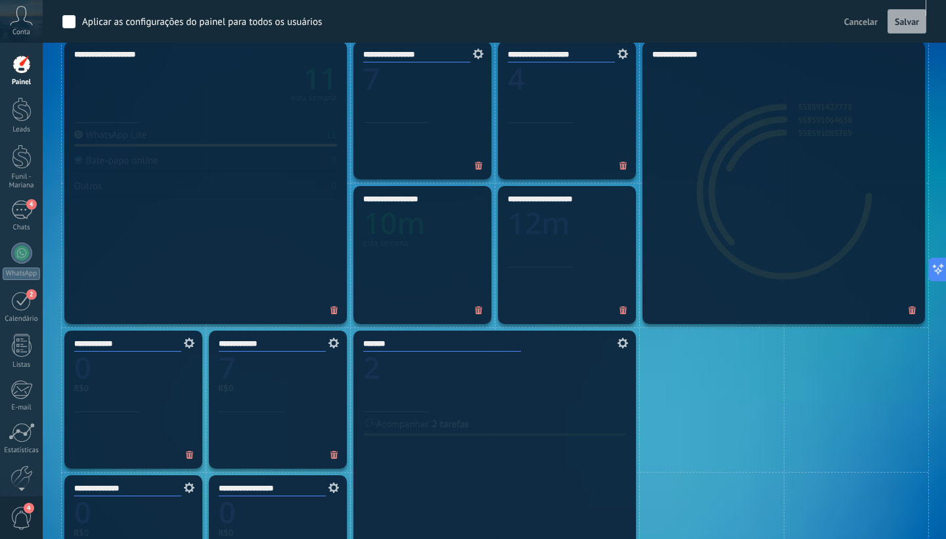
click at [335, 311] on icon at bounding box center [334, 310] width 8 height 9
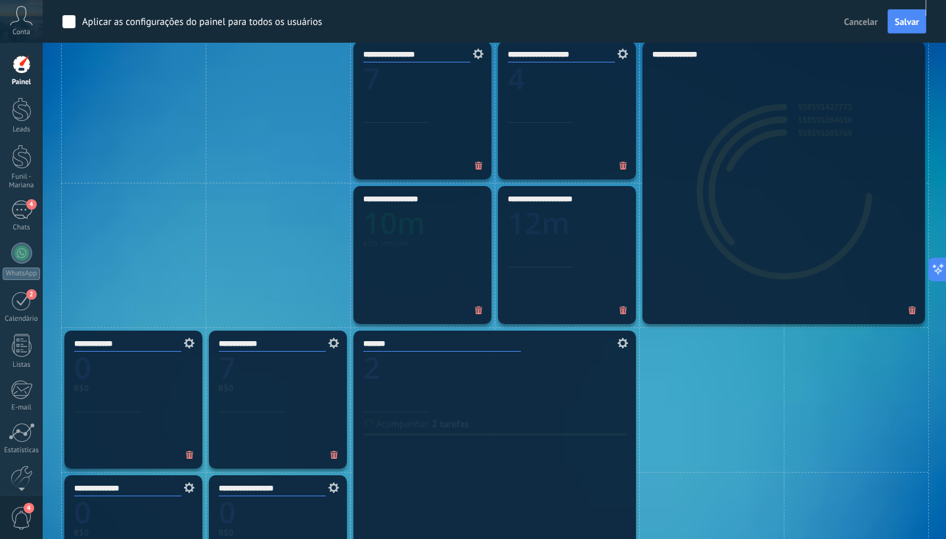
click at [479, 313] on icon at bounding box center [479, 310] width 8 height 9
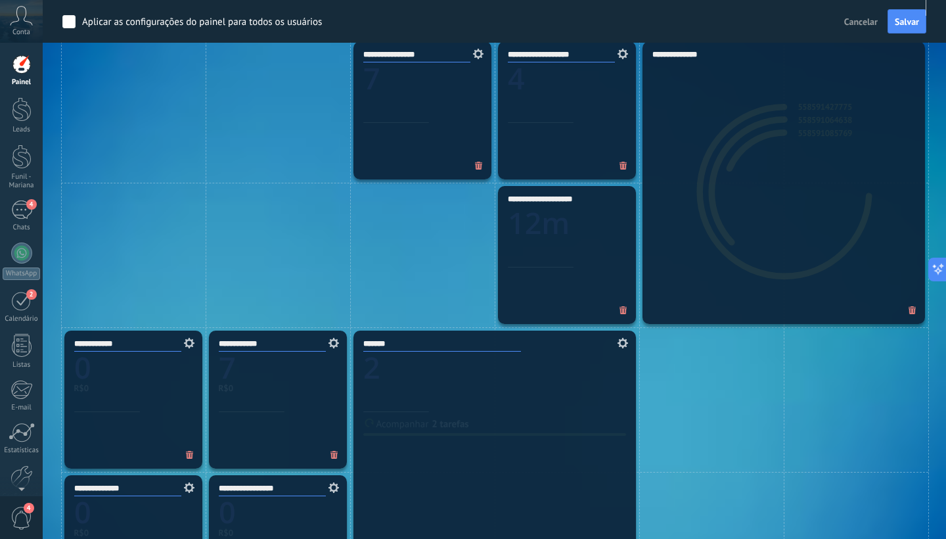
click at [479, 158] on span at bounding box center [478, 166] width 21 height 22
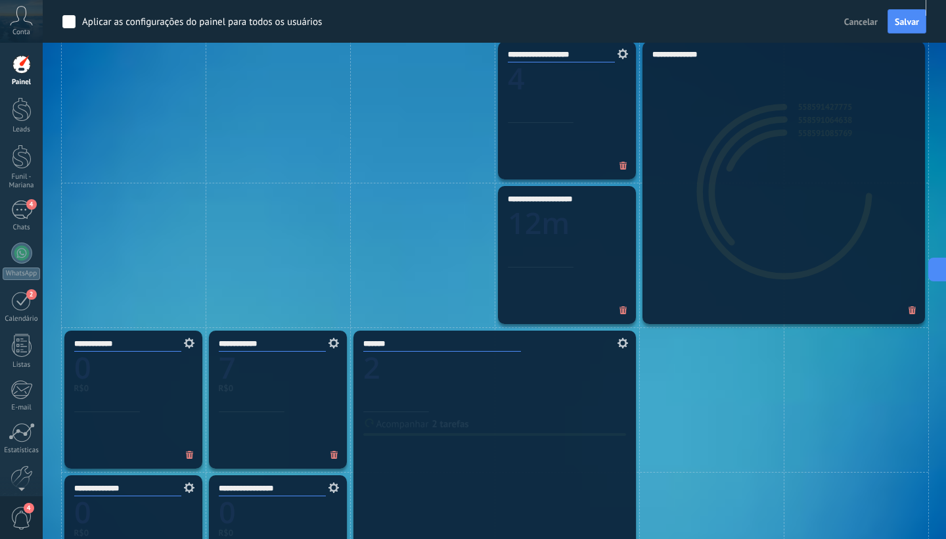
click at [915, 315] on span at bounding box center [912, 311] width 21 height 22
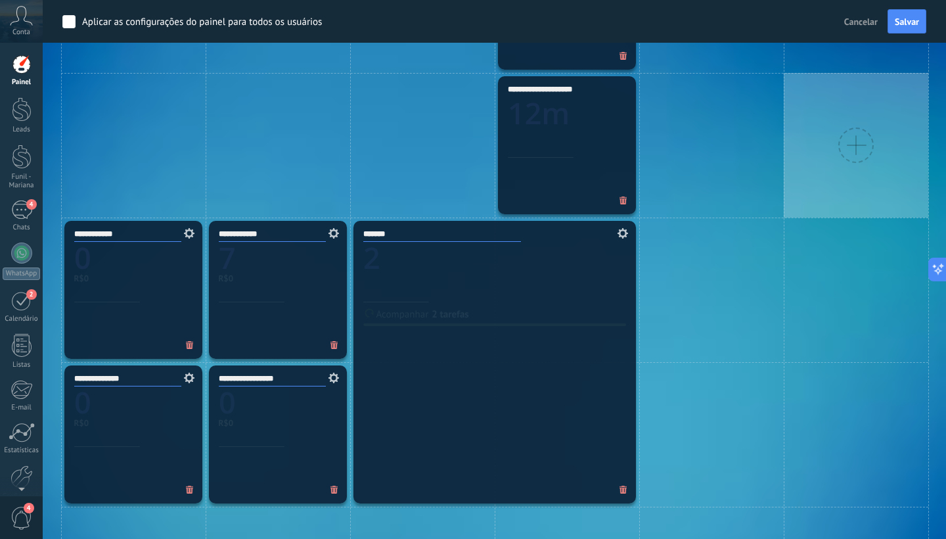
scroll to position [563, 0]
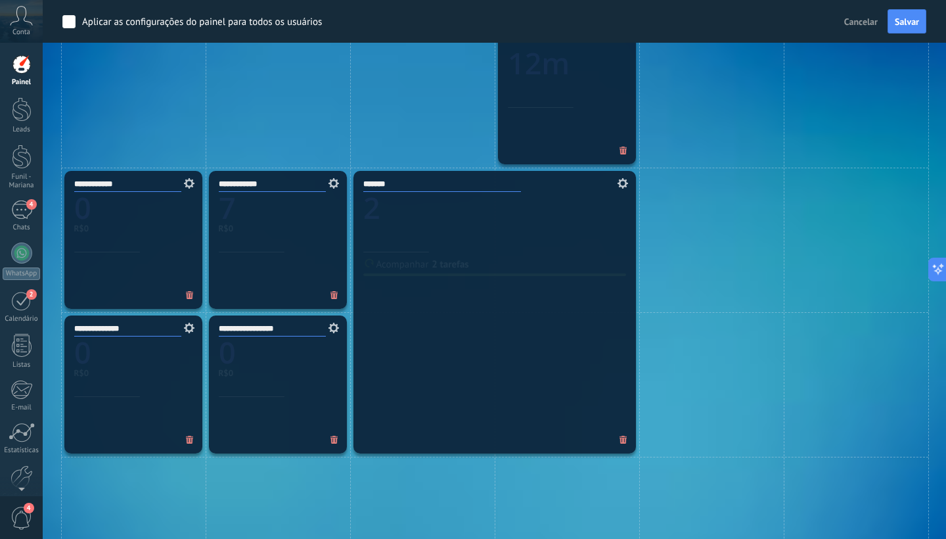
click at [623, 437] on icon at bounding box center [623, 440] width 8 height 9
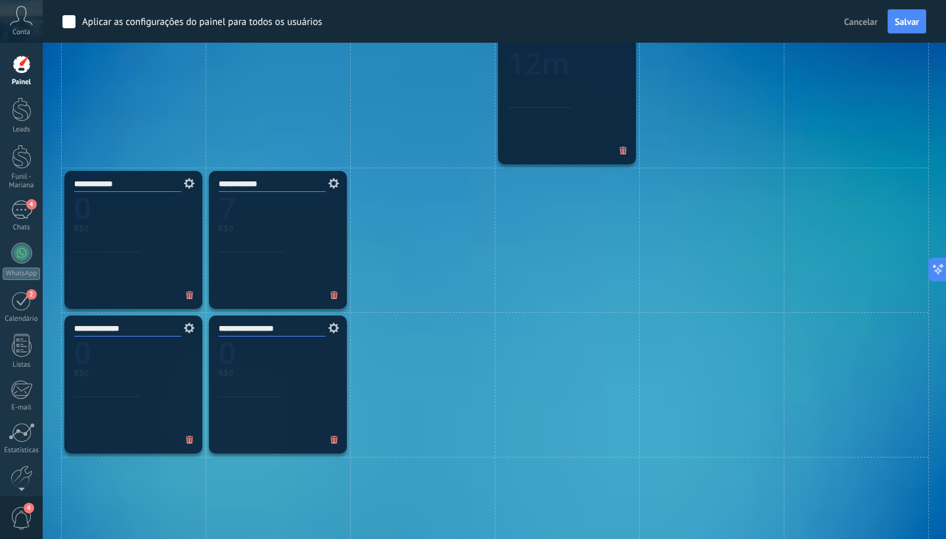
click at [334, 441] on icon at bounding box center [334, 440] width 8 height 9
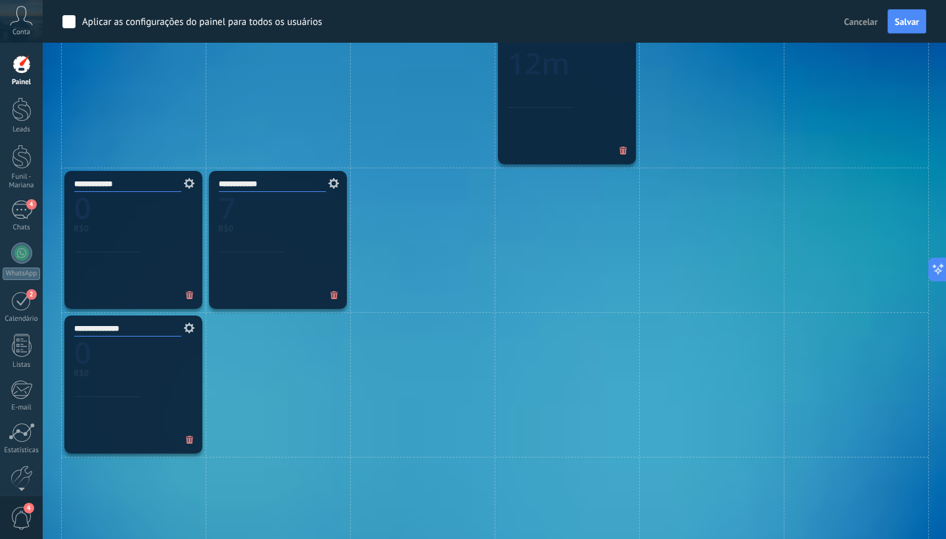
click at [335, 296] on icon at bounding box center [334, 295] width 8 height 9
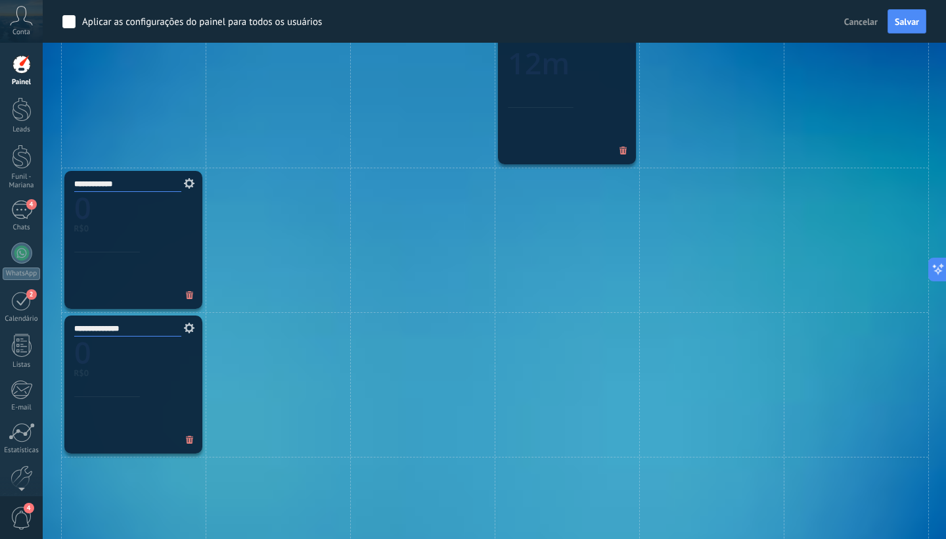
click at [189, 299] on icon at bounding box center [190, 295] width 8 height 9
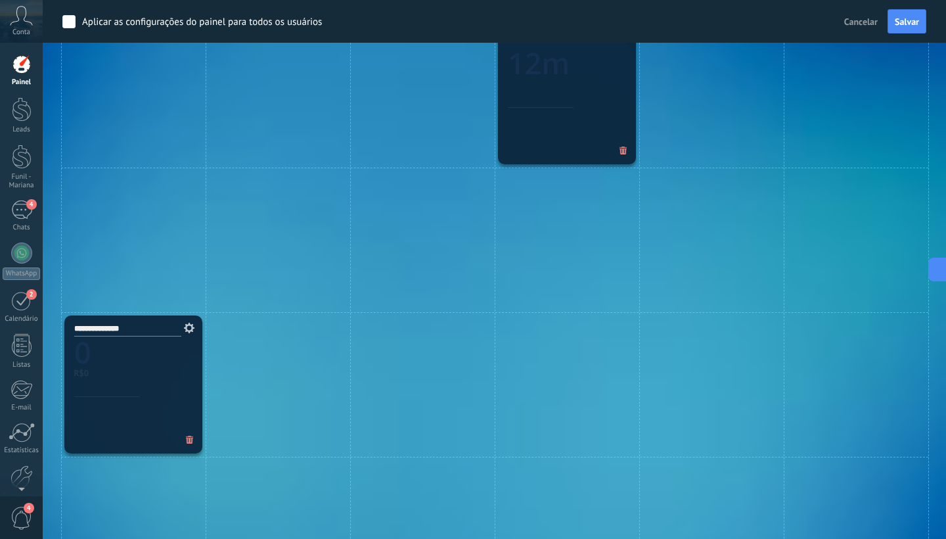
click at [191, 444] on span at bounding box center [189, 440] width 21 height 22
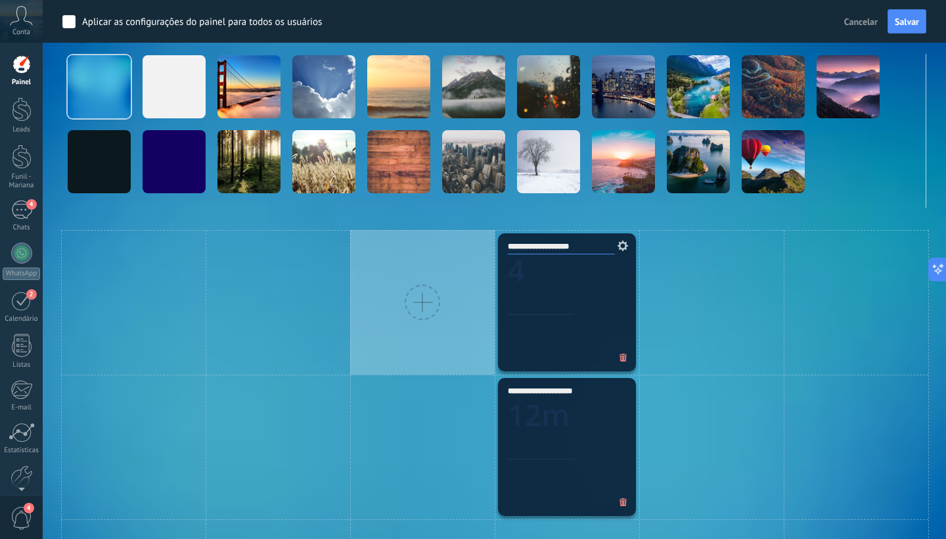
scroll to position [307, 0]
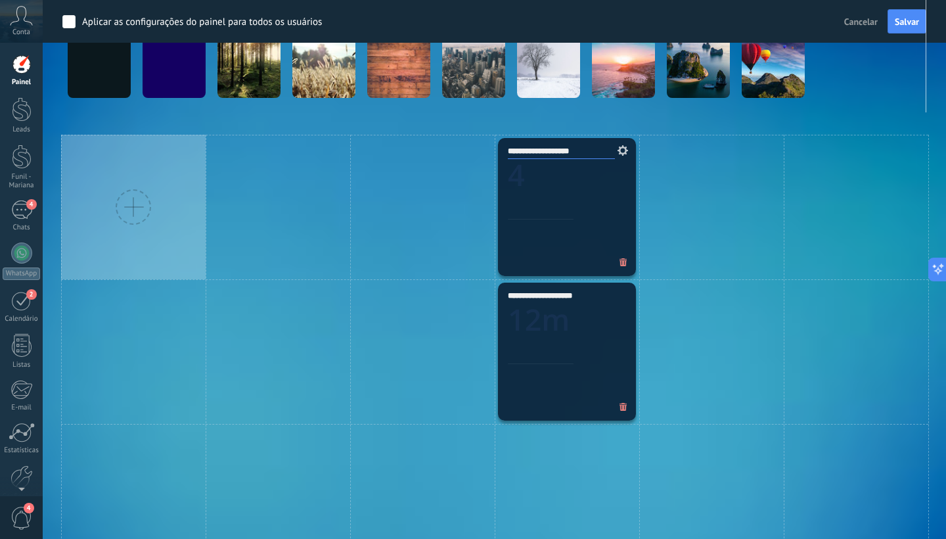
click at [131, 206] on div at bounding box center [133, 206] width 35 height 35
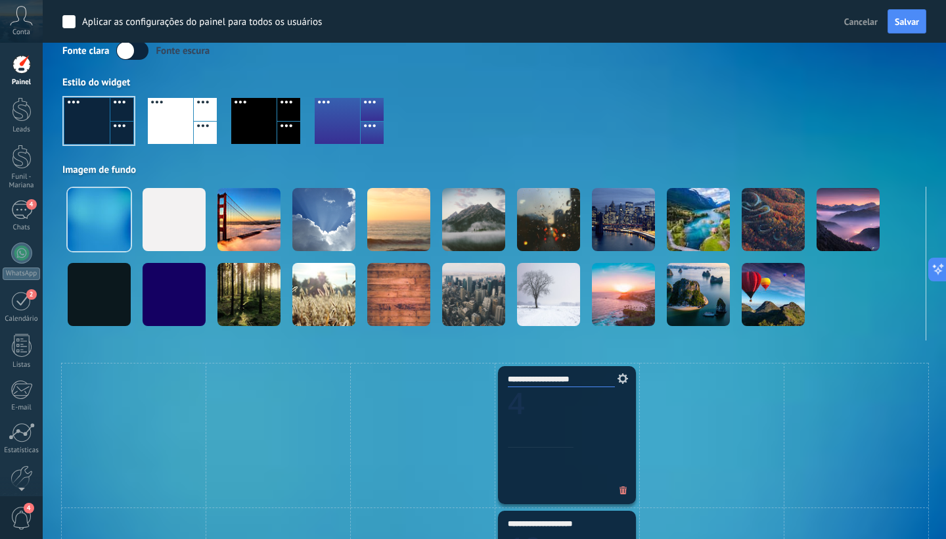
scroll to position [77, 0]
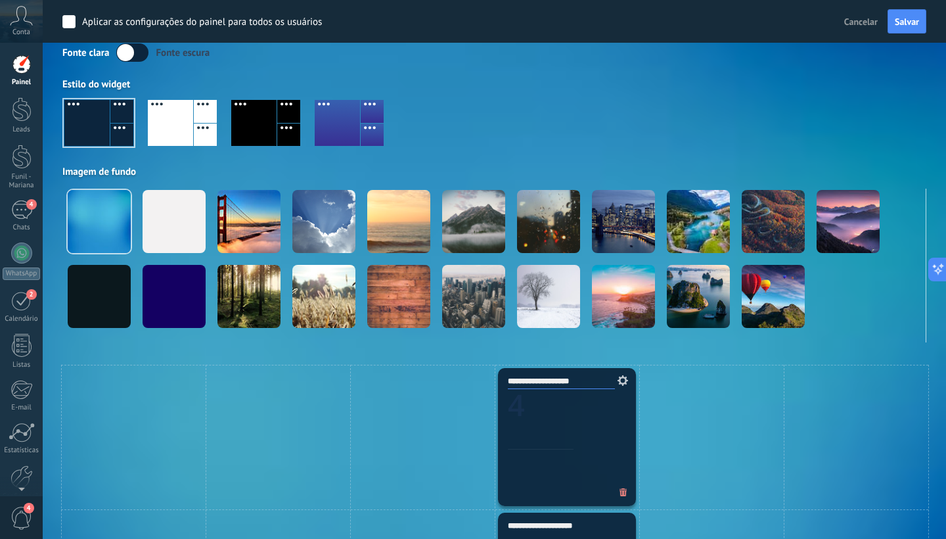
click at [849, 22] on span "Cancelar" at bounding box center [861, 22] width 34 height 12
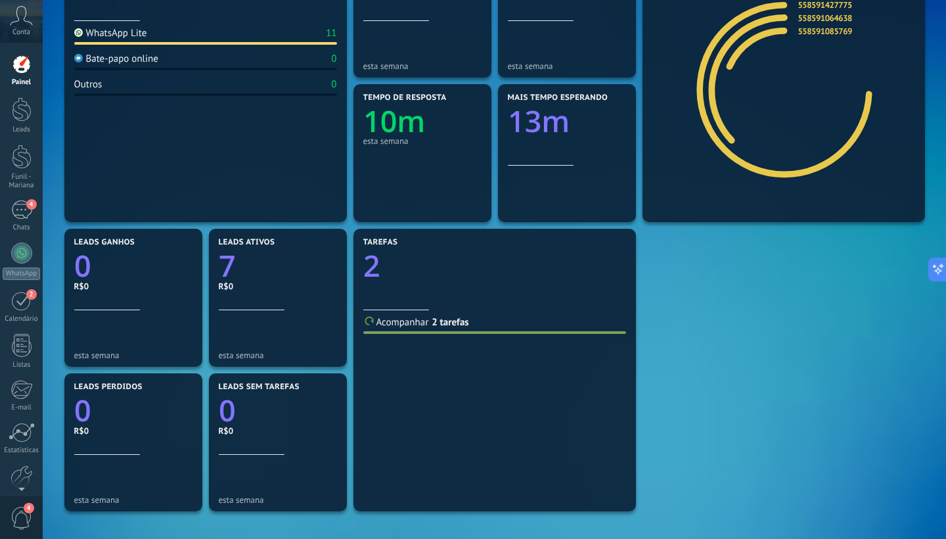
scroll to position [117, 0]
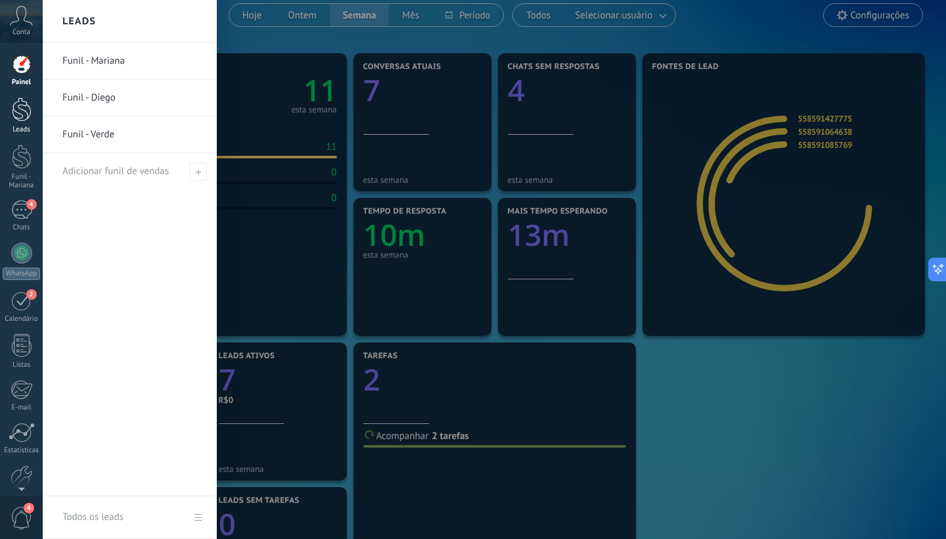
click at [30, 118] on div at bounding box center [22, 109] width 20 height 24
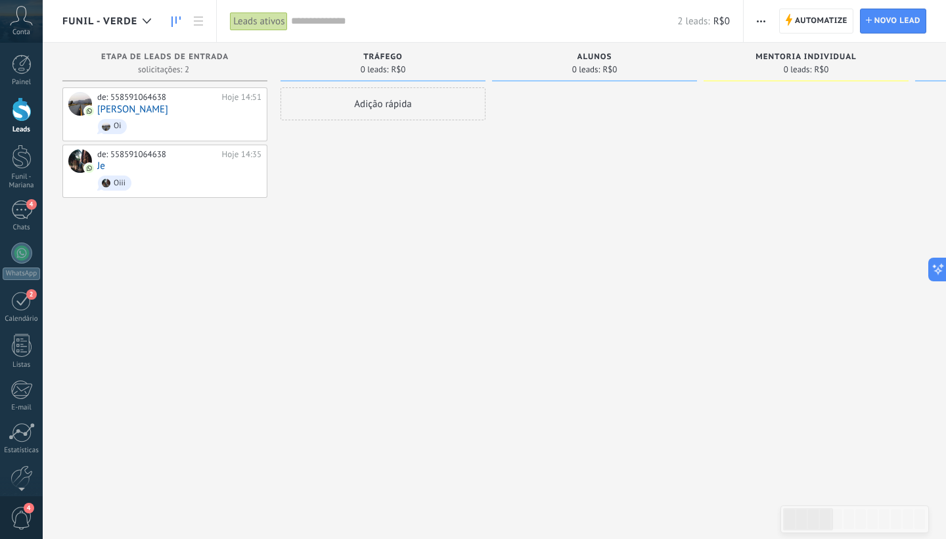
click at [309, 28] on div "2 leads: R$0" at bounding box center [510, 21] width 438 height 42
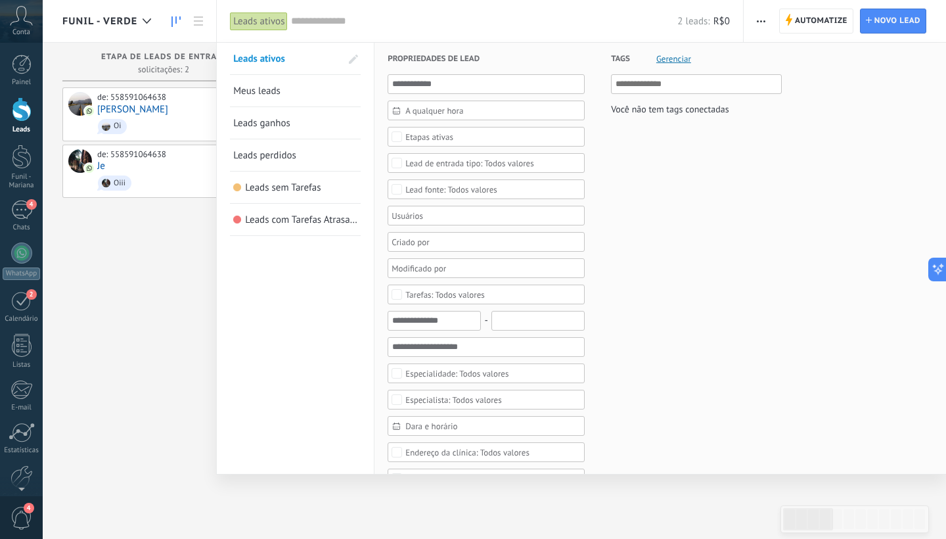
click at [408, 137] on div "Etapas ativas" at bounding box center [429, 137] width 48 height 10
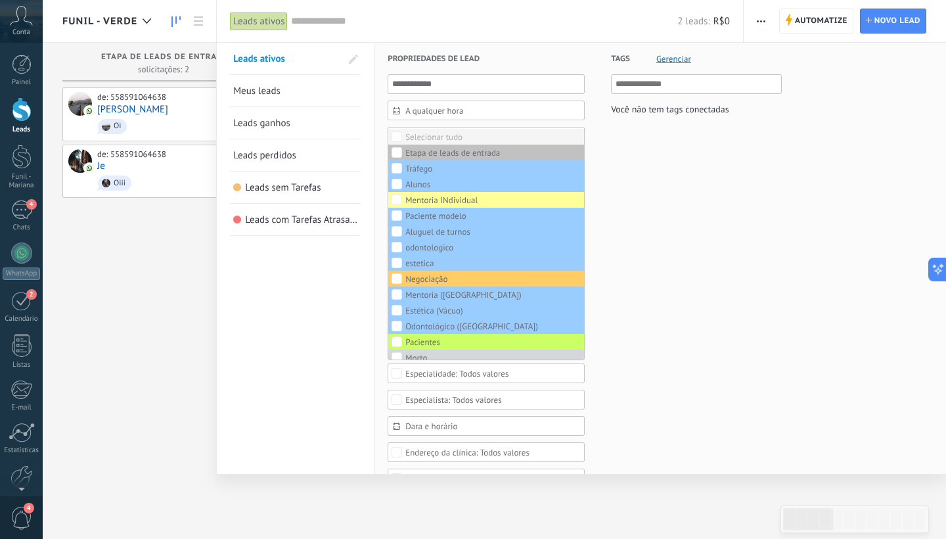
click at [407, 135] on div "Selecionar tudo" at bounding box center [433, 137] width 57 height 9
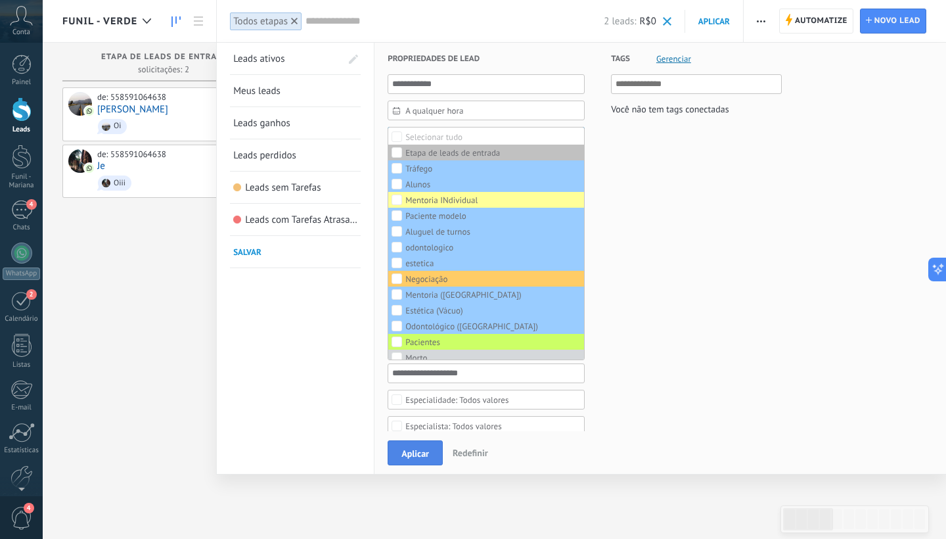
click at [407, 451] on span "Aplicar" at bounding box center [415, 453] width 28 height 9
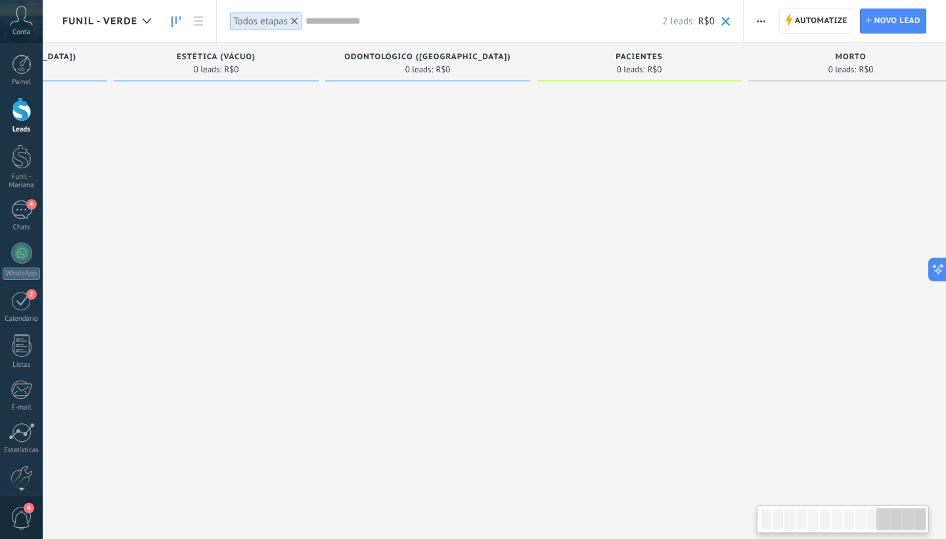
scroll to position [0, 2095]
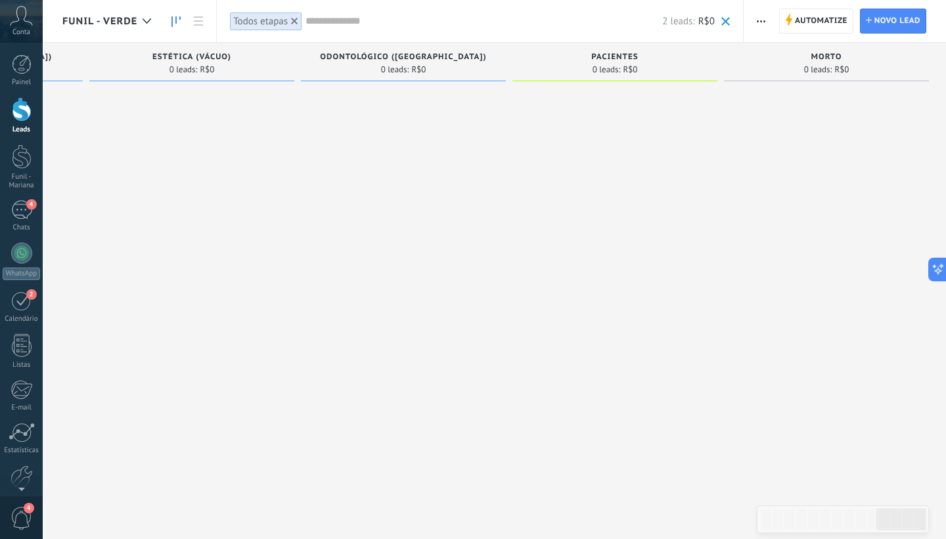
click at [296, 21] on use at bounding box center [294, 21] width 7 height 7
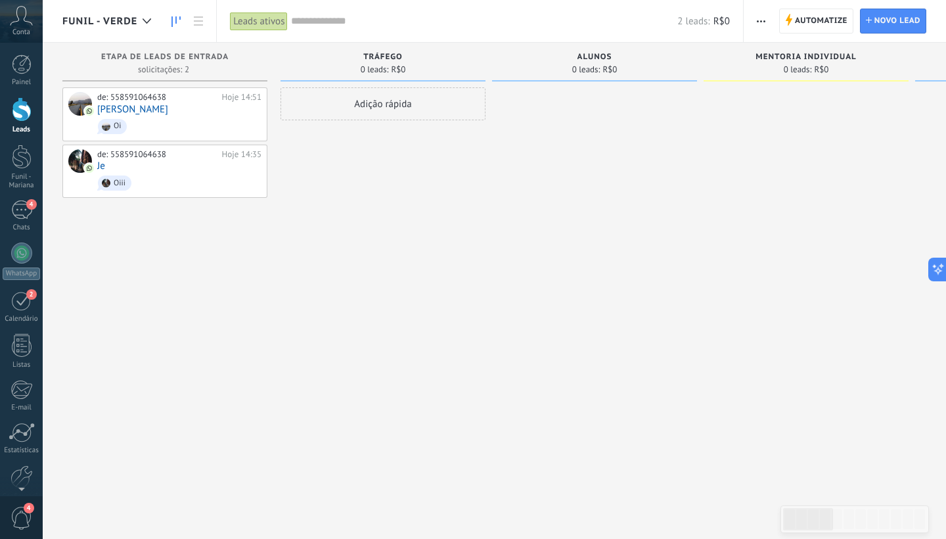
click at [300, 23] on input "text" at bounding box center [484, 21] width 386 height 14
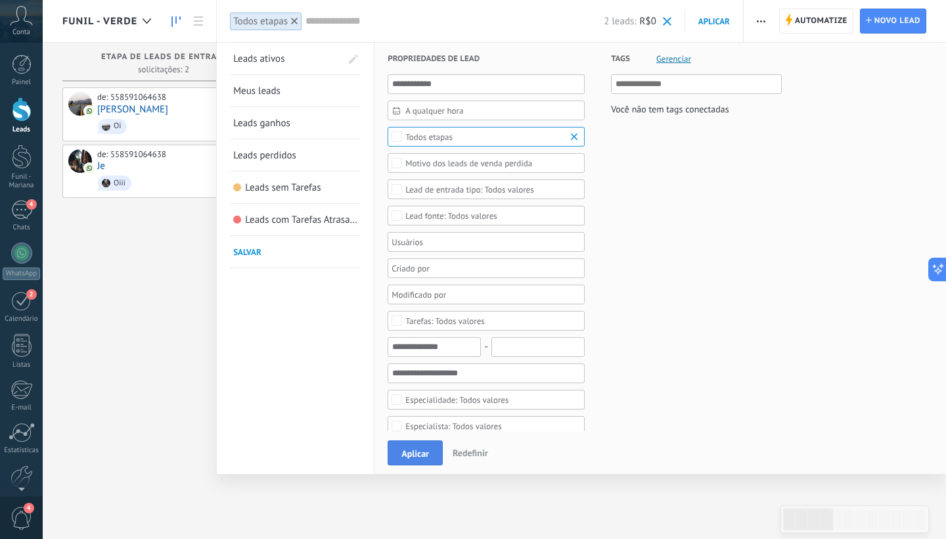
click at [410, 458] on span "Aplicar" at bounding box center [415, 453] width 28 height 9
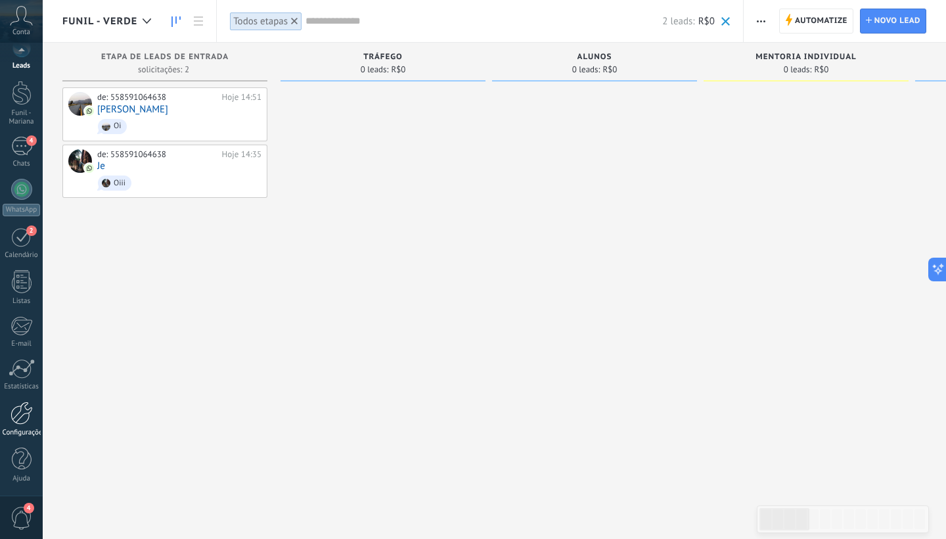
scroll to position [64, 0]
click at [18, 413] on div at bounding box center [22, 412] width 22 height 23
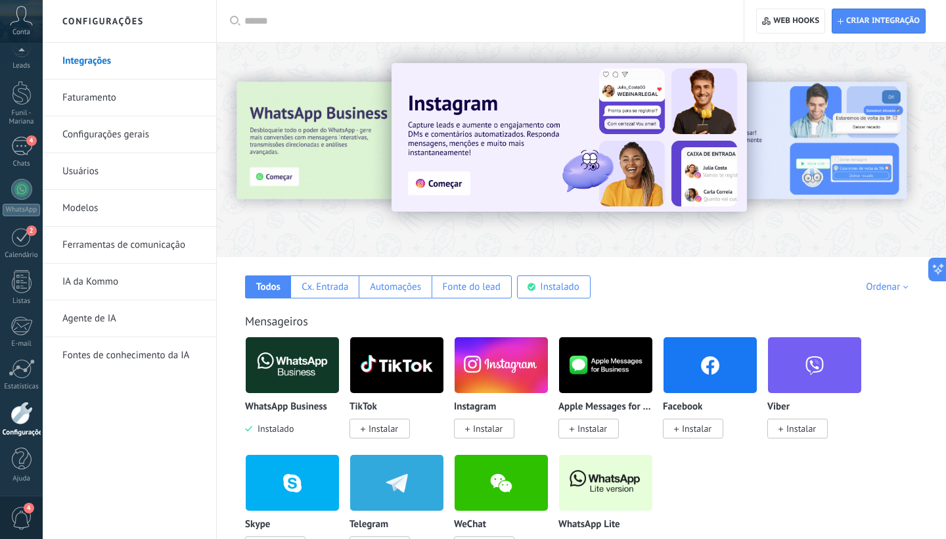
click at [93, 245] on link "Ferramentas de comunicação" at bounding box center [132, 245] width 141 height 37
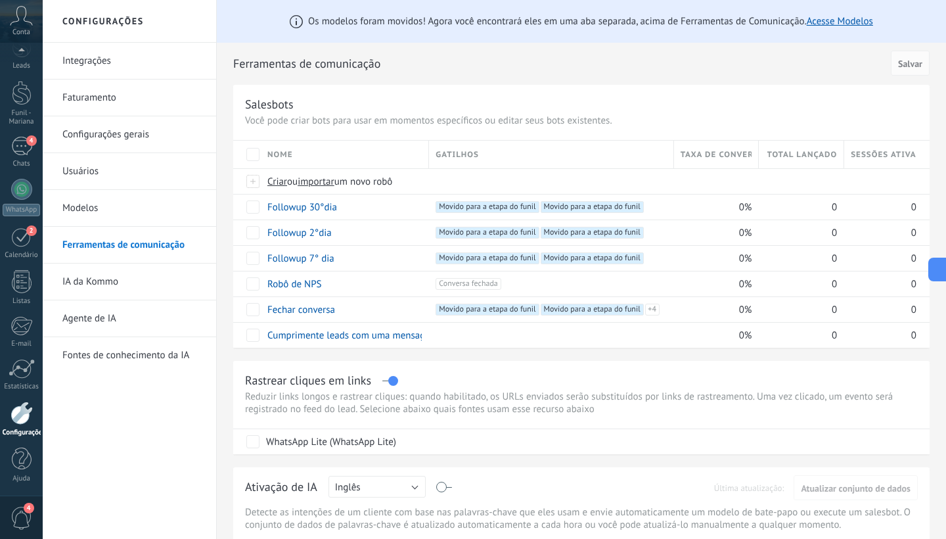
click at [104, 133] on link "Configurações gerais" at bounding box center [132, 134] width 141 height 37
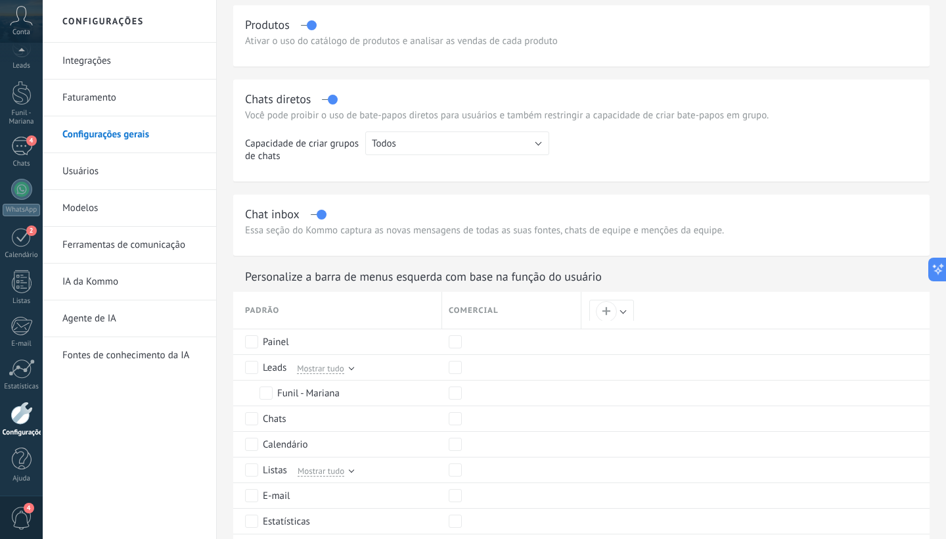
scroll to position [378, 0]
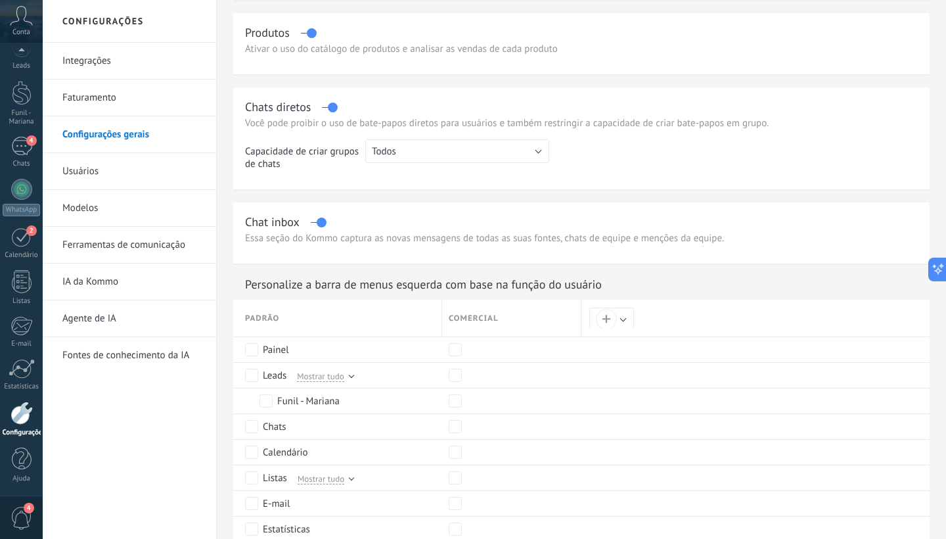
click at [104, 172] on link "Usuários" at bounding box center [132, 171] width 141 height 37
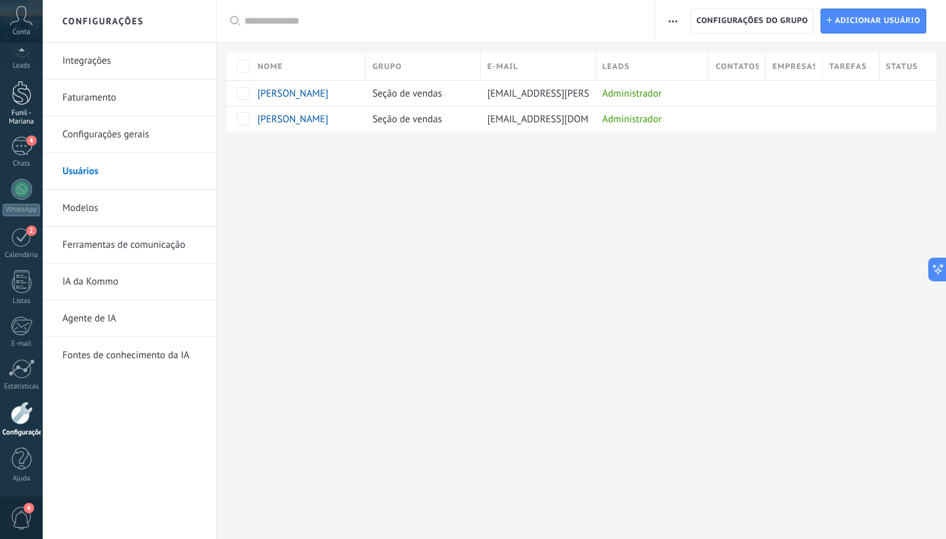
click at [14, 100] on div at bounding box center [22, 93] width 20 height 24
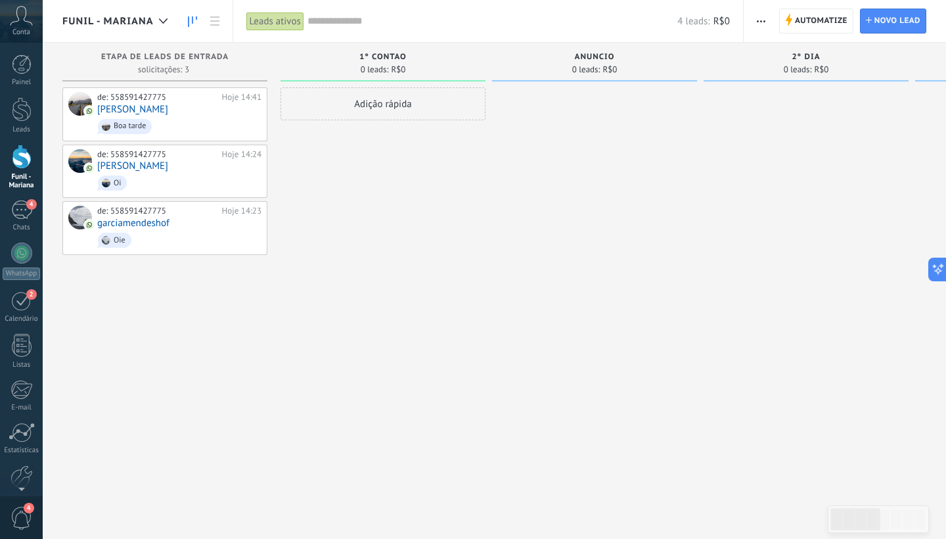
click at [758, 14] on span "button" at bounding box center [761, 21] width 9 height 25
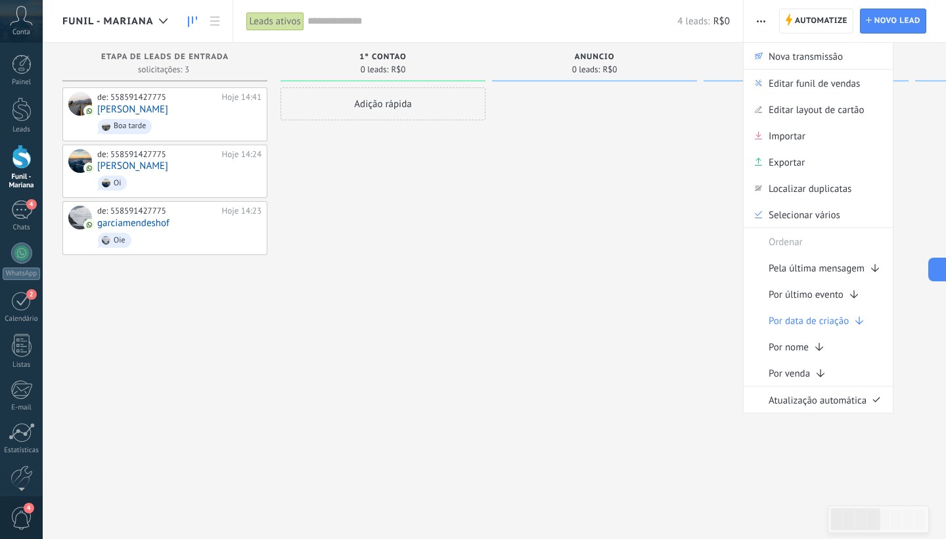
click at [298, 27] on div "Leads ativos" at bounding box center [275, 21] width 58 height 19
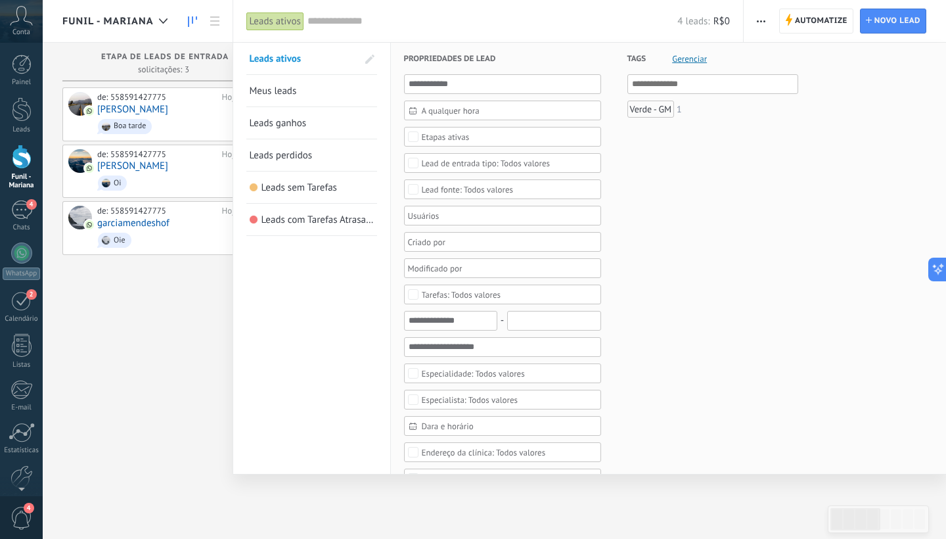
click at [432, 139] on div "Etapas ativas" at bounding box center [446, 137] width 48 height 10
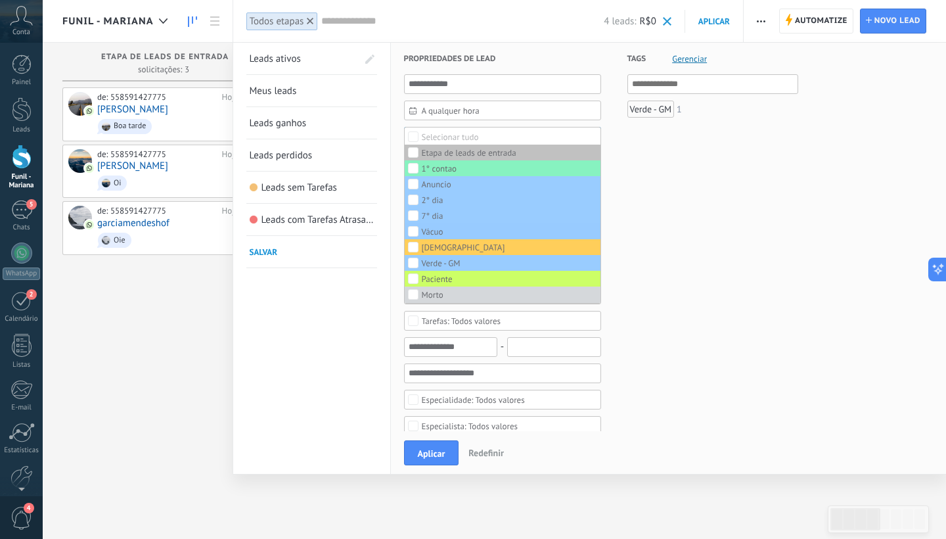
click at [275, 254] on span "Salvar" at bounding box center [264, 251] width 28 height 11
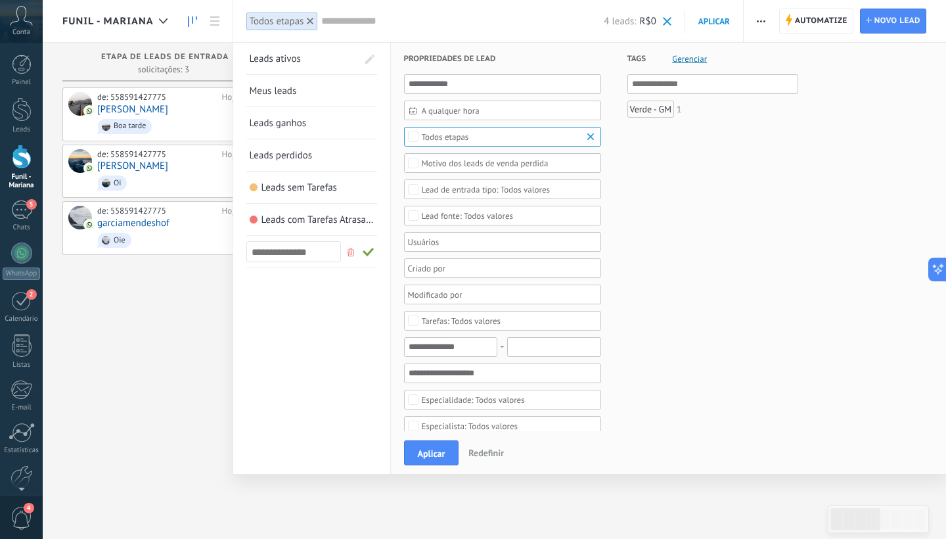
click at [303, 255] on input "text" at bounding box center [294, 252] width 85 height 13
type input "**********"
click at [367, 252] on span at bounding box center [369, 252] width 12 height 9
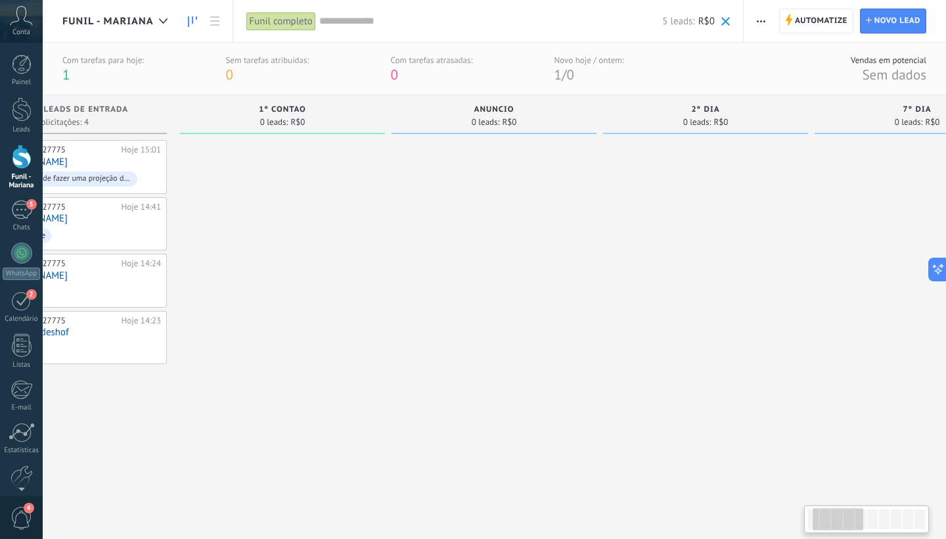
scroll to position [0, 1]
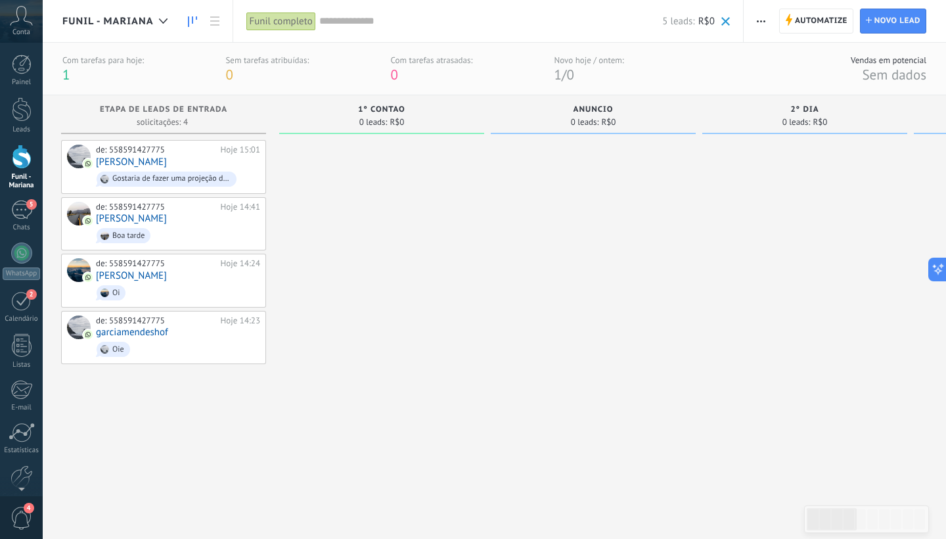
click at [335, 19] on input "text" at bounding box center [491, 21] width 344 height 14
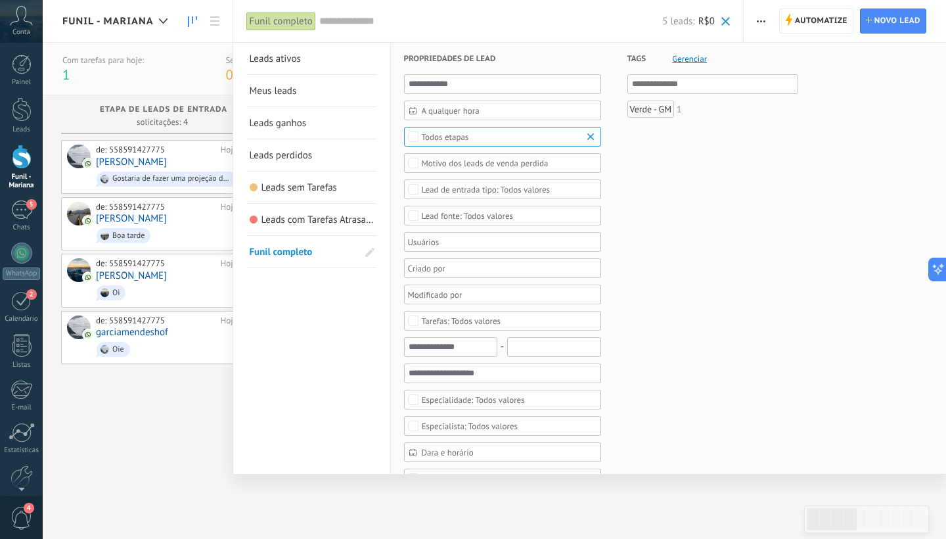
drag, startPoint x: 289, startPoint y: 256, endPoint x: 286, endPoint y: 39, distance: 216.2
click at [286, 39] on div "**********" at bounding box center [488, 21] width 511 height 42
drag, startPoint x: 288, startPoint y: 253, endPoint x: 298, endPoint y: 71, distance: 182.2
click at [298, 72] on ul "**********" at bounding box center [311, 155] width 131 height 225
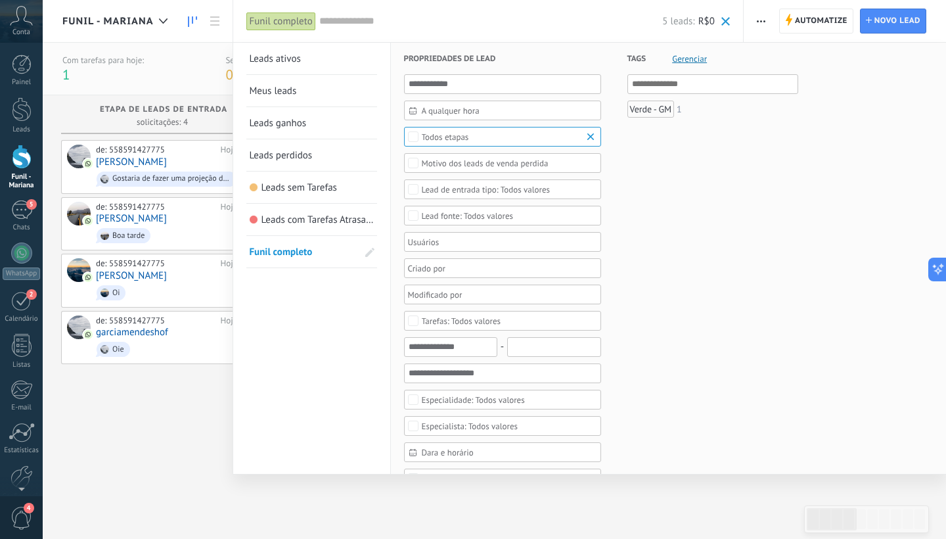
drag, startPoint x: 290, startPoint y: 63, endPoint x: 290, endPoint y: 99, distance: 36.1
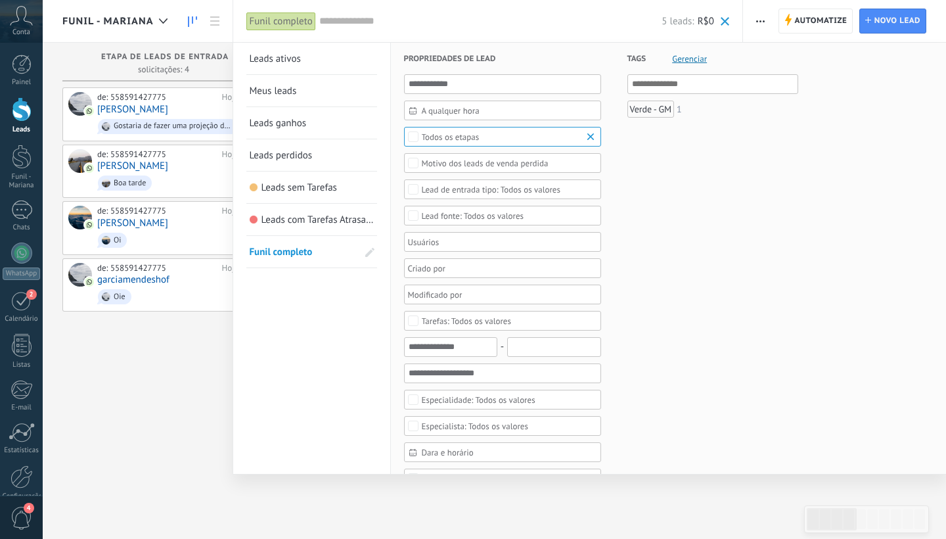
click at [36, 69] on link "Painel" at bounding box center [21, 71] width 43 height 32
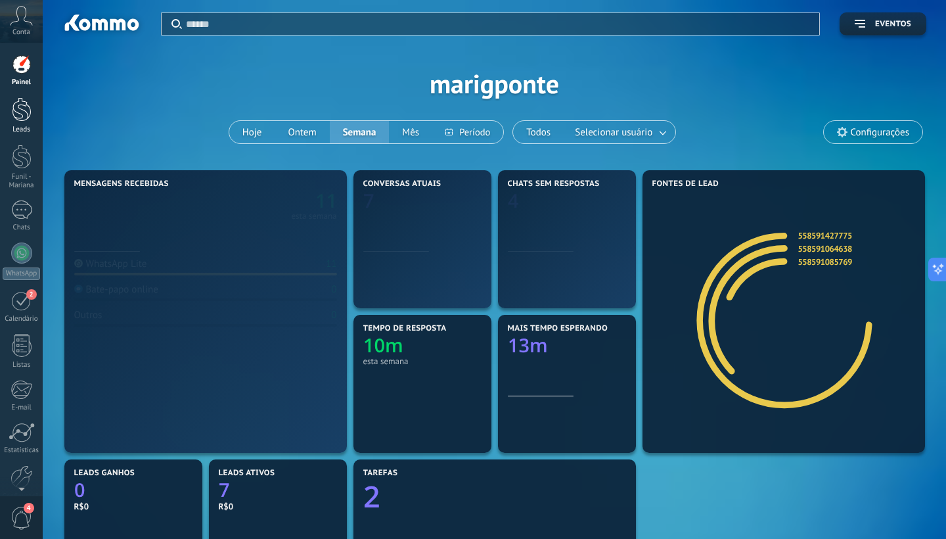
click at [24, 118] on div at bounding box center [22, 109] width 20 height 24
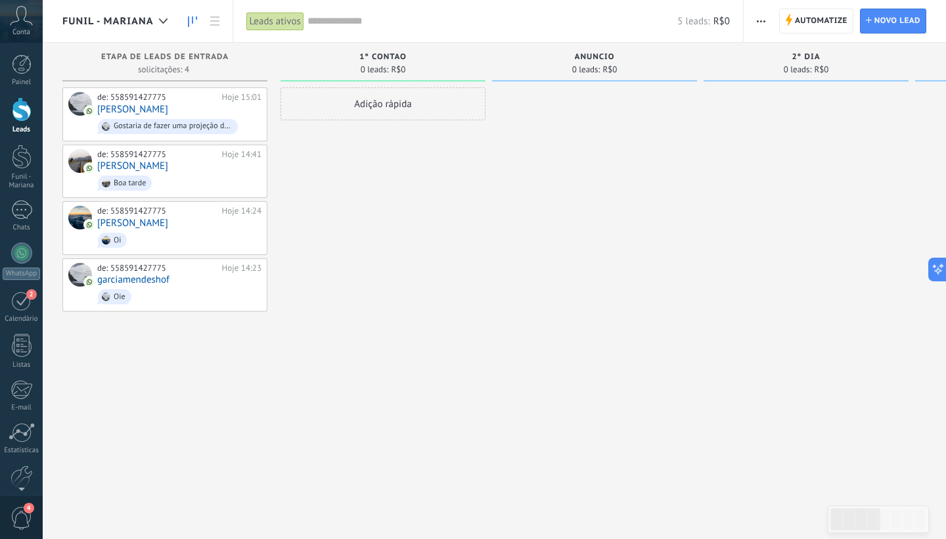
click at [270, 22] on div "Leads ativos" at bounding box center [275, 21] width 58 height 19
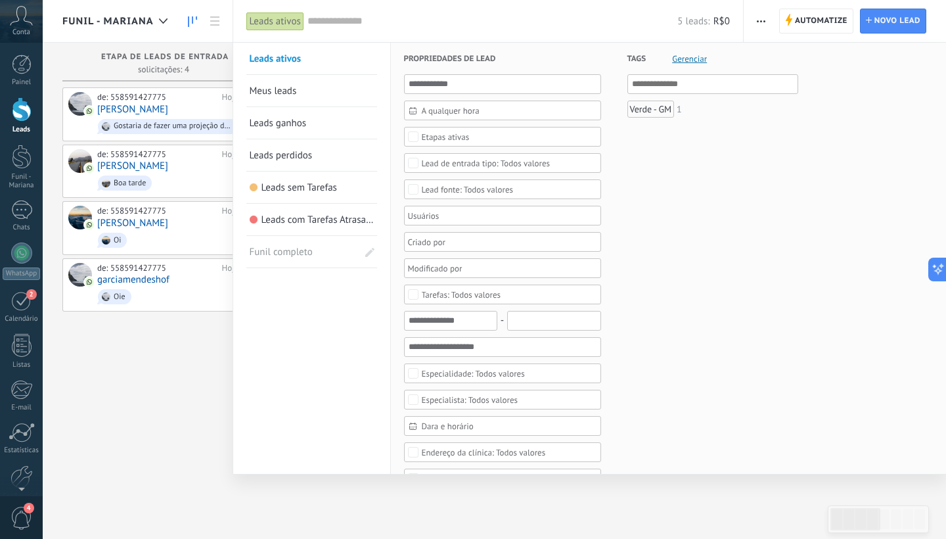
drag, startPoint x: 274, startPoint y: 258, endPoint x: 326, endPoint y: 322, distance: 82.2
click at [292, 256] on span "Funil completo" at bounding box center [295, 252] width 90 height 32
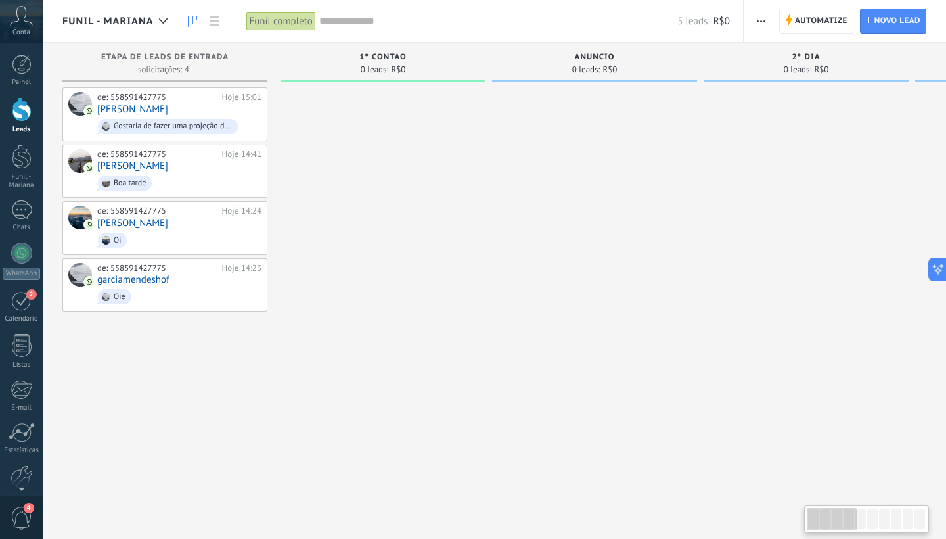
click at [297, 16] on div "Funil completo" at bounding box center [281, 21] width 70 height 19
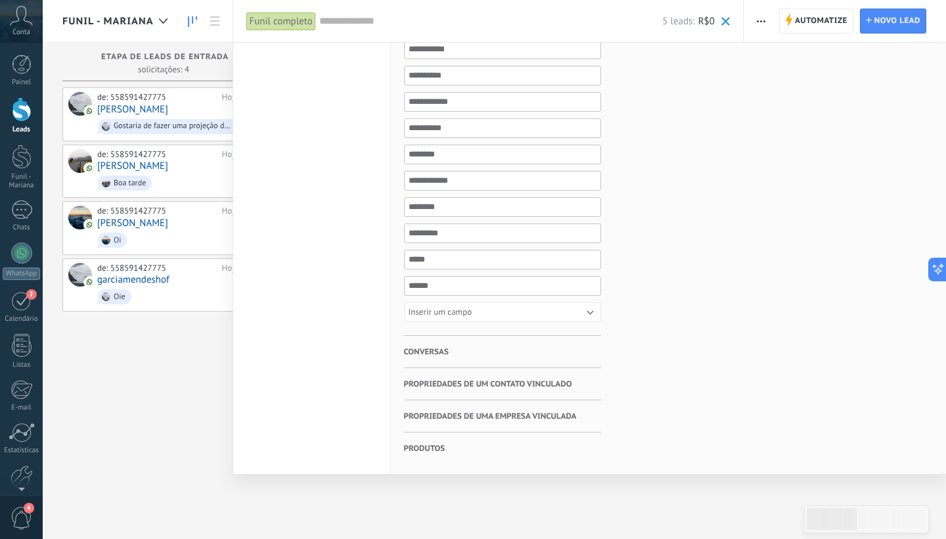
scroll to position [656, 0]
click at [454, 382] on span "Propriedades de um contato vinculado" at bounding box center [488, 384] width 168 height 32
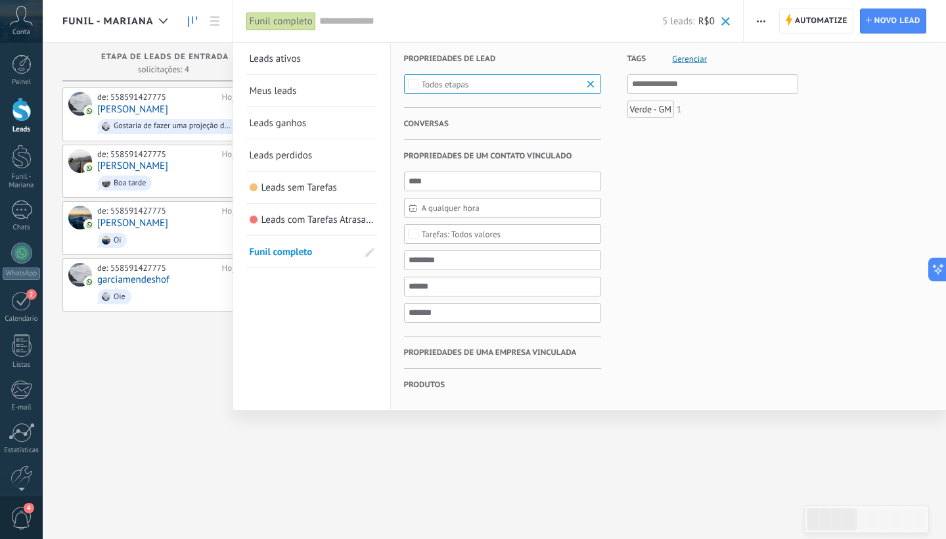
click at [476, 353] on span "Propriedades de uma empresa vinculada" at bounding box center [490, 352] width 173 height 32
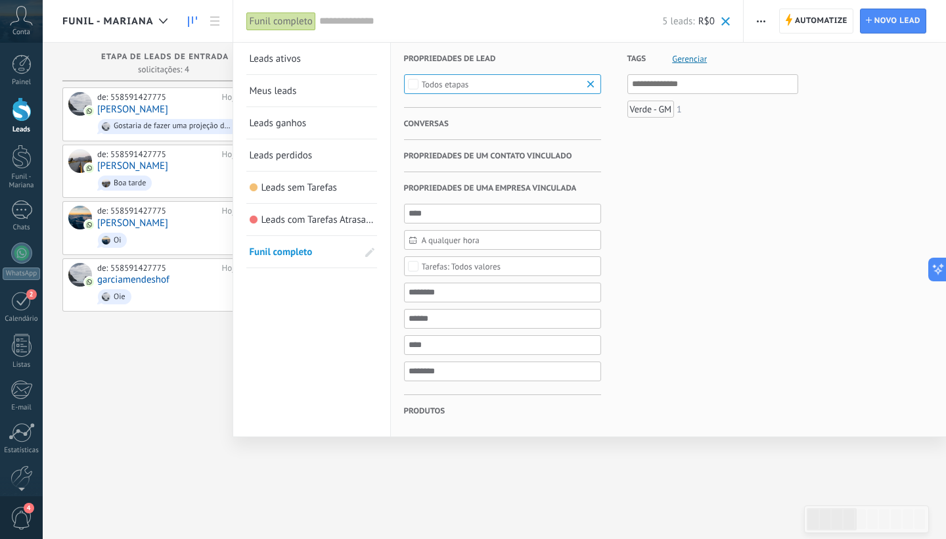
click at [422, 398] on span "Produtos" at bounding box center [424, 411] width 41 height 32
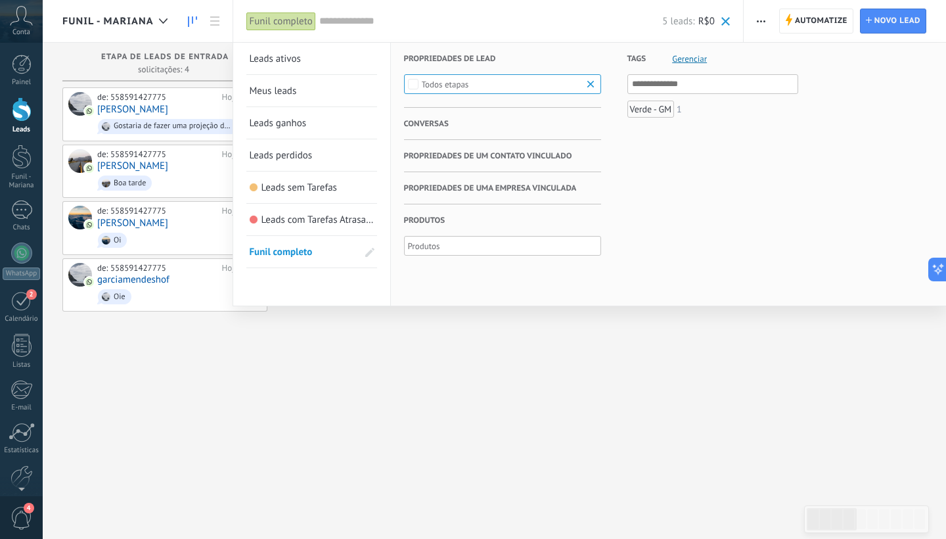
click at [430, 124] on span "Conversas" at bounding box center [426, 124] width 45 height 32
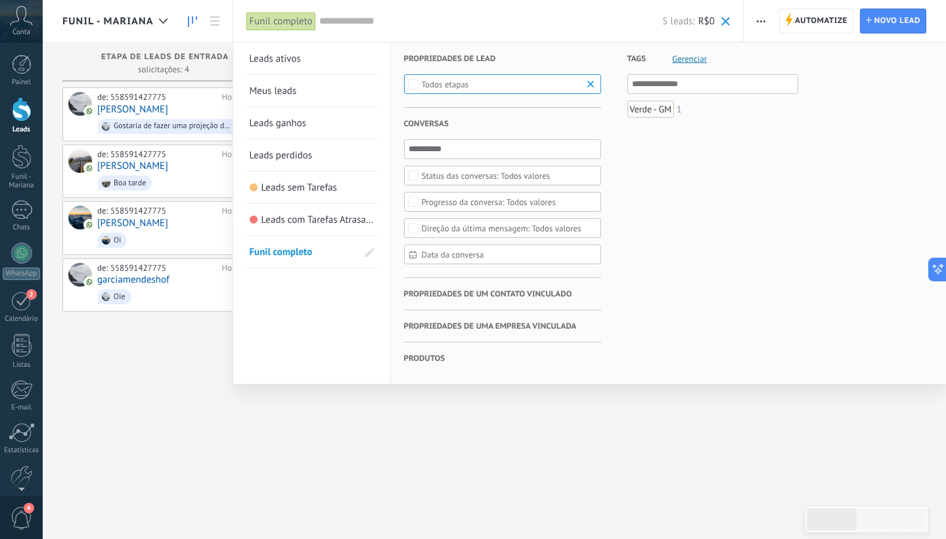
click at [313, 250] on span "Funil completo" at bounding box center [295, 252] width 90 height 32
click at [301, 60] on span "Leads ativos" at bounding box center [275, 59] width 51 height 12
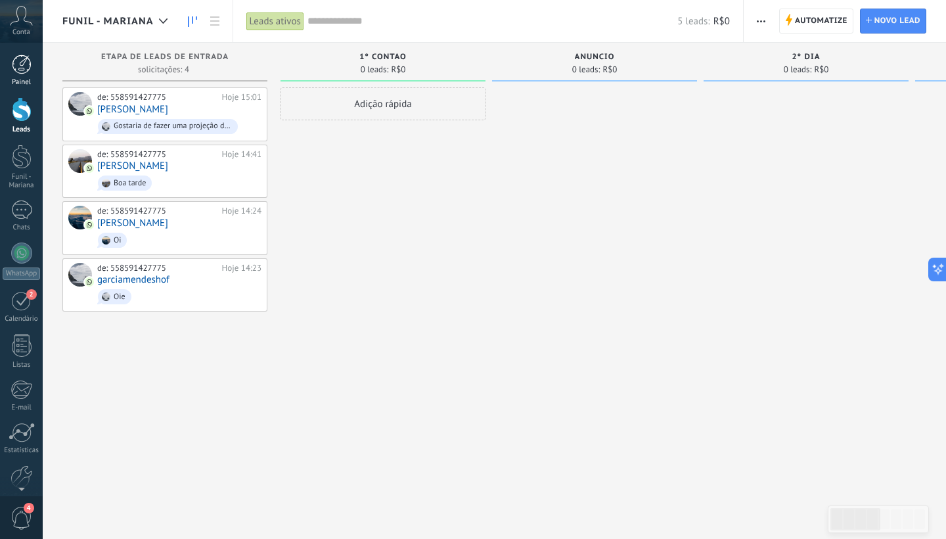
click at [22, 78] on link "Painel" at bounding box center [21, 71] width 43 height 32
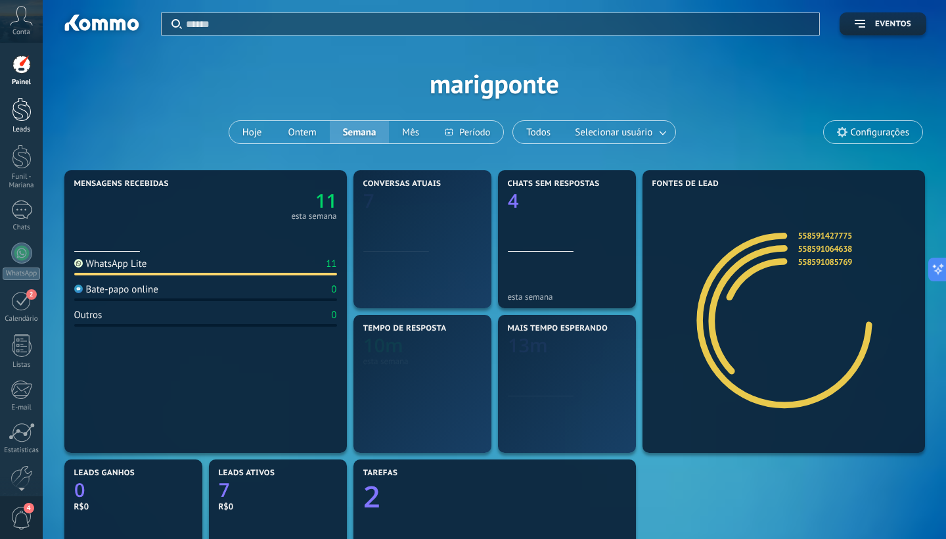
click at [26, 112] on div at bounding box center [22, 109] width 20 height 24
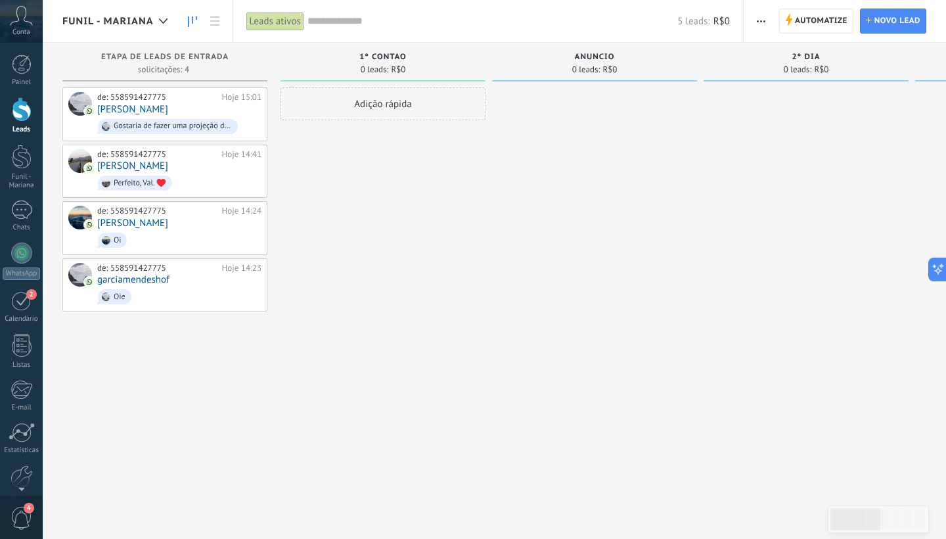
click at [336, 22] on input "text" at bounding box center [492, 21] width 371 height 14
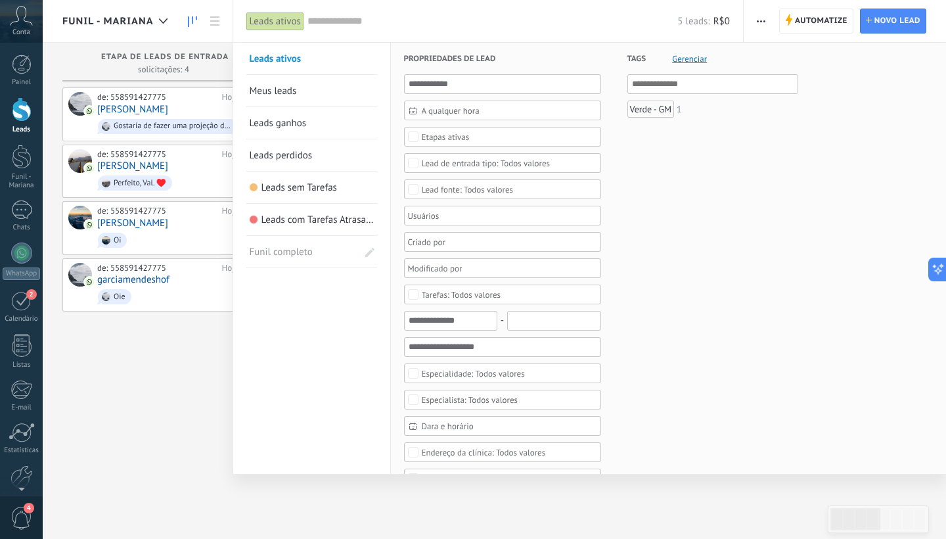
click at [294, 246] on span "Funil completo" at bounding box center [295, 252] width 90 height 32
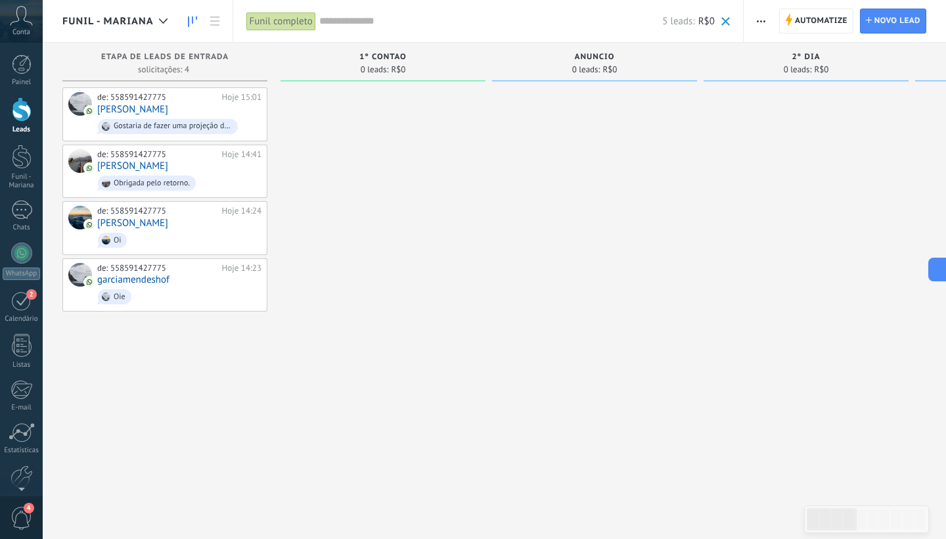
click at [129, 26] on span "Funil - Mariana" at bounding box center [107, 21] width 91 height 12
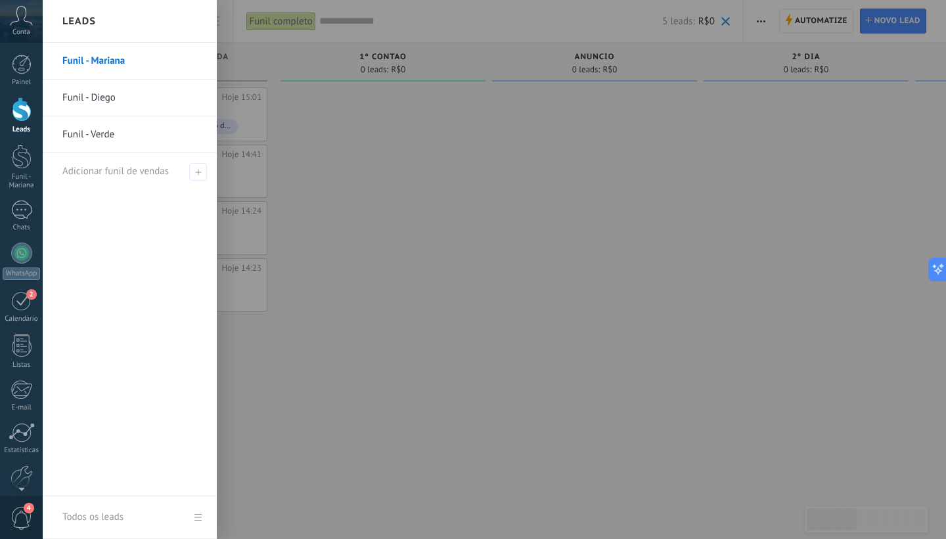
click at [115, 95] on link "Funil - Diego" at bounding box center [132, 97] width 141 height 37
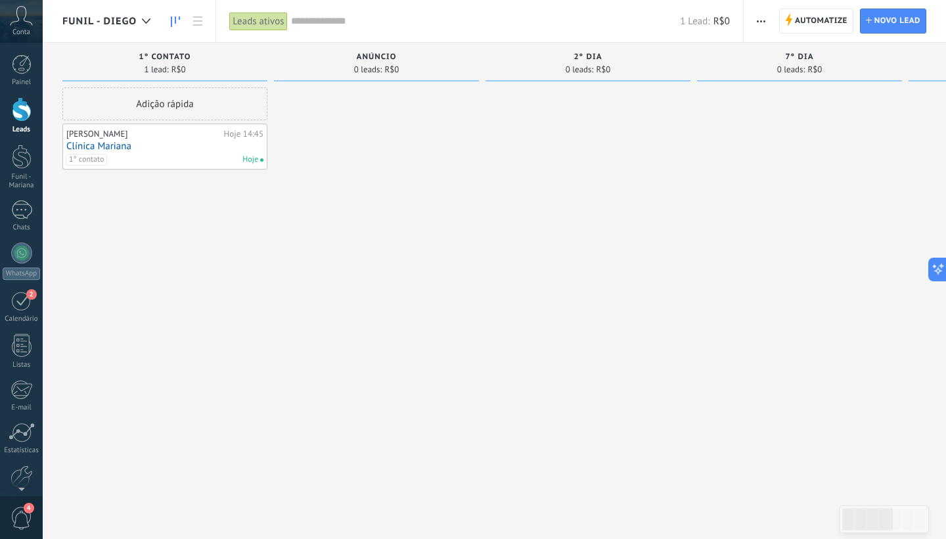
click at [265, 20] on div "Leads ativos" at bounding box center [258, 21] width 58 height 19
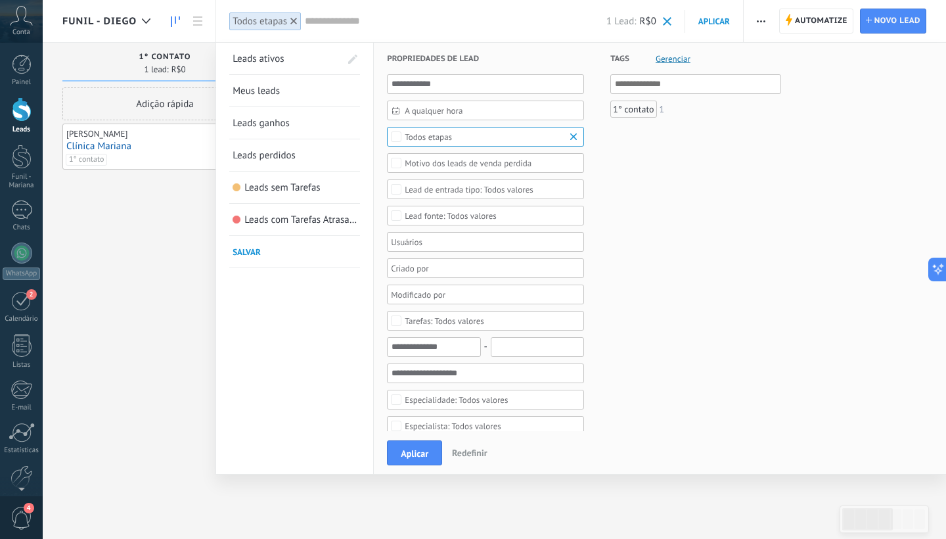
click at [256, 249] on span "Salvar" at bounding box center [247, 251] width 28 height 11
type input "**********"
click at [350, 250] on span at bounding box center [352, 252] width 12 height 9
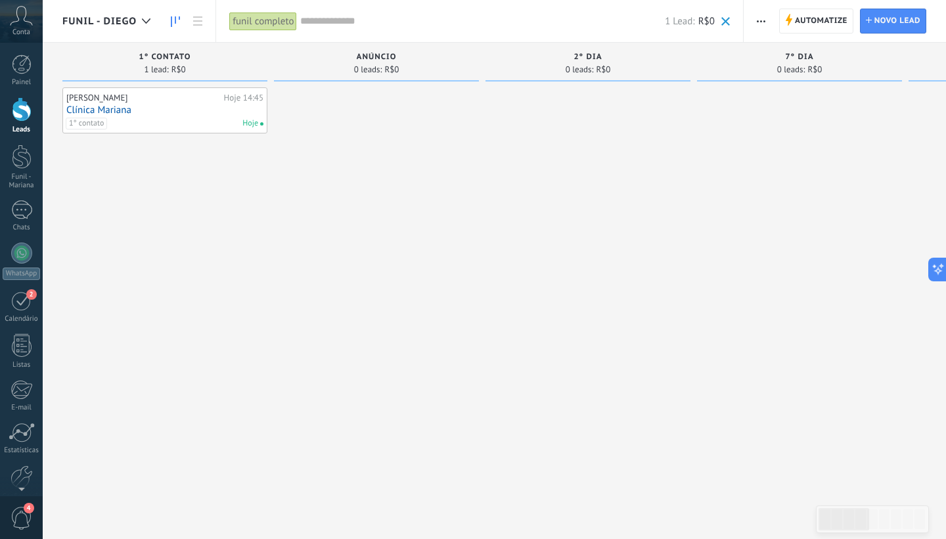
click at [122, 20] on span "Funil - Diego" at bounding box center [99, 21] width 74 height 12
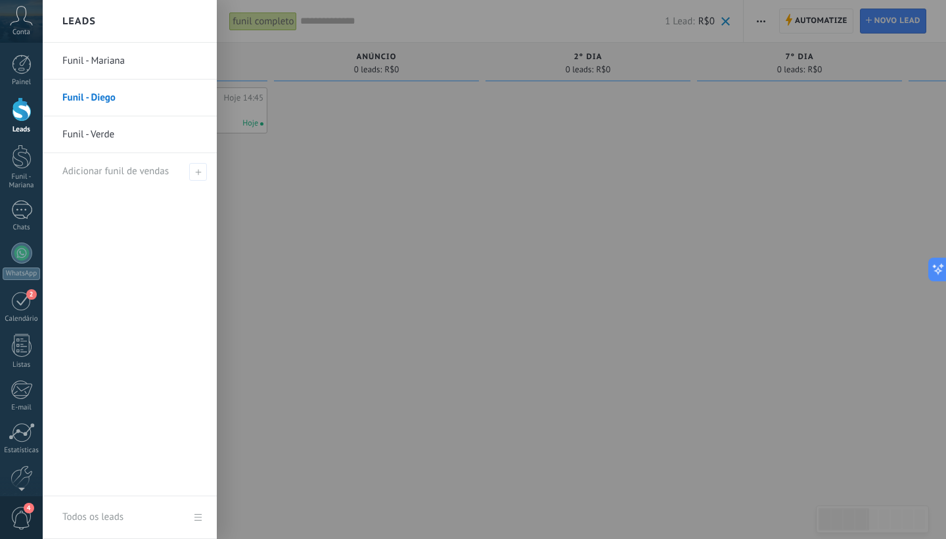
click at [103, 136] on link "Funil - Verde" at bounding box center [132, 134] width 141 height 37
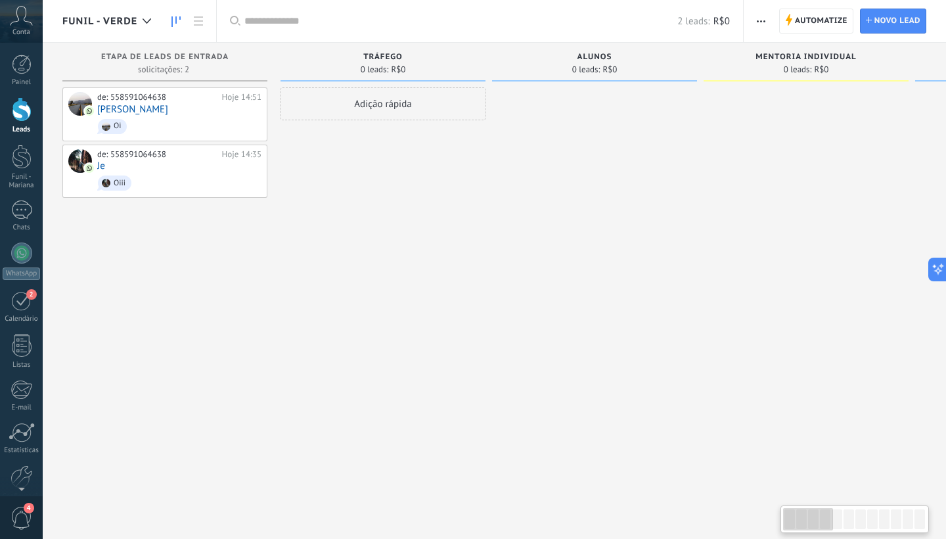
click at [278, 18] on input "text" at bounding box center [460, 21] width 433 height 14
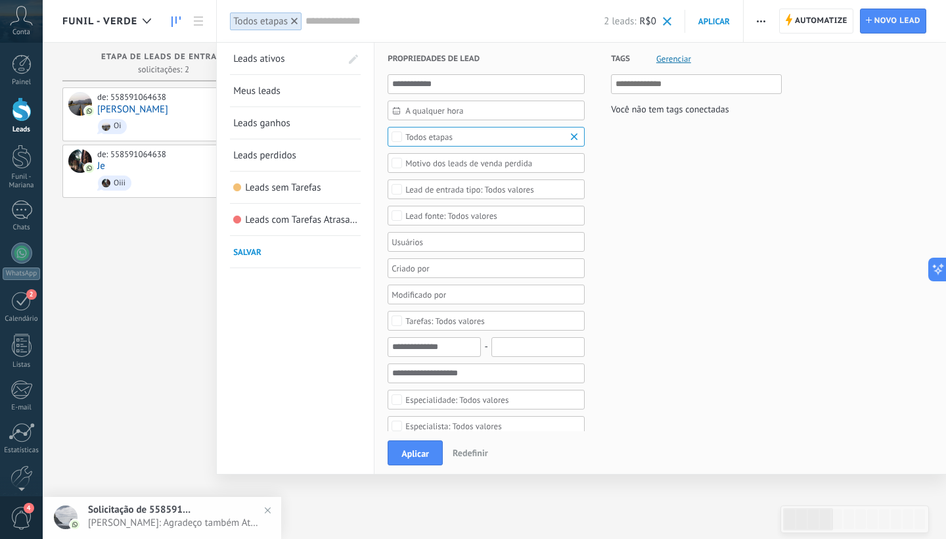
click at [260, 256] on span "Salvar" at bounding box center [247, 251] width 28 height 11
type input "**********"
click at [355, 250] on span at bounding box center [352, 252] width 12 height 9
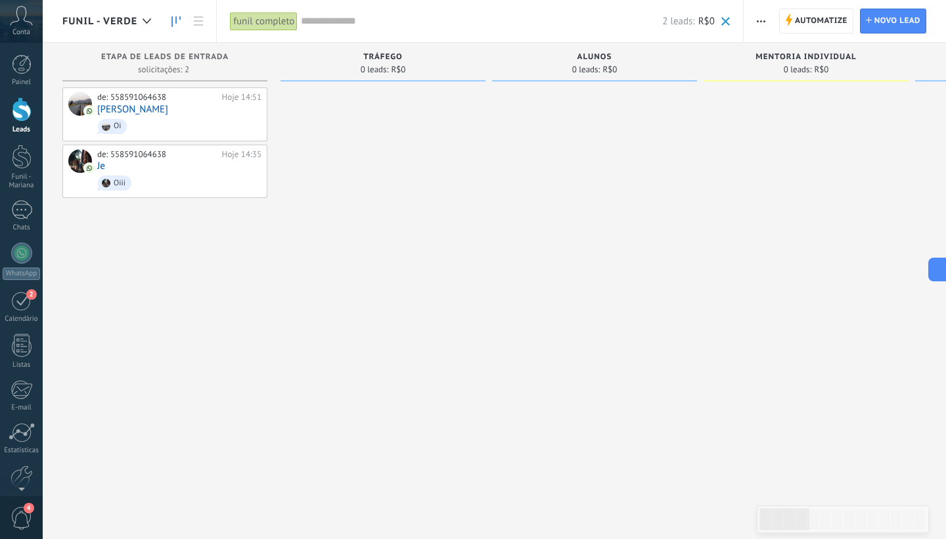
click at [243, 19] on div "funil completo" at bounding box center [264, 21] width 68 height 19
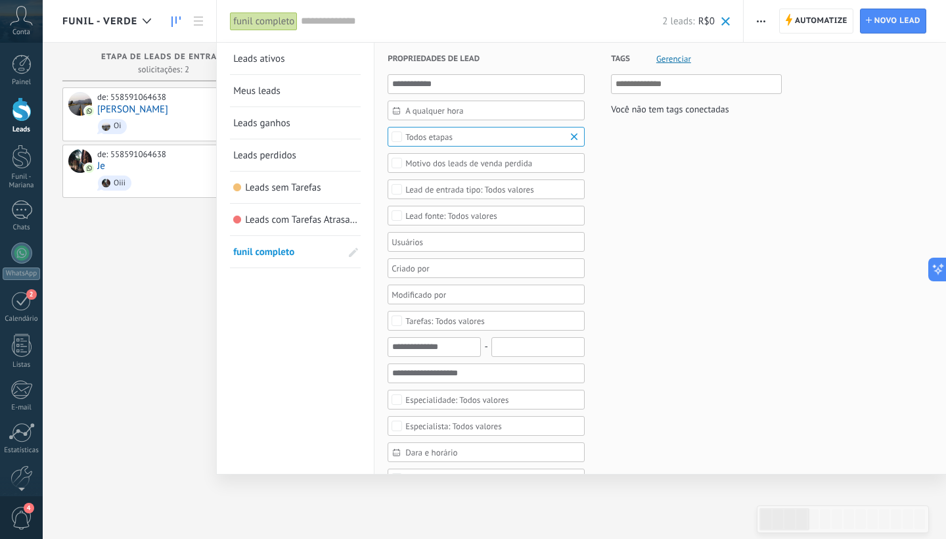
click at [269, 55] on span "Leads ativos" at bounding box center [258, 59] width 51 height 12
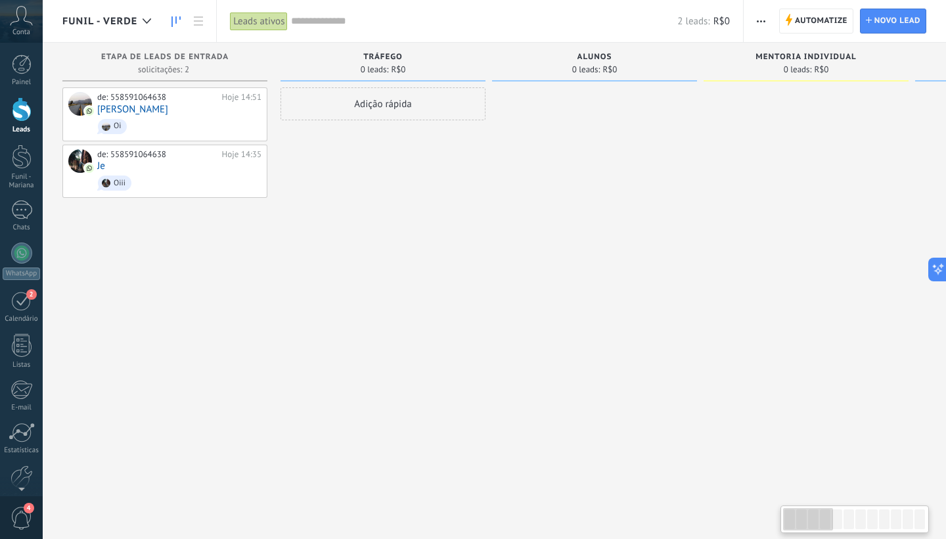
click at [269, 18] on div "Leads ativos" at bounding box center [259, 21] width 58 height 19
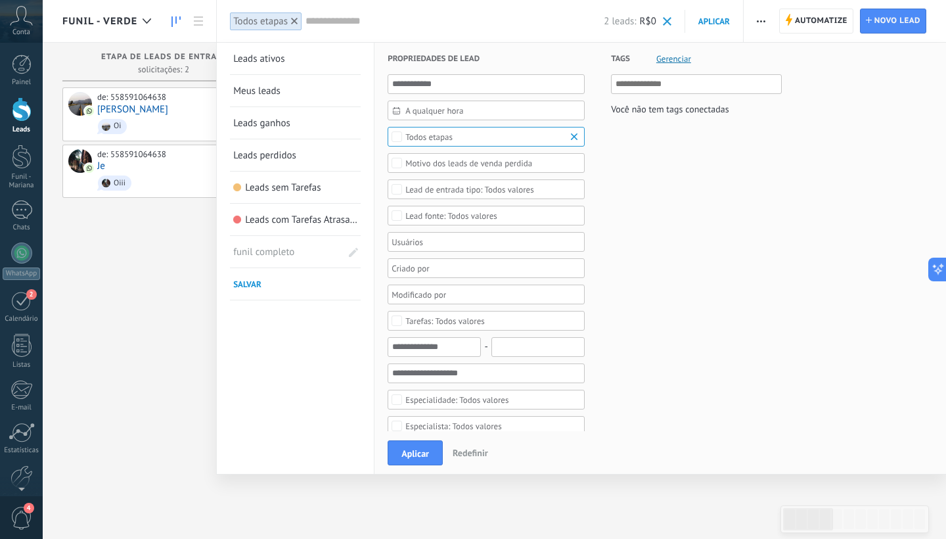
click at [282, 257] on span "funil completo" at bounding box center [278, 252] width 90 height 32
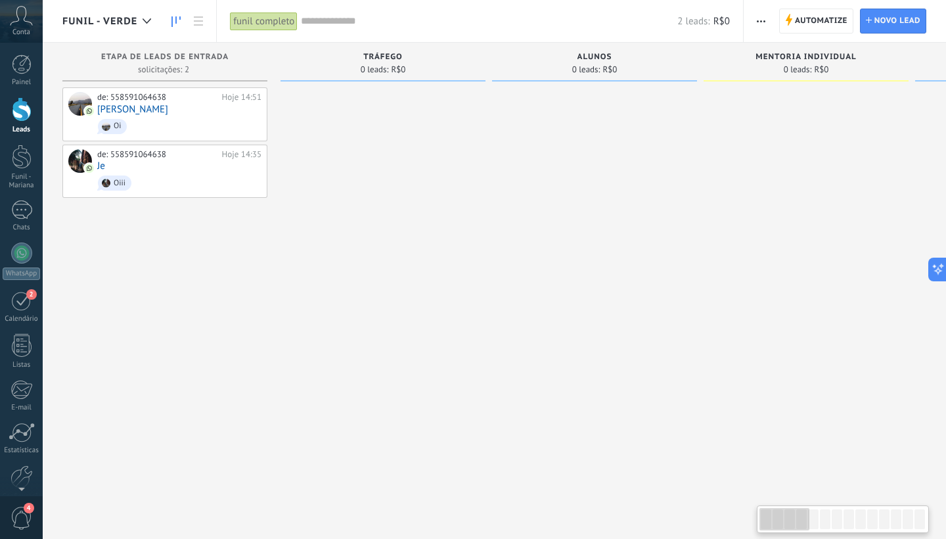
click at [324, 23] on input "text" at bounding box center [489, 21] width 376 height 14
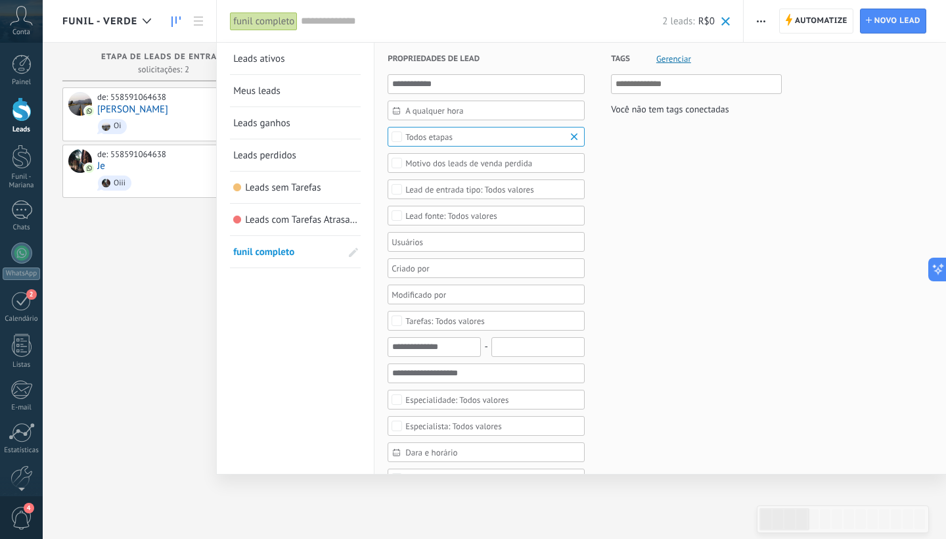
click at [132, 26] on div at bounding box center [473, 269] width 946 height 539
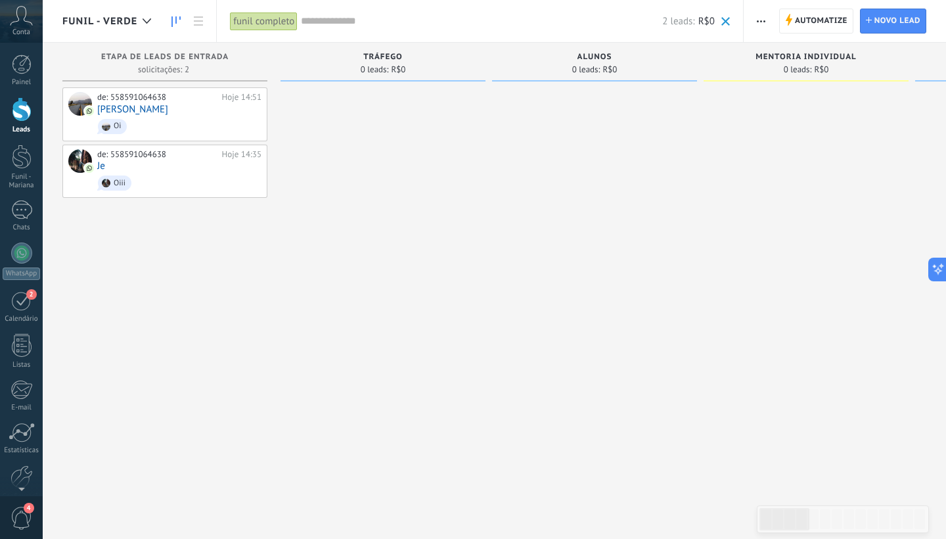
click at [132, 26] on span "Funil - Verde" at bounding box center [99, 21] width 75 height 12
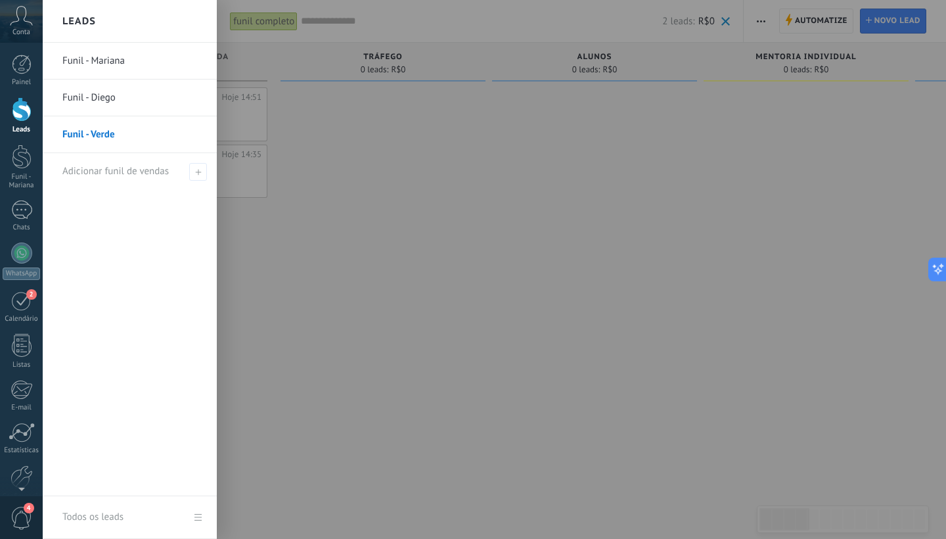
click at [129, 68] on link "Funil - Mariana" at bounding box center [132, 61] width 141 height 37
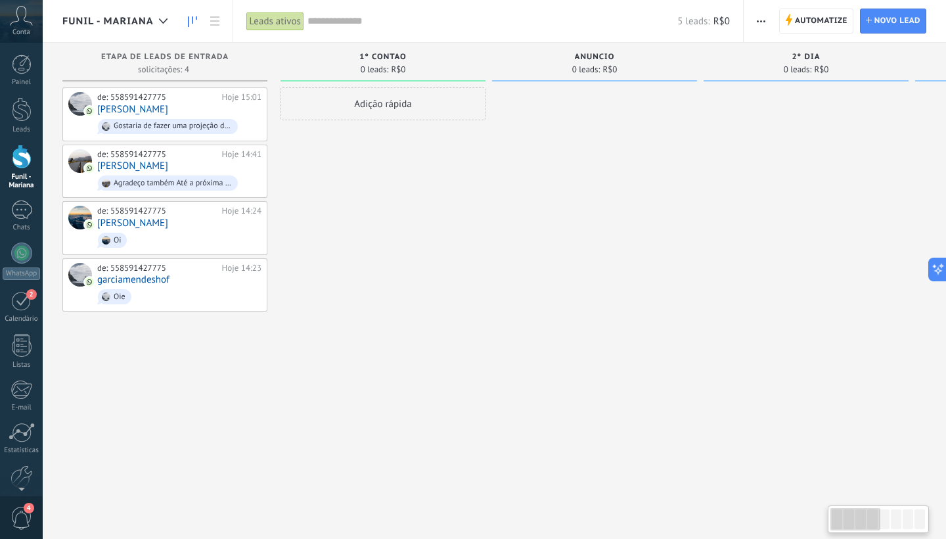
click at [261, 24] on div "Leads ativos" at bounding box center [275, 21] width 58 height 19
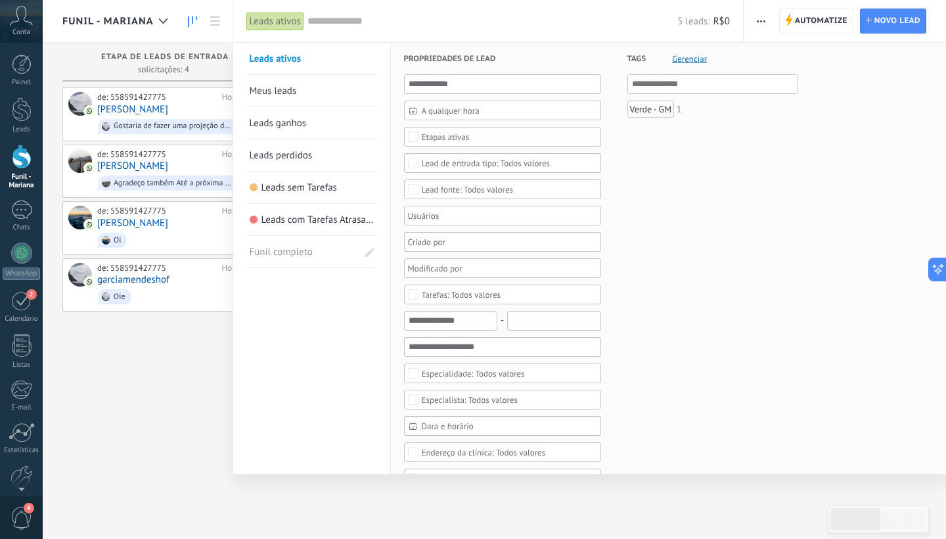
click at [298, 251] on span "Funil completo" at bounding box center [295, 252] width 90 height 32
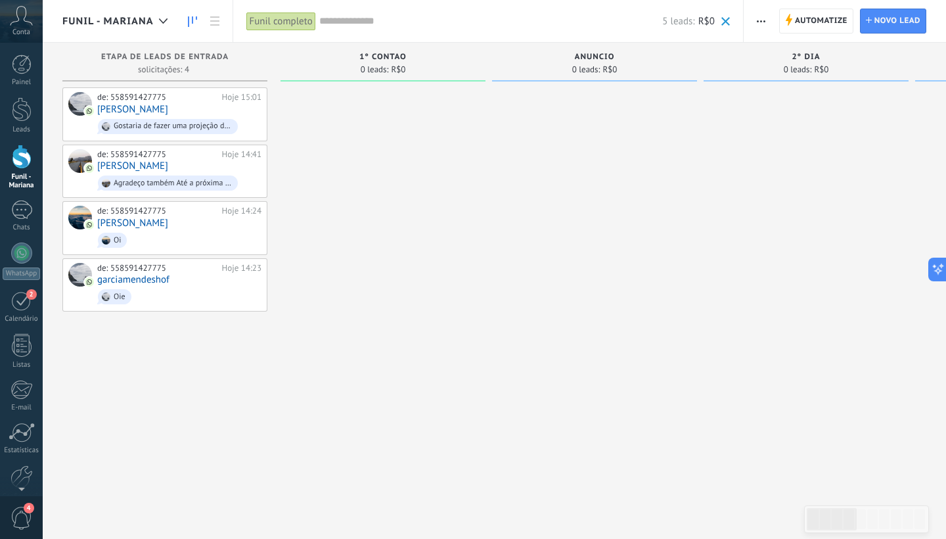
click at [301, 23] on div "Funil completo" at bounding box center [281, 21] width 70 height 19
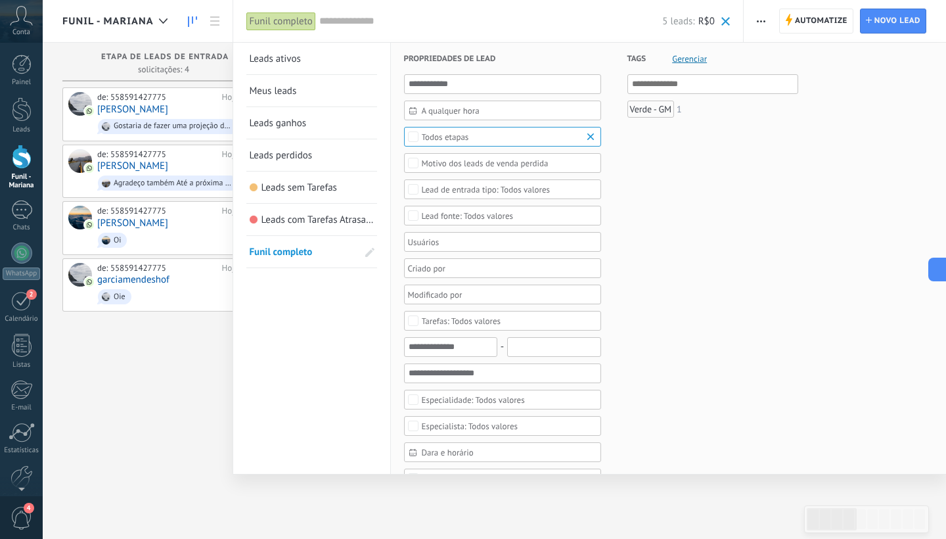
click at [677, 60] on span "Gerenciar" at bounding box center [689, 59] width 35 height 9
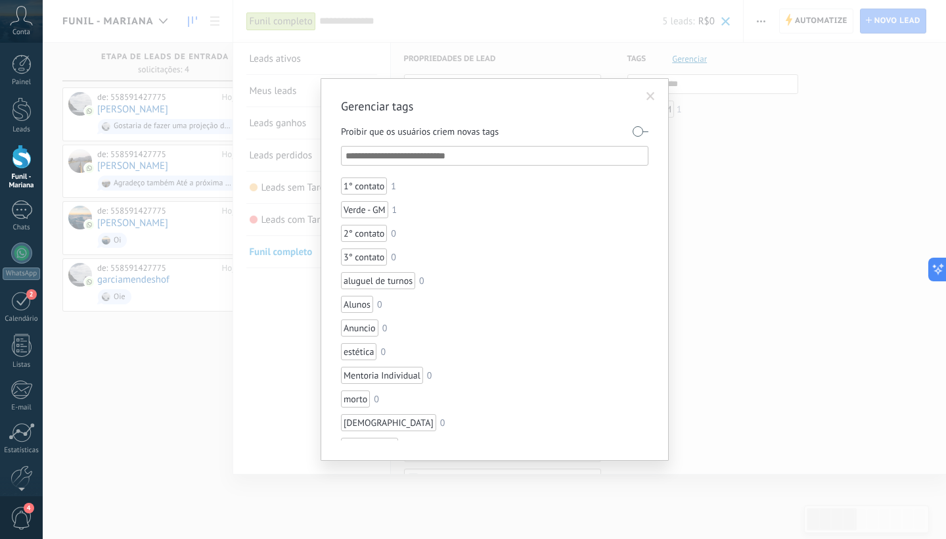
click at [677, 60] on div "Gerenciar tags Proibir que os usuários criem novas tags 1° contato 1 Verde - GM…" at bounding box center [494, 269] width 903 height 539
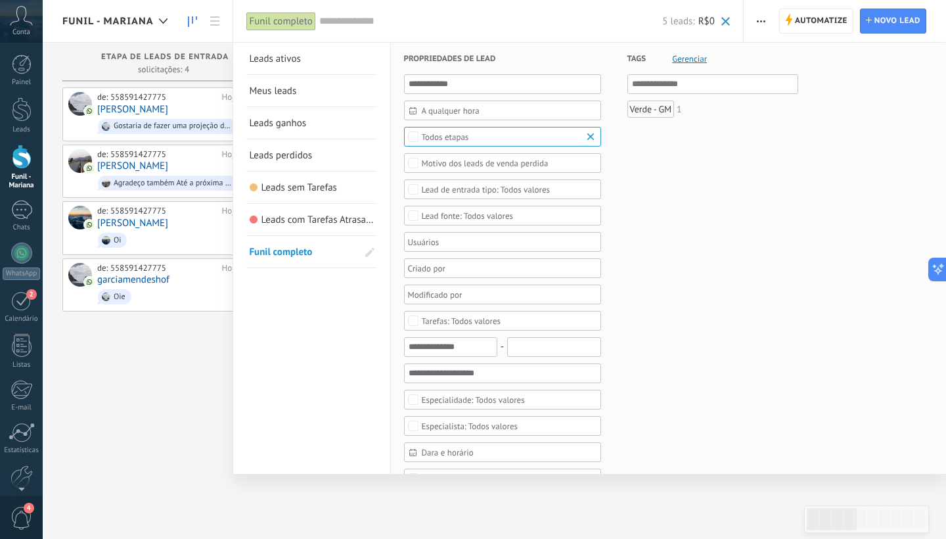
click at [373, 256] on span at bounding box center [369, 252] width 9 height 9
click at [373, 256] on span at bounding box center [369, 252] width 12 height 9
click at [373, 256] on span at bounding box center [369, 252] width 9 height 9
drag, startPoint x: 249, startPoint y: 253, endPoint x: 238, endPoint y: 53, distance: 200.7
click at [367, 55] on span at bounding box center [369, 59] width 12 height 9
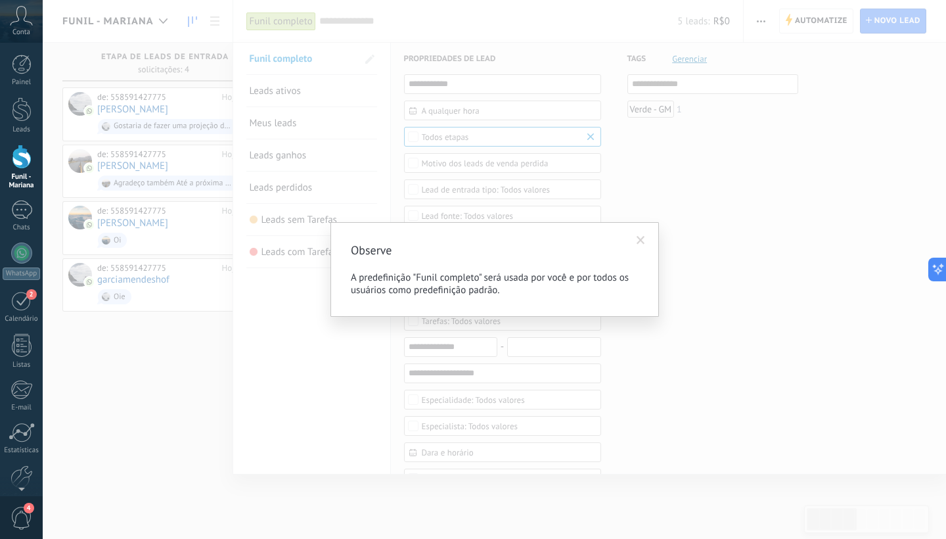
click at [639, 242] on span at bounding box center [641, 240] width 9 height 9
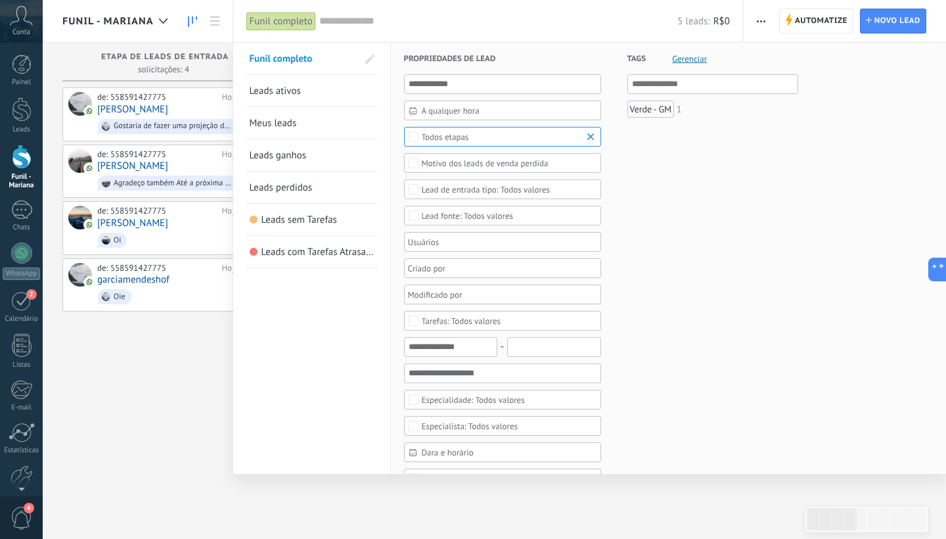
click at [187, 383] on div at bounding box center [473, 269] width 946 height 539
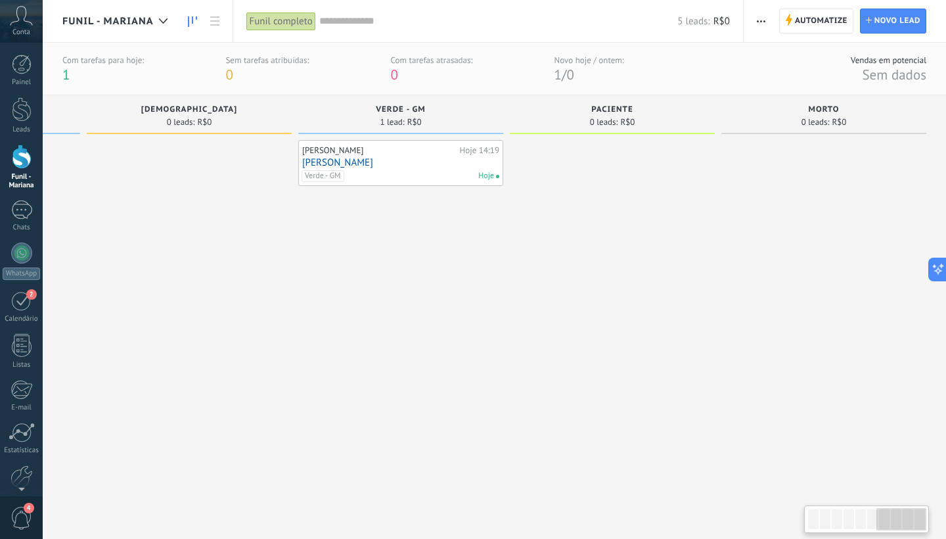
scroll to position [0, 1251]
click at [23, 60] on div at bounding box center [22, 65] width 20 height 20
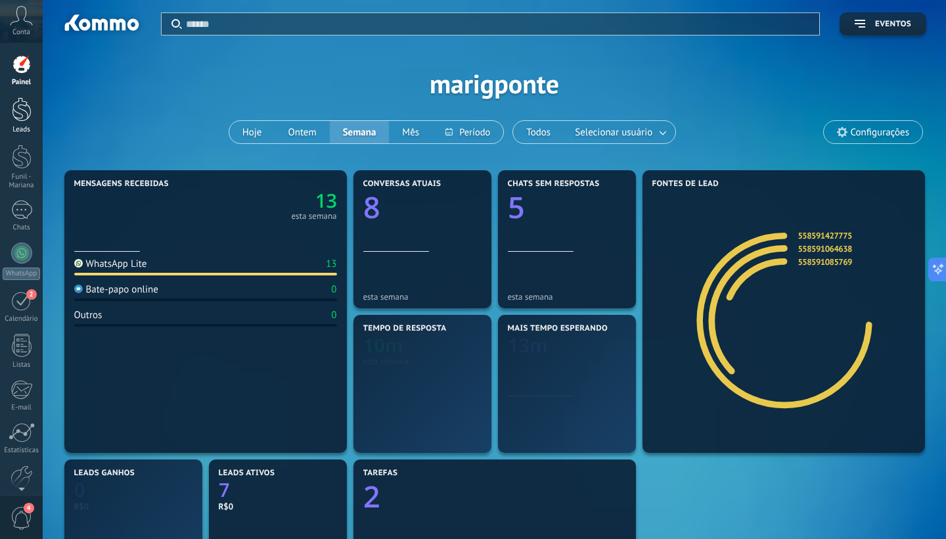
click at [20, 111] on div at bounding box center [22, 109] width 20 height 24
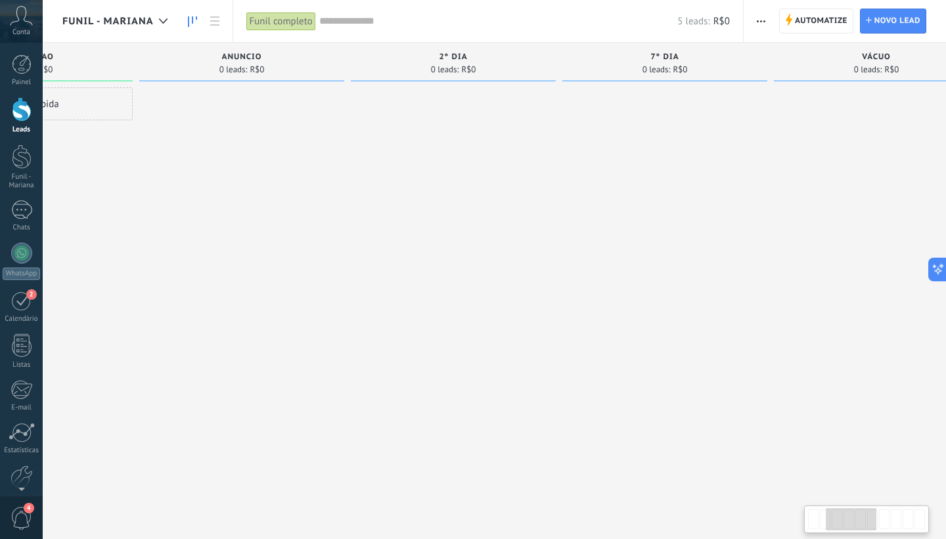
scroll to position [0, 289]
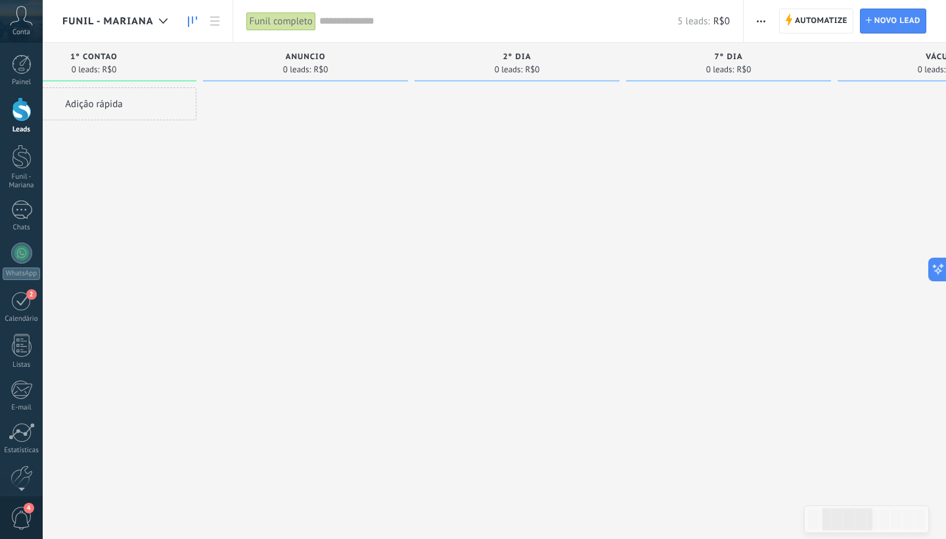
click at [146, 29] on div "Funil - Mariana" at bounding box center [118, 21] width 112 height 42
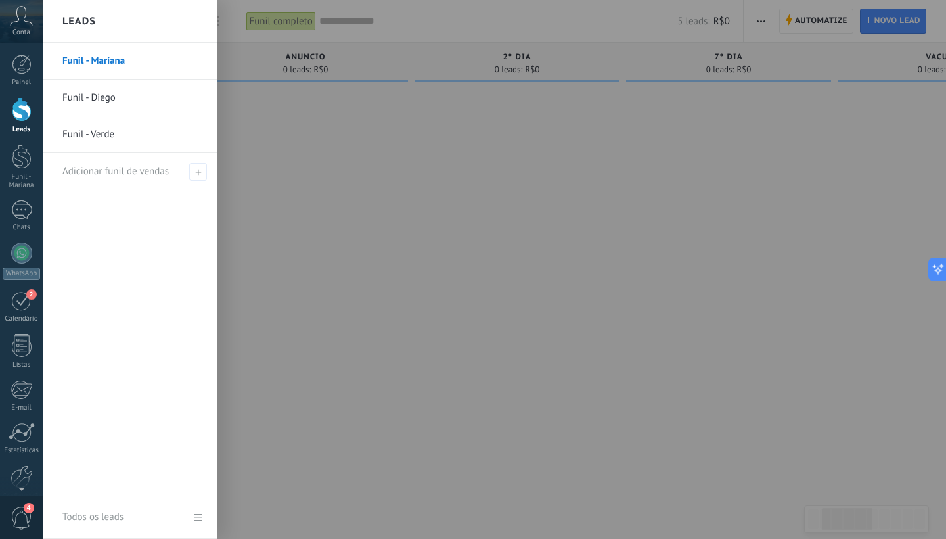
click at [119, 95] on link "Funil - Diego" at bounding box center [132, 97] width 141 height 37
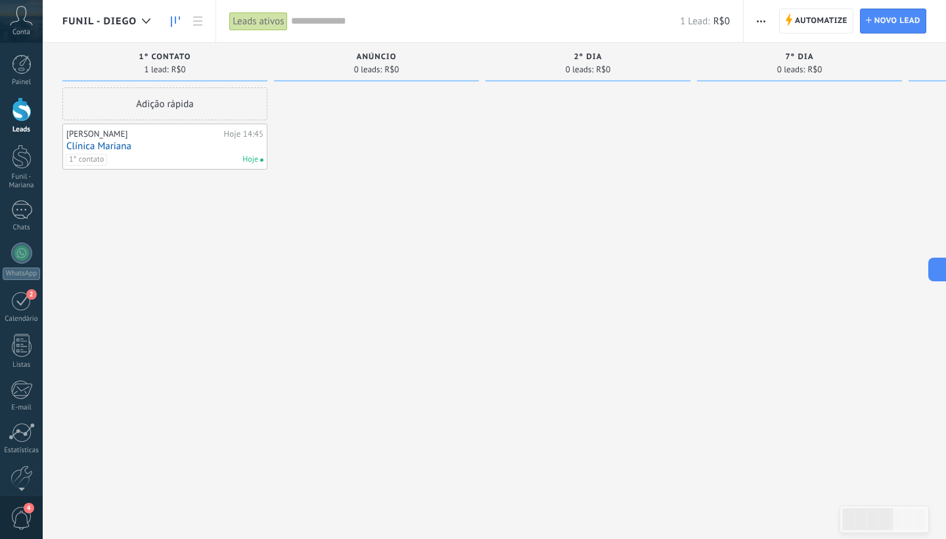
click at [262, 25] on div "Leads ativos" at bounding box center [258, 21] width 58 height 19
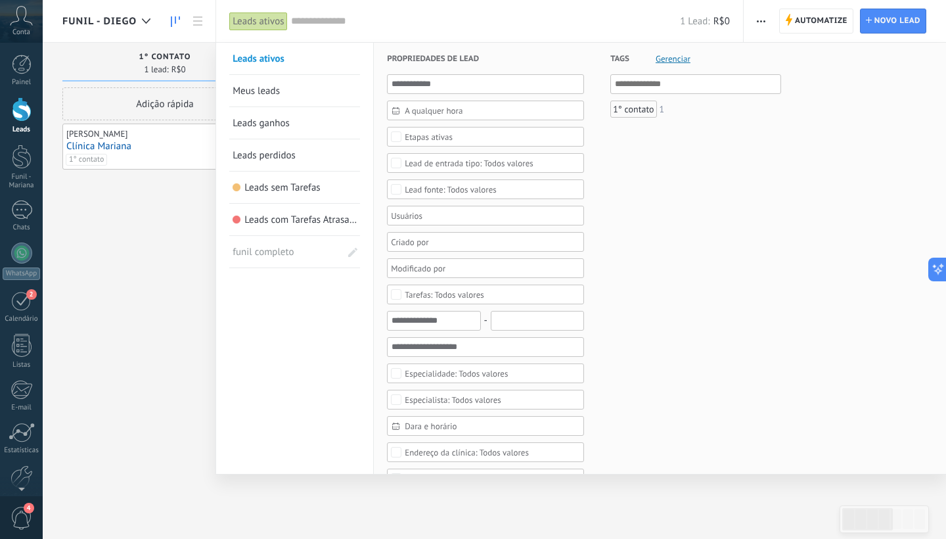
click at [349, 250] on span at bounding box center [352, 252] width 9 height 9
drag, startPoint x: 234, startPoint y: 254, endPoint x: 234, endPoint y: 61, distance: 193.1
click at [352, 59] on span at bounding box center [352, 59] width 12 height 9
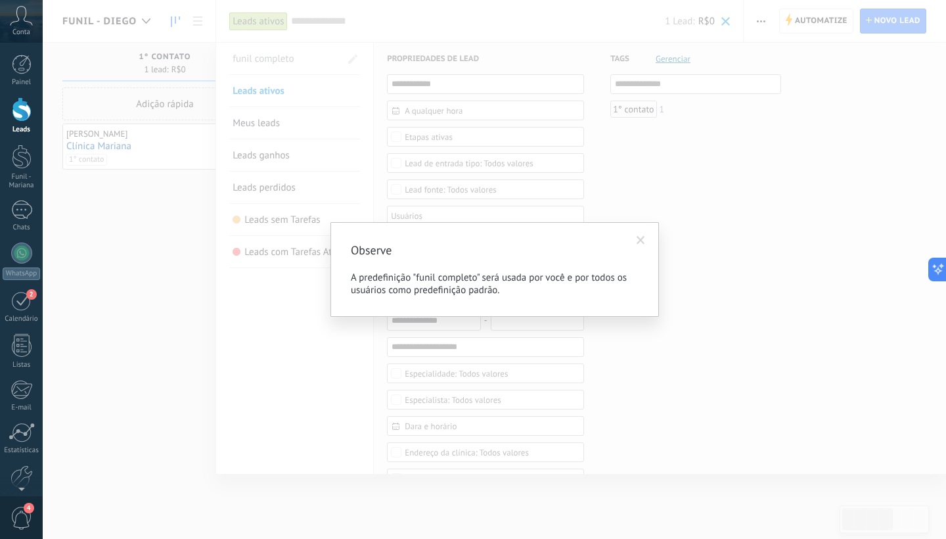
click at [639, 238] on span at bounding box center [641, 240] width 9 height 9
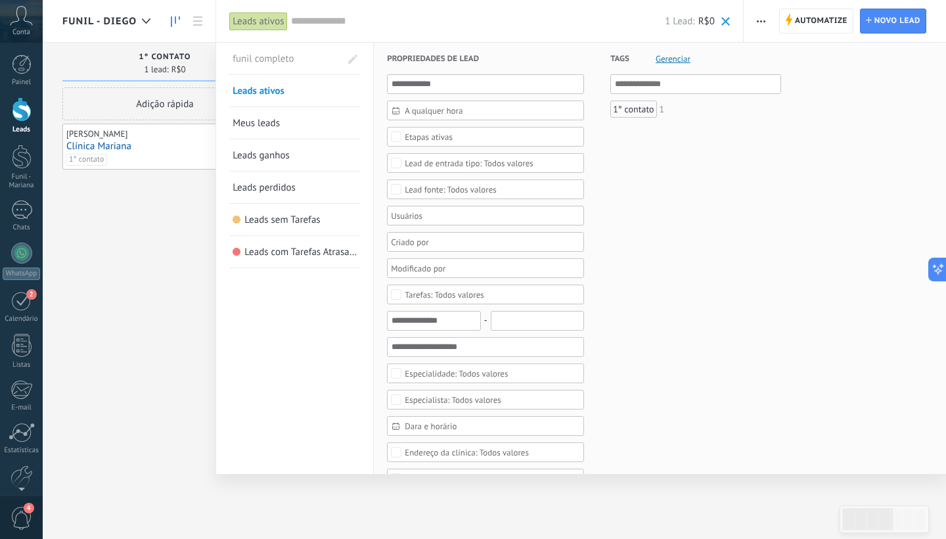
click at [130, 265] on div at bounding box center [473, 269] width 946 height 539
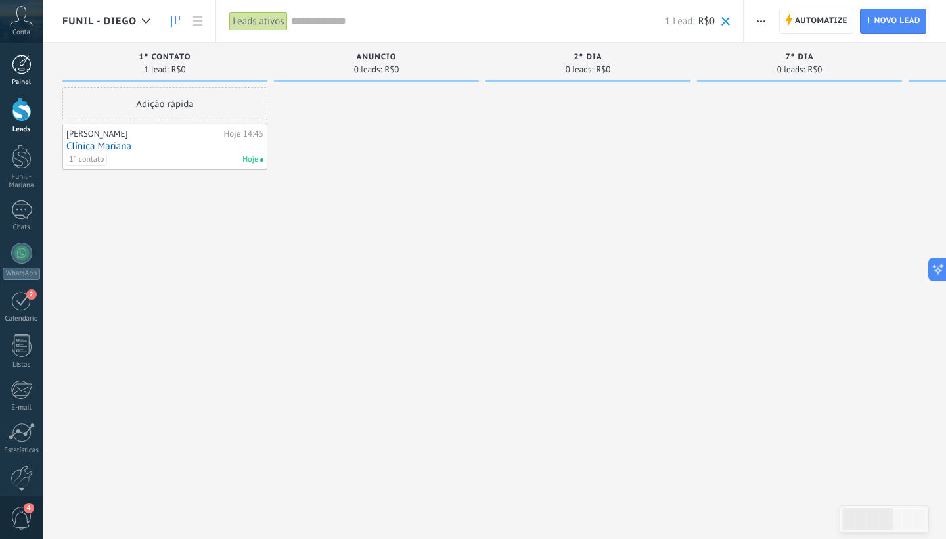
click at [22, 64] on div at bounding box center [22, 65] width 20 height 20
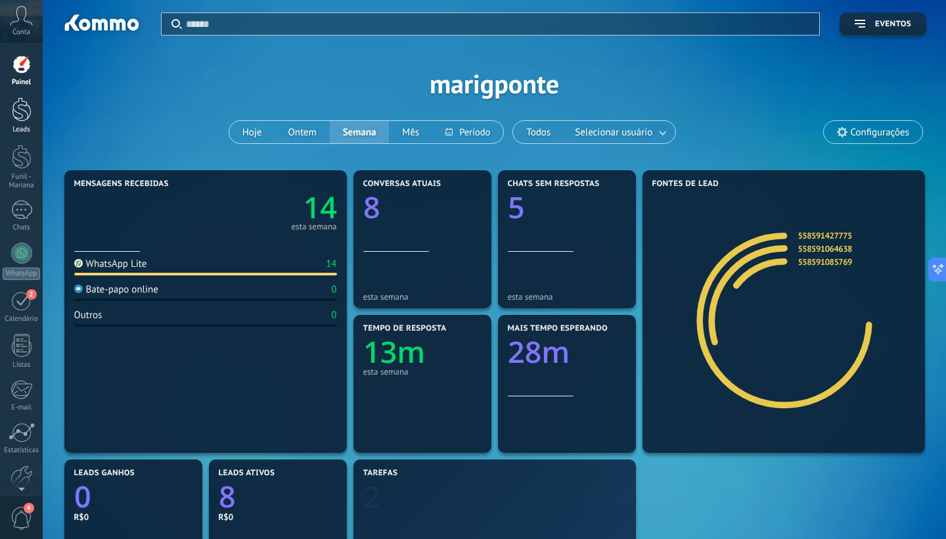
click at [19, 111] on div at bounding box center [22, 109] width 20 height 24
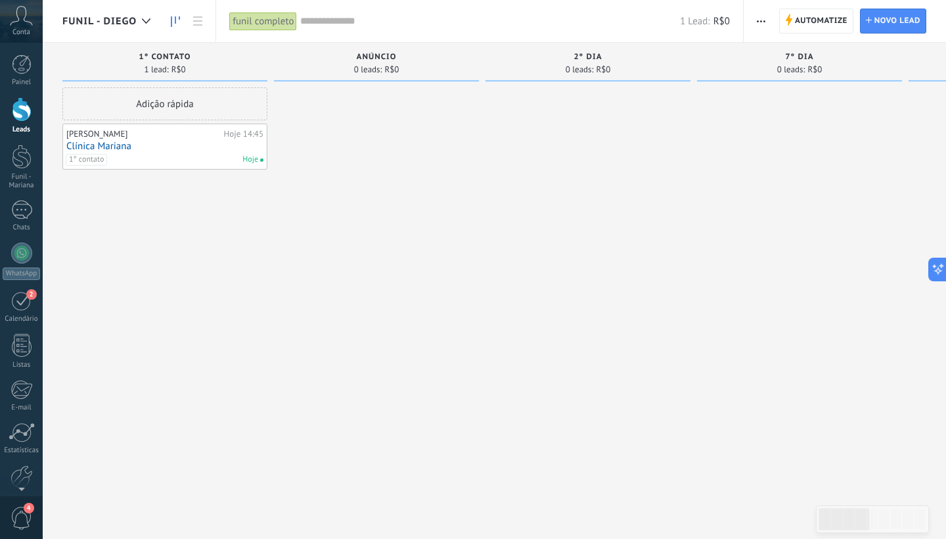
click at [131, 21] on span "Funil - Diego" at bounding box center [99, 21] width 74 height 12
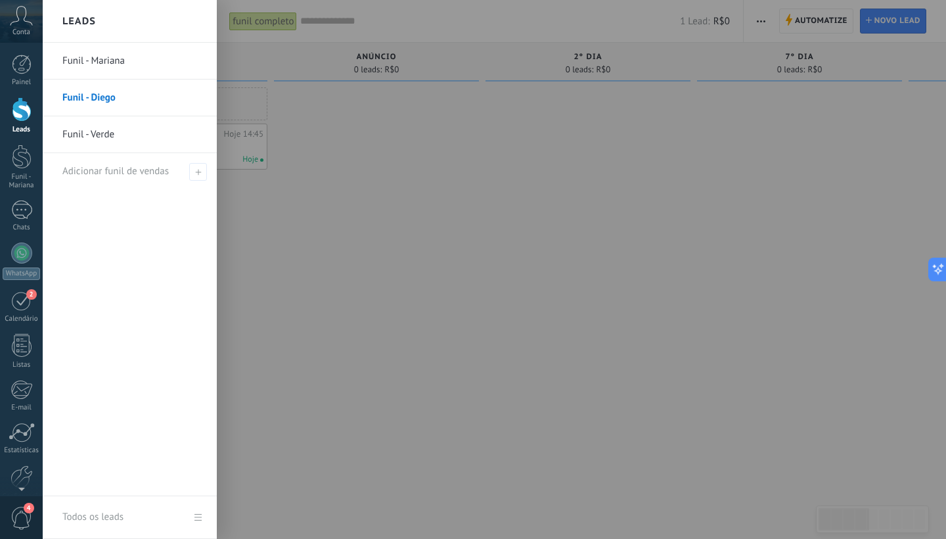
click at [102, 134] on link "Funil - Verde" at bounding box center [132, 134] width 141 height 37
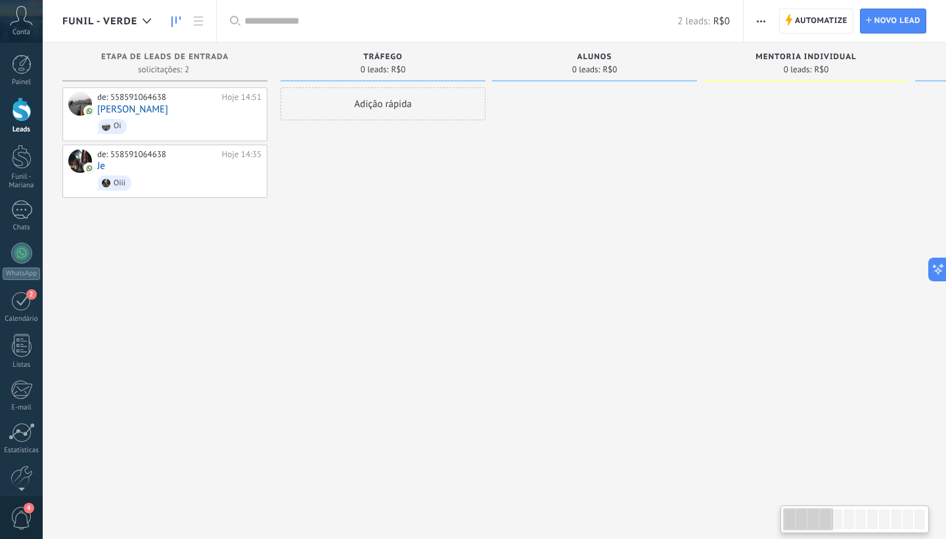
click at [0, 0] on div at bounding box center [0, 0] width 0 height 0
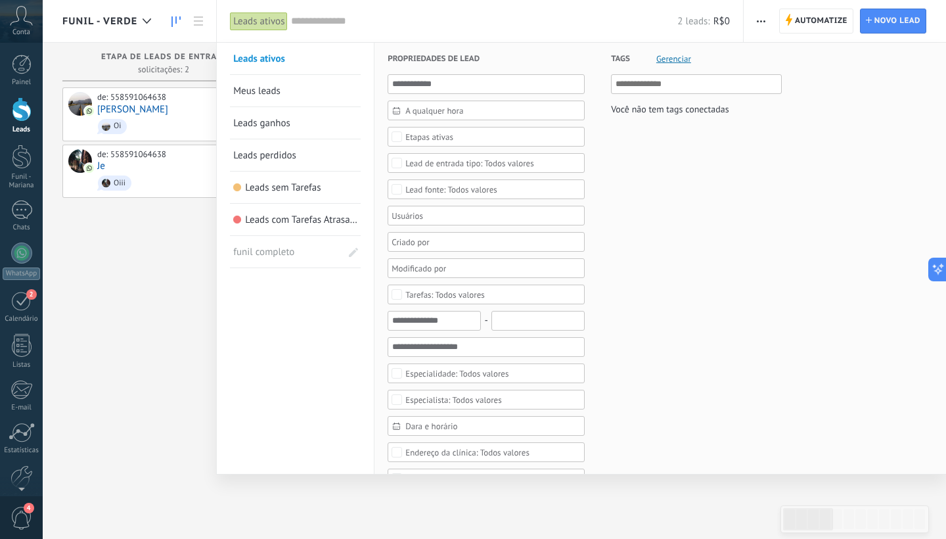
drag, startPoint x: 360, startPoint y: 261, endPoint x: 355, endPoint y: 255, distance: 8.4
click at [355, 255] on span at bounding box center [353, 252] width 22 height 22
drag, startPoint x: 233, startPoint y: 254, endPoint x: 239, endPoint y: 62, distance: 191.9
click at [355, 58] on span at bounding box center [352, 59] width 12 height 9
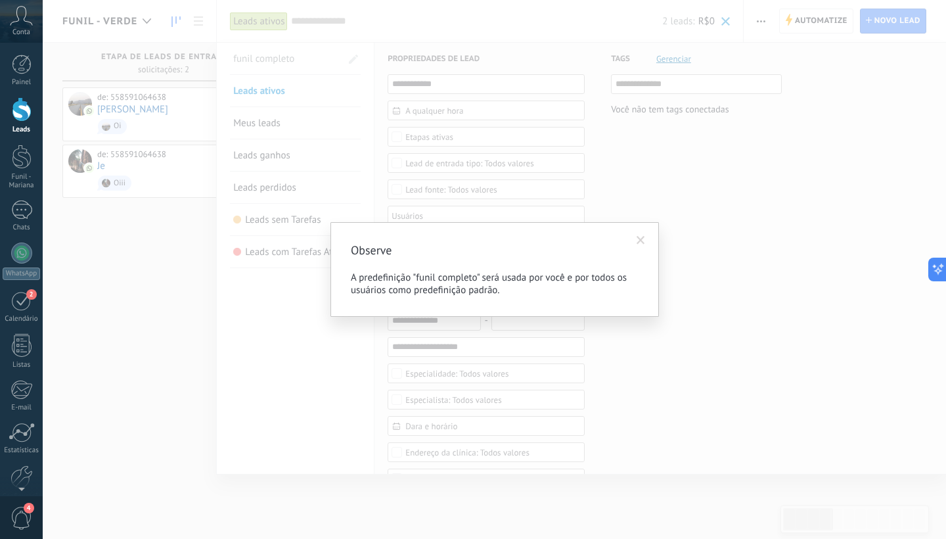
click at [641, 240] on span at bounding box center [641, 240] width 9 height 9
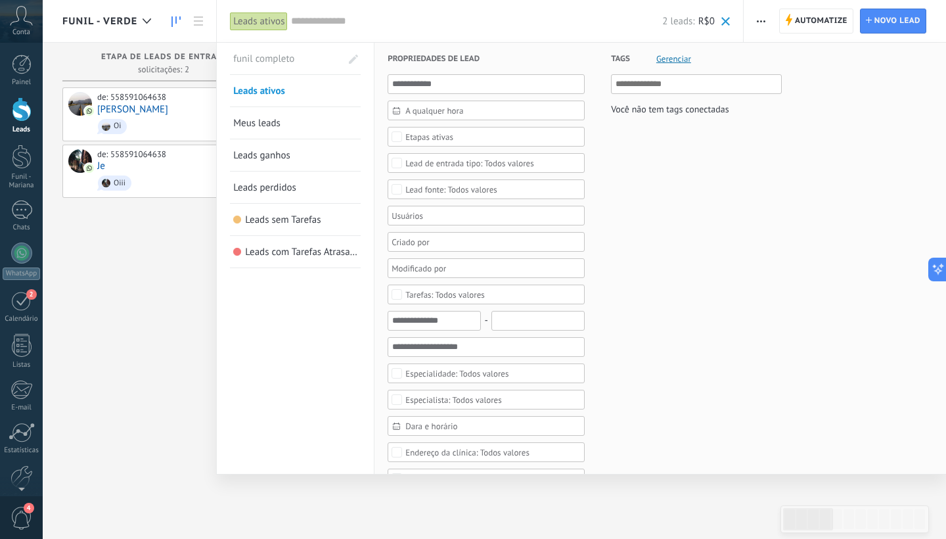
click at [118, 296] on div at bounding box center [473, 269] width 946 height 539
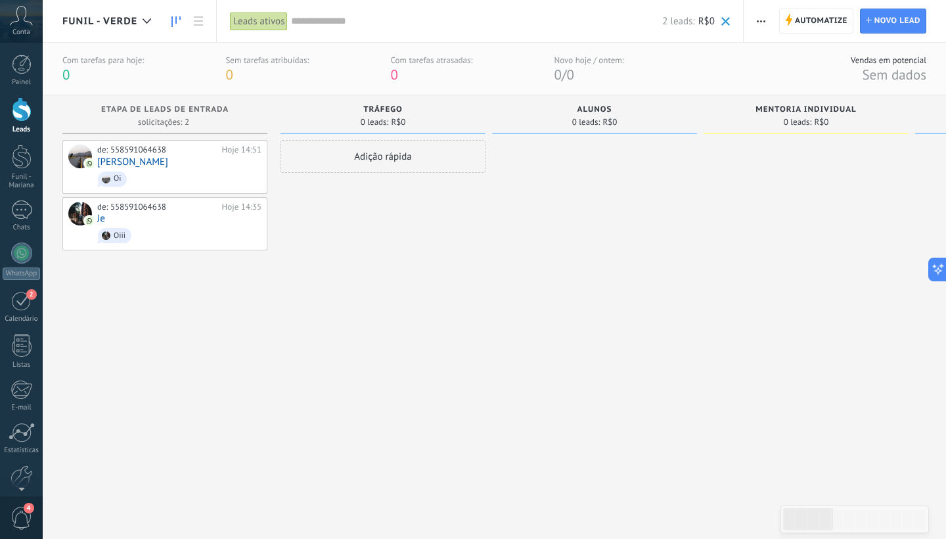
click at [262, 22] on div "Leads ativos" at bounding box center [259, 21] width 58 height 19
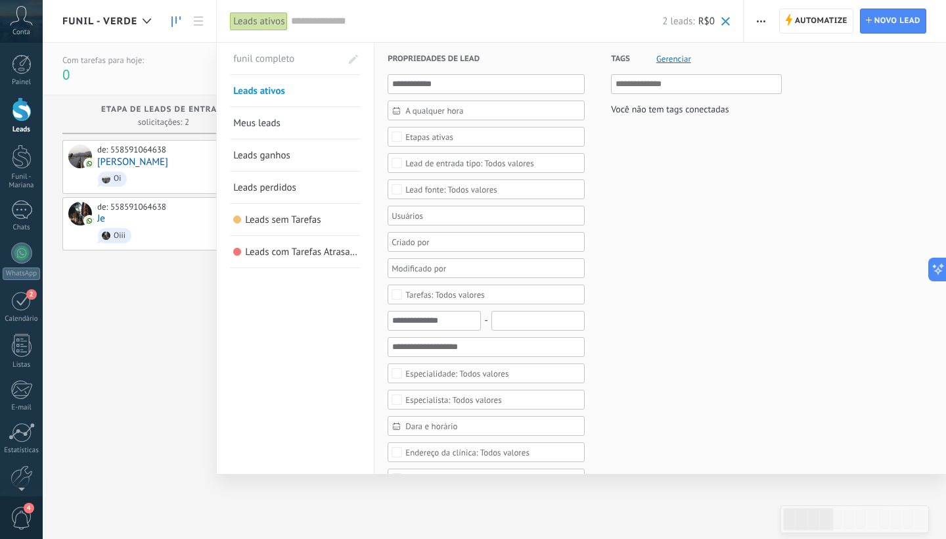
click at [281, 64] on span "funil completo" at bounding box center [278, 59] width 90 height 32
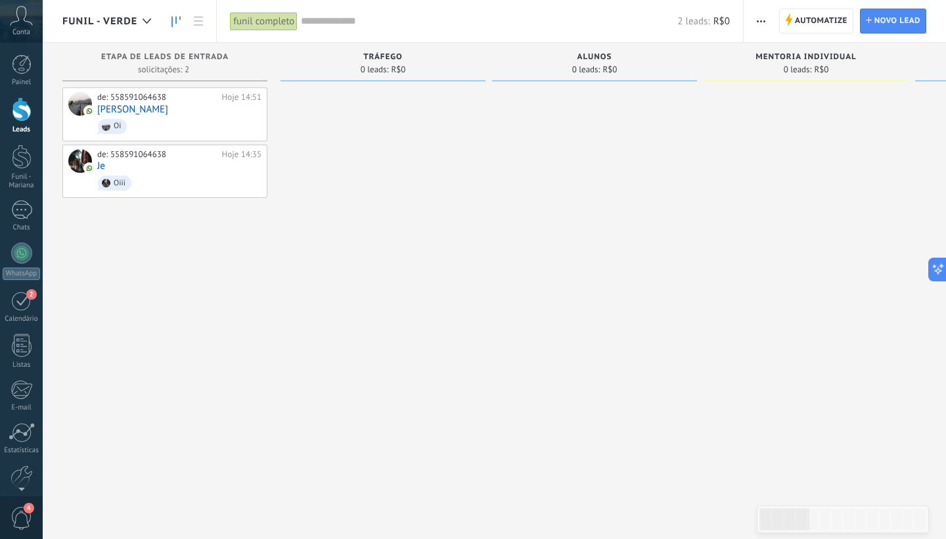
click at [101, 26] on span "Funil - Verde" at bounding box center [99, 21] width 75 height 12
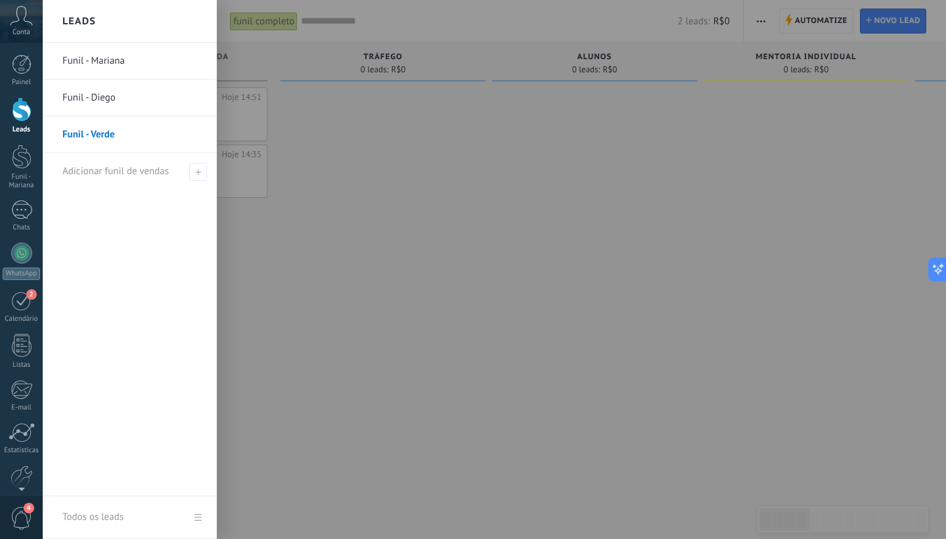
click at [101, 62] on link "Funil - Mariana" at bounding box center [132, 61] width 141 height 37
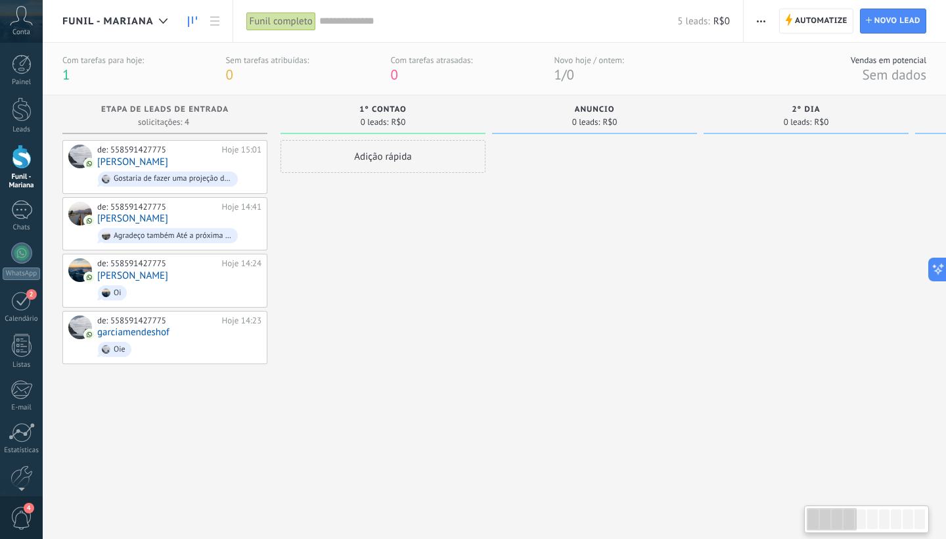
scroll to position [0, 9]
